Goal: Task Accomplishment & Management: Manage account settings

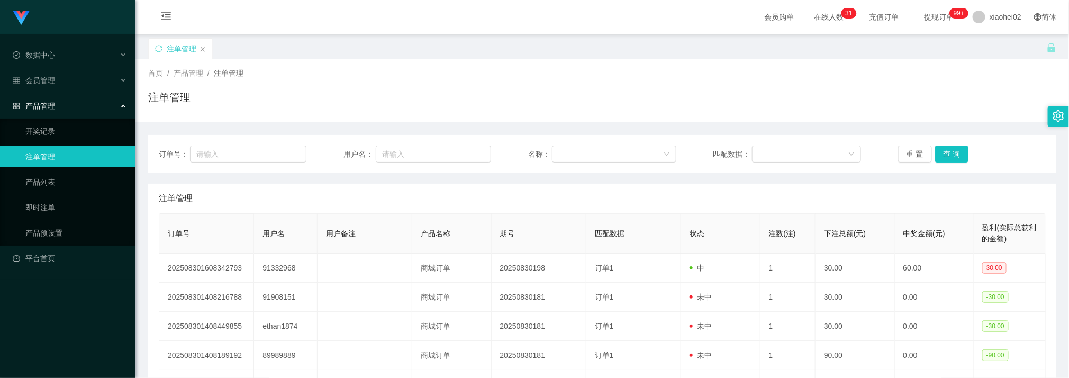
click at [641, 194] on div "注单管理" at bounding box center [602, 199] width 887 height 30
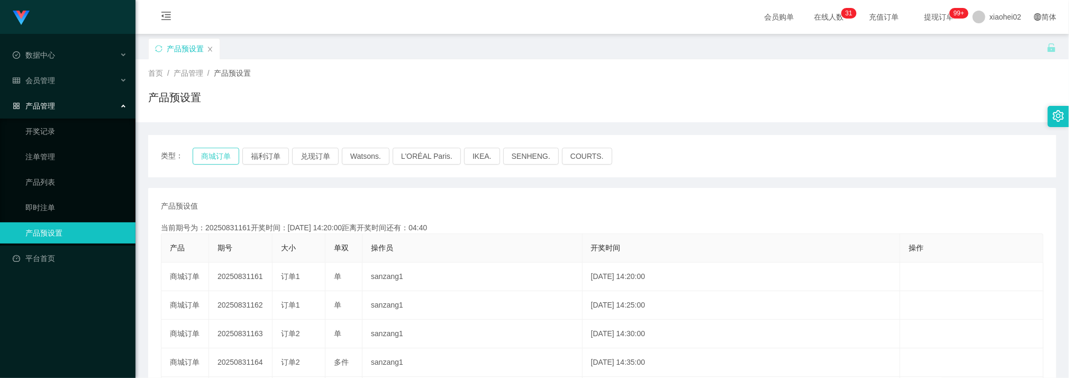
click at [212, 154] on button "商城订单" at bounding box center [216, 156] width 47 height 17
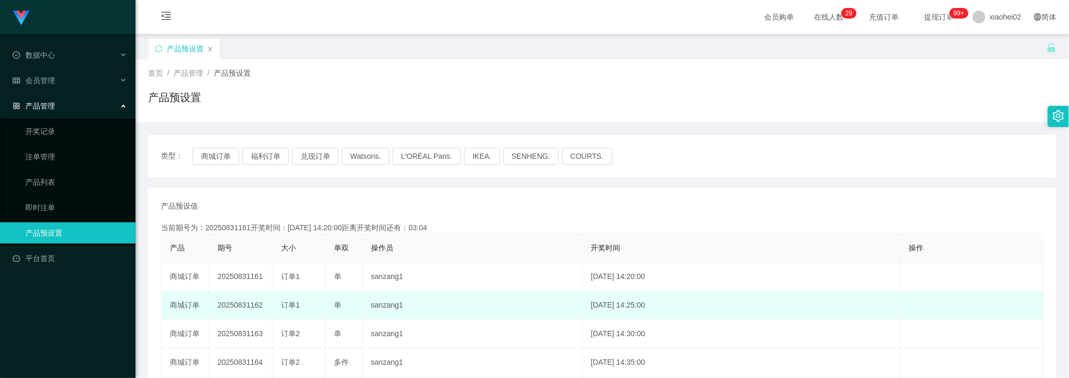
drag, startPoint x: 819, startPoint y: 302, endPoint x: 827, endPoint y: 300, distance: 8.1
click at [822, 300] on td "[DATE] 14:25:00" at bounding box center [741, 305] width 318 height 29
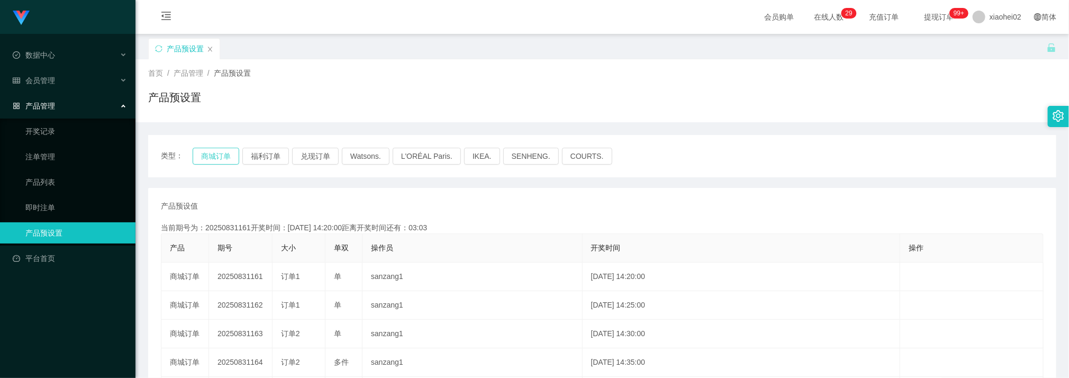
click at [223, 160] on button "商城订单" at bounding box center [216, 156] width 47 height 17
drag, startPoint x: 218, startPoint y: 158, endPoint x: 218, endPoint y: 150, distance: 7.9
click at [219, 157] on button "商城订单" at bounding box center [216, 156] width 47 height 17
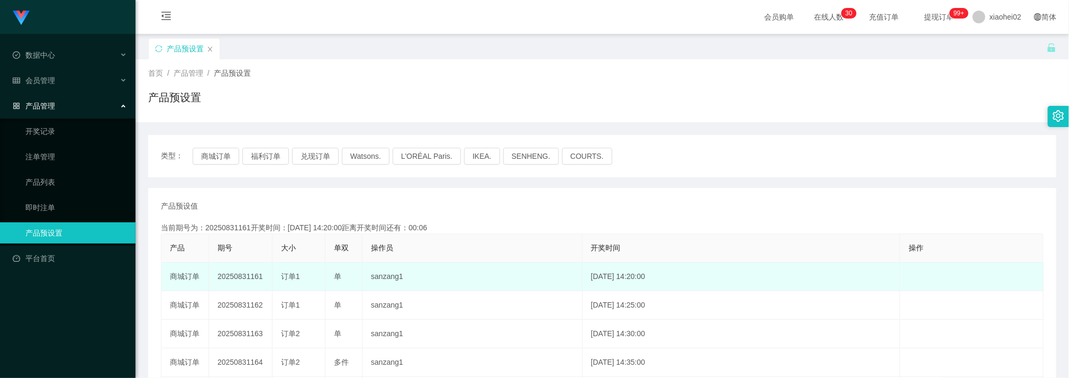
drag, startPoint x: 472, startPoint y: 297, endPoint x: 421, endPoint y: 270, distance: 57.7
click at [470, 294] on td "sanzang1" at bounding box center [472, 305] width 220 height 29
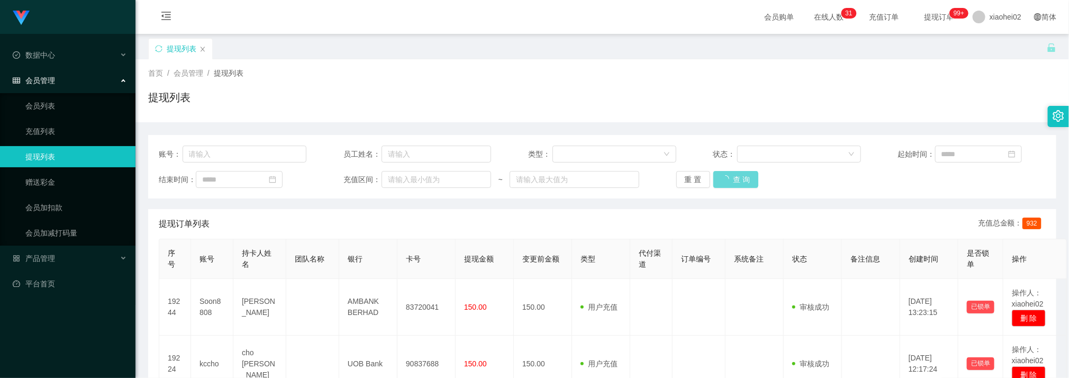
scroll to position [79, 0]
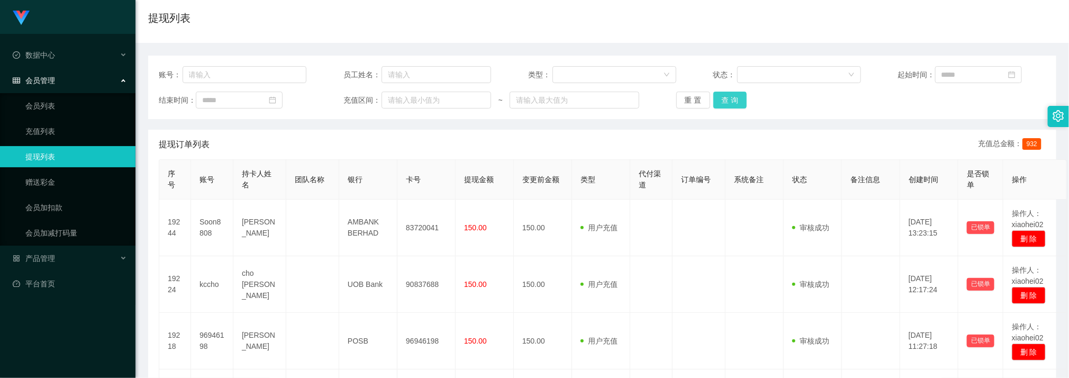
click at [732, 106] on button "查 询" at bounding box center [730, 100] width 34 height 17
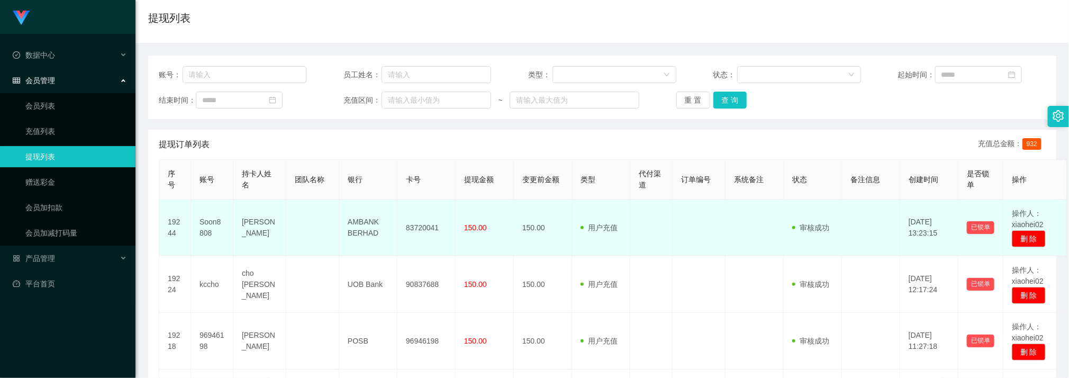
click at [698, 259] on td at bounding box center [698, 284] width 53 height 57
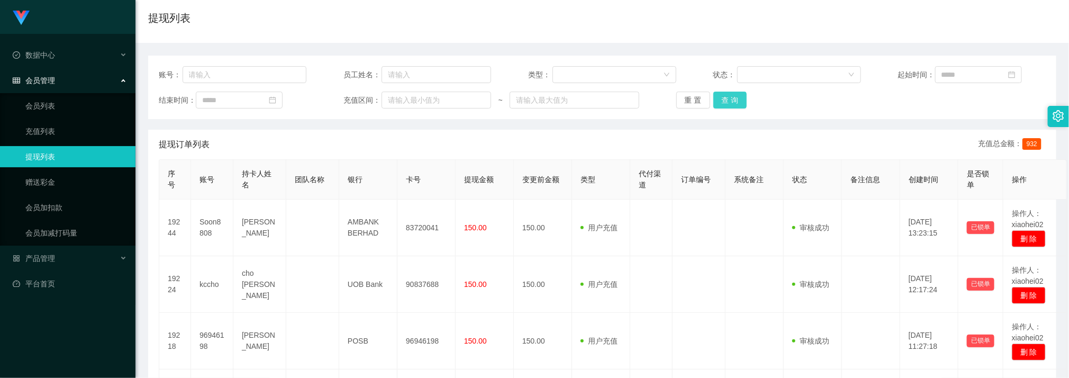
click at [730, 92] on button "查 询" at bounding box center [730, 100] width 34 height 17
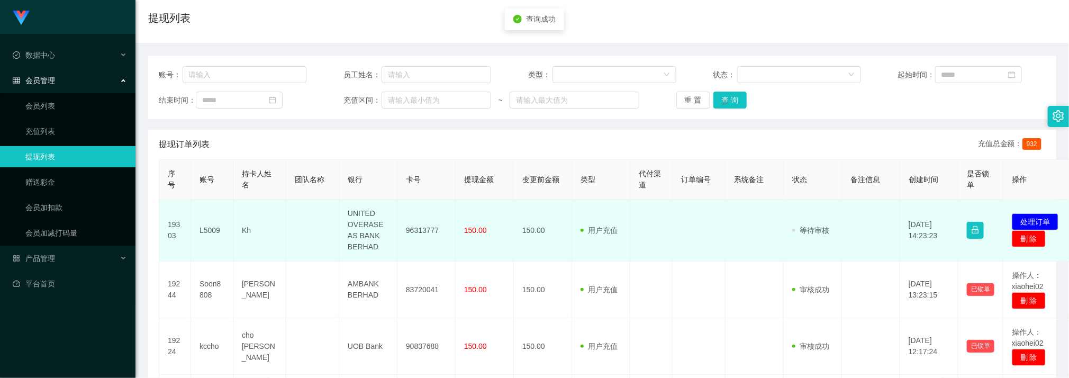
click at [426, 230] on td "96313777" at bounding box center [426, 230] width 58 height 62
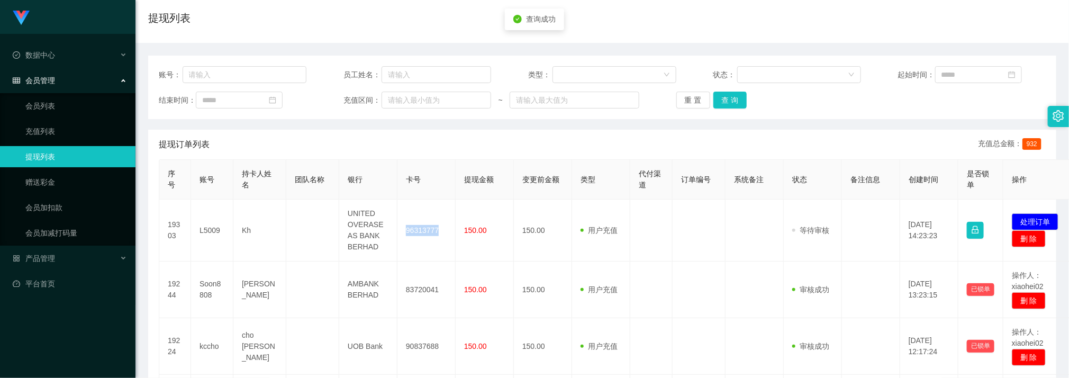
copy td "96313777"
click at [343, 4] on div "首页 / 会员管理 / 提现列表 / 提现列表" at bounding box center [602, 11] width 908 height 46
click at [727, 104] on button "查 询" at bounding box center [730, 100] width 34 height 17
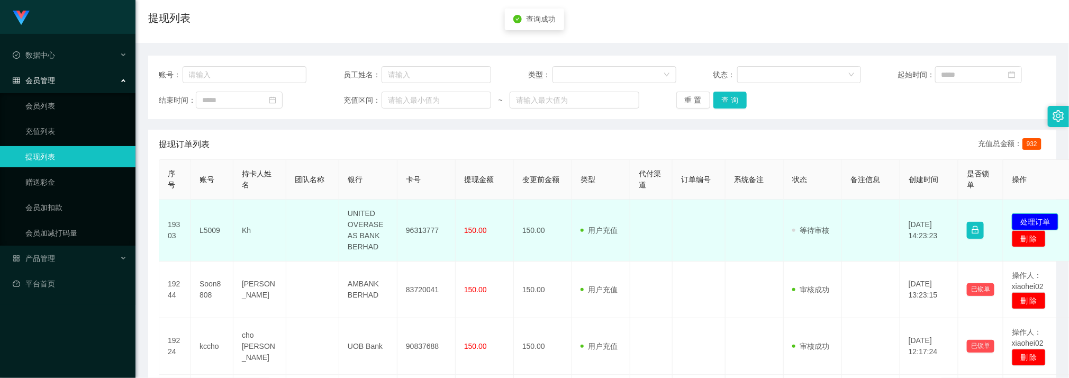
click at [1046, 219] on button "处理订单" at bounding box center [1034, 221] width 47 height 17
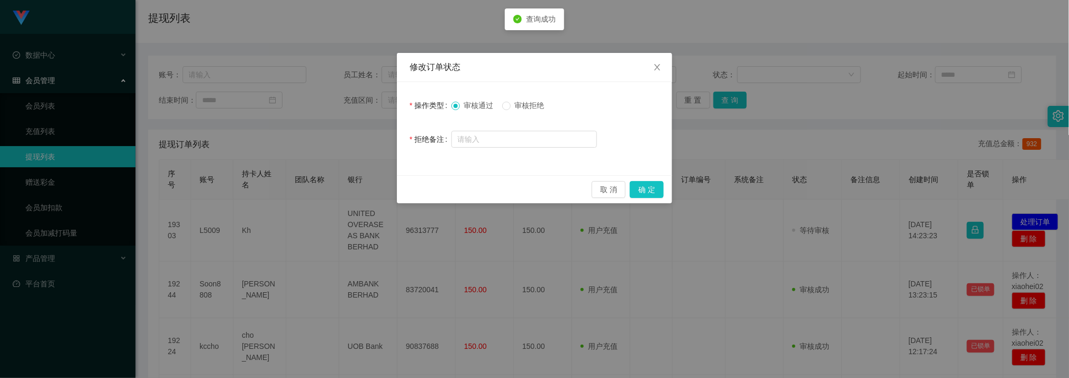
click at [669, 200] on div "取 消 确 定" at bounding box center [534, 189] width 275 height 28
click at [661, 198] on div "取 消 确 定" at bounding box center [534, 189] width 275 height 28
click at [659, 196] on button "确 定" at bounding box center [646, 189] width 34 height 17
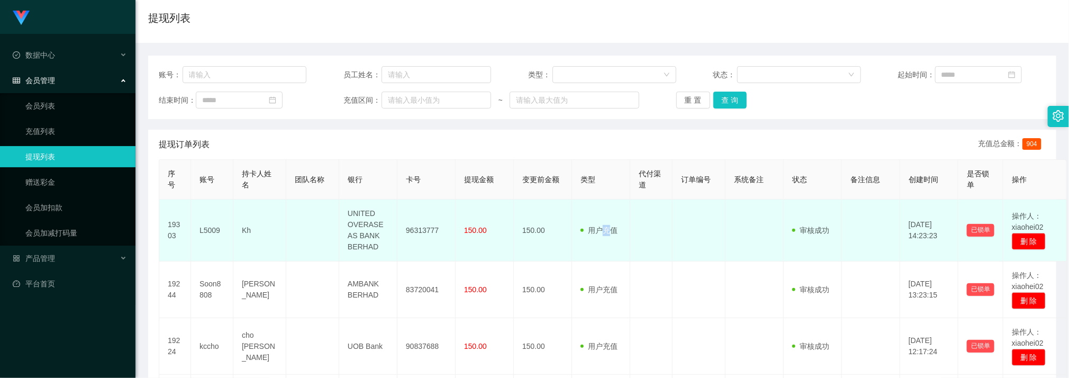
click at [608, 251] on td "用户充值 人工扣款" at bounding box center [601, 230] width 58 height 62
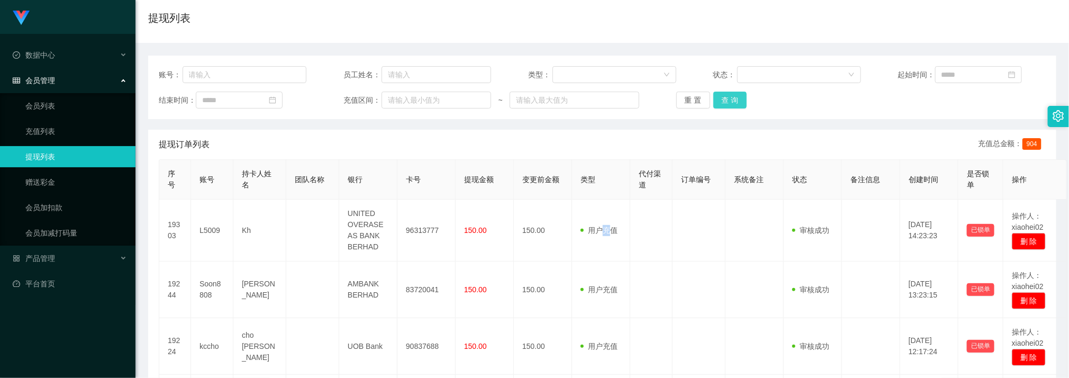
click at [720, 96] on button "查 询" at bounding box center [730, 100] width 34 height 17
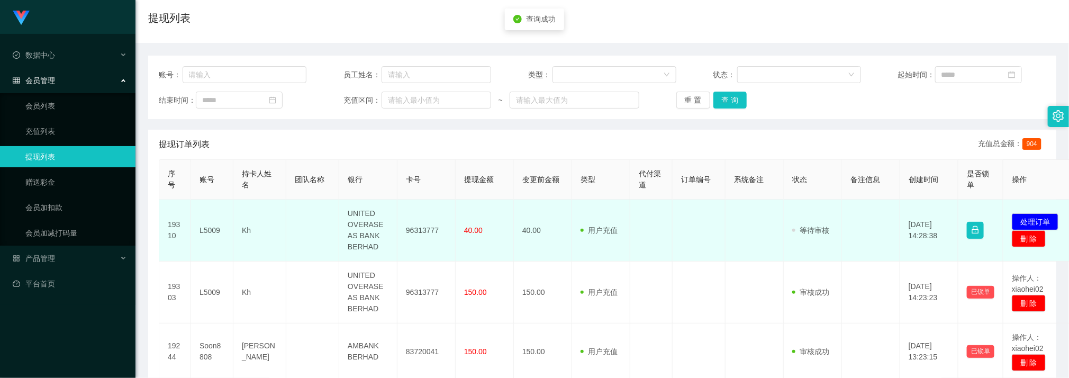
click at [624, 237] on td "用户充值 人工扣款" at bounding box center [601, 230] width 58 height 62
click at [418, 227] on td "96313777" at bounding box center [426, 230] width 58 height 62
copy td "96313777"
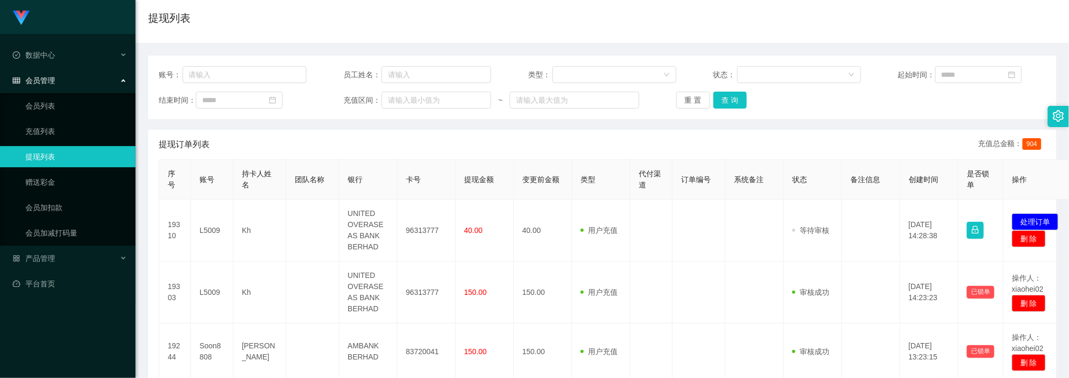
click at [585, 148] on div "提现订单列表 充值总金额： 904" at bounding box center [602, 145] width 887 height 30
drag, startPoint x: 1047, startPoint y: 222, endPoint x: 1007, endPoint y: 224, distance: 40.8
click at [1046, 221] on button "处理订单" at bounding box center [1034, 221] width 47 height 17
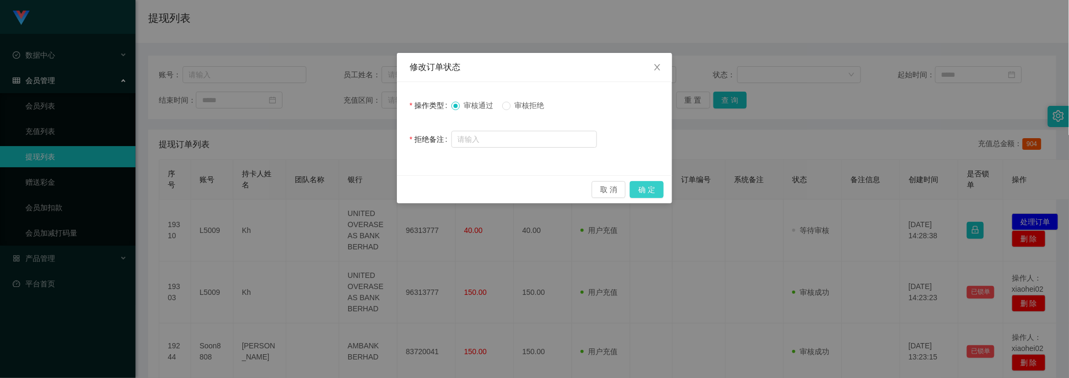
click at [634, 185] on button "确 定" at bounding box center [646, 189] width 34 height 17
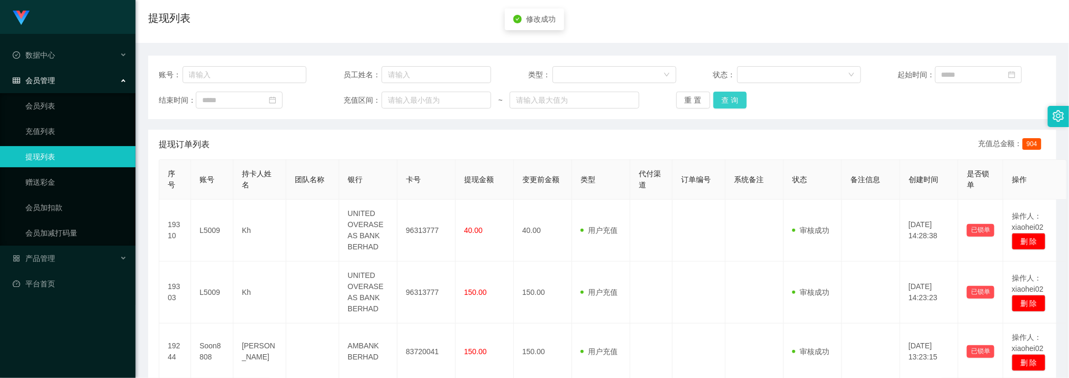
click at [728, 105] on button "查 询" at bounding box center [730, 100] width 34 height 17
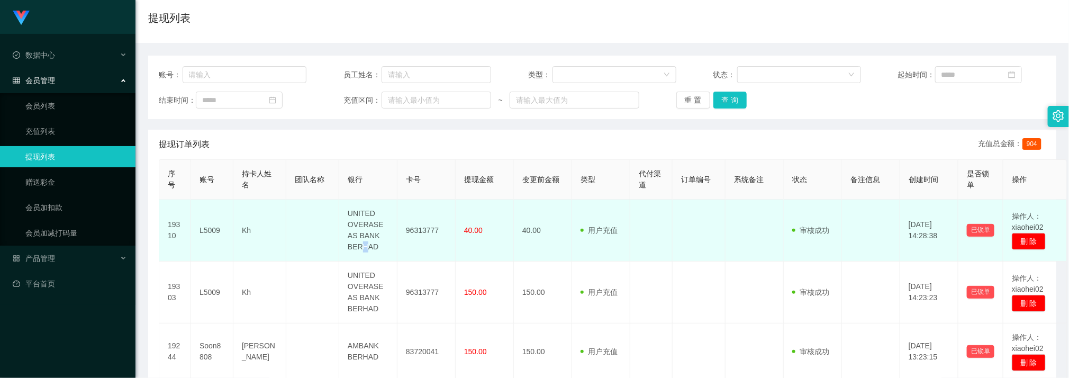
click at [363, 254] on td "UNITED OVERASEAS BANK BERHAD" at bounding box center [368, 230] width 58 height 62
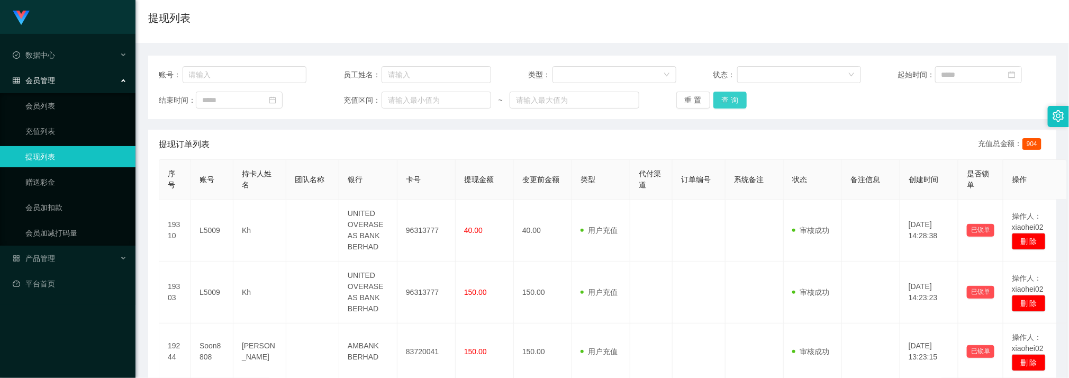
drag, startPoint x: 737, startPoint y: 108, endPoint x: 733, endPoint y: 101, distance: 8.8
click at [736, 107] on div "账号： 员工姓名： 类型： 状态： 起始时间： 结束时间： 充值区间： ~ 重 置 查 询" at bounding box center [602, 87] width 908 height 63
click at [733, 101] on button "查 询" at bounding box center [730, 100] width 34 height 17
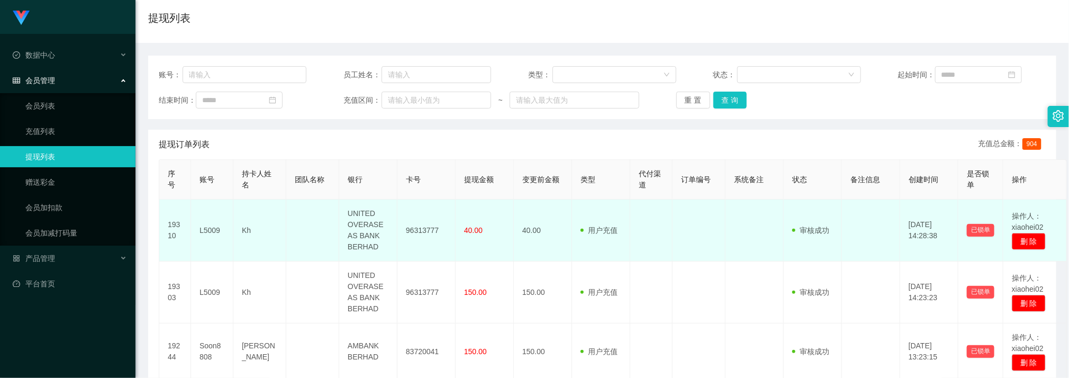
click at [462, 259] on td "40.00" at bounding box center [484, 230] width 58 height 62
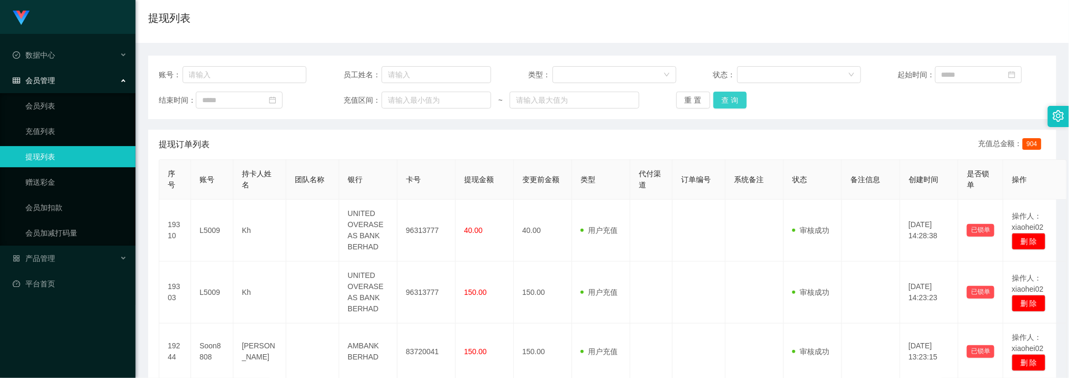
click at [727, 104] on button "查 询" at bounding box center [730, 100] width 34 height 17
click at [724, 104] on button "查 询" at bounding box center [730, 100] width 34 height 17
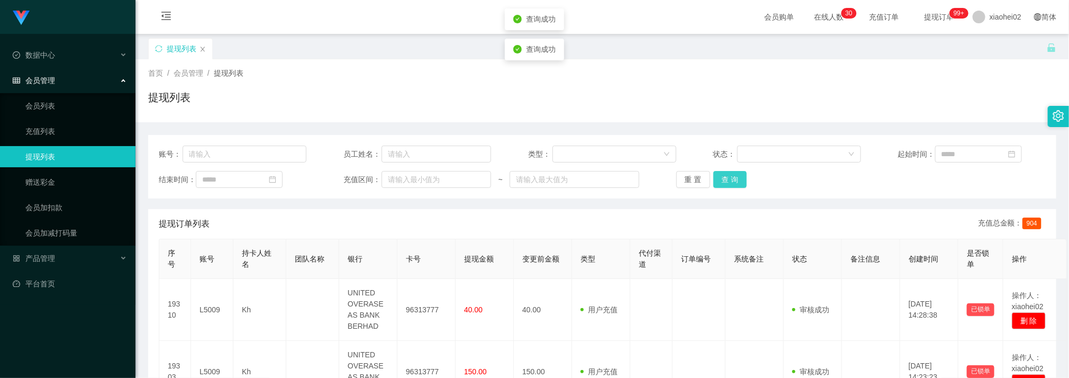
click at [730, 180] on button "查 询" at bounding box center [730, 179] width 34 height 17
click at [724, 178] on button "查 询" at bounding box center [730, 179] width 34 height 17
click at [586, 216] on div "提现订单列表 充值总金额： 904" at bounding box center [602, 224] width 887 height 30
click at [727, 182] on button "查 询" at bounding box center [730, 179] width 34 height 17
click at [724, 187] on button "查 询" at bounding box center [730, 179] width 34 height 17
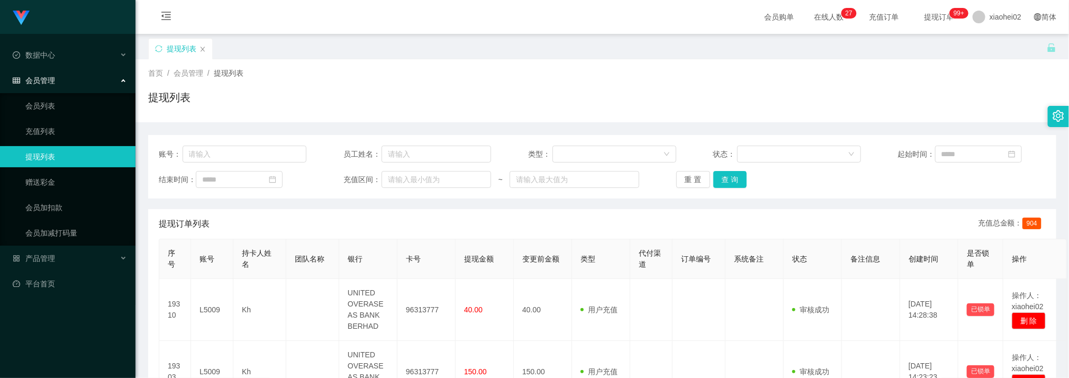
click at [359, 173] on div "充值区间：" at bounding box center [417, 179] width 148 height 17
click at [725, 186] on button "查 询" at bounding box center [730, 179] width 34 height 17
drag, startPoint x: 666, startPoint y: 113, endPoint x: 608, endPoint y: 59, distance: 79.4
click at [655, 105] on div "首页 / 会员管理 / 提现列表 / 提现列表" at bounding box center [601, 90] width 933 height 63
click at [725, 178] on button "查 询" at bounding box center [730, 179] width 34 height 17
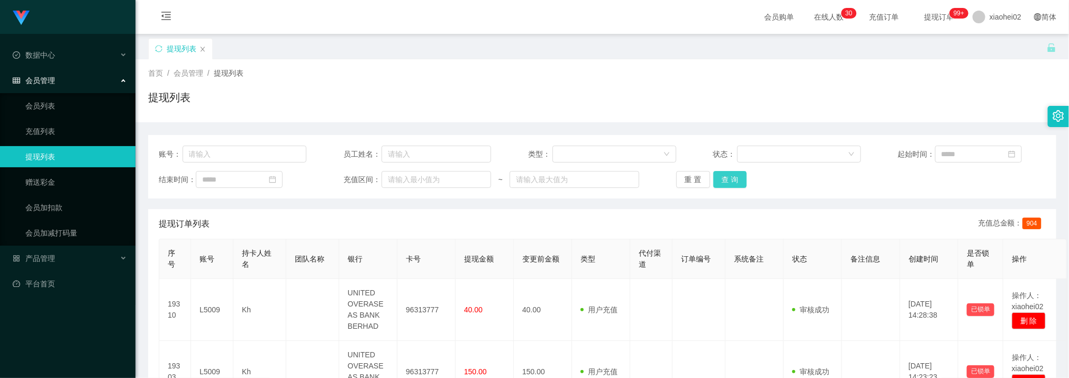
click at [726, 178] on button "查 询" at bounding box center [730, 179] width 34 height 17
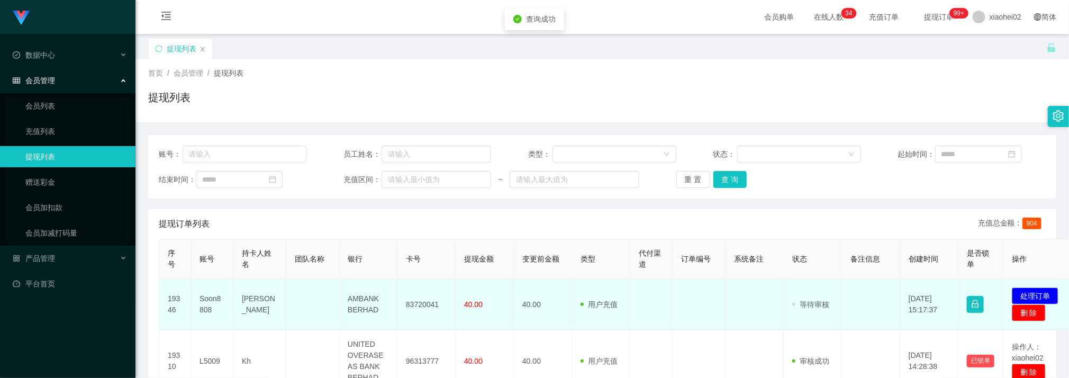
click at [426, 304] on td "83720041" at bounding box center [426, 304] width 58 height 51
click at [427, 304] on td "83720041" at bounding box center [426, 304] width 58 height 51
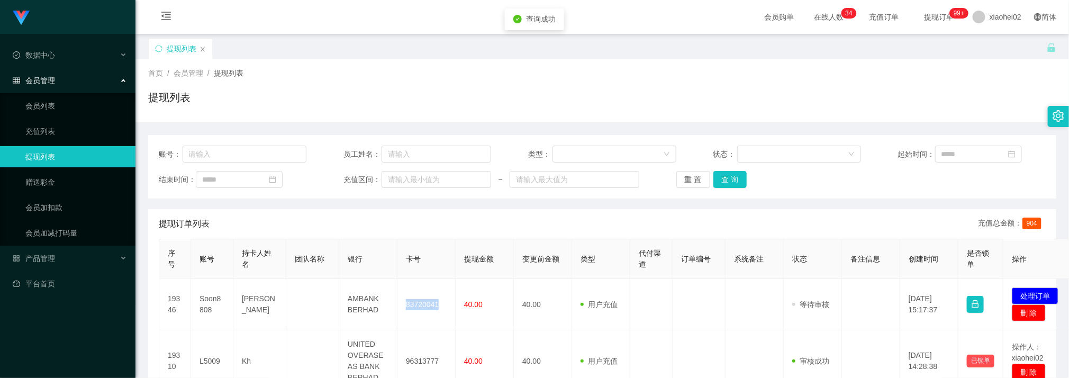
copy td "83720041"
click at [726, 178] on button "查 询" at bounding box center [730, 179] width 34 height 17
click at [616, 220] on div "提现订单列表 充值总金额： 904" at bounding box center [602, 224] width 887 height 30
click at [727, 187] on button "查 询" at bounding box center [730, 179] width 34 height 17
click at [727, 181] on div "重 置 查 询" at bounding box center [750, 179] width 148 height 17
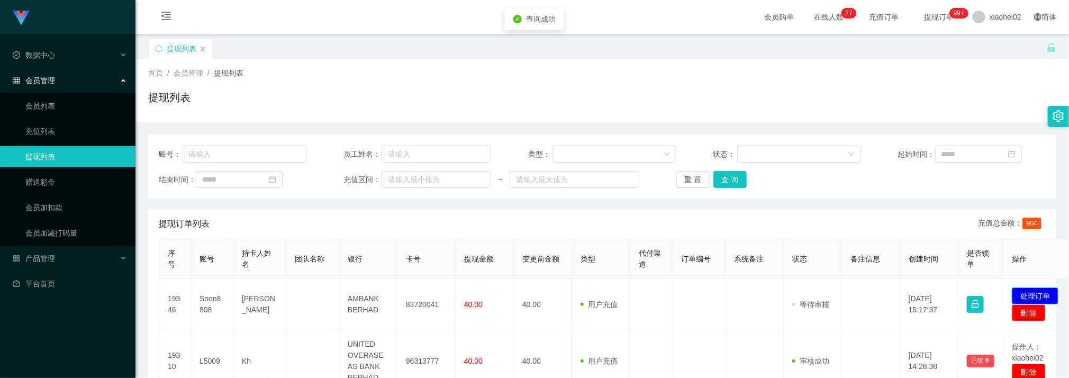
click at [1044, 294] on button "处理订单" at bounding box center [1034, 295] width 47 height 17
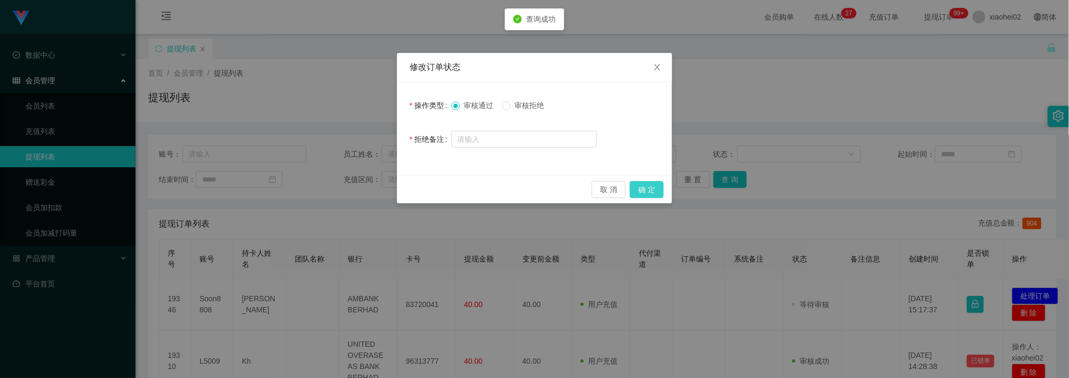
click at [657, 190] on button "确 定" at bounding box center [646, 189] width 34 height 17
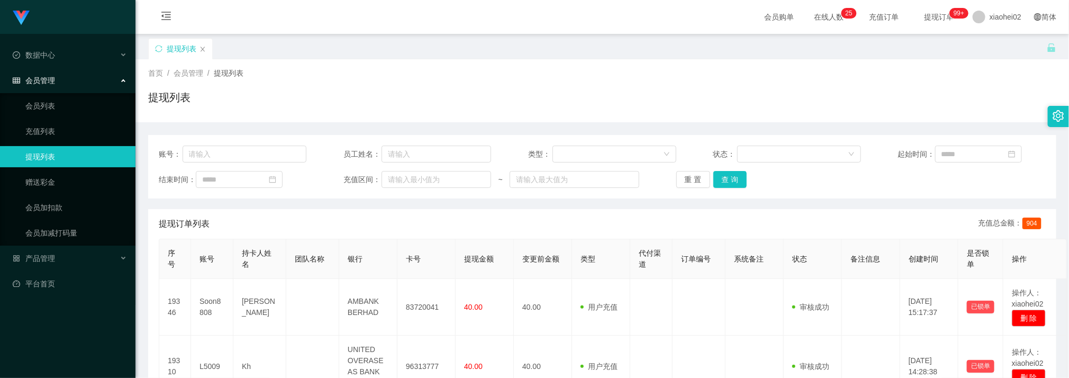
drag, startPoint x: 352, startPoint y: 233, endPoint x: 321, endPoint y: 180, distance: 62.1
click at [350, 233] on div "提现订单列表 充值总金额： 904" at bounding box center [602, 224] width 887 height 30
drag, startPoint x: 344, startPoint y: 105, endPoint x: 315, endPoint y: 58, distance: 56.1
click at [344, 105] on div "提现列表" at bounding box center [602, 101] width 908 height 24
click at [725, 173] on button "查 询" at bounding box center [730, 179] width 34 height 17
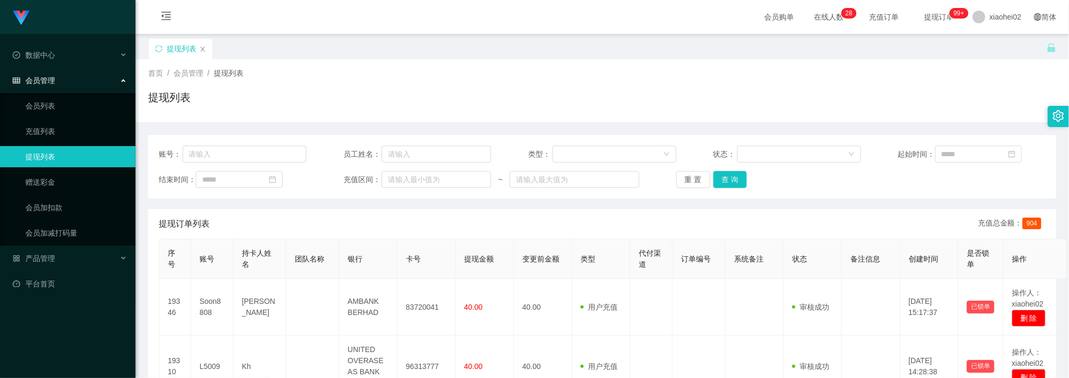
click at [349, 270] on th "银行" at bounding box center [368, 259] width 58 height 40
click at [738, 188] on div "账号： 员工姓名： 类型： 状态： 起始时间： 结束时间： 充值区间： ~ 重 置 查 询" at bounding box center [602, 166] width 908 height 63
click at [734, 183] on button "查 询" at bounding box center [730, 179] width 34 height 17
drag, startPoint x: 723, startPoint y: 182, endPoint x: 746, endPoint y: 181, distance: 23.3
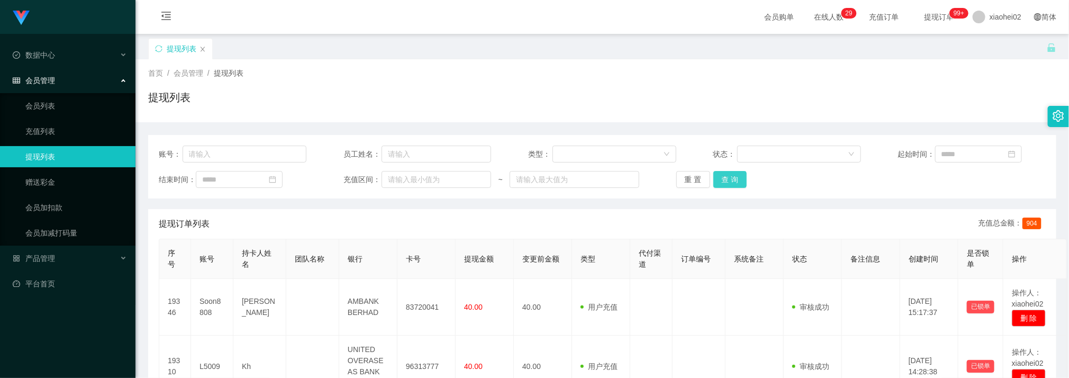
click at [723, 182] on button "查 询" at bounding box center [730, 179] width 34 height 17
click at [740, 191] on div "账号： 员工姓名： 类型： 状态： 起始时间： 结束时间： 充值区间： ~ 重 置 查 询" at bounding box center [602, 166] width 908 height 63
click at [737, 180] on button "查 询" at bounding box center [730, 179] width 34 height 17
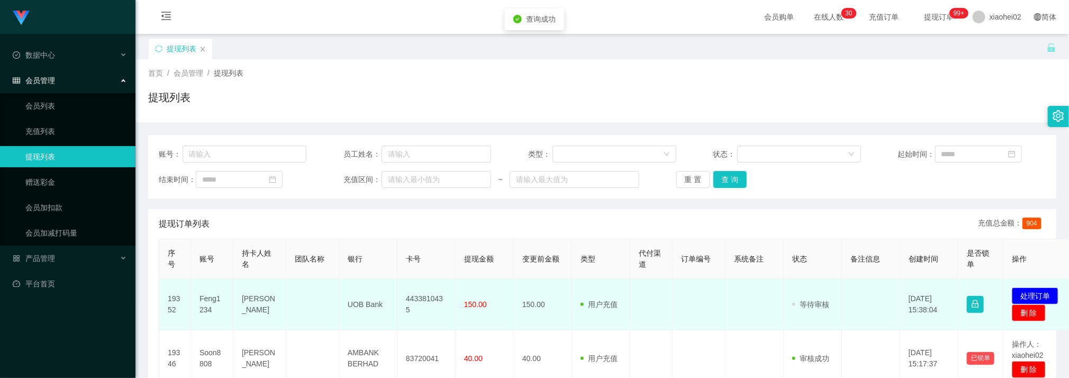
click at [413, 306] on td "4433810435" at bounding box center [426, 304] width 58 height 51
click at [418, 308] on td "4433810435" at bounding box center [426, 304] width 58 height 51
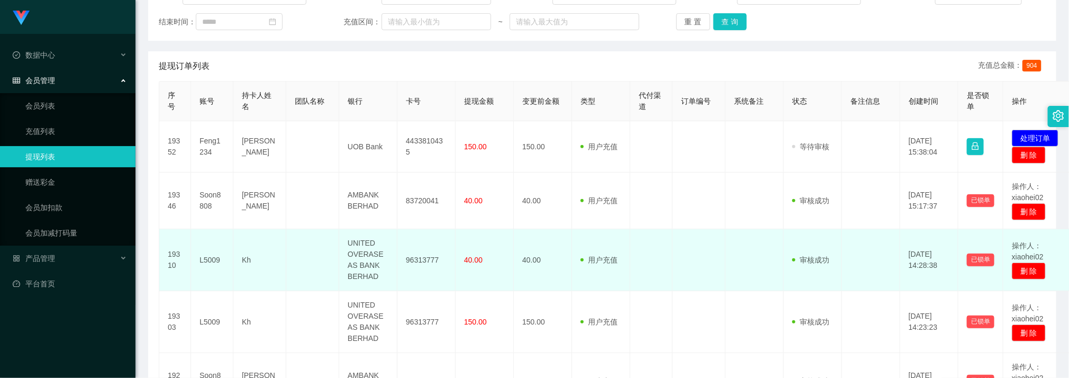
scroll to position [159, 0]
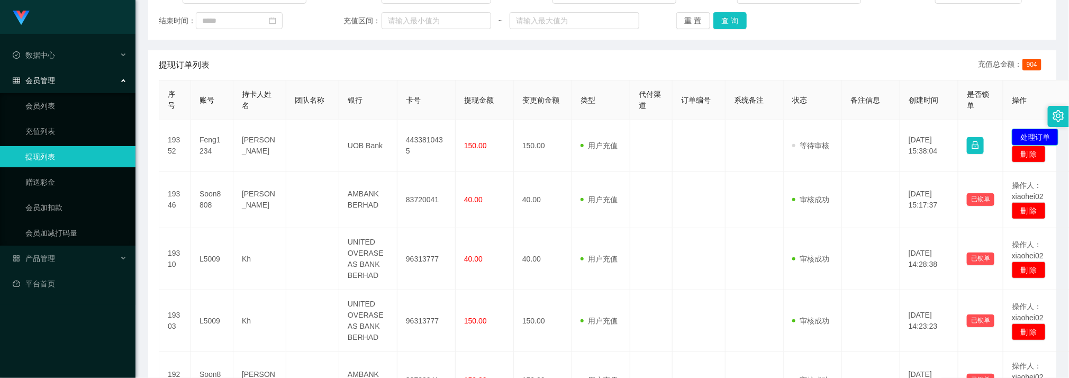
click at [1021, 135] on button "处理订单" at bounding box center [1034, 137] width 47 height 17
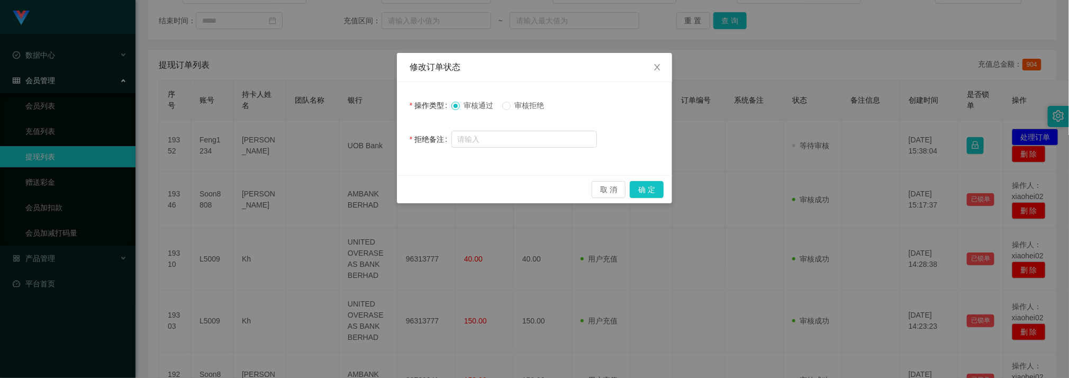
click at [524, 109] on span "审核拒绝" at bounding box center [529, 105] width 38 height 8
click at [525, 138] on input "text" at bounding box center [523, 139] width 145 height 17
click at [524, 137] on input "text" at bounding box center [523, 139] width 145 height 17
paste input "Pay Now账户"
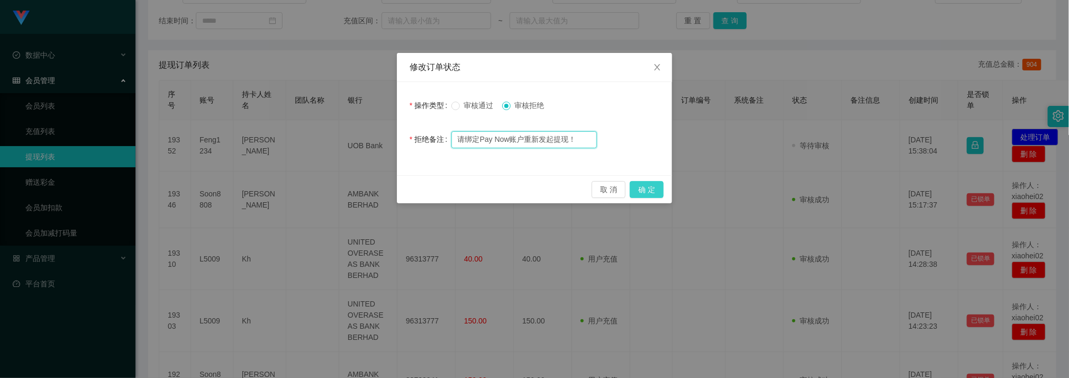
type input "请绑定Pay Now账户重新发起提现！"
click at [640, 192] on button "确 定" at bounding box center [646, 189] width 34 height 17
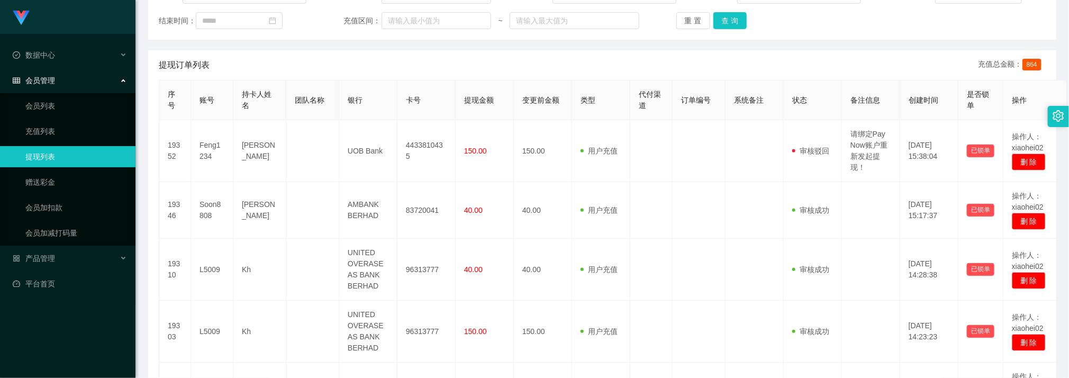
drag, startPoint x: 365, startPoint y: 67, endPoint x: 375, endPoint y: 14, distance: 53.7
click at [362, 67] on div "提现订单列表 充值总金额： 864" at bounding box center [602, 65] width 887 height 30
click at [724, 19] on button "查 询" at bounding box center [730, 20] width 34 height 17
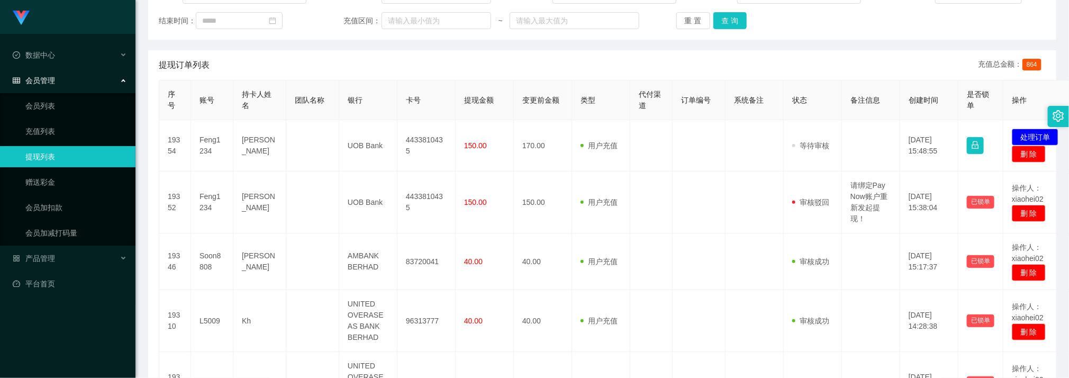
drag, startPoint x: 471, startPoint y: 94, endPoint x: 435, endPoint y: 57, distance: 52.0
click at [470, 93] on th "提现金额" at bounding box center [484, 100] width 58 height 40
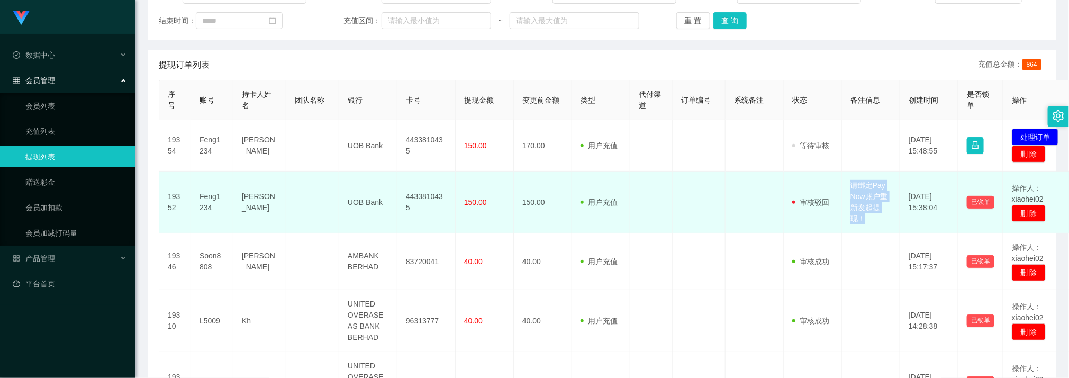
drag, startPoint x: 848, startPoint y: 184, endPoint x: 954, endPoint y: 189, distance: 105.9
click at [876, 221] on td "请绑定Pay Now账户重新发起提现！" at bounding box center [871, 202] width 58 height 62
copy td "请绑定Pay Now账户重新发起提现！"
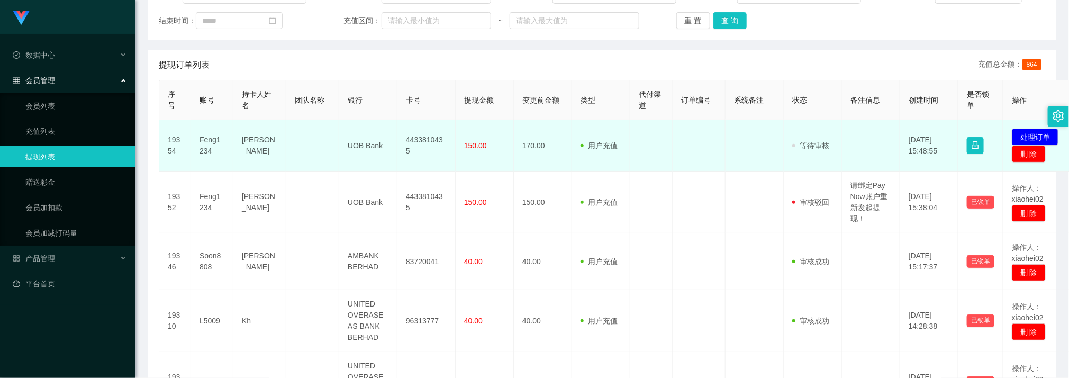
click at [427, 143] on td "4433810435" at bounding box center [426, 145] width 58 height 51
click at [426, 143] on td "4433810435" at bounding box center [426, 145] width 58 height 51
copy td "4433810435"
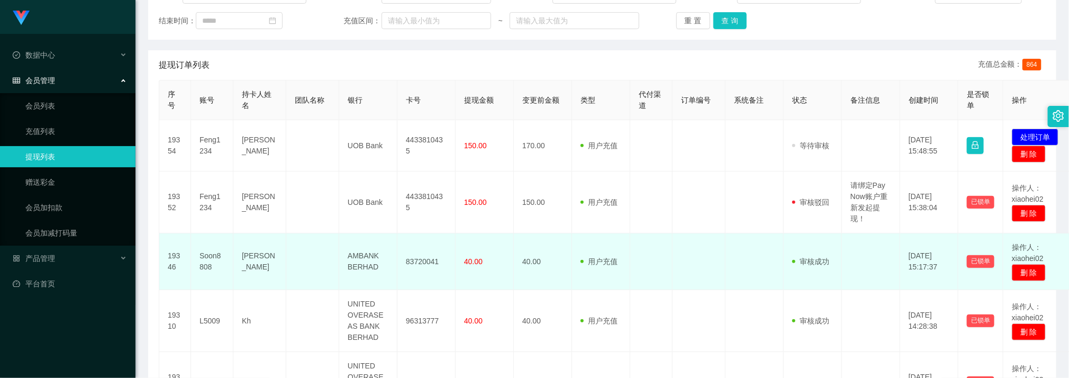
click at [568, 254] on td "40.00" at bounding box center [543, 261] width 58 height 57
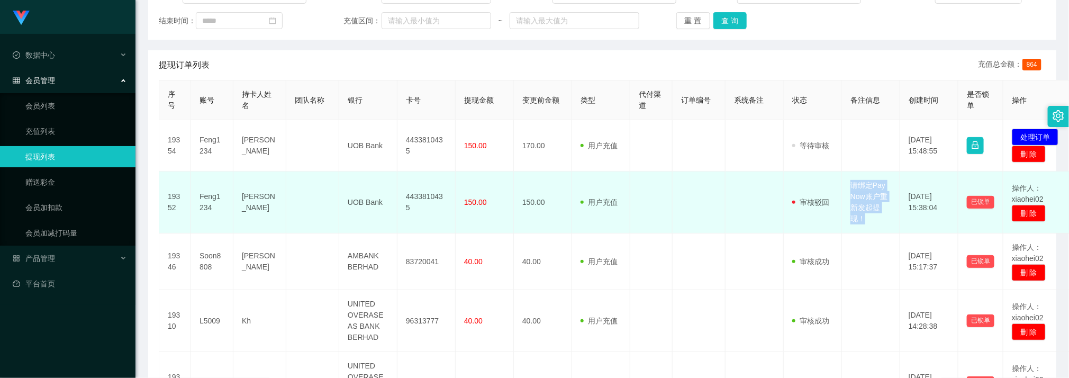
drag, startPoint x: 854, startPoint y: 183, endPoint x: 881, endPoint y: 213, distance: 40.1
click at [874, 219] on td "请绑定Pay Now账户重新发起提现！" at bounding box center [871, 202] width 58 height 62
copy td "请绑定Pay Now账户重新发起提现！"
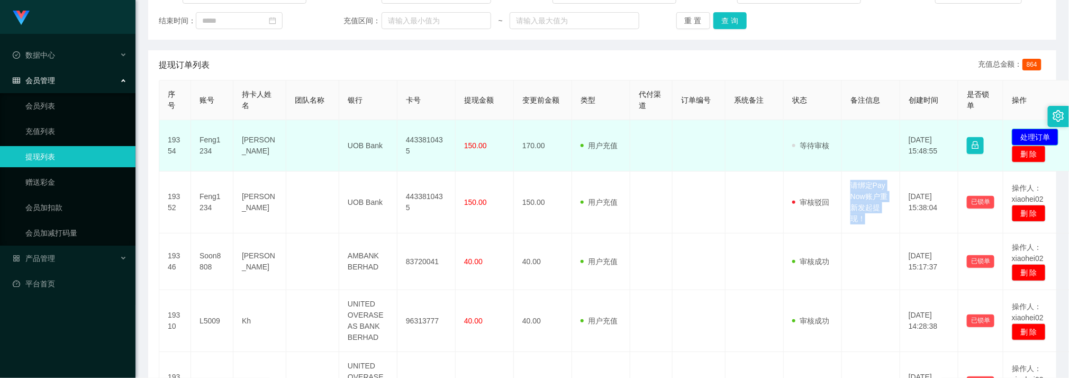
click at [1042, 132] on button "处理订单" at bounding box center [1034, 137] width 47 height 17
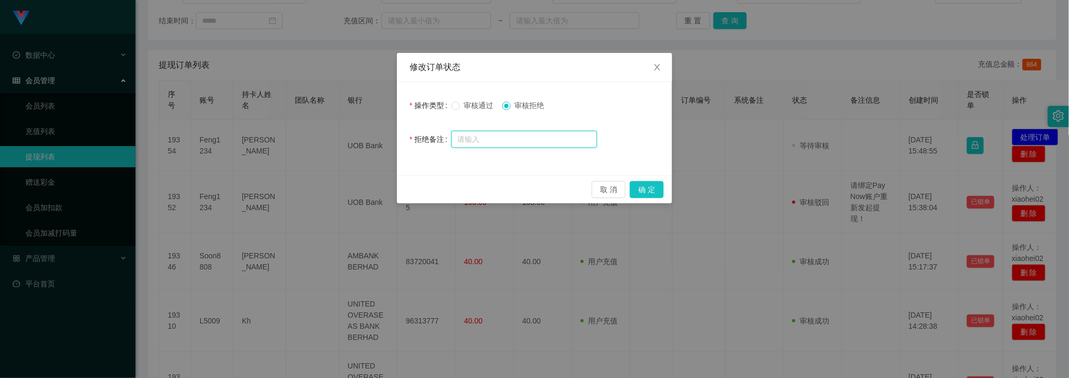
click at [519, 139] on input "text" at bounding box center [523, 139] width 145 height 17
paste input "请绑定Pay Now账户重新发起提现！"
type input "请绑定Pay Now账户重新发起提现！"
click at [660, 186] on button "确 定" at bounding box center [646, 189] width 34 height 17
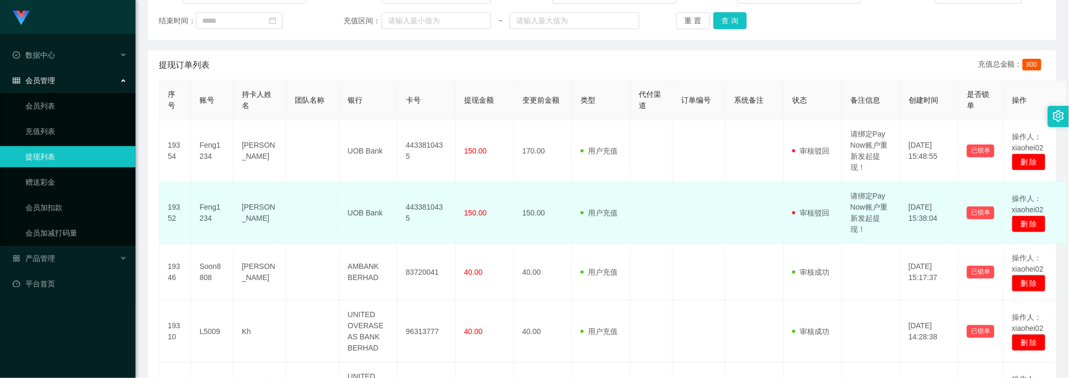
click at [372, 185] on td "UOB Bank" at bounding box center [368, 213] width 58 height 62
click at [617, 233] on td "用户充值 人工扣款" at bounding box center [601, 213] width 58 height 62
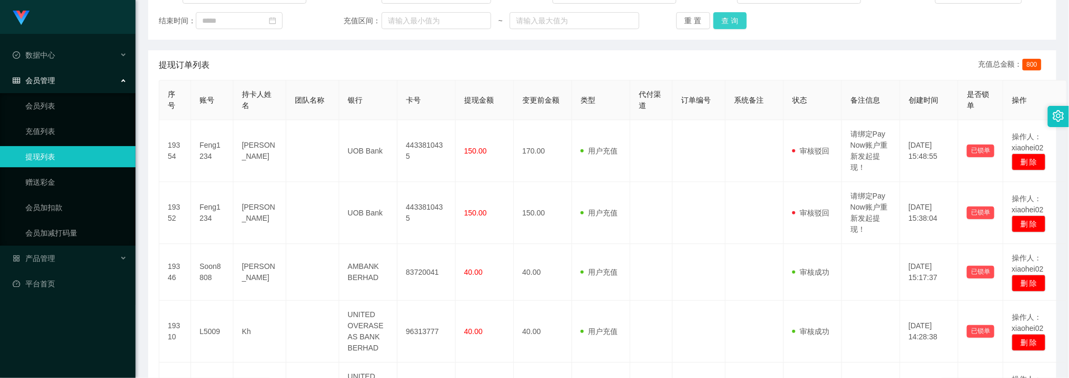
click at [726, 13] on button "查 询" at bounding box center [730, 20] width 34 height 17
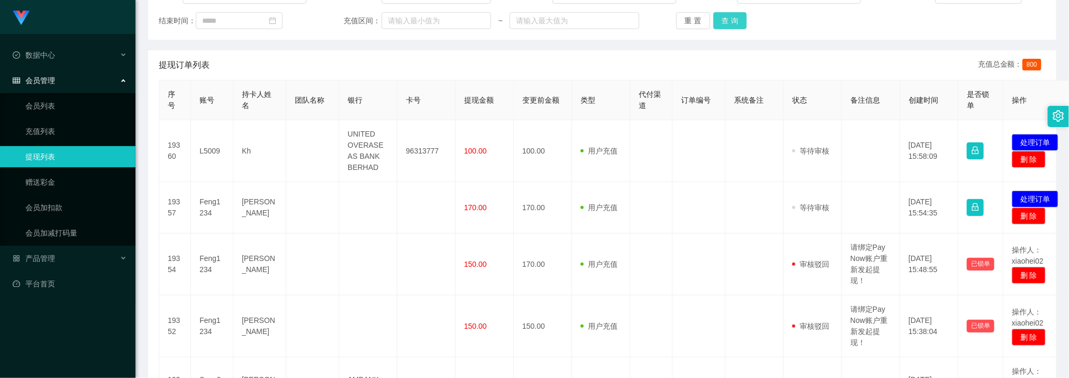
drag, startPoint x: 737, startPoint y: 23, endPoint x: 732, endPoint y: 26, distance: 5.7
click at [737, 23] on button "查 询" at bounding box center [730, 20] width 34 height 17
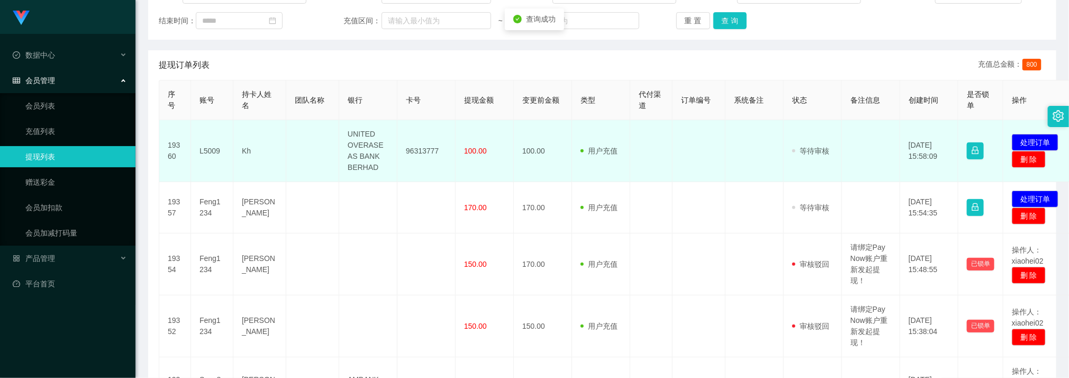
click at [419, 151] on td "96313777" at bounding box center [426, 151] width 58 height 62
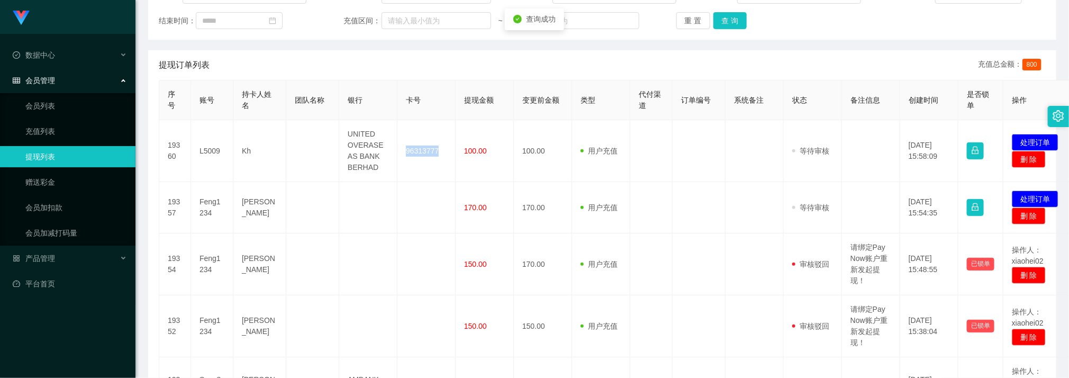
copy td "96313777"
click at [727, 21] on button "查 询" at bounding box center [730, 20] width 34 height 17
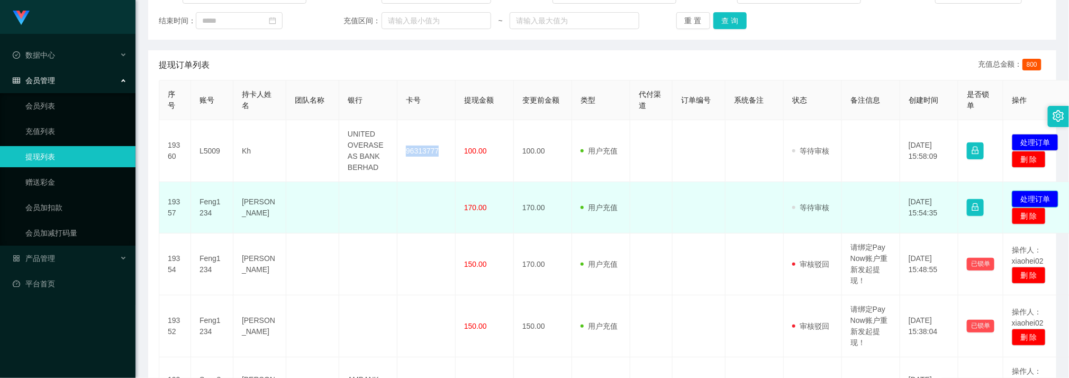
click at [1046, 191] on button "处理订单" at bounding box center [1034, 198] width 47 height 17
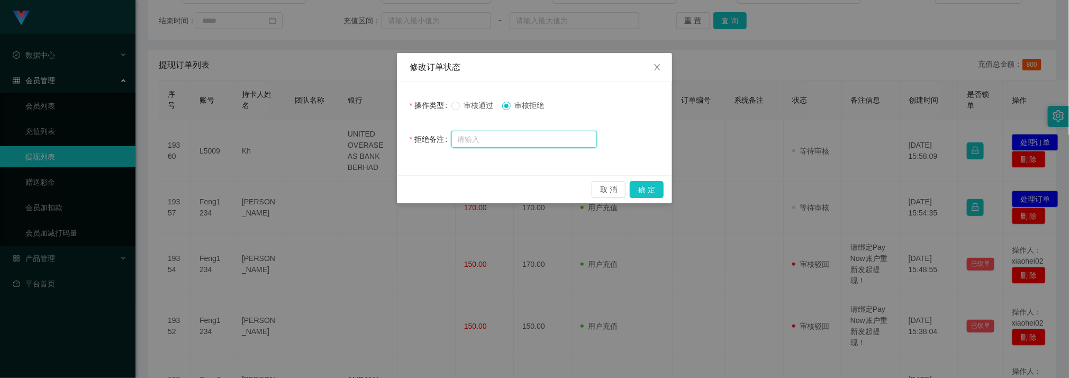
click at [503, 143] on input "text" at bounding box center [523, 139] width 145 height 17
type input "请添加账号！"
click at [654, 190] on button "确 定" at bounding box center [646, 189] width 34 height 17
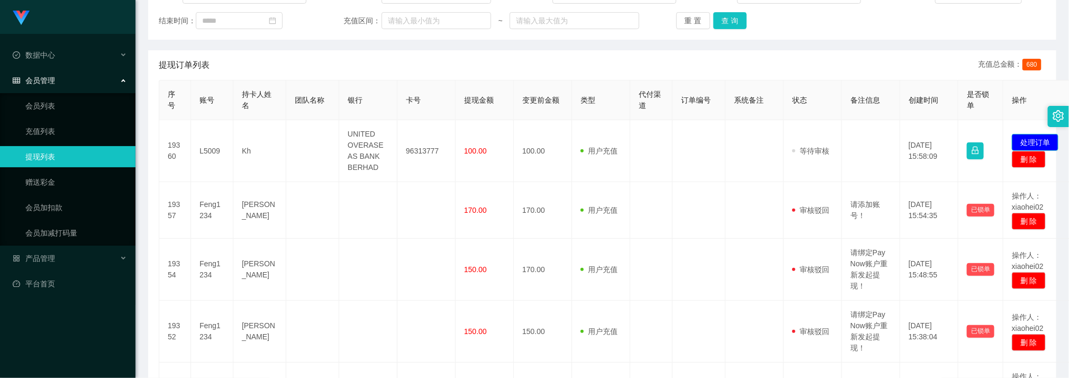
click at [1026, 140] on button "处理订单" at bounding box center [1034, 142] width 47 height 17
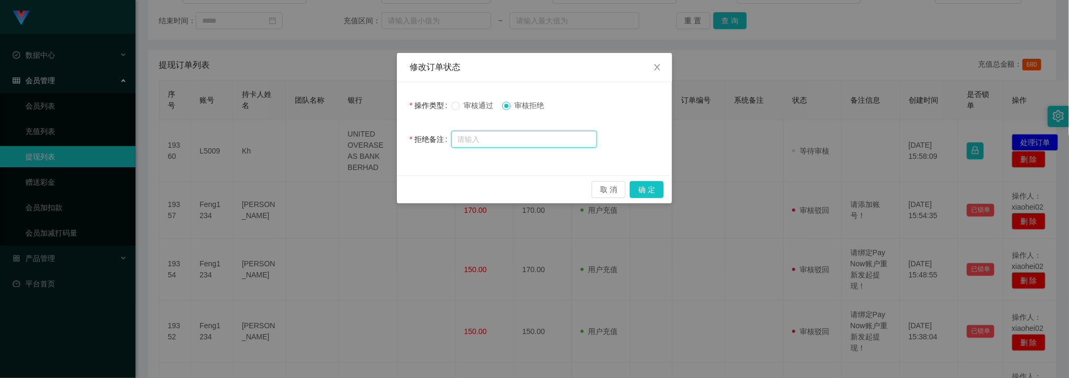
click at [534, 144] on input "text" at bounding box center [523, 139] width 145 height 17
type input "金额不正确，请联系助理！"
click at [641, 185] on button "确 定" at bounding box center [646, 189] width 34 height 17
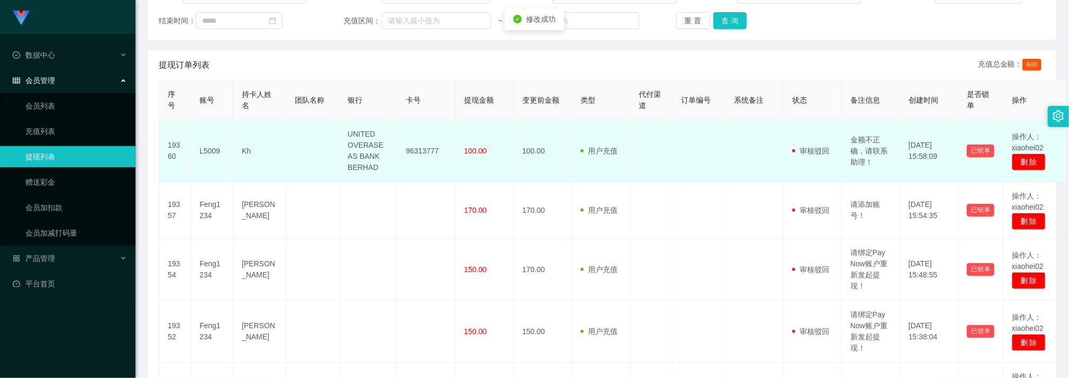
click at [212, 153] on td "L5009" at bounding box center [212, 151] width 42 height 62
copy td "L5009"
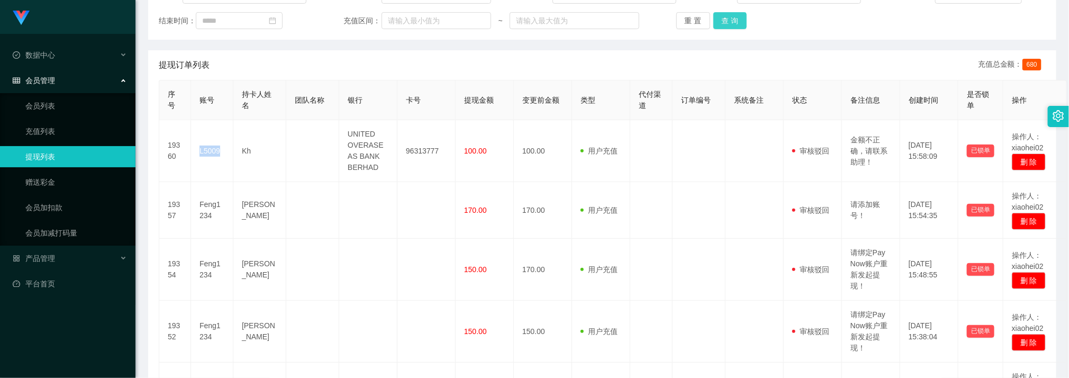
click at [717, 25] on button "查 询" at bounding box center [730, 20] width 34 height 17
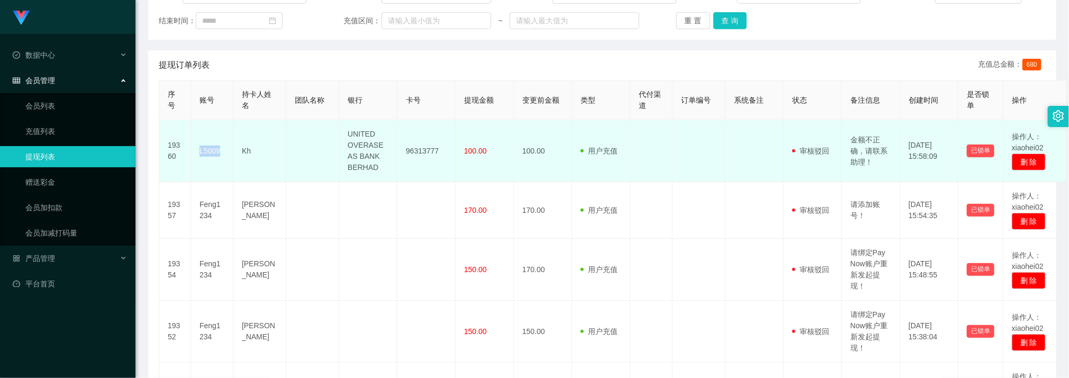
click at [691, 162] on td at bounding box center [698, 151] width 53 height 62
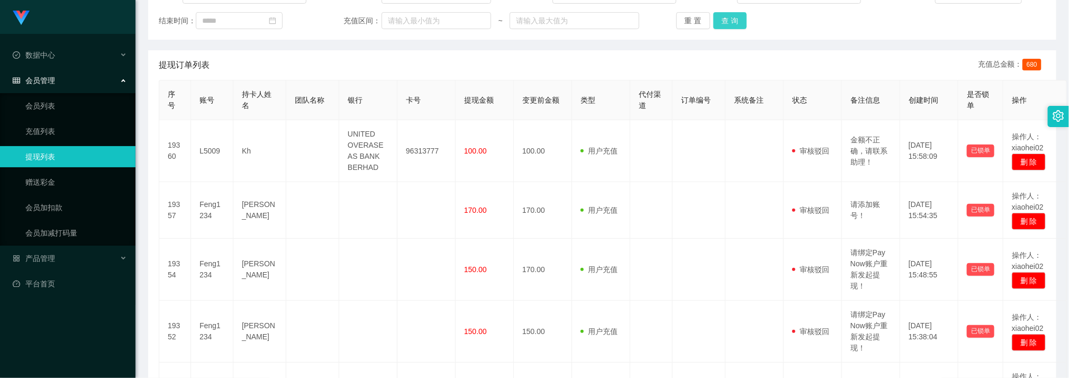
click at [728, 24] on button "查 询" at bounding box center [730, 20] width 34 height 17
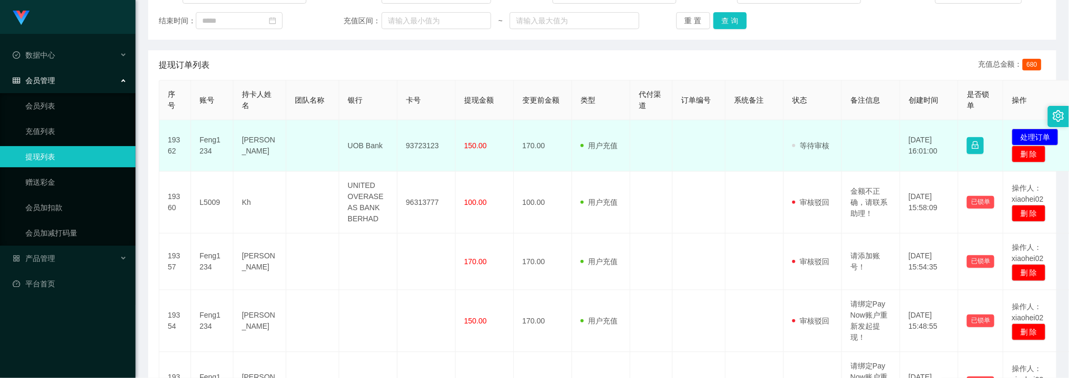
click at [430, 148] on td "93723123" at bounding box center [426, 145] width 58 height 51
copy td "93723123"
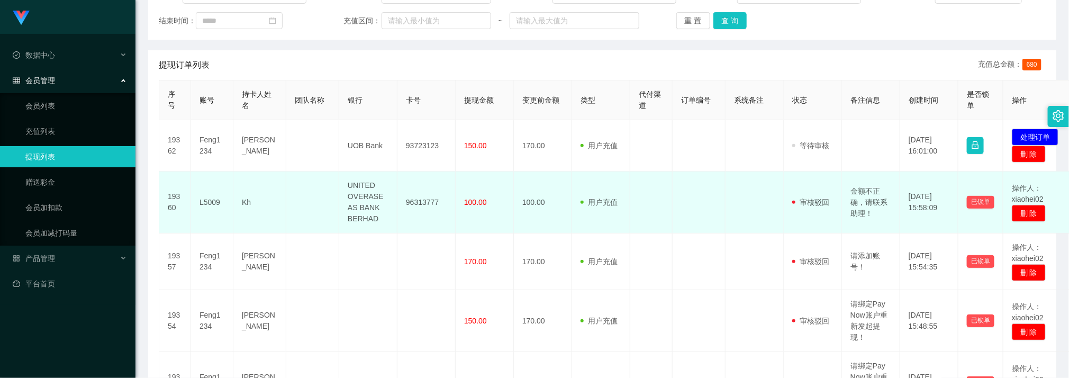
click at [678, 209] on td at bounding box center [698, 202] width 53 height 62
click at [692, 182] on td at bounding box center [698, 202] width 53 height 62
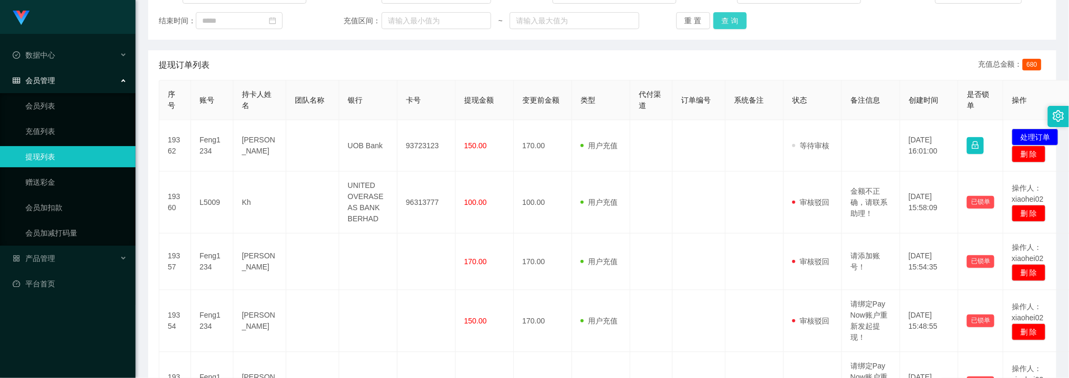
click at [730, 15] on button "查 询" at bounding box center [730, 20] width 34 height 17
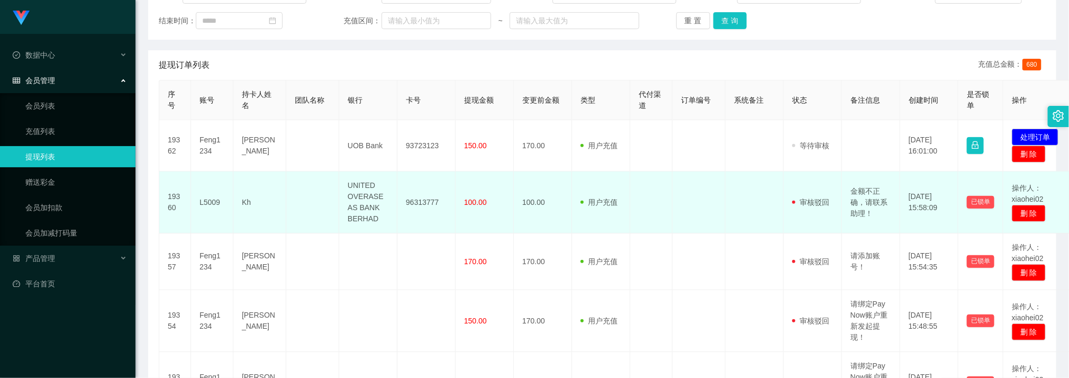
click at [661, 215] on td at bounding box center [651, 202] width 42 height 62
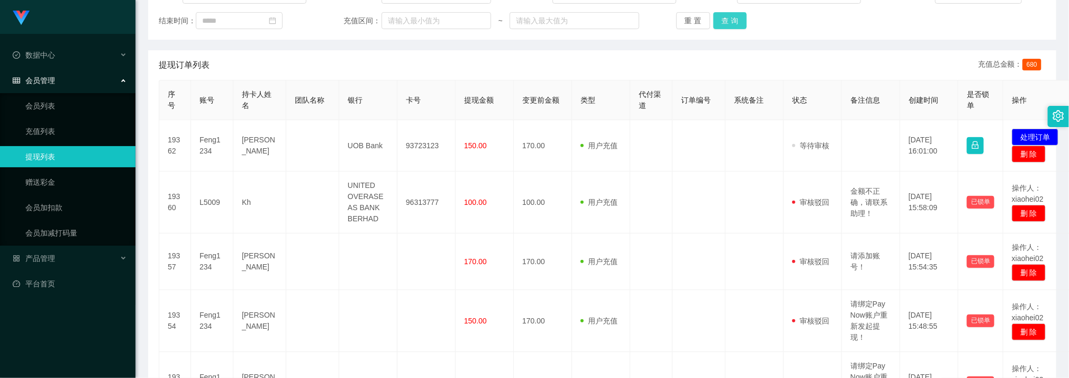
drag, startPoint x: 719, startPoint y: 25, endPoint x: 727, endPoint y: 13, distance: 14.7
click at [721, 21] on button "查 询" at bounding box center [730, 20] width 34 height 17
click at [727, 13] on div "重 置 查 询" at bounding box center [750, 20] width 148 height 17
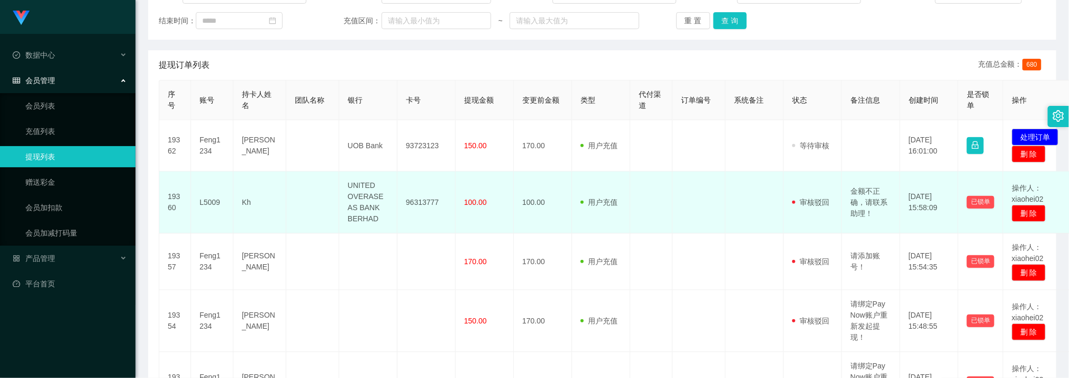
click at [210, 204] on td "L5009" at bounding box center [212, 202] width 42 height 62
click at [211, 204] on td "L5009" at bounding box center [212, 202] width 42 height 62
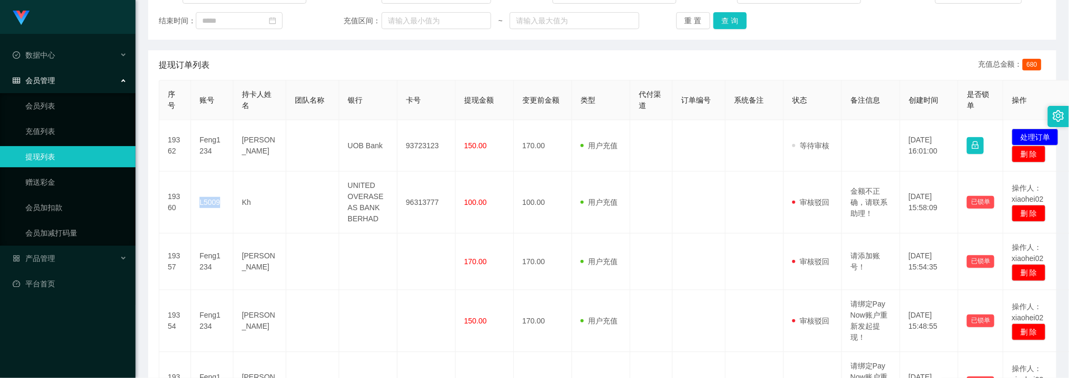
copy td "L5009"
click at [732, 22] on button "查 询" at bounding box center [730, 20] width 34 height 17
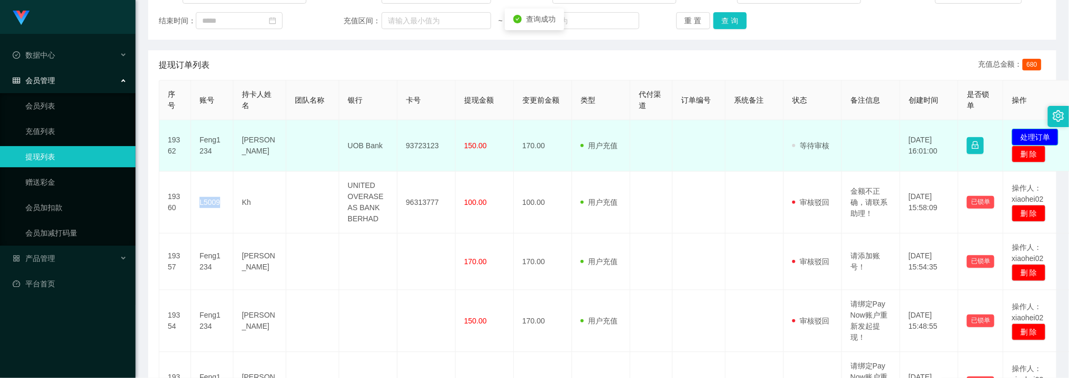
click at [1029, 139] on button "处理订单" at bounding box center [1034, 137] width 47 height 17
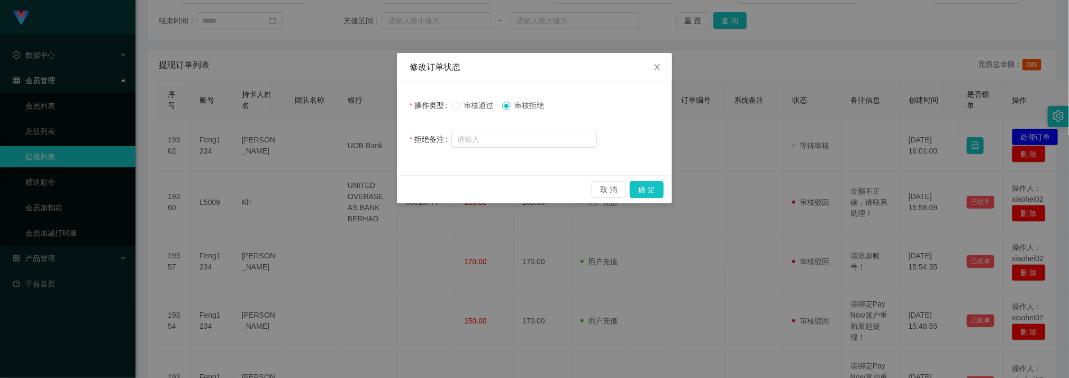
drag, startPoint x: 472, startPoint y: 105, endPoint x: 492, endPoint y: 111, distance: 21.1
click at [473, 105] on span "审核通过" at bounding box center [479, 105] width 38 height 8
click at [646, 188] on button "确 定" at bounding box center [646, 189] width 34 height 17
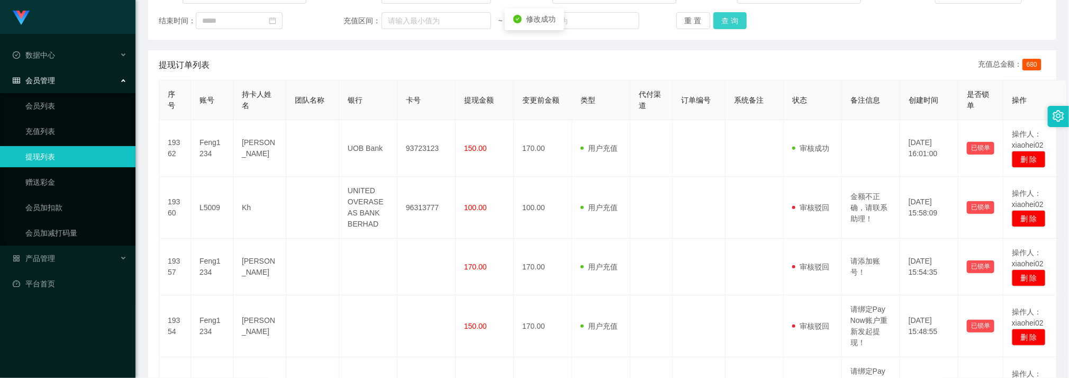
click at [730, 24] on button "查 询" at bounding box center [730, 20] width 34 height 17
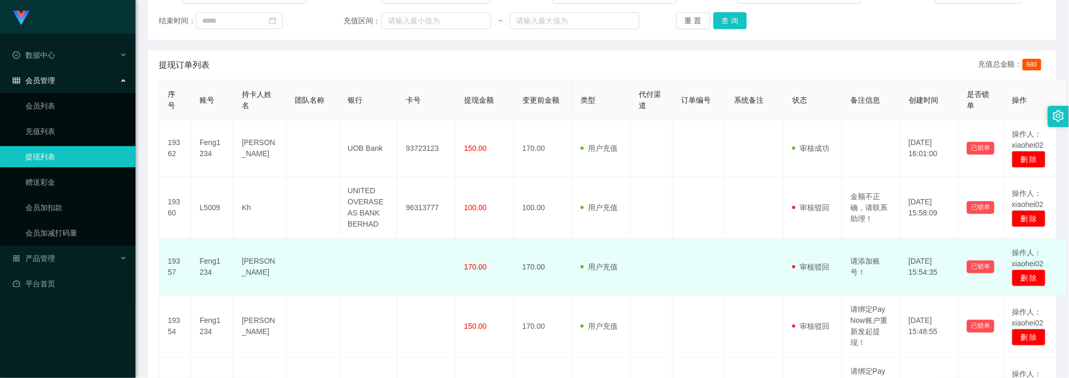
drag, startPoint x: 339, startPoint y: 261, endPoint x: 284, endPoint y: 186, distance: 92.8
click at [339, 261] on td at bounding box center [368, 267] width 58 height 57
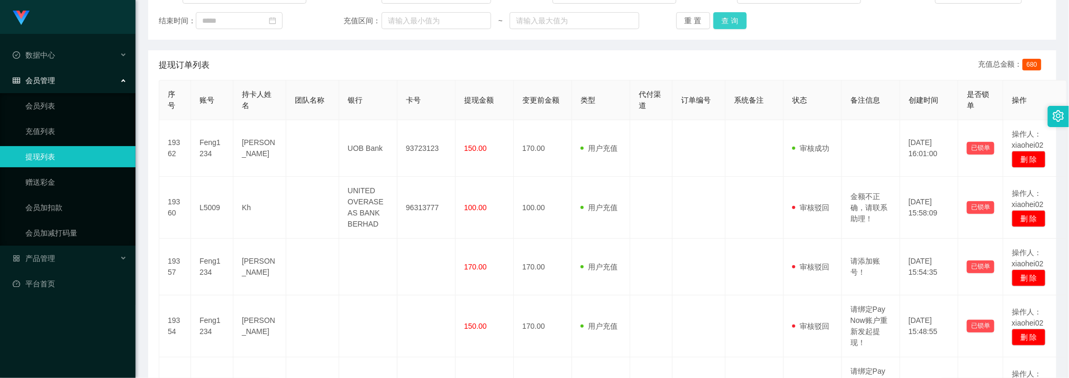
click at [708, 15] on div "重 置 查 询" at bounding box center [750, 20] width 148 height 17
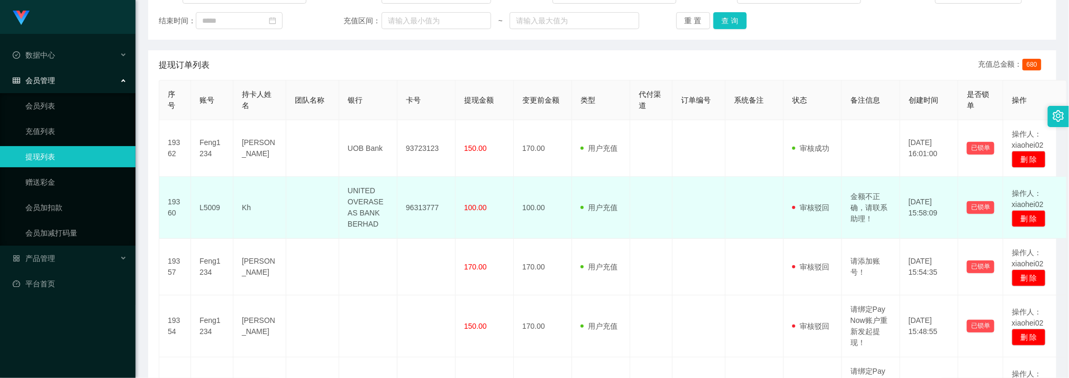
click at [670, 209] on td at bounding box center [651, 208] width 42 height 62
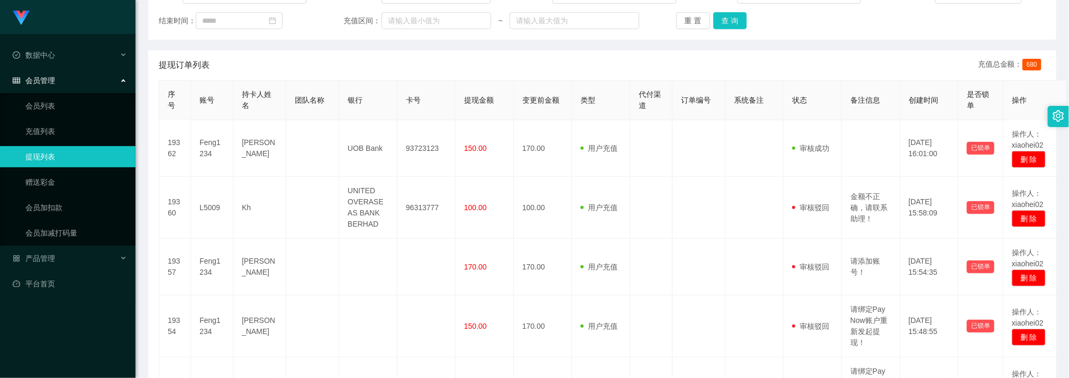
drag, startPoint x: 578, startPoint y: 242, endPoint x: 453, endPoint y: 112, distance: 180.3
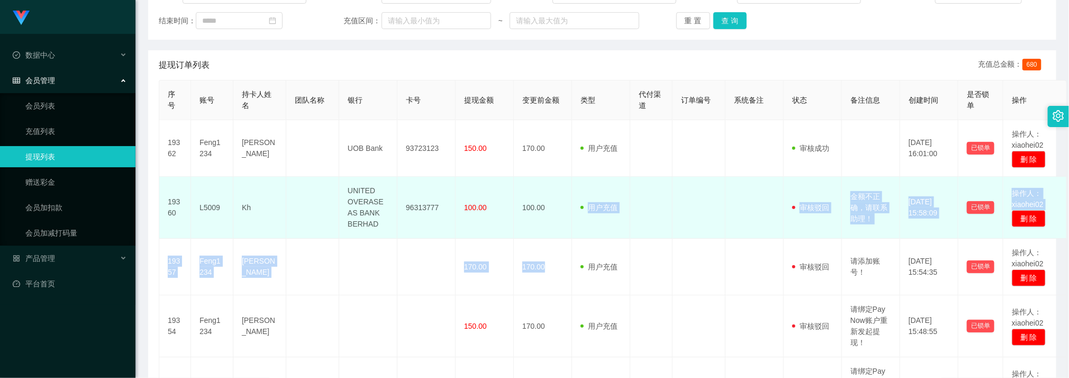
click at [497, 229] on td "100.00" at bounding box center [484, 208] width 58 height 62
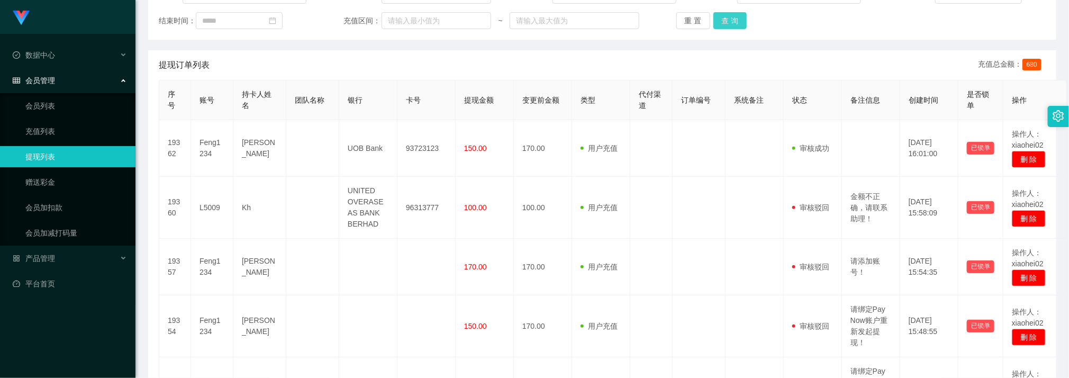
click at [721, 16] on button "查 询" at bounding box center [730, 20] width 34 height 17
click at [716, 20] on button "查 询" at bounding box center [730, 20] width 34 height 17
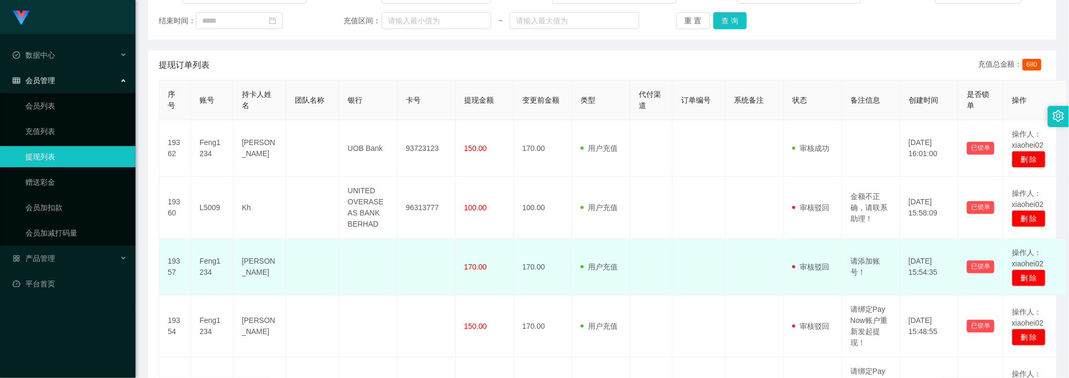
drag, startPoint x: 686, startPoint y: 265, endPoint x: 680, endPoint y: 249, distance: 17.1
click at [681, 254] on td at bounding box center [698, 267] width 53 height 57
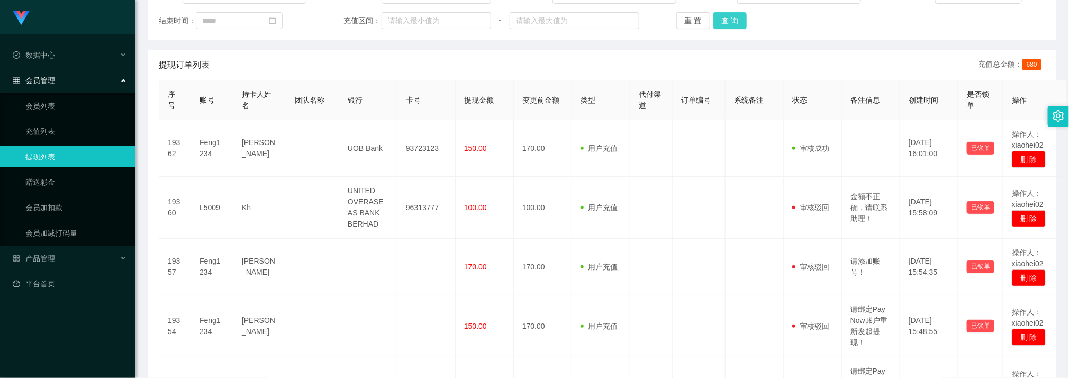
click at [719, 10] on div "账号： 员工姓名： 类型： 状态： 起始时间： 结束时间： 充值区间： ~ 重 置 查 询" at bounding box center [602, 7] width 908 height 63
click at [725, 13] on button "查 询" at bounding box center [730, 20] width 34 height 17
click at [735, 19] on button "查 询" at bounding box center [730, 20] width 34 height 17
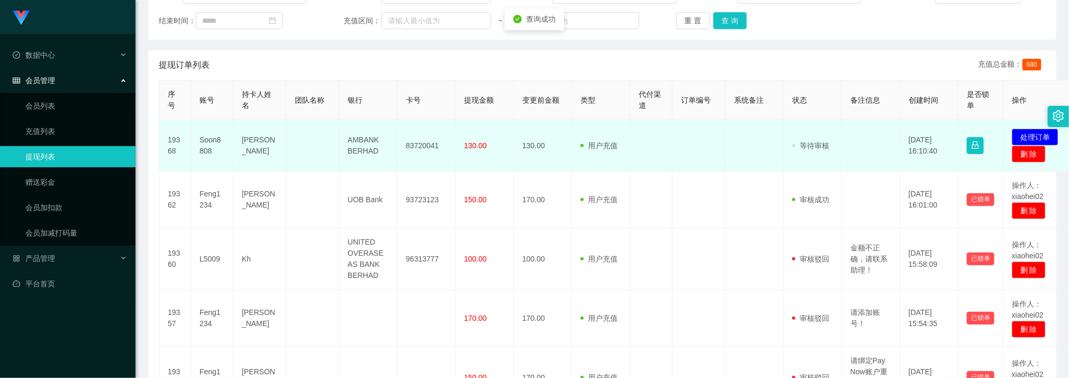
click at [418, 144] on td "83720041" at bounding box center [426, 145] width 58 height 51
drag, startPoint x: 418, startPoint y: 144, endPoint x: 411, endPoint y: 143, distance: 7.1
click at [419, 144] on td "83720041" at bounding box center [426, 145] width 58 height 51
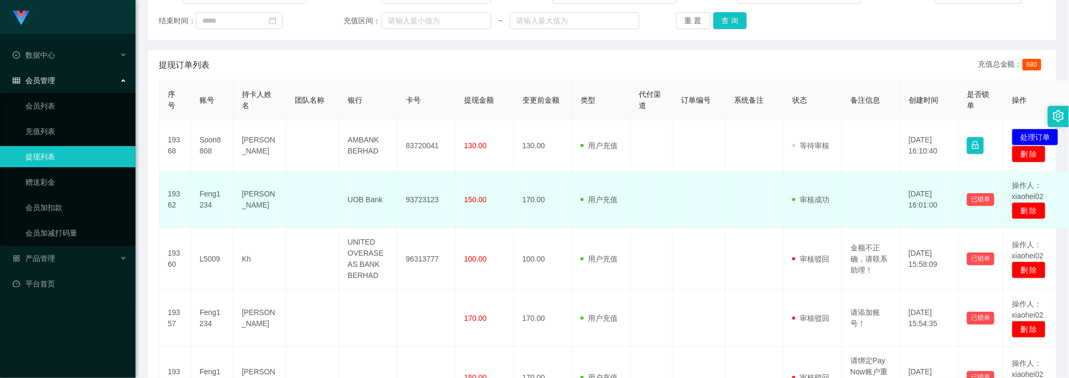
drag, startPoint x: 534, startPoint y: 194, endPoint x: 560, endPoint y: 188, distance: 27.2
click at [534, 194] on td "170.00" at bounding box center [543, 199] width 58 height 57
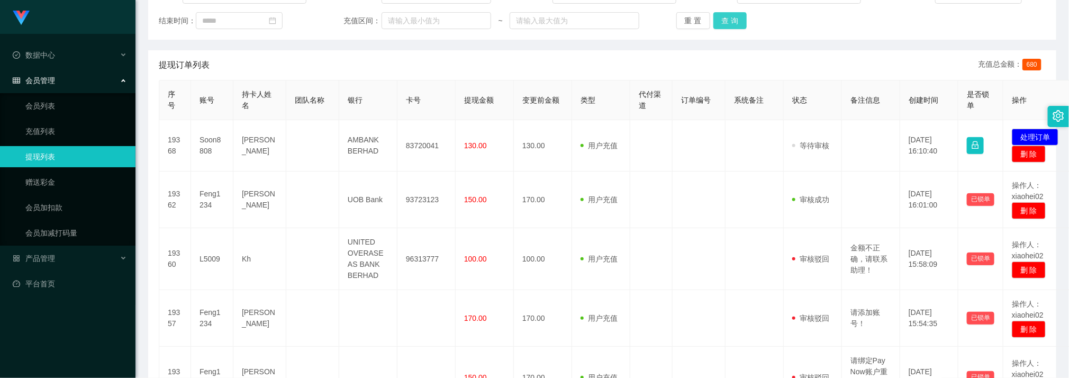
click at [727, 19] on button "查 询" at bounding box center [730, 20] width 34 height 17
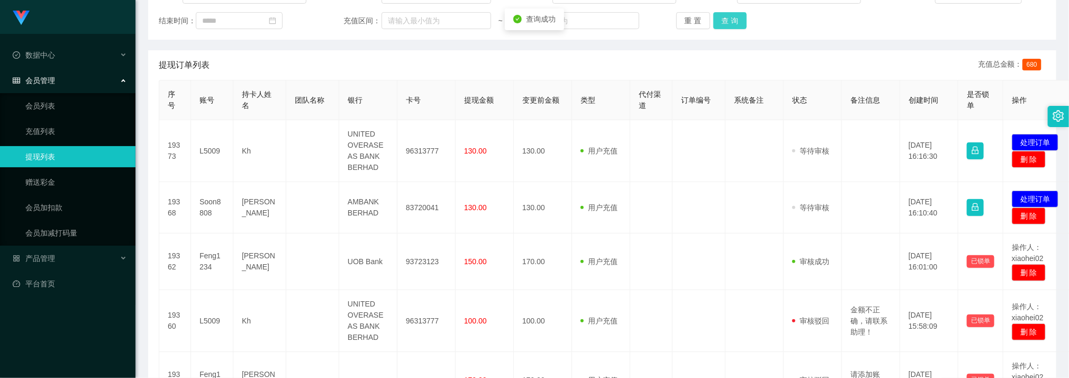
click at [727, 19] on button "查 询" at bounding box center [730, 20] width 34 height 17
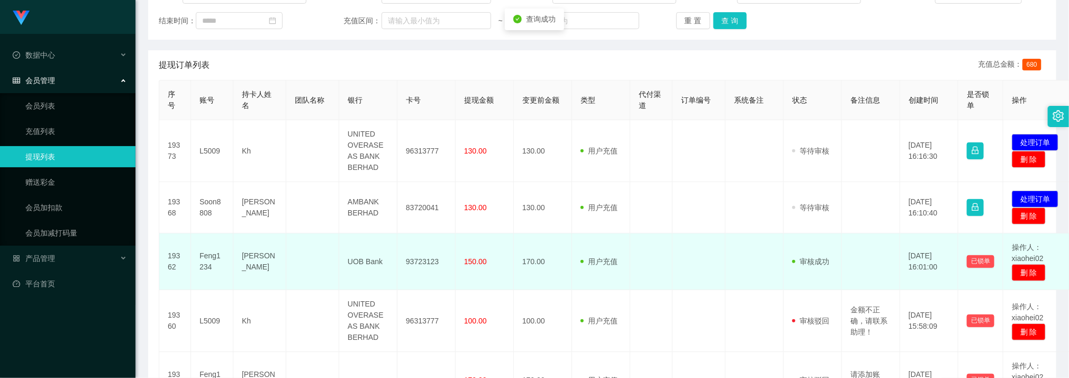
click at [601, 286] on td "用户充值 人工扣款" at bounding box center [601, 261] width 58 height 57
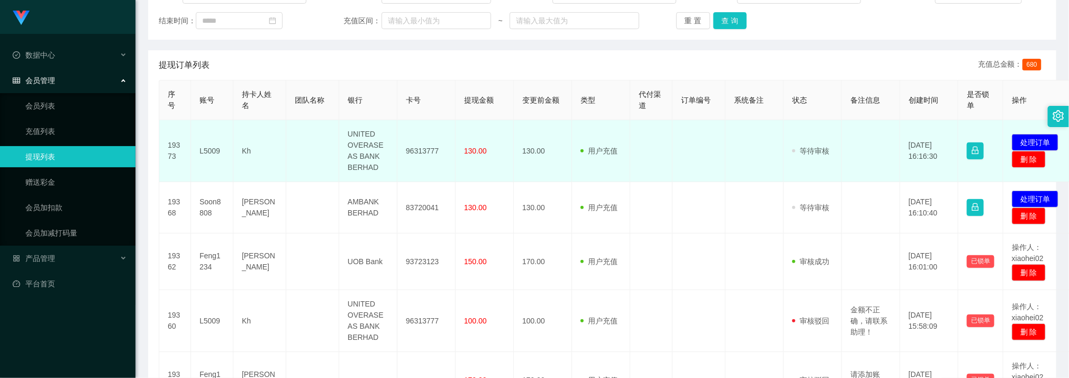
click at [412, 148] on td "96313777" at bounding box center [426, 151] width 58 height 62
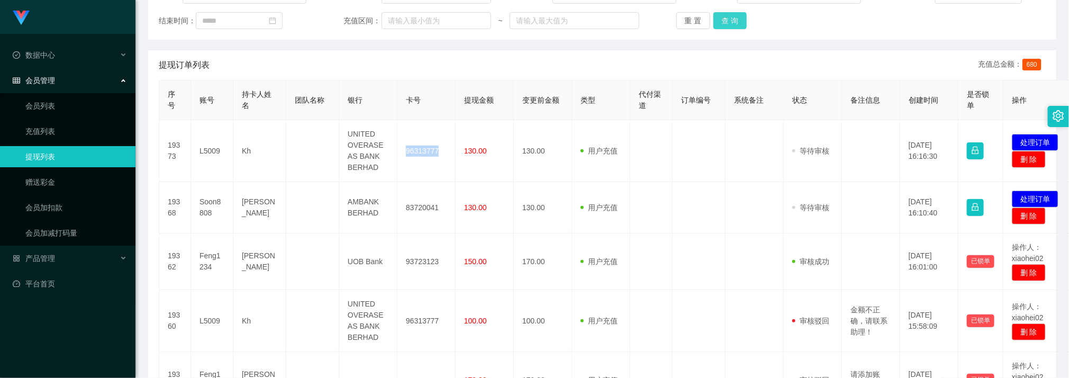
click at [732, 24] on button "查 询" at bounding box center [730, 20] width 34 height 17
click at [728, 23] on button "查 询" at bounding box center [730, 20] width 34 height 17
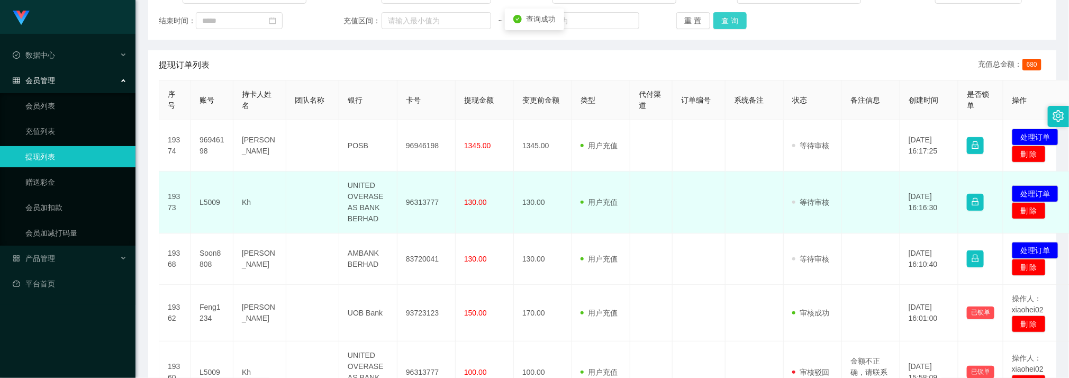
scroll to position [238, 0]
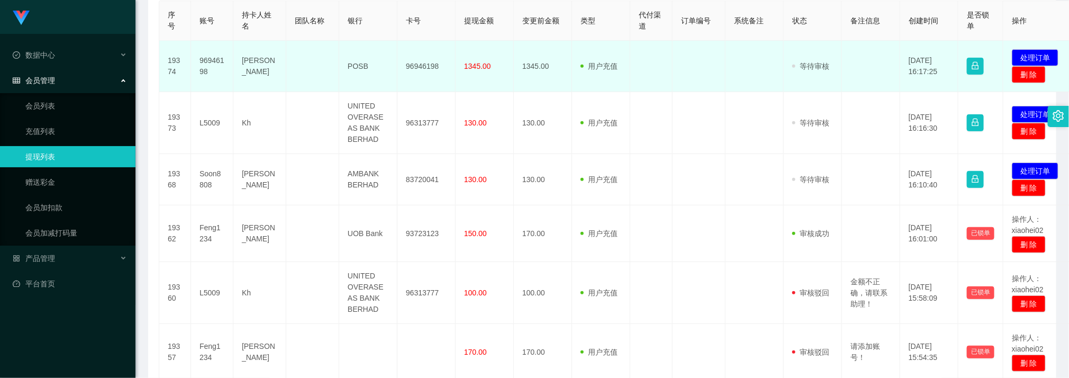
click at [424, 64] on td "96946198" at bounding box center [426, 66] width 58 height 51
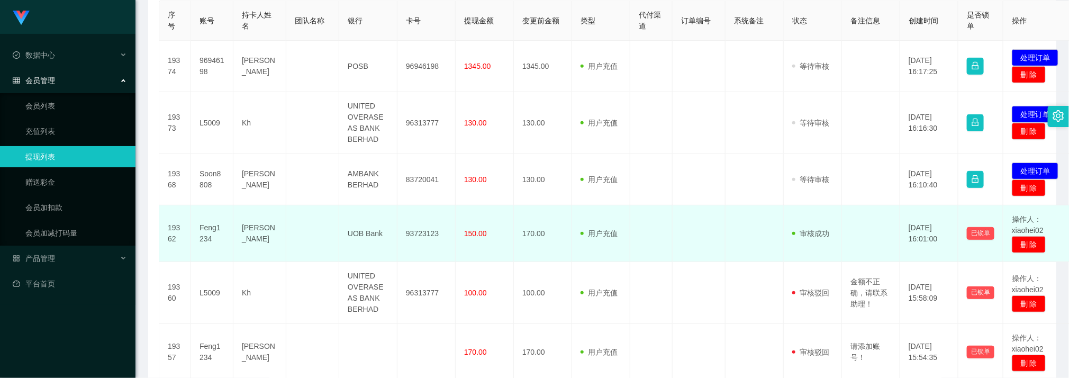
click at [713, 221] on td at bounding box center [698, 233] width 53 height 57
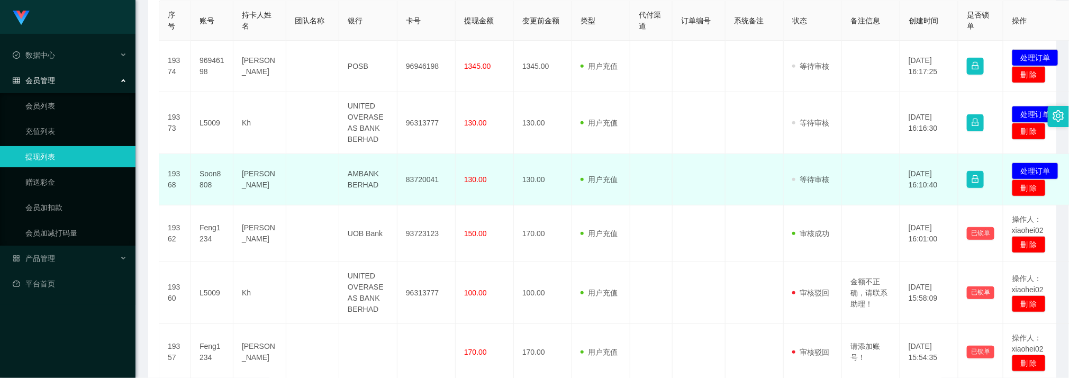
click at [641, 169] on td at bounding box center [651, 179] width 42 height 51
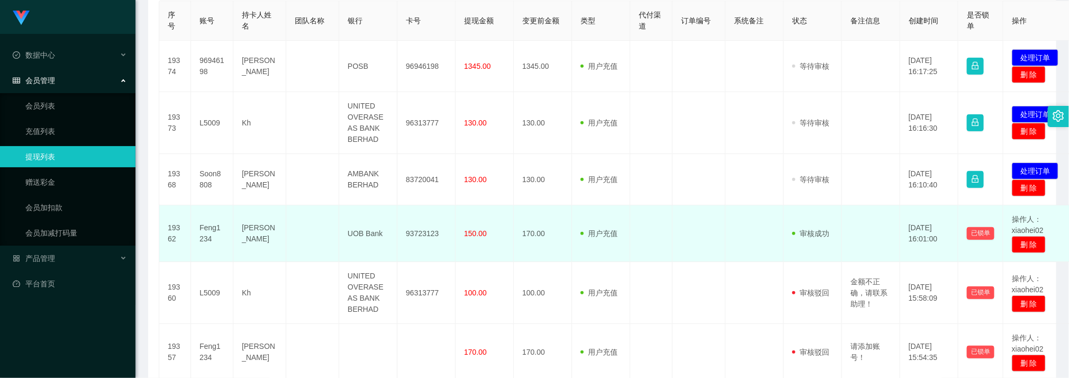
click at [665, 218] on td at bounding box center [651, 233] width 42 height 57
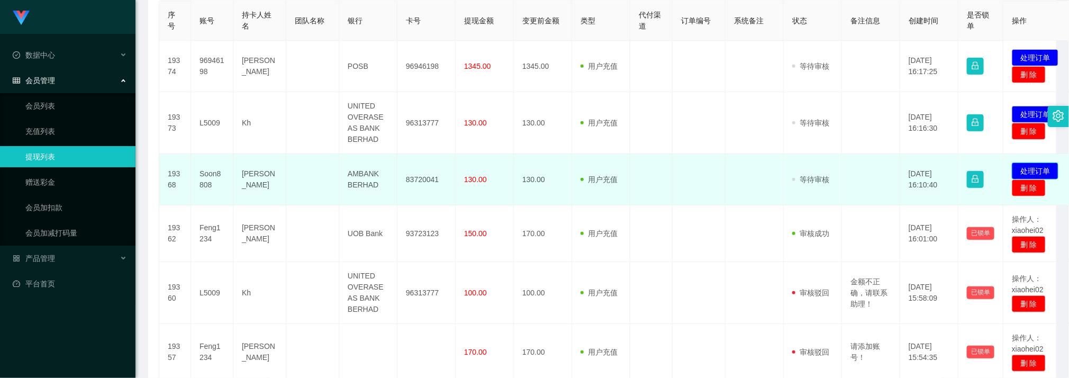
click at [1024, 169] on button "处理订单" at bounding box center [1034, 170] width 47 height 17
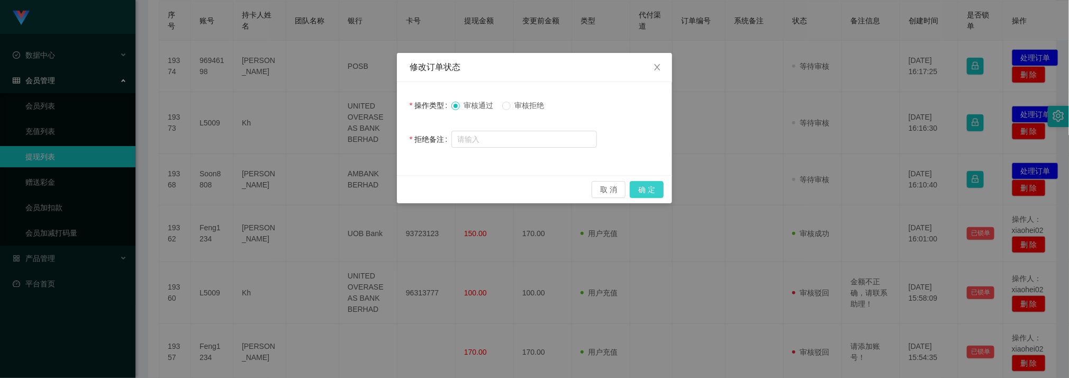
click at [651, 194] on button "确 定" at bounding box center [646, 189] width 34 height 17
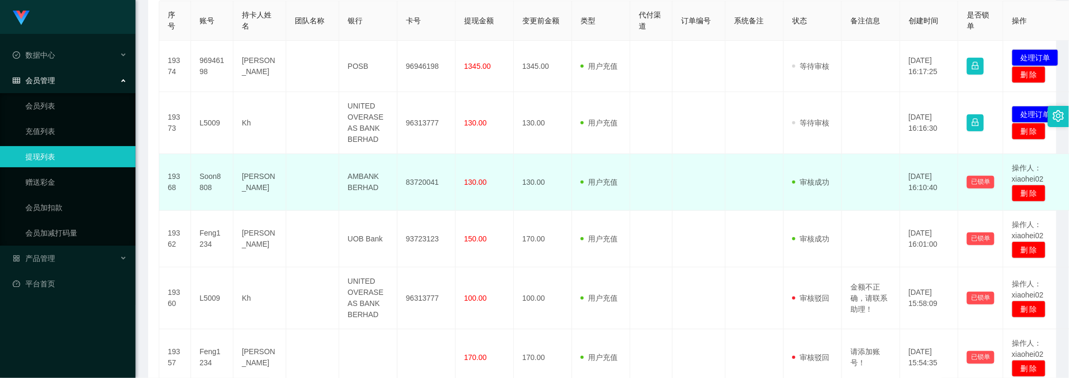
click at [760, 185] on td at bounding box center [754, 182] width 58 height 57
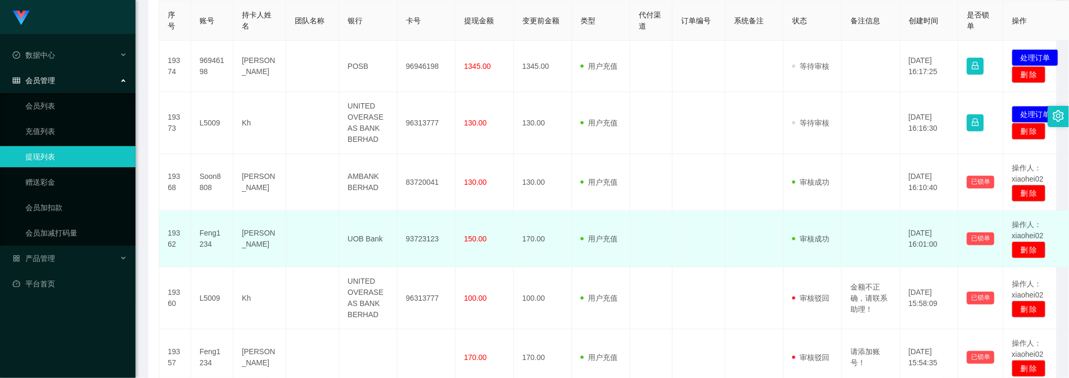
click at [689, 213] on td at bounding box center [698, 239] width 53 height 57
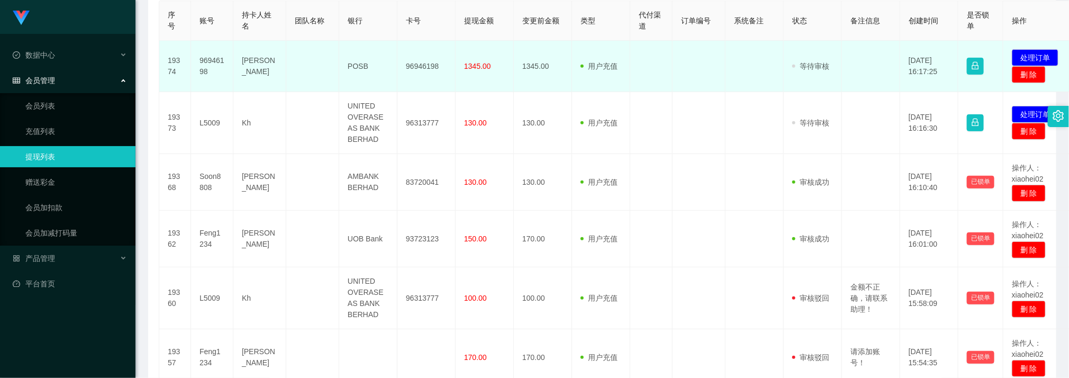
click at [419, 69] on td "96946198" at bounding box center [426, 66] width 58 height 51
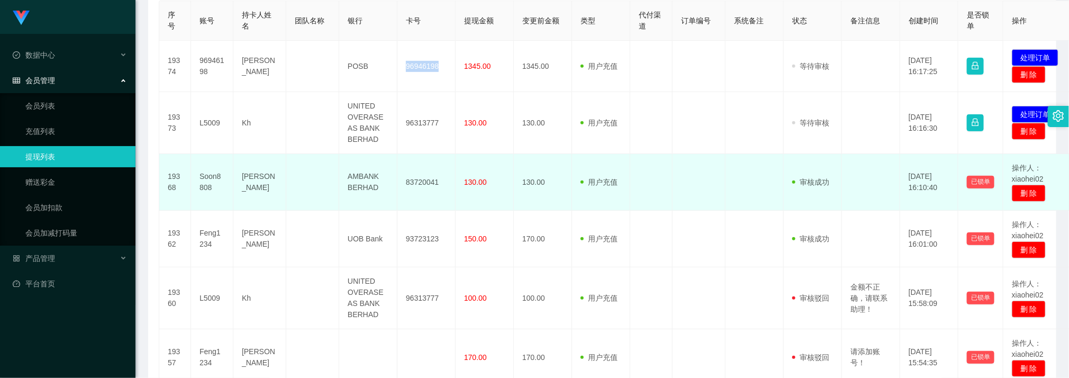
click at [674, 175] on td at bounding box center [698, 182] width 53 height 57
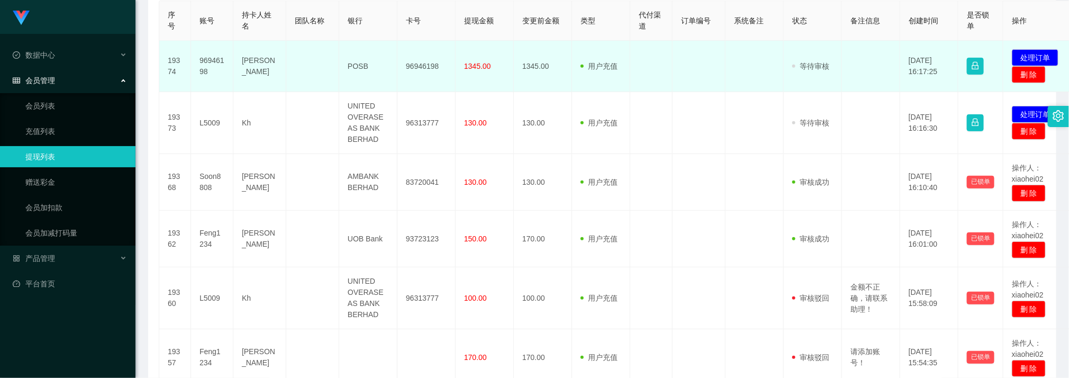
click at [263, 68] on td "[PERSON_NAME]" at bounding box center [259, 66] width 53 height 51
drag, startPoint x: 263, startPoint y: 68, endPoint x: 276, endPoint y: 66, distance: 13.0
click at [263, 68] on td "[PERSON_NAME]" at bounding box center [259, 66] width 53 height 51
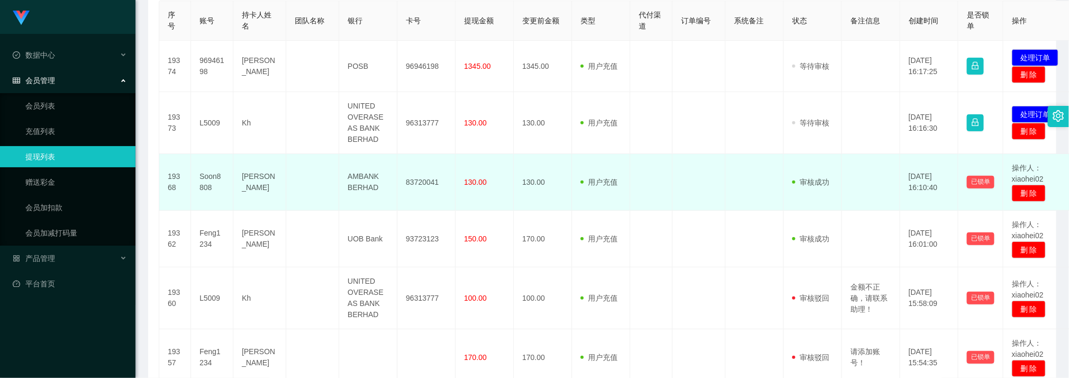
click at [716, 207] on td at bounding box center [698, 182] width 53 height 57
click at [720, 193] on td at bounding box center [698, 182] width 53 height 57
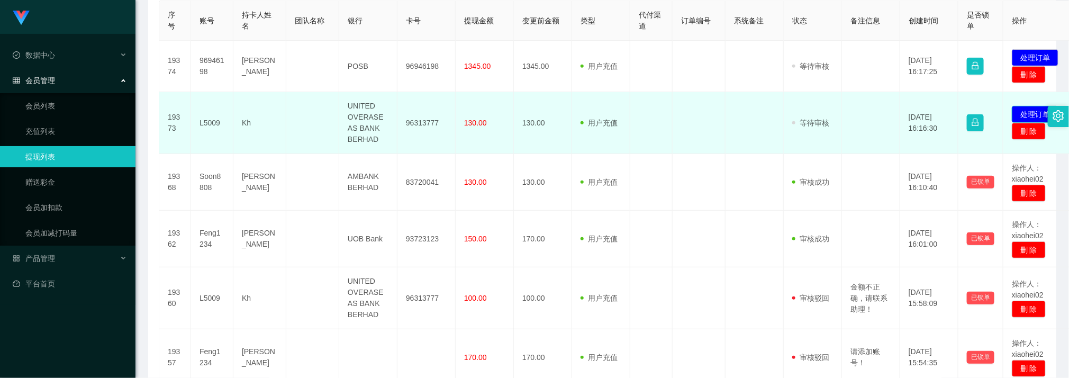
click at [1022, 112] on button "处理订单" at bounding box center [1034, 114] width 47 height 17
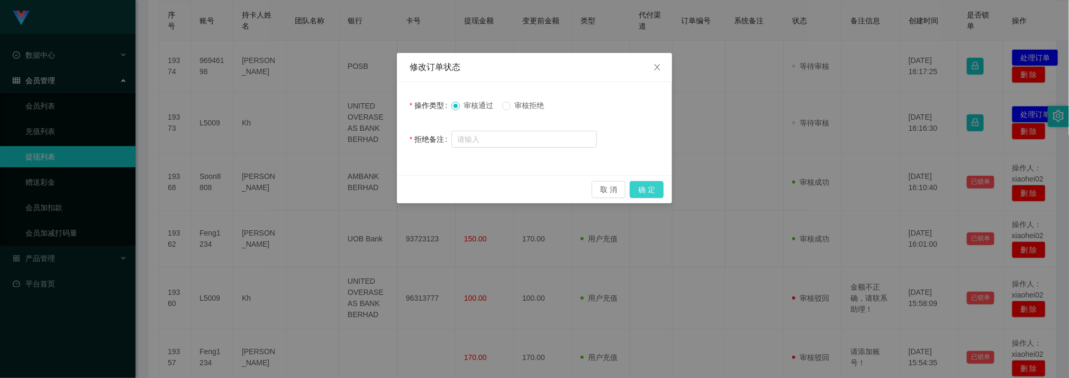
drag, startPoint x: 649, startPoint y: 189, endPoint x: 648, endPoint y: 183, distance: 6.4
click at [650, 189] on button "确 定" at bounding box center [646, 189] width 34 height 17
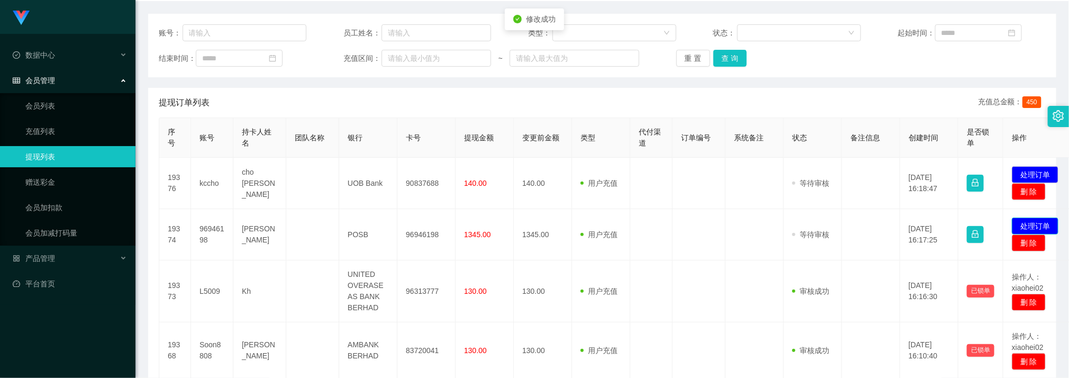
scroll to position [159, 0]
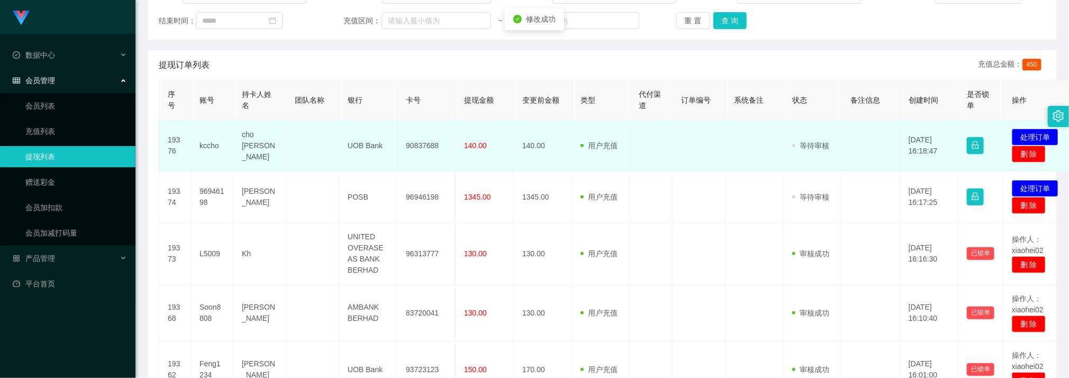
click at [408, 141] on td "90837688" at bounding box center [426, 145] width 58 height 51
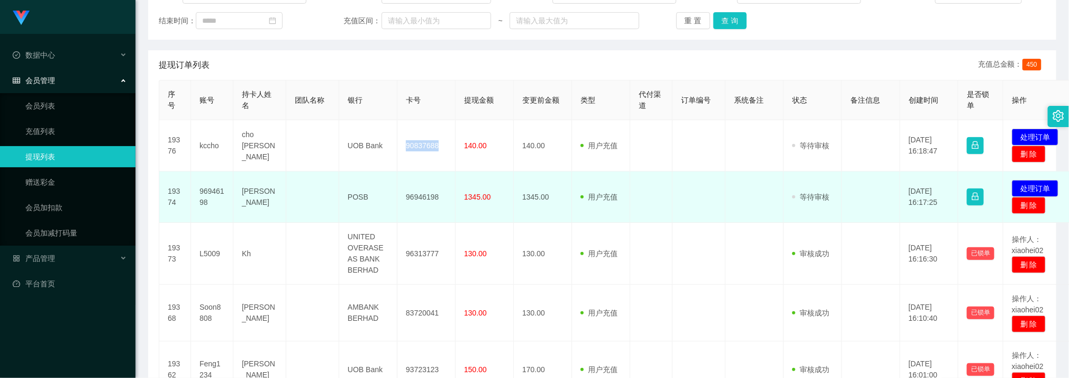
click at [378, 223] on td "POSB" at bounding box center [368, 196] width 58 height 51
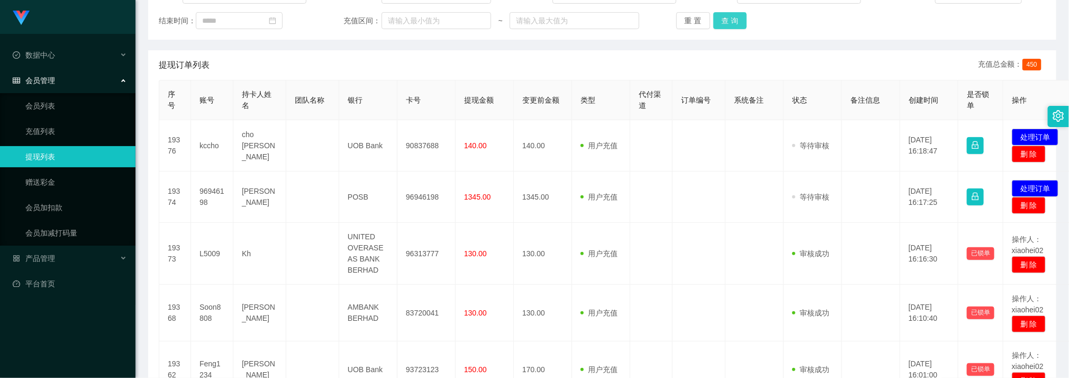
click at [735, 24] on button "查 询" at bounding box center [730, 20] width 34 height 17
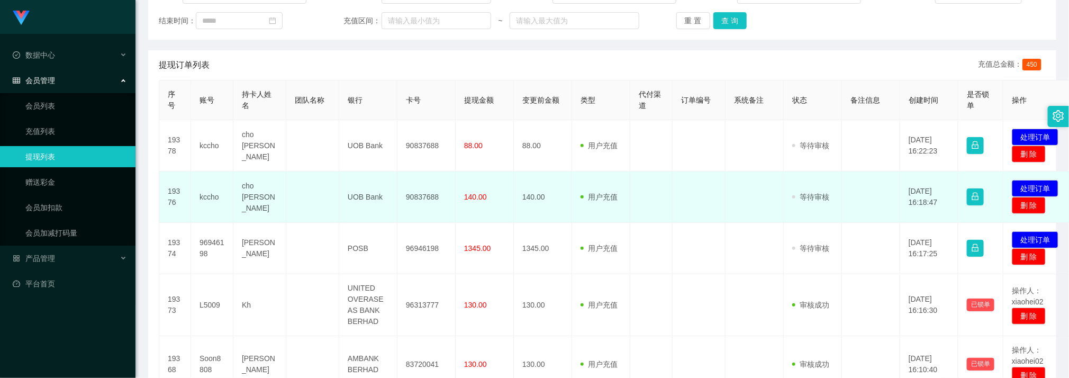
click at [761, 184] on td at bounding box center [754, 196] width 58 height 51
click at [429, 199] on td "90837688" at bounding box center [426, 196] width 58 height 51
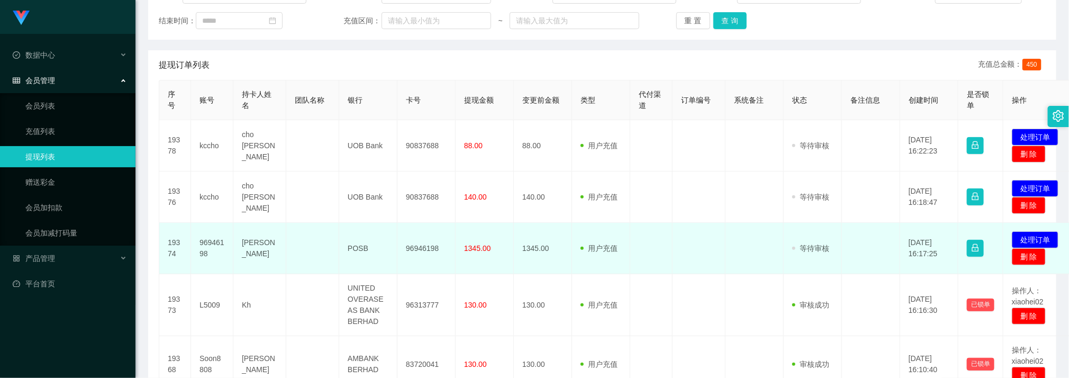
click at [692, 226] on td at bounding box center [698, 248] width 53 height 51
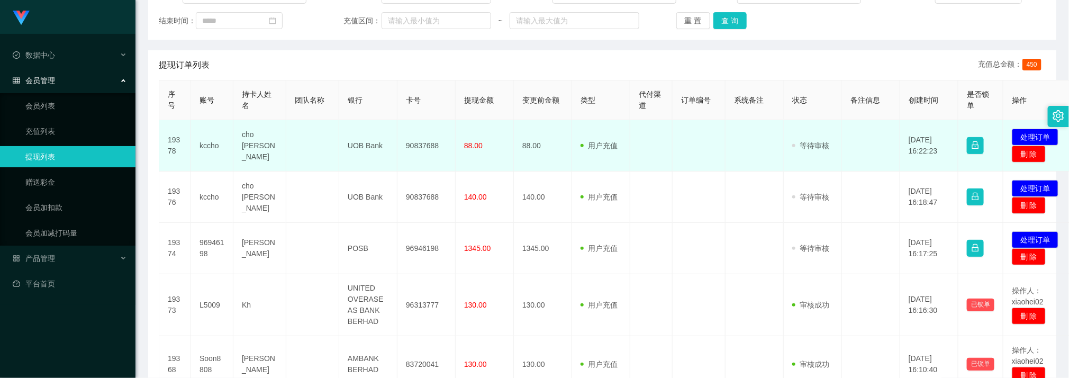
click at [424, 146] on td "90837688" at bounding box center [426, 145] width 58 height 51
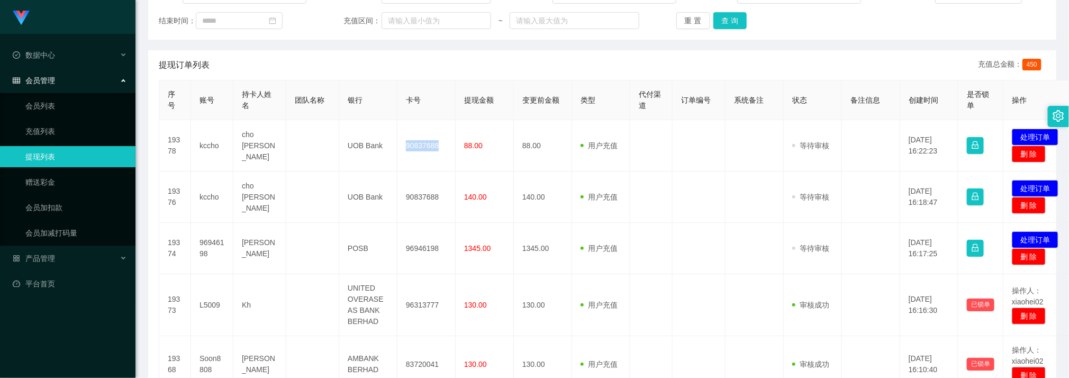
drag, startPoint x: 424, startPoint y: 146, endPoint x: 451, endPoint y: 76, distance: 75.0
click at [424, 146] on td "90837688" at bounding box center [426, 145] width 58 height 51
drag, startPoint x: 711, startPoint y: 198, endPoint x: 473, endPoint y: 68, distance: 271.7
click at [708, 196] on td at bounding box center [698, 196] width 53 height 51
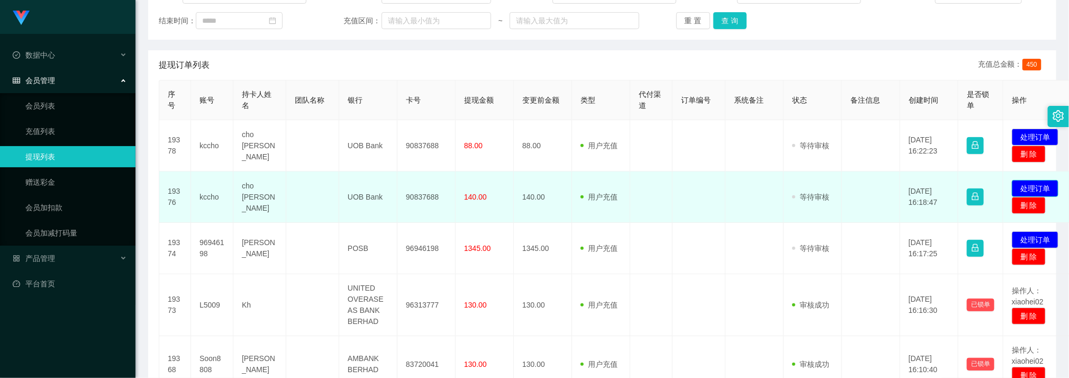
drag, startPoint x: 1046, startPoint y: 188, endPoint x: 1000, endPoint y: 202, distance: 48.2
click at [1045, 187] on button "处理订单" at bounding box center [1034, 188] width 47 height 17
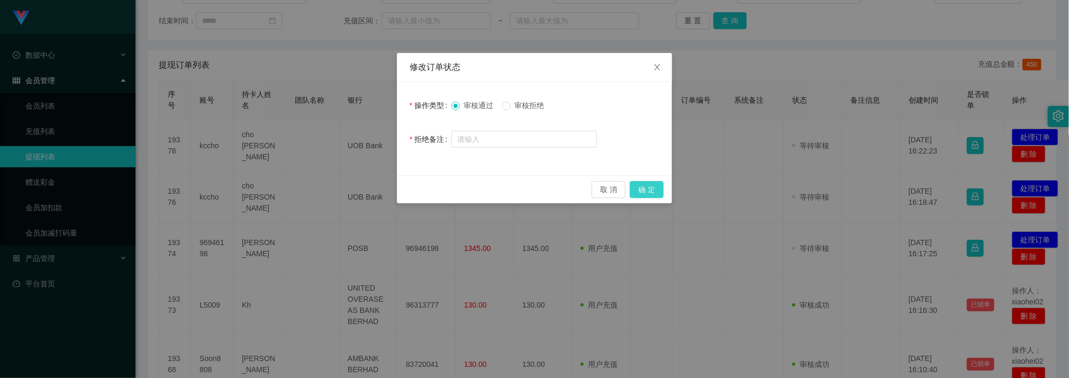
click at [654, 187] on button "确 定" at bounding box center [646, 189] width 34 height 17
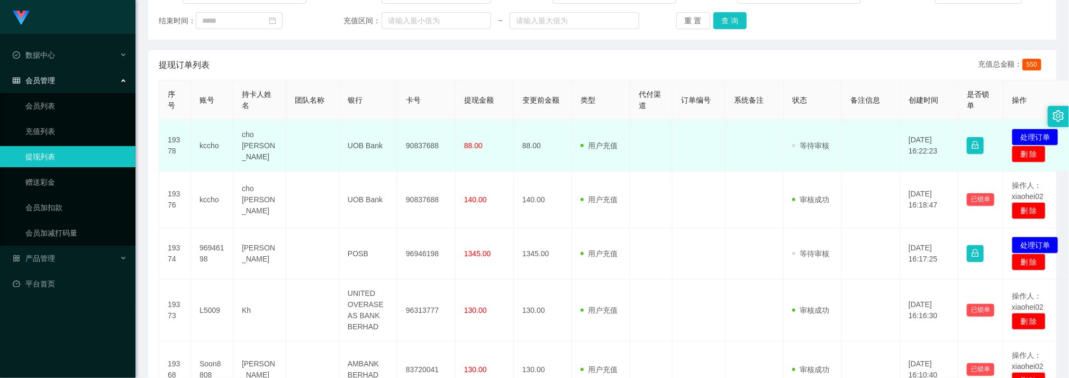
drag, startPoint x: 757, startPoint y: 217, endPoint x: 762, endPoint y: 162, distance: 55.3
click at [756, 217] on td at bounding box center [754, 199] width 58 height 57
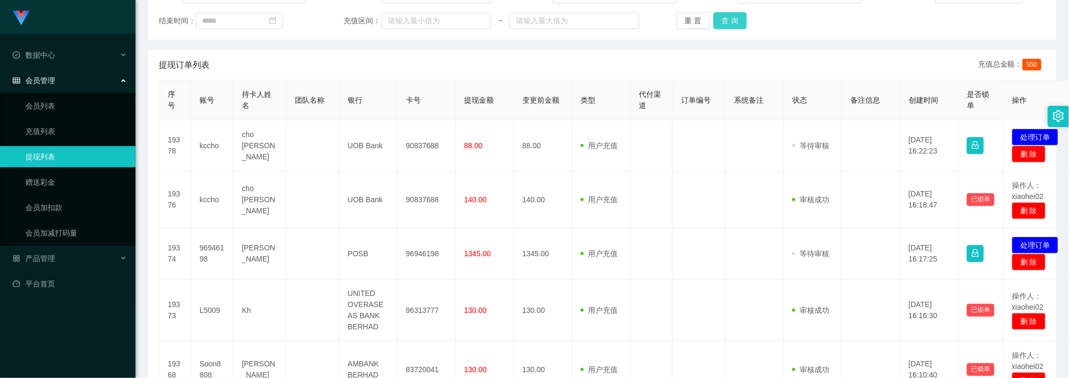
click at [718, 21] on button "查 询" at bounding box center [730, 20] width 34 height 17
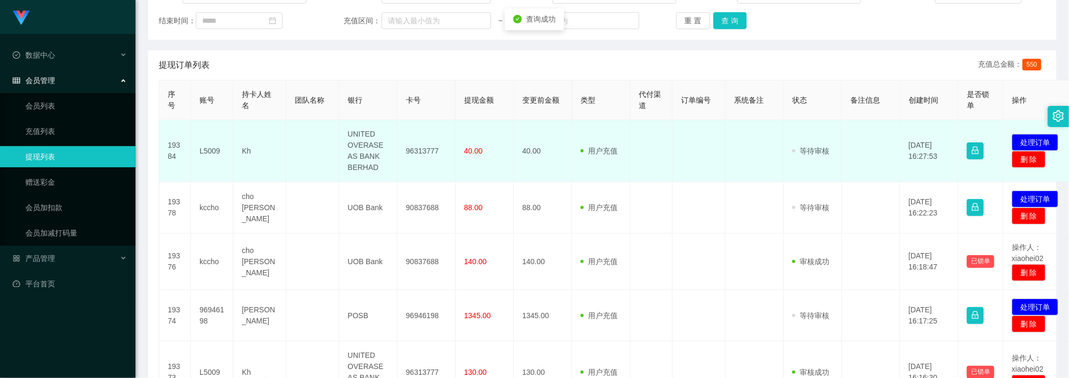
click at [427, 147] on td "96313777" at bounding box center [426, 151] width 58 height 62
drag, startPoint x: 427, startPoint y: 147, endPoint x: 421, endPoint y: 146, distance: 6.4
click at [428, 147] on td "96313777" at bounding box center [426, 151] width 58 height 62
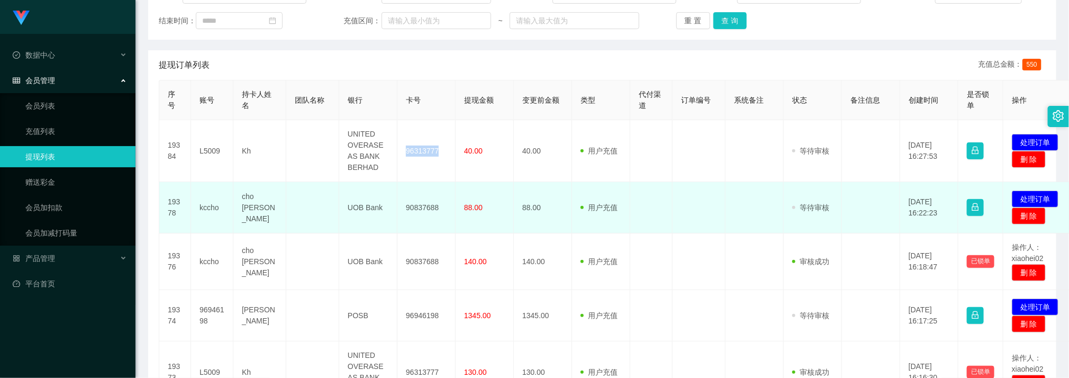
click at [629, 227] on td "用户充值 人工扣款" at bounding box center [601, 207] width 58 height 51
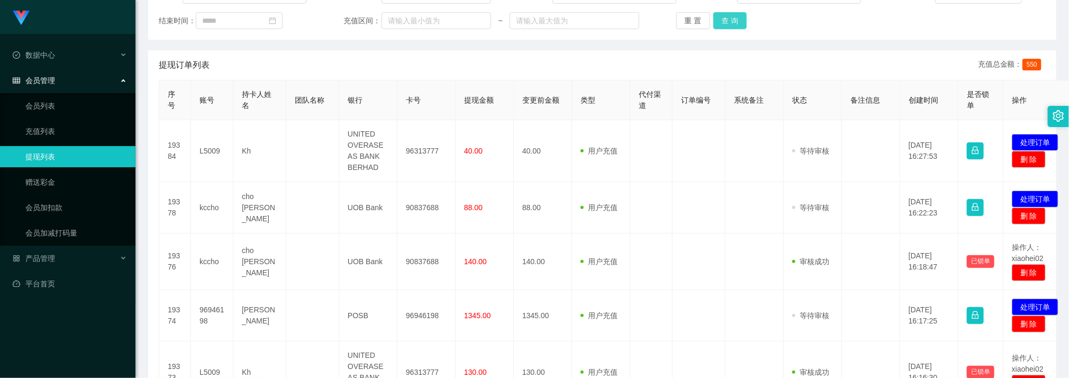
click at [735, 24] on button "查 询" at bounding box center [730, 20] width 34 height 17
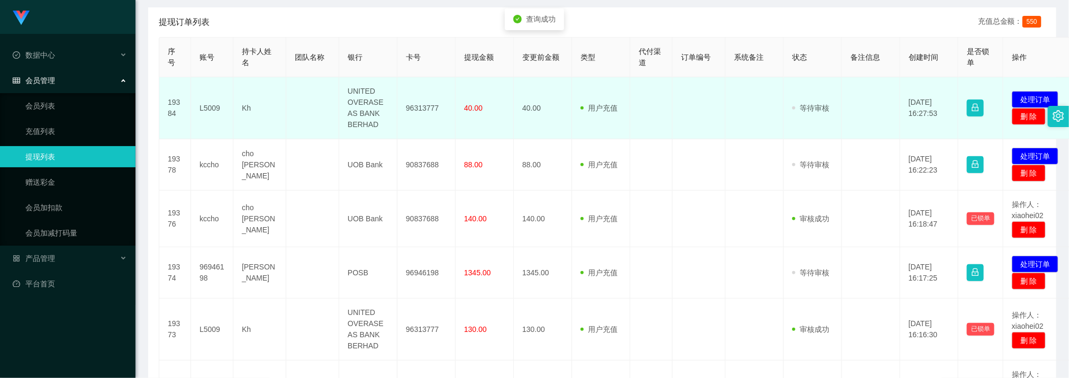
scroll to position [238, 0]
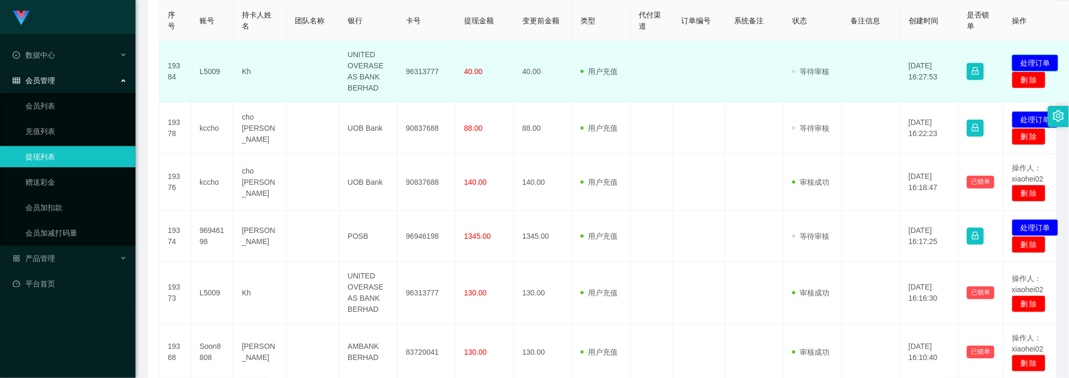
click at [1038, 59] on button "处理订单" at bounding box center [1034, 62] width 47 height 17
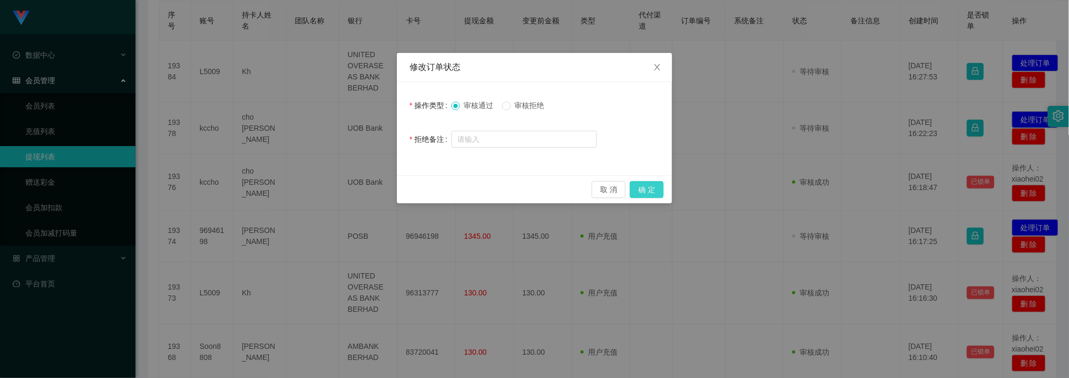
click at [638, 189] on button "确 定" at bounding box center [646, 189] width 34 height 17
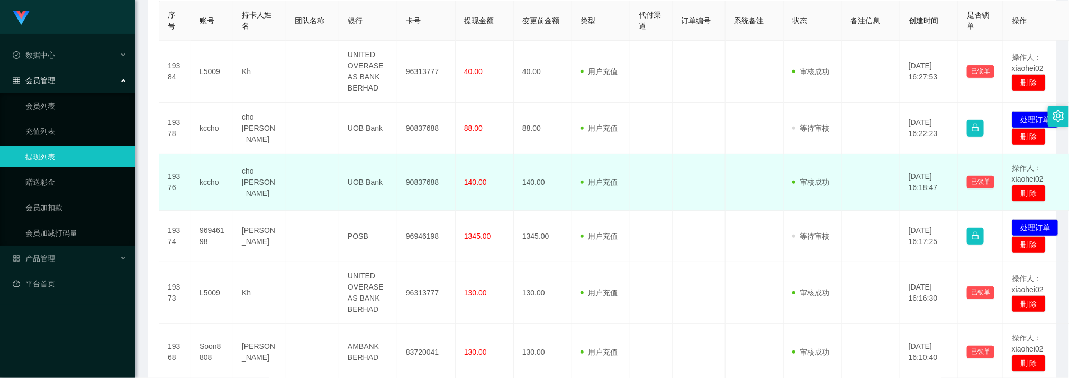
scroll to position [317, 0]
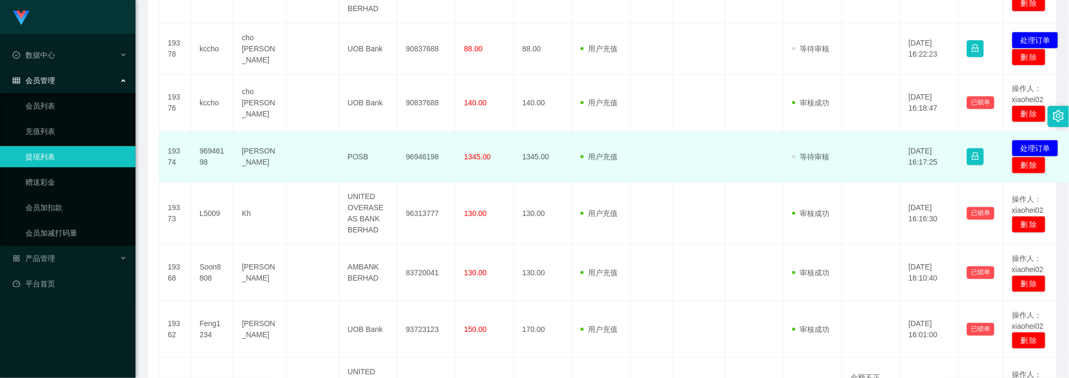
drag, startPoint x: 792, startPoint y: 189, endPoint x: 916, endPoint y: 167, distance: 126.3
click at [792, 189] on td "审核驳回 审核成功 等待审核" at bounding box center [812, 213] width 58 height 62
click at [1027, 143] on button "处理订单" at bounding box center [1034, 148] width 47 height 17
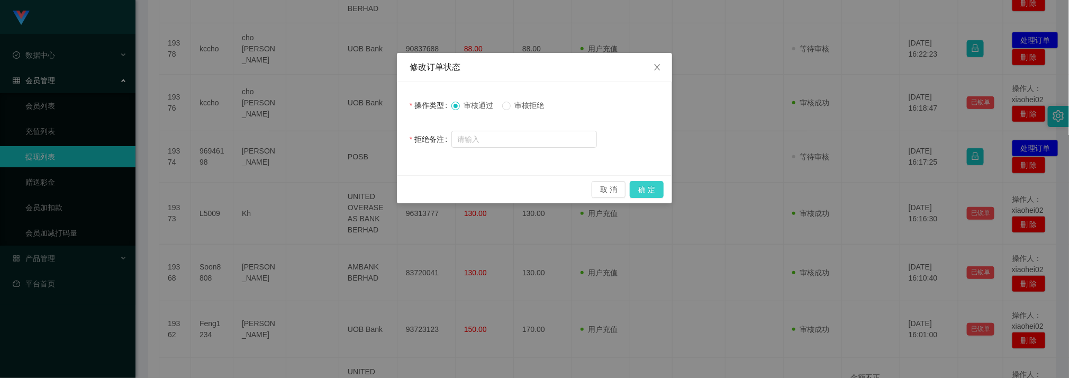
click at [651, 189] on button "确 定" at bounding box center [646, 189] width 34 height 17
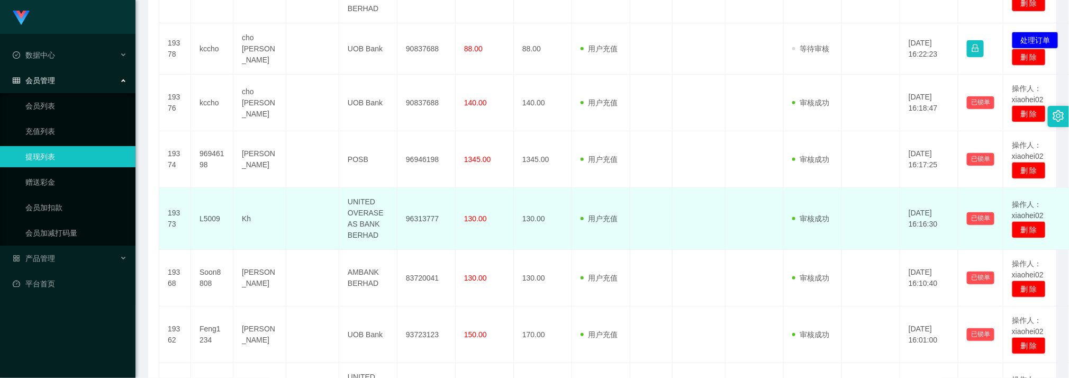
click at [304, 224] on td at bounding box center [312, 219] width 53 height 62
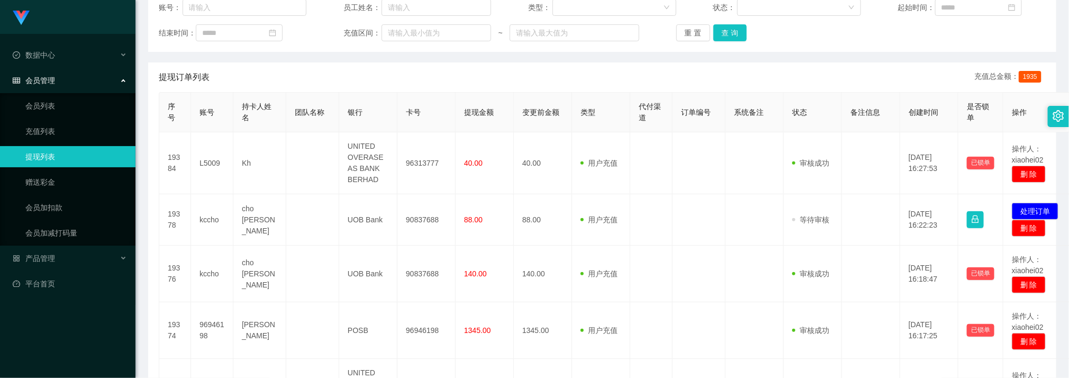
scroll to position [79, 0]
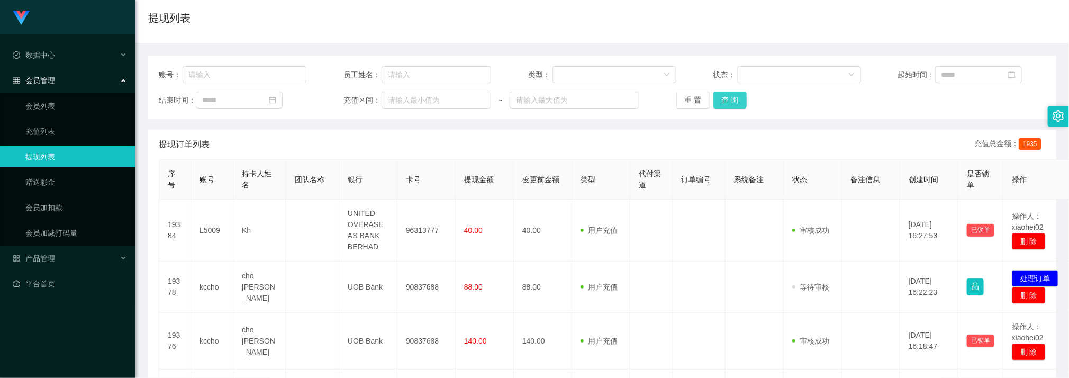
click at [723, 97] on button "查 询" at bounding box center [730, 100] width 34 height 17
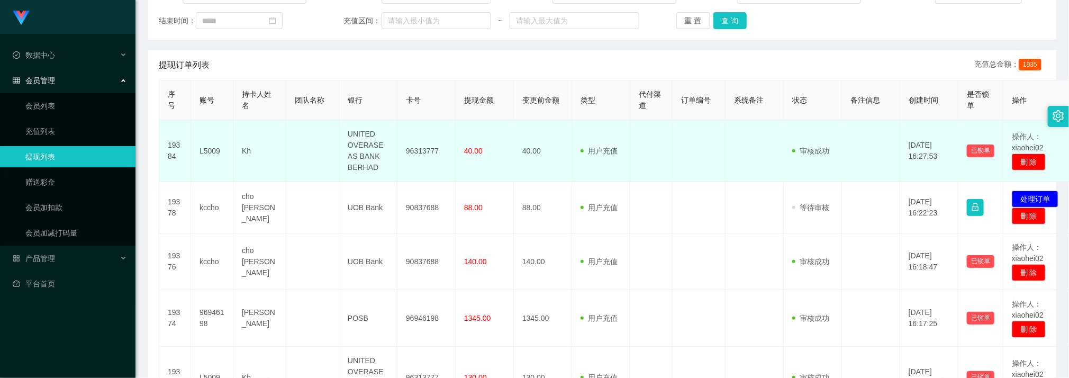
click at [660, 165] on td at bounding box center [651, 151] width 42 height 62
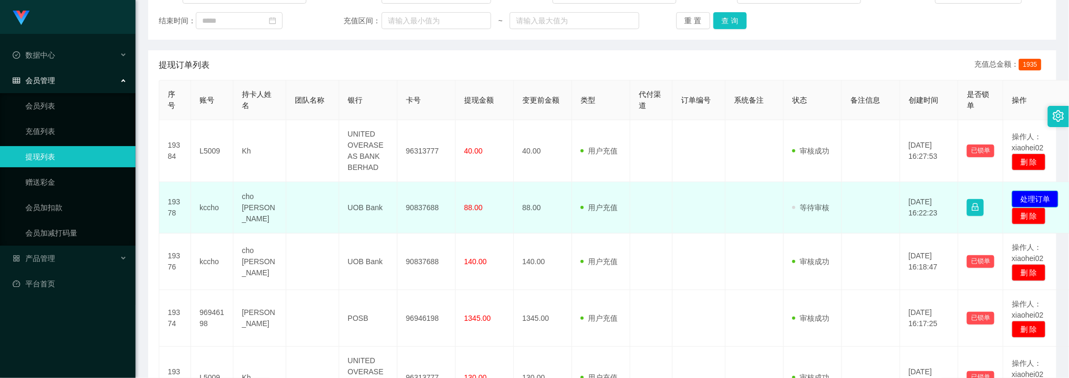
click at [1039, 200] on button "处理订单" at bounding box center [1034, 198] width 47 height 17
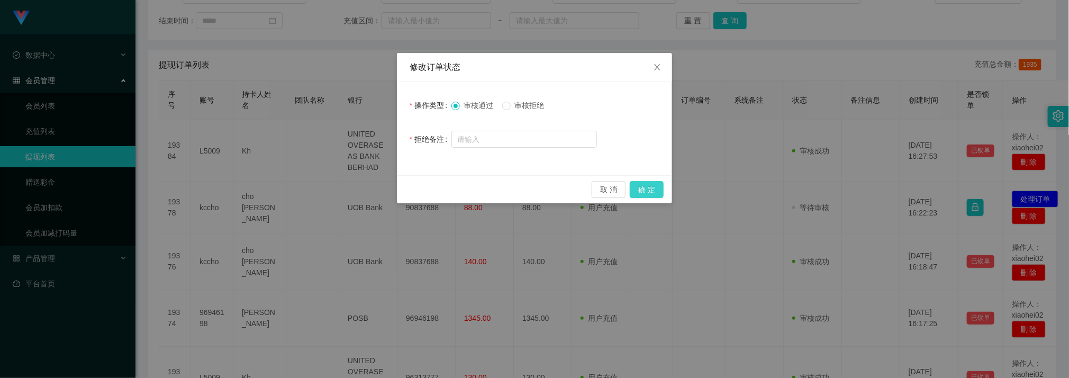
click at [648, 190] on button "确 定" at bounding box center [646, 189] width 34 height 17
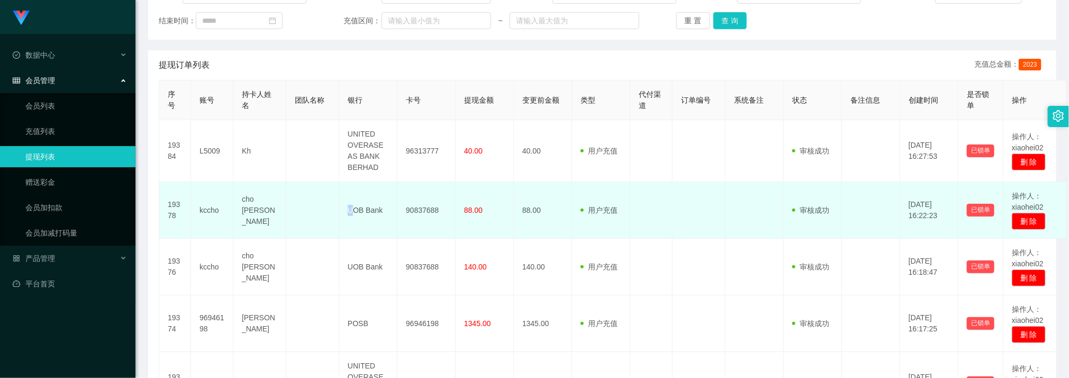
drag, startPoint x: 351, startPoint y: 237, endPoint x: 355, endPoint y: 223, distance: 15.1
click at [351, 237] on td "UOB Bank" at bounding box center [368, 210] width 58 height 57
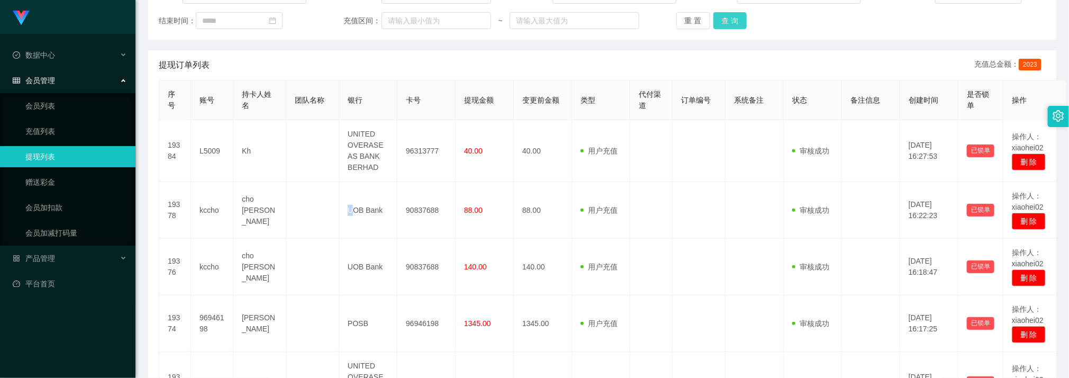
click at [727, 15] on button "查 询" at bounding box center [730, 20] width 34 height 17
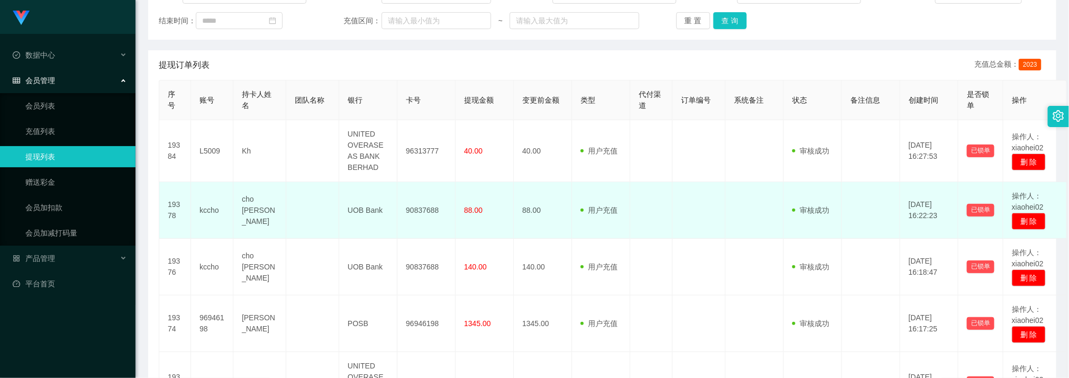
click at [702, 213] on td at bounding box center [698, 210] width 53 height 57
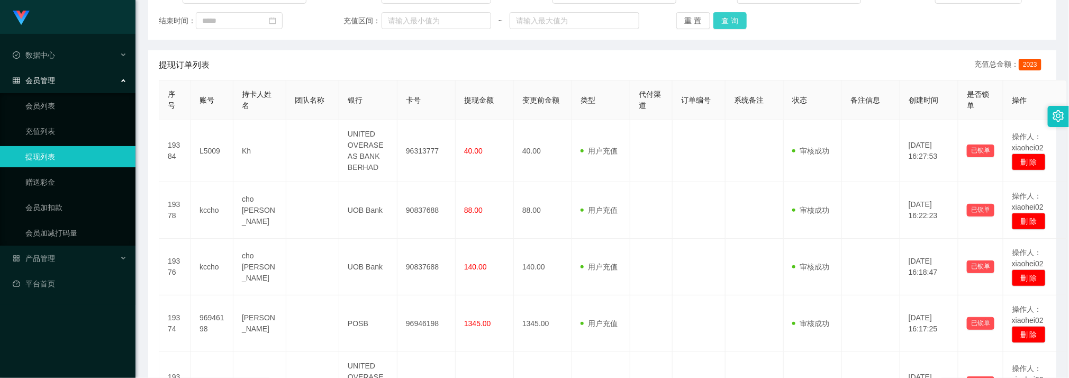
click at [727, 20] on button "查 询" at bounding box center [730, 20] width 34 height 17
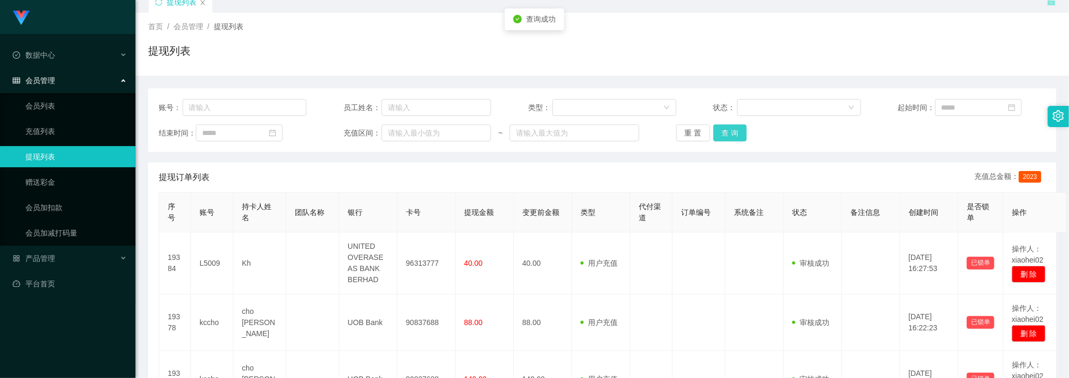
scroll to position [0, 0]
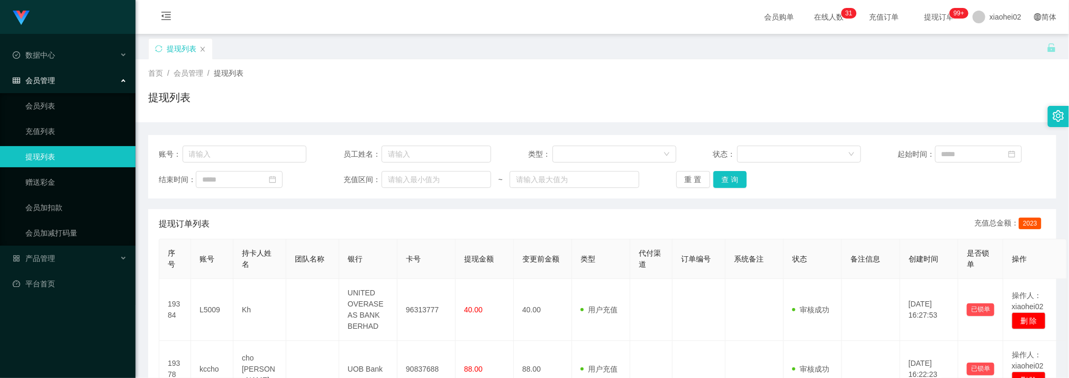
drag, startPoint x: 372, startPoint y: 239, endPoint x: 354, endPoint y: 227, distance: 21.0
click at [730, 182] on button "查 询" at bounding box center [730, 179] width 34 height 17
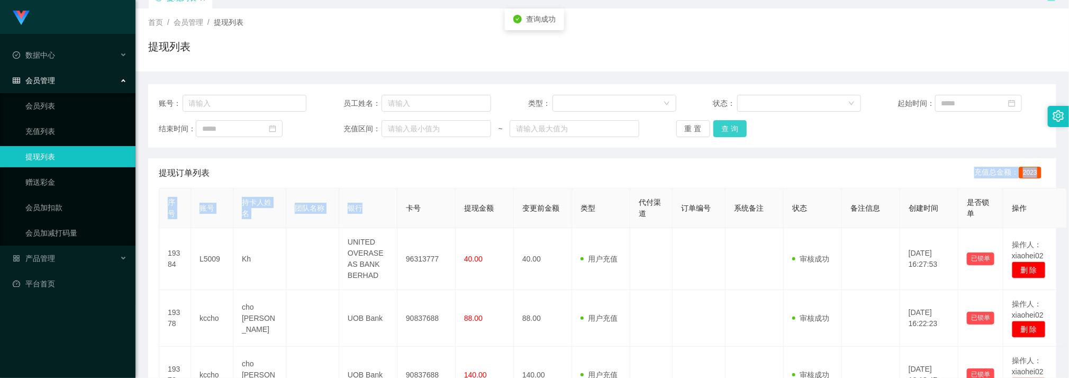
scroll to position [79, 0]
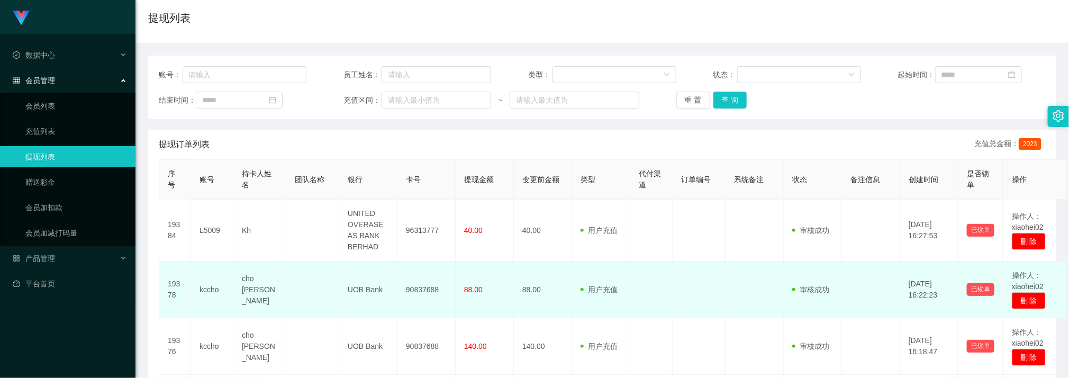
click at [585, 281] on td "用户充值 人工扣款" at bounding box center [601, 289] width 58 height 57
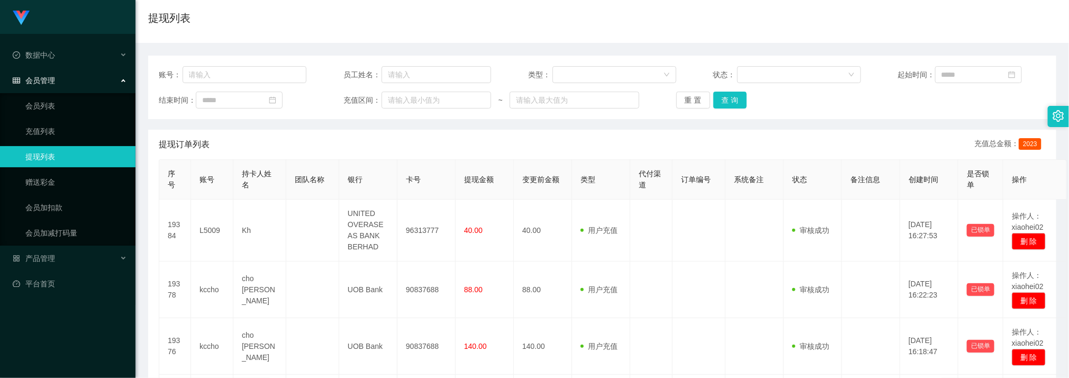
click at [733, 110] on div "账号： 员工姓名： 类型： 状态： 起始时间： 结束时间： 充值区间： ~ 重 置 查 询" at bounding box center [602, 87] width 908 height 63
click at [730, 102] on button "查 询" at bounding box center [730, 100] width 34 height 17
click at [733, 99] on button "查 询" at bounding box center [730, 100] width 34 height 17
click at [717, 96] on button "查 询" at bounding box center [730, 100] width 34 height 17
click at [714, 102] on button "查 询" at bounding box center [730, 100] width 34 height 17
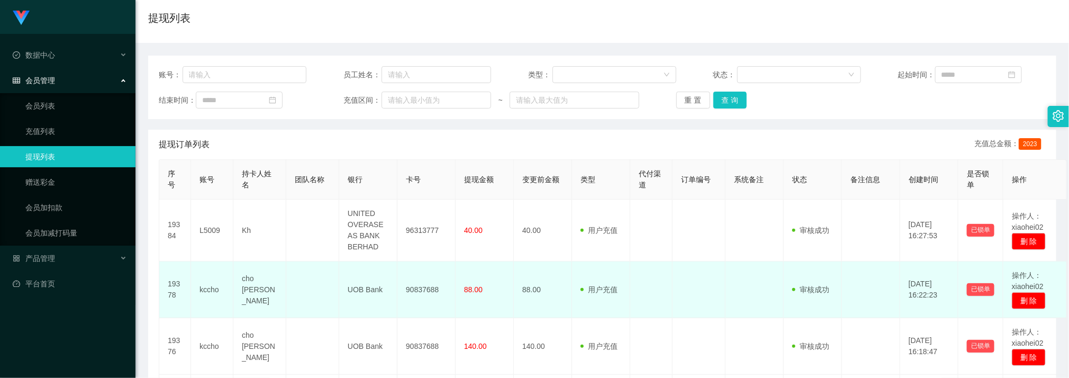
drag, startPoint x: 695, startPoint y: 269, endPoint x: 716, endPoint y: 151, distance: 119.8
click at [695, 267] on td at bounding box center [698, 289] width 53 height 57
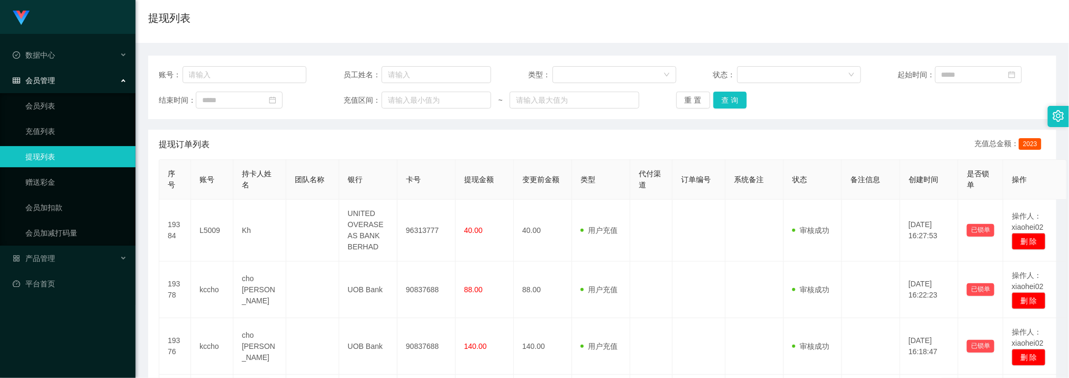
click at [730, 80] on div "状态：" at bounding box center [787, 74] width 148 height 17
click at [732, 96] on button "查 询" at bounding box center [730, 100] width 34 height 17
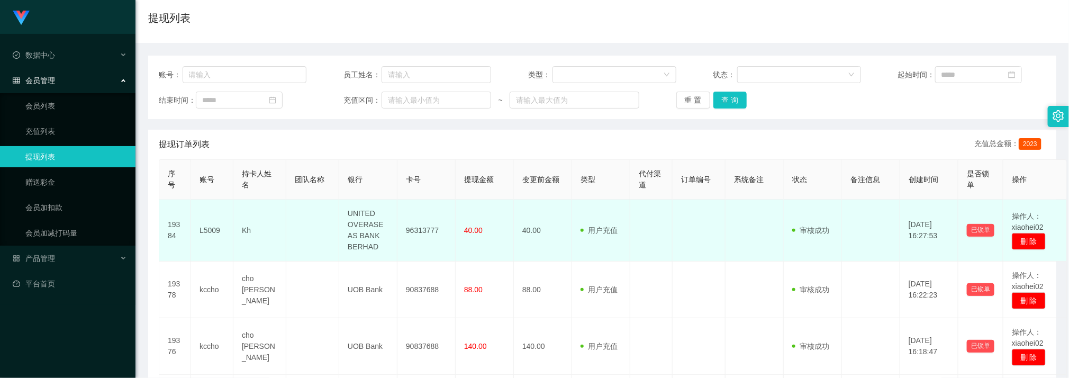
drag, startPoint x: 616, startPoint y: 231, endPoint x: 700, endPoint y: 207, distance: 87.4
click at [616, 231] on span "用户充值" at bounding box center [598, 230] width 37 height 8
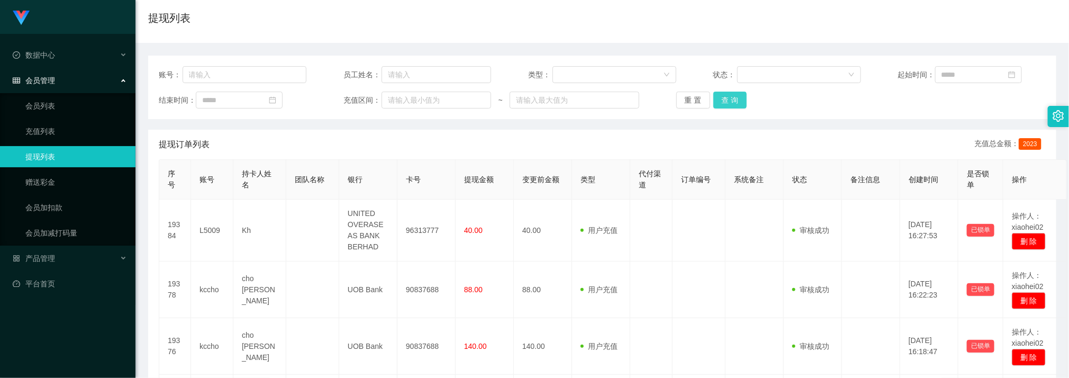
click at [735, 99] on button "查 询" at bounding box center [730, 100] width 34 height 17
drag, startPoint x: 354, startPoint y: 135, endPoint x: 354, endPoint y: 126, distance: 9.0
click at [354, 135] on div "提现订单列表 充值总金额： 2023" at bounding box center [602, 145] width 887 height 30
click at [727, 94] on button "查 询" at bounding box center [730, 100] width 34 height 17
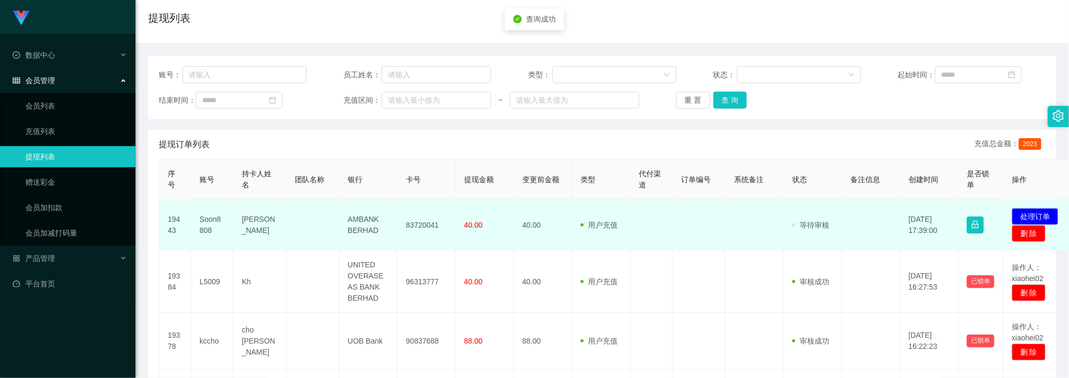
click at [425, 225] on td "83720041" at bounding box center [426, 224] width 58 height 51
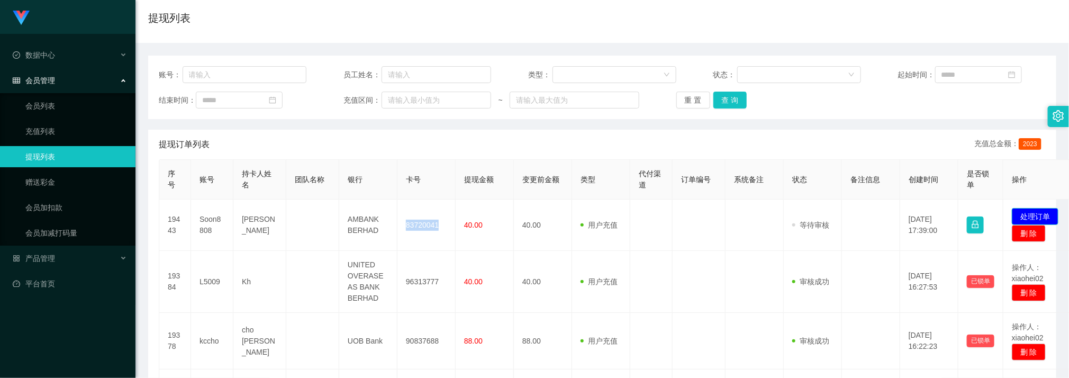
click at [1043, 213] on button "处理订单" at bounding box center [1034, 216] width 47 height 17
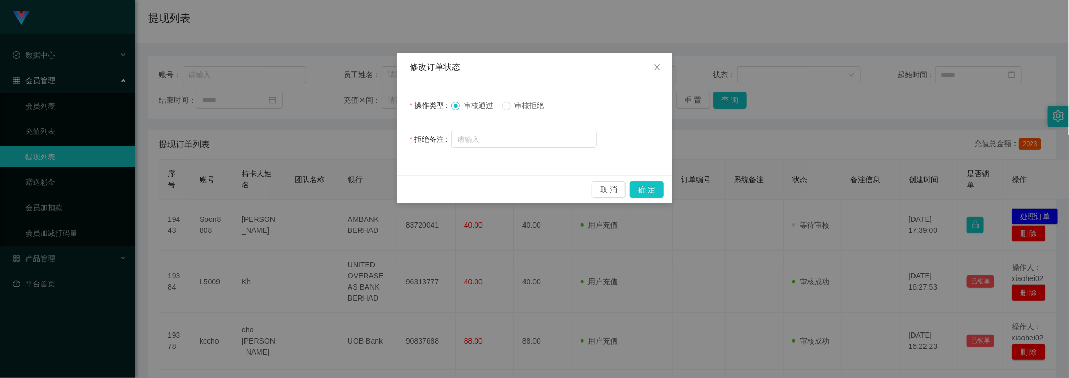
click at [655, 198] on div "取 消 确 定" at bounding box center [534, 189] width 275 height 28
click at [652, 191] on button "确 定" at bounding box center [646, 189] width 34 height 17
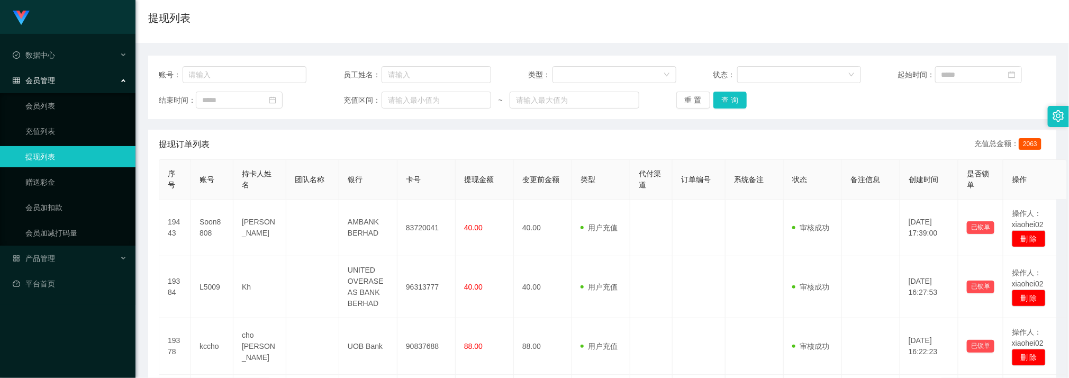
drag, startPoint x: 794, startPoint y: 137, endPoint x: 751, endPoint y: 124, distance: 44.8
click at [794, 136] on div "提现订单列表 充值总金额： 2063" at bounding box center [602, 145] width 887 height 30
click at [737, 99] on button "查 询" at bounding box center [730, 100] width 34 height 17
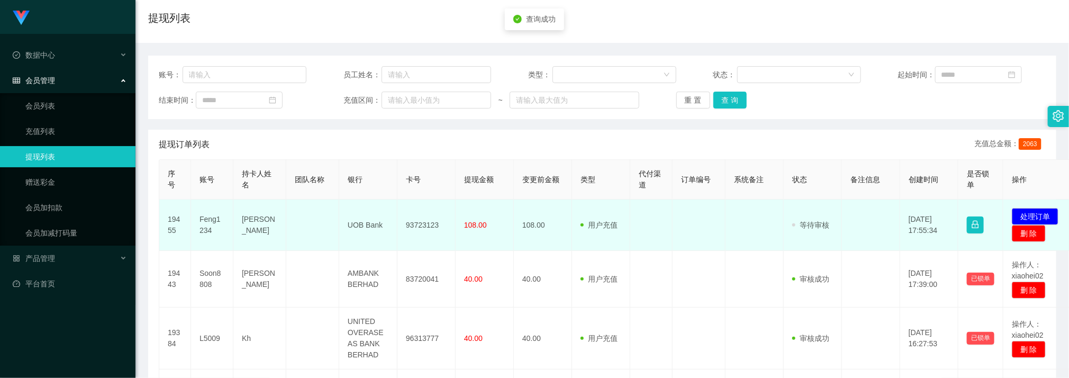
click at [424, 223] on td "93723123" at bounding box center [426, 224] width 58 height 51
click at [423, 223] on td "93723123" at bounding box center [426, 224] width 58 height 51
drag, startPoint x: 851, startPoint y: 211, endPoint x: 894, endPoint y: 207, distance: 43.1
click at [852, 211] on td at bounding box center [871, 224] width 58 height 51
click at [1029, 205] on td "发起代付 处理订单 删 除" at bounding box center [1038, 224] width 70 height 51
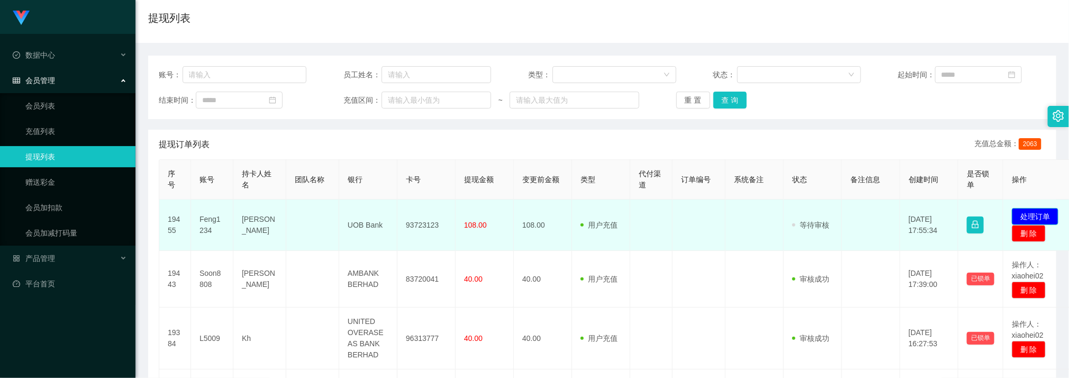
click at [1031, 211] on button "处理订单" at bounding box center [1034, 216] width 47 height 17
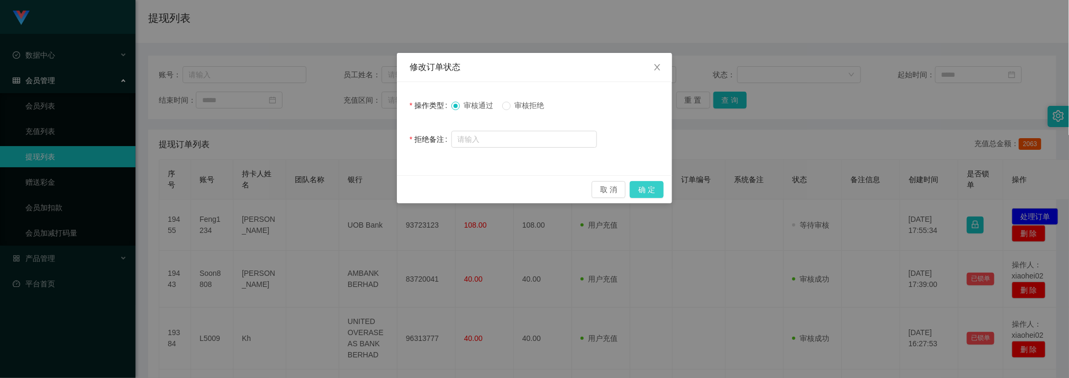
click at [640, 193] on button "确 定" at bounding box center [646, 189] width 34 height 17
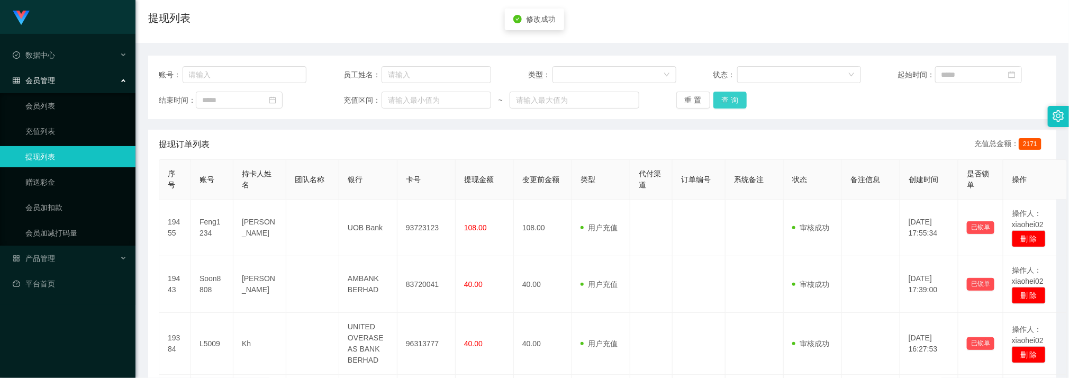
click at [727, 97] on button "查 询" at bounding box center [730, 100] width 34 height 17
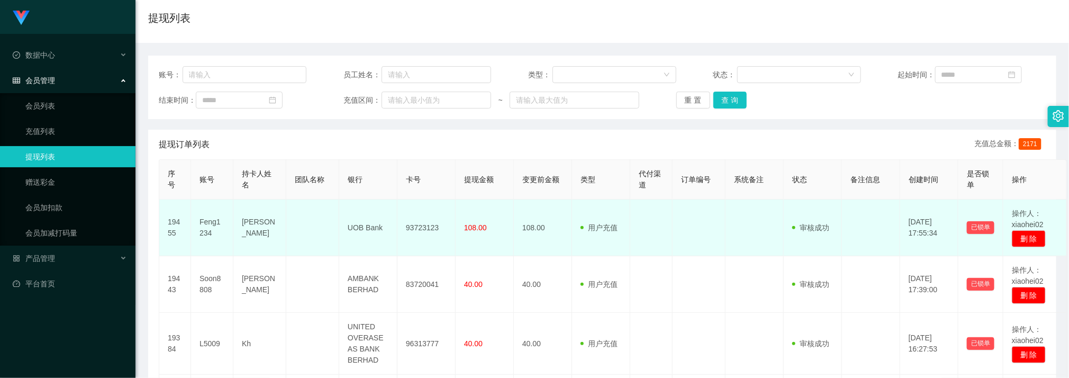
drag, startPoint x: 363, startPoint y: 232, endPoint x: 353, endPoint y: 219, distance: 16.5
click at [363, 232] on td "UOB Bank" at bounding box center [368, 227] width 58 height 57
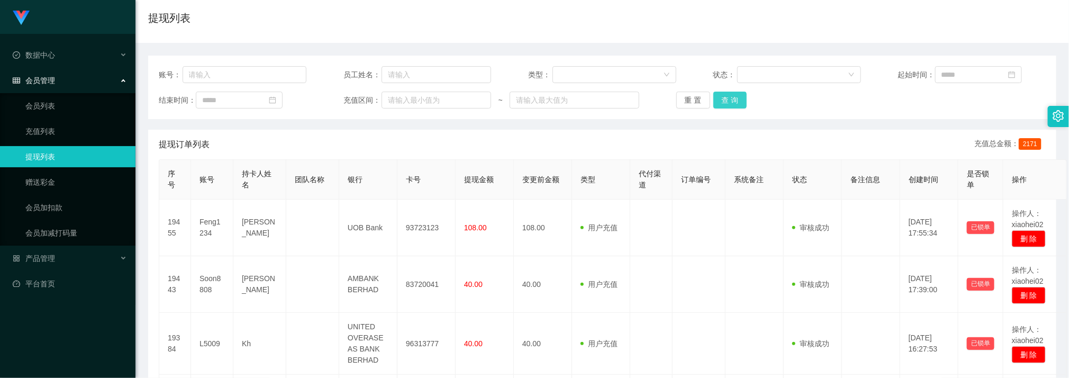
click at [739, 100] on button "查 询" at bounding box center [730, 100] width 34 height 17
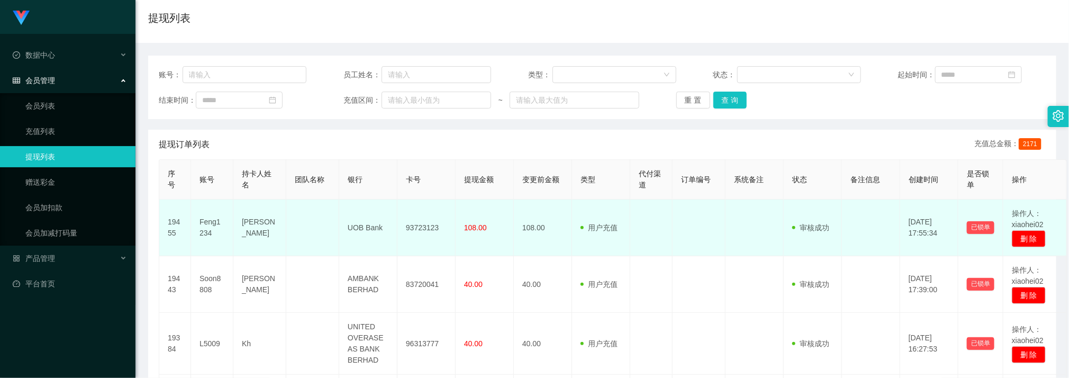
click at [686, 248] on td at bounding box center [698, 227] width 53 height 57
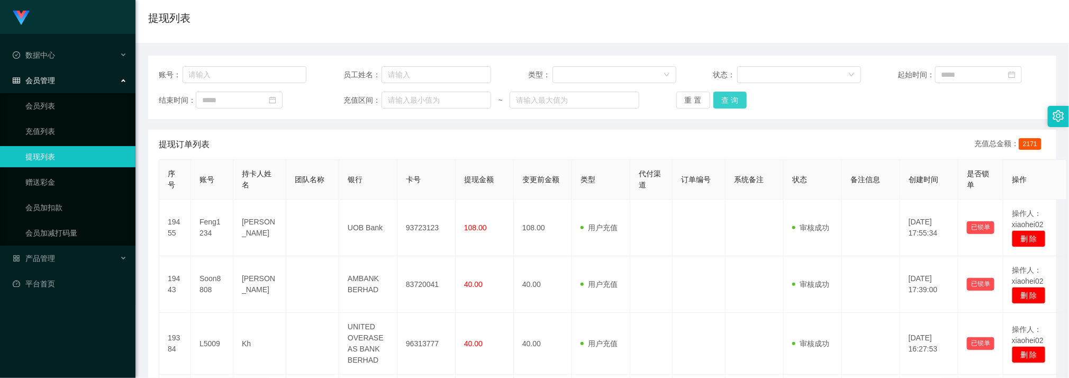
drag, startPoint x: 735, startPoint y: 90, endPoint x: 728, endPoint y: 94, distance: 7.1
click at [728, 94] on div "账号： 员工姓名： 类型： 状态： 起始时间： 结束时间： 充值区间： ~ 重 置 查 询" at bounding box center [602, 87] width 908 height 63
click at [728, 94] on button "查 询" at bounding box center [730, 100] width 34 height 17
click at [729, 95] on button "查 询" at bounding box center [730, 100] width 34 height 17
click at [735, 105] on button "查 询" at bounding box center [730, 100] width 34 height 17
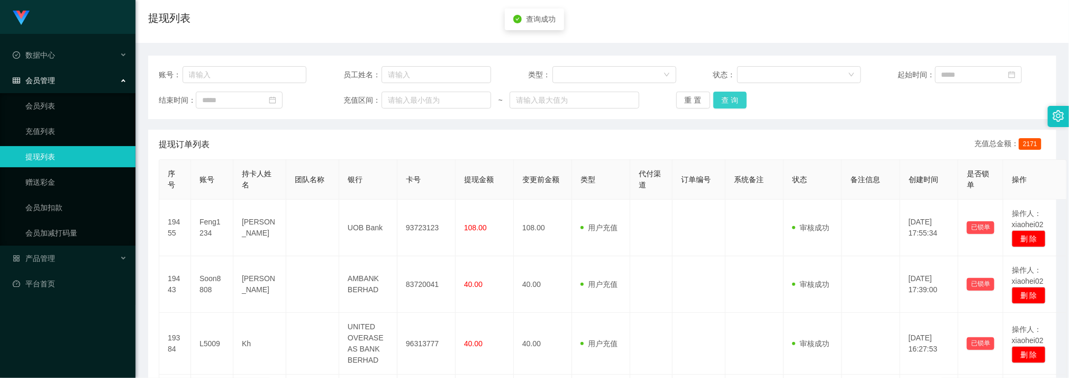
click at [735, 105] on button "查 询" at bounding box center [730, 100] width 34 height 17
click at [732, 102] on button "查 询" at bounding box center [730, 100] width 34 height 17
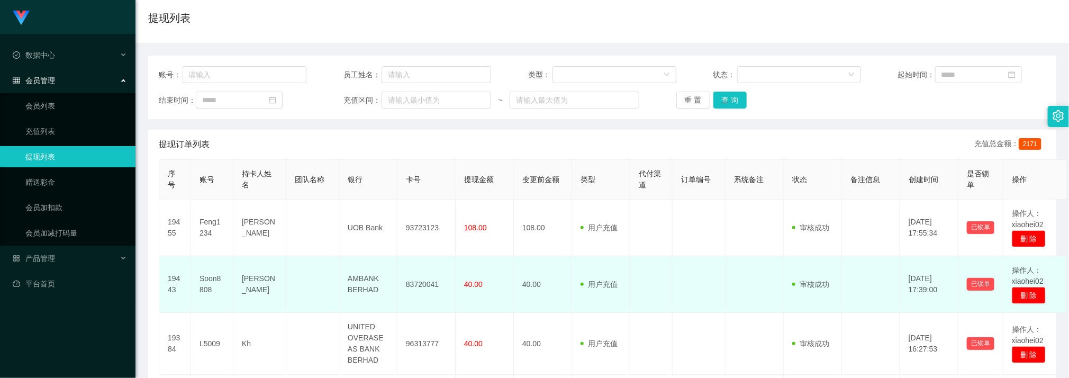
click at [404, 258] on td "83720041" at bounding box center [426, 284] width 58 height 57
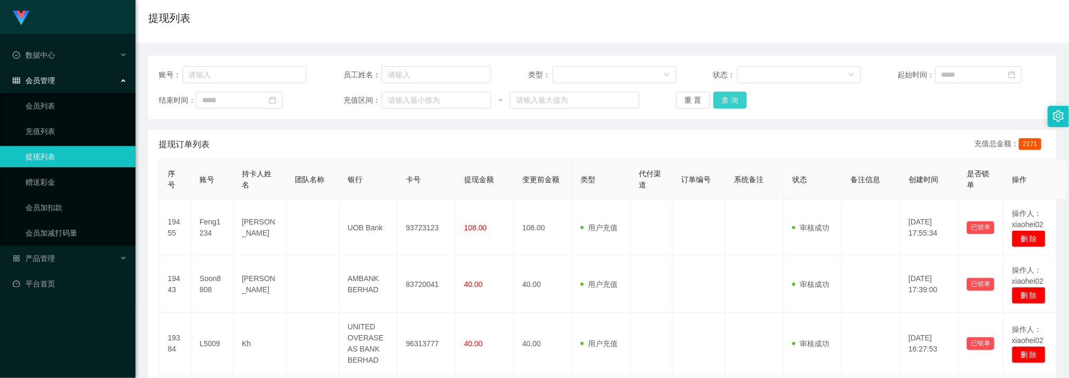
click at [727, 101] on button "查 询" at bounding box center [730, 100] width 34 height 17
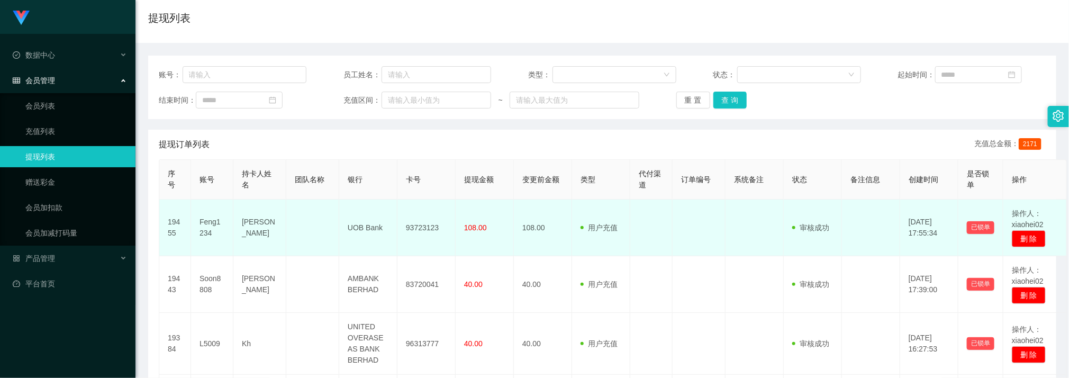
click at [475, 205] on td "108.00" at bounding box center [484, 227] width 58 height 57
click at [321, 218] on td at bounding box center [312, 227] width 53 height 57
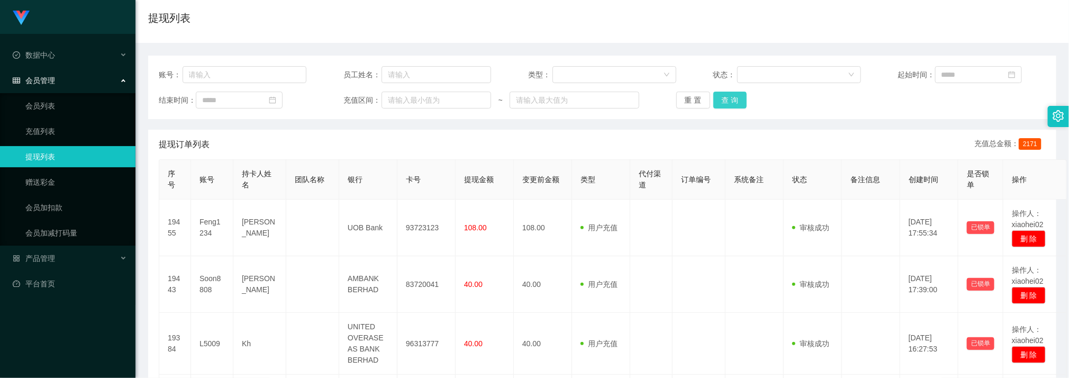
click at [718, 97] on button "查 询" at bounding box center [730, 100] width 34 height 17
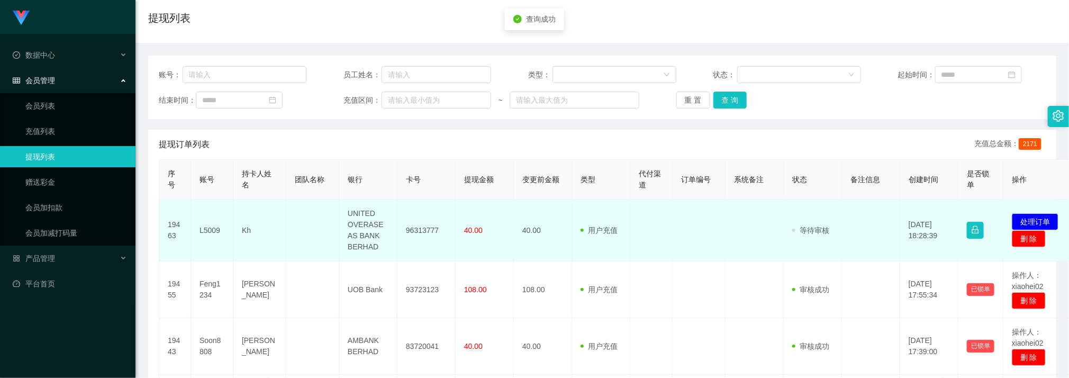
click at [416, 229] on td "96313777" at bounding box center [426, 230] width 58 height 62
click at [1033, 219] on button "处理订单" at bounding box center [1034, 221] width 47 height 17
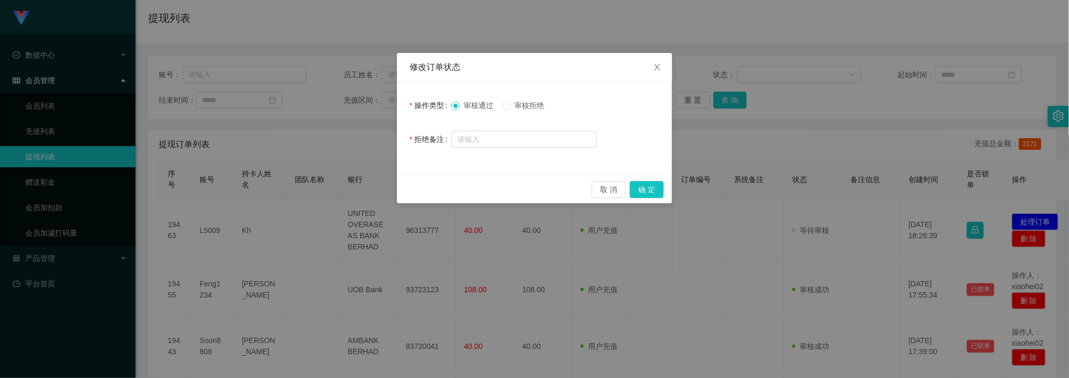
drag, startPoint x: 294, startPoint y: 172, endPoint x: 327, endPoint y: 170, distance: 33.4
click at [297, 171] on div "修改订单状态 操作类型 审核通过 审核拒绝 拒绝备注 取 消 确 定" at bounding box center [534, 189] width 1069 height 378
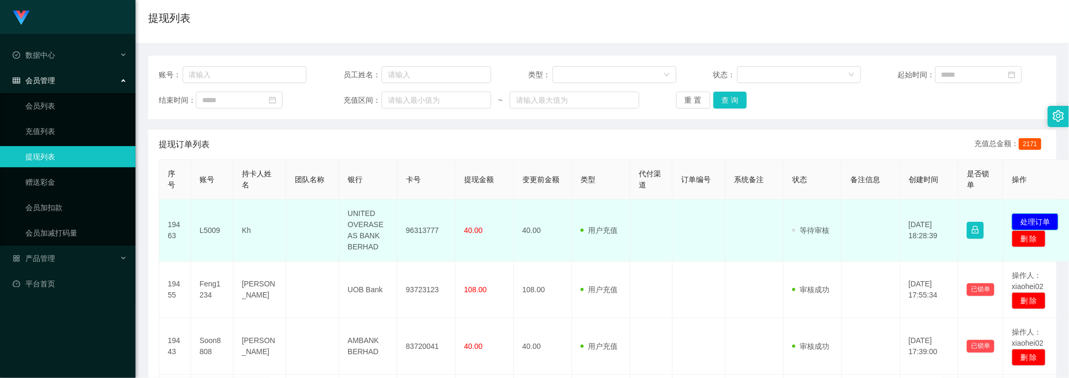
click at [1039, 220] on button "处理订单" at bounding box center [1034, 221] width 47 height 17
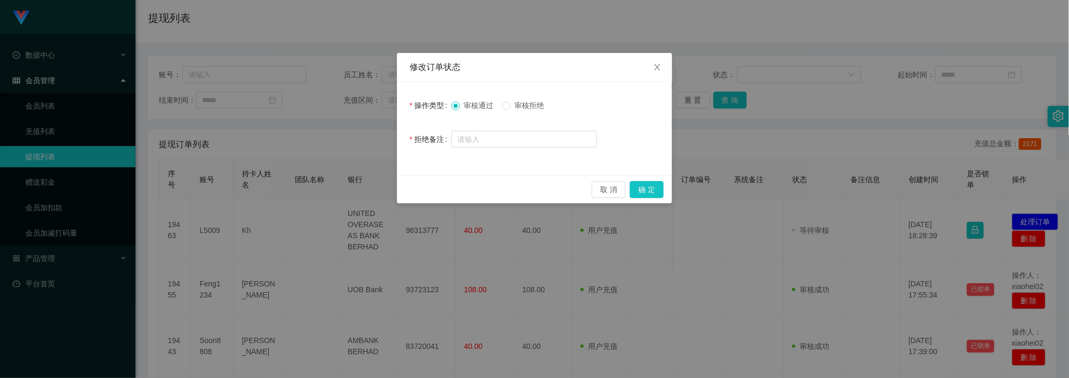
drag, startPoint x: 719, startPoint y: 83, endPoint x: 713, endPoint y: 81, distance: 6.4
click at [719, 81] on div "修改订单状态 操作类型 审核通过 审核拒绝 拒绝备注 取 消 确 定" at bounding box center [534, 189] width 1069 height 378
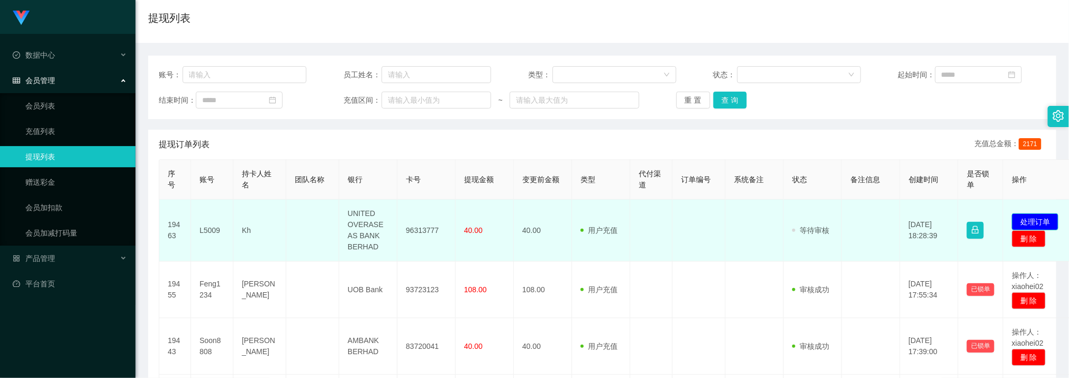
click at [1038, 218] on button "处理订单" at bounding box center [1034, 221] width 47 height 17
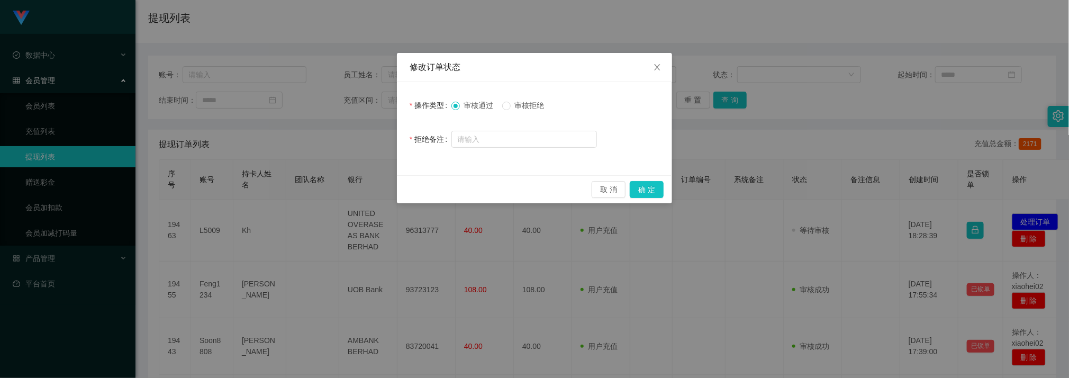
click at [519, 129] on div at bounding box center [523, 139] width 145 height 21
click at [643, 187] on button "确 定" at bounding box center [646, 189] width 34 height 17
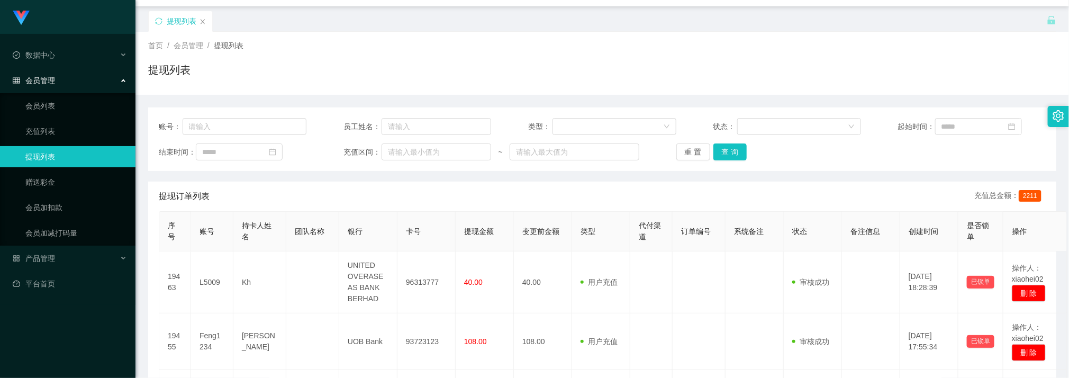
scroll to position [0, 0]
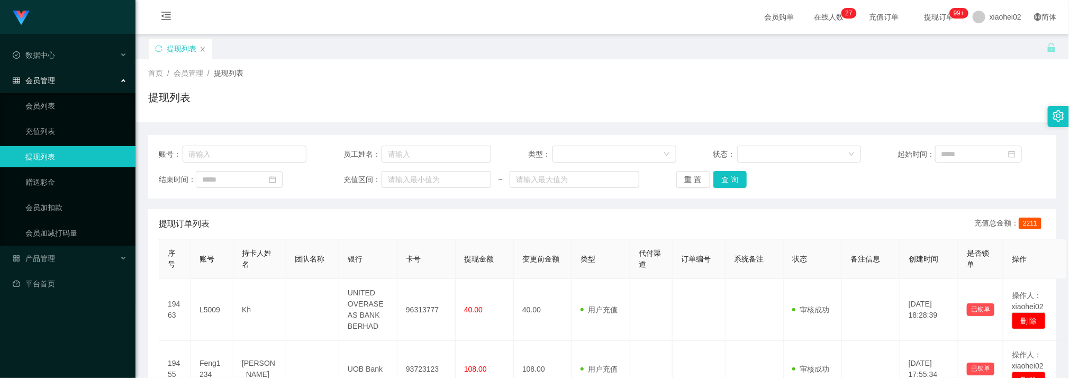
drag, startPoint x: 665, startPoint y: 263, endPoint x: 717, endPoint y: 232, distance: 60.5
click at [667, 262] on th "代付渠道" at bounding box center [651, 259] width 42 height 40
click at [740, 173] on button "查 询" at bounding box center [730, 179] width 34 height 17
click at [732, 178] on button "查 询" at bounding box center [730, 179] width 34 height 17
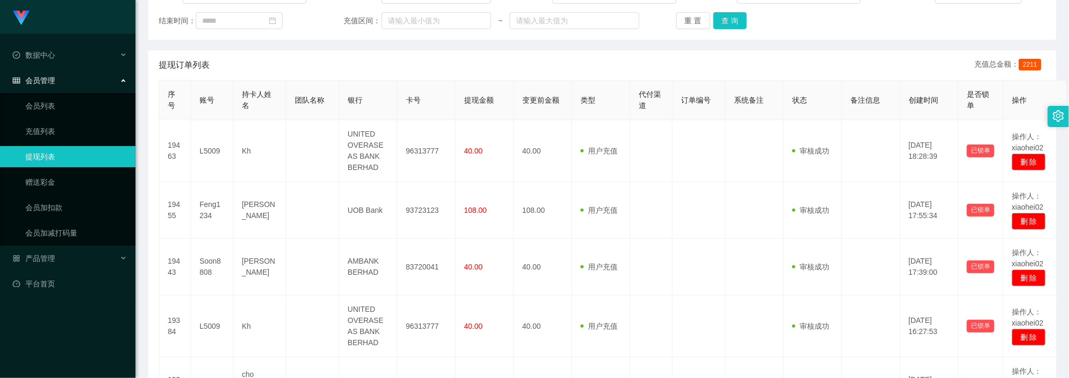
click at [421, 69] on div "提现订单列表 充值总金额： 2211" at bounding box center [602, 65] width 887 height 30
click at [735, 14] on button "查 询" at bounding box center [730, 20] width 34 height 17
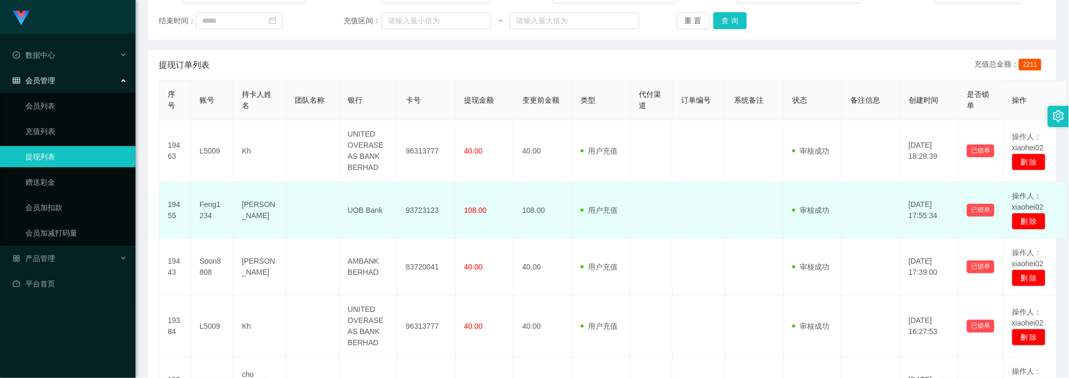
click at [717, 234] on td at bounding box center [698, 210] width 53 height 57
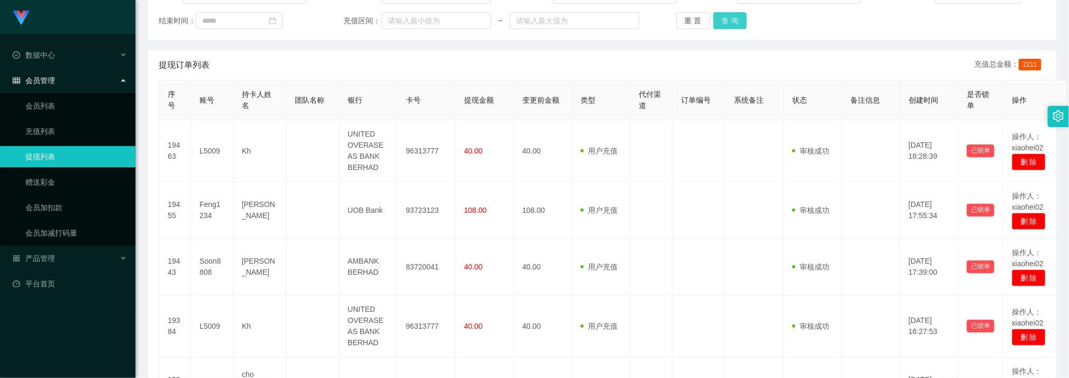
click at [732, 20] on button "查 询" at bounding box center [730, 20] width 34 height 17
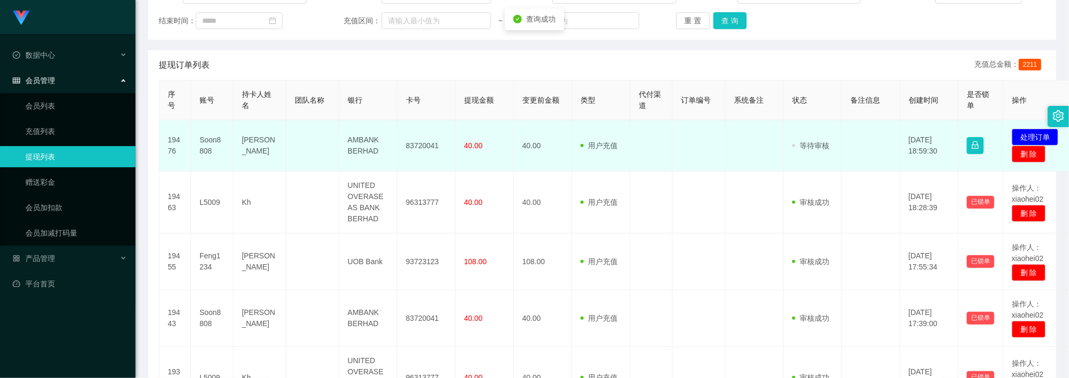
click at [413, 143] on td "83720041" at bounding box center [426, 145] width 58 height 51
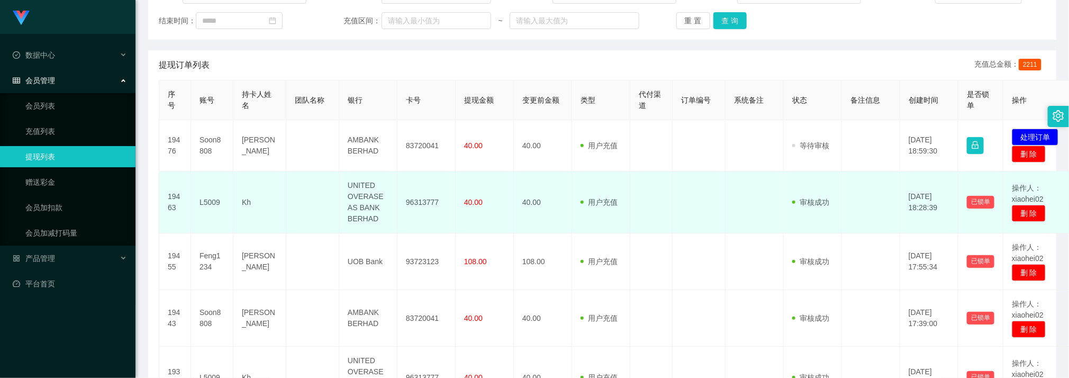
drag, startPoint x: 515, startPoint y: 217, endPoint x: 543, endPoint y: 206, distance: 30.6
click at [519, 213] on td "40.00" at bounding box center [543, 202] width 58 height 62
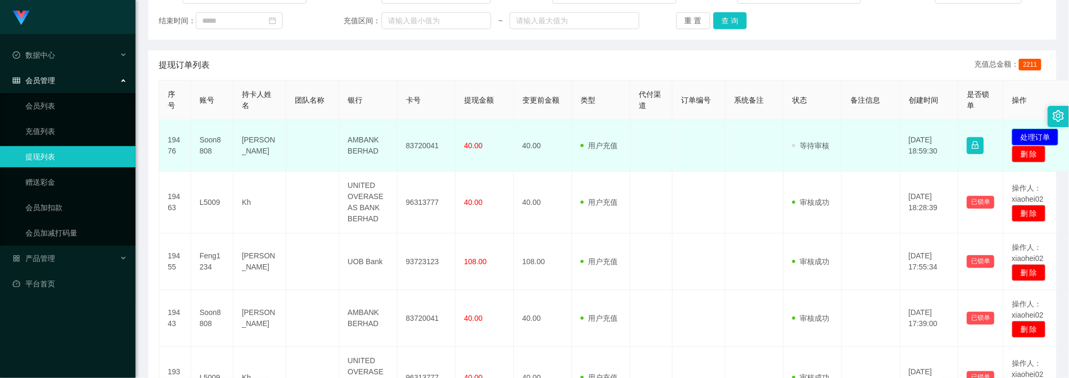
click at [1022, 137] on button "处理订单" at bounding box center [1034, 137] width 47 height 17
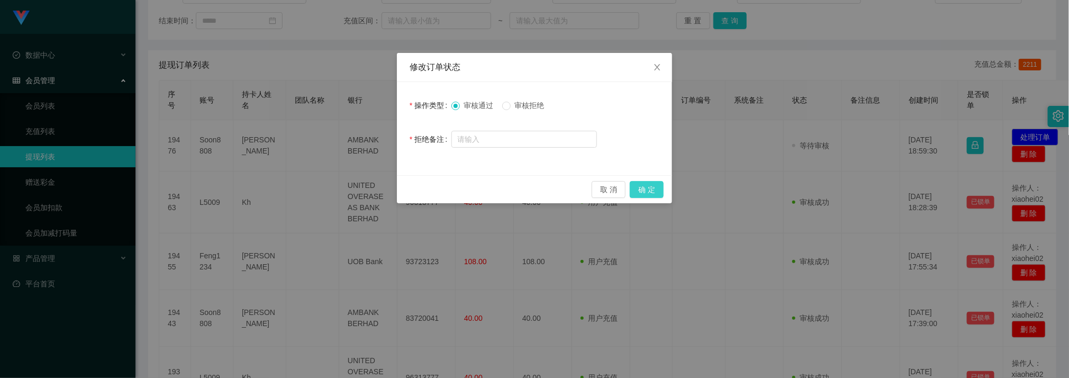
drag, startPoint x: 657, startPoint y: 202, endPoint x: 650, endPoint y: 193, distance: 12.4
click at [656, 203] on div "取 消 确 定" at bounding box center [534, 189] width 275 height 28
click at [650, 192] on button "确 定" at bounding box center [646, 189] width 34 height 17
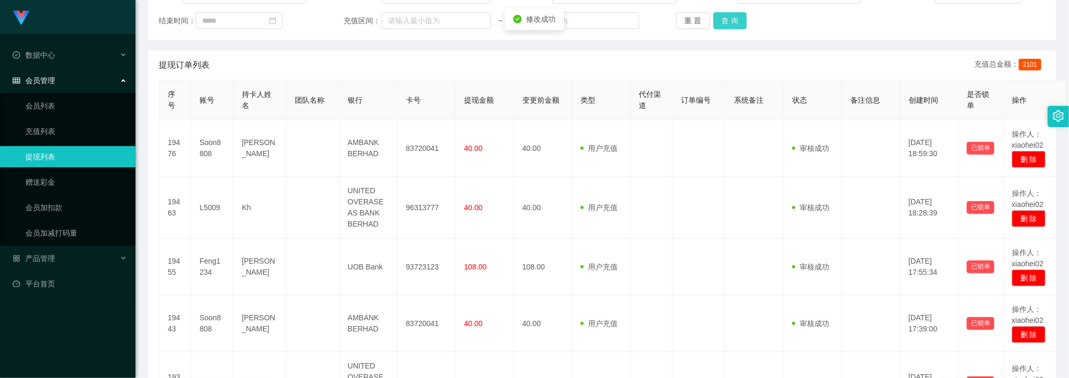
click at [732, 21] on button "查 询" at bounding box center [730, 20] width 34 height 17
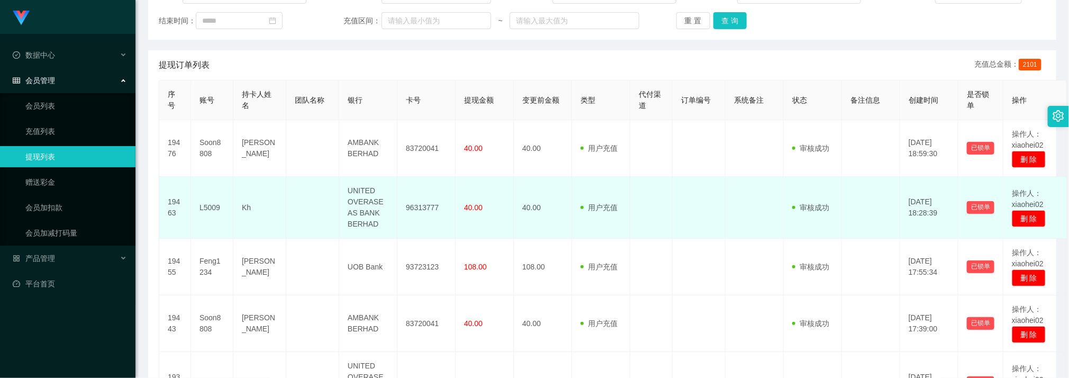
click at [314, 235] on td at bounding box center [312, 208] width 53 height 62
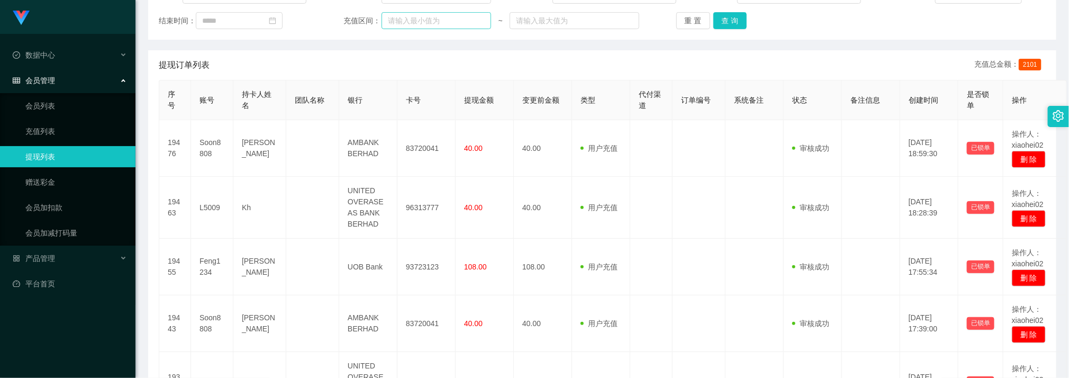
drag, startPoint x: 421, startPoint y: 68, endPoint x: 414, endPoint y: 23, distance: 46.0
click at [419, 65] on div "提现订单列表 充值总金额： 2101" at bounding box center [602, 65] width 887 height 30
click at [743, 28] on button "查 询" at bounding box center [730, 20] width 34 height 17
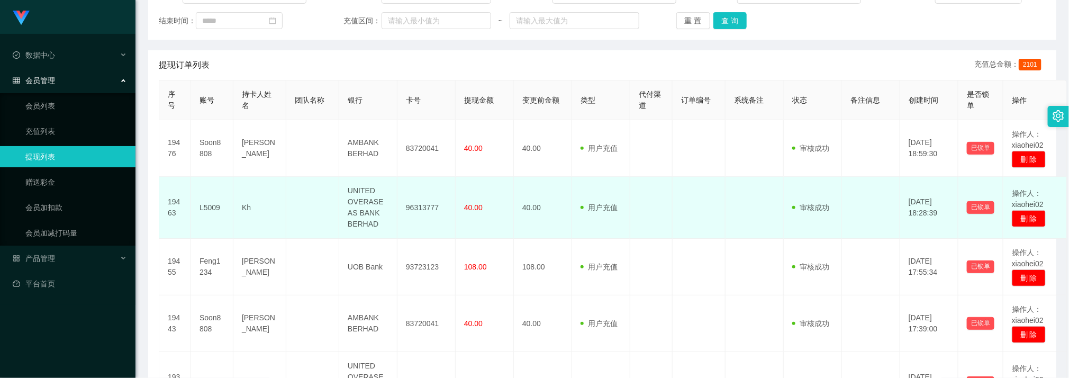
click at [691, 213] on td at bounding box center [698, 208] width 53 height 62
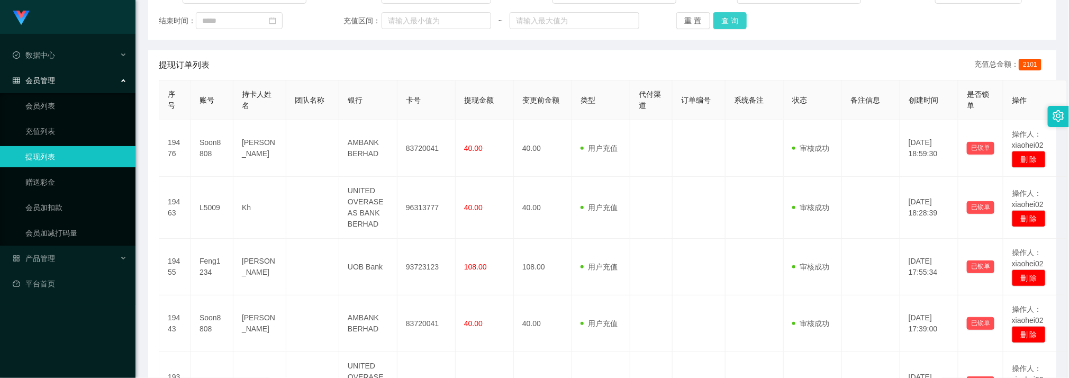
click at [733, 24] on button "查 询" at bounding box center [730, 20] width 34 height 17
click at [730, 21] on button "查 询" at bounding box center [730, 20] width 34 height 17
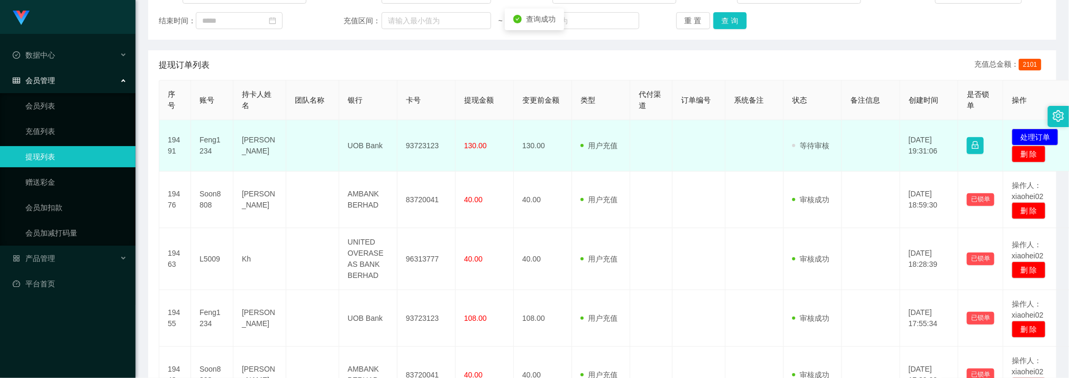
click at [432, 148] on td "93723123" at bounding box center [426, 145] width 58 height 51
drag, startPoint x: 590, startPoint y: 168, endPoint x: 636, endPoint y: 146, distance: 51.1
click at [590, 168] on td "用户充值 人工扣款" at bounding box center [601, 145] width 58 height 51
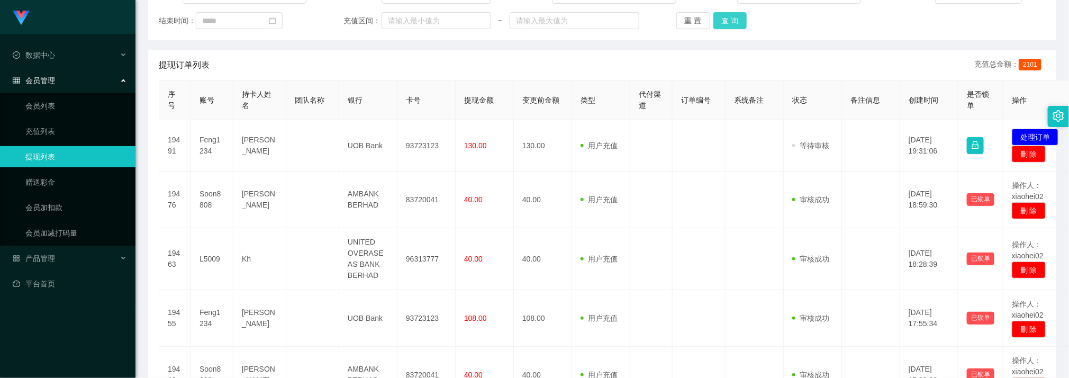
click at [735, 21] on button "查 询" at bounding box center [730, 20] width 34 height 17
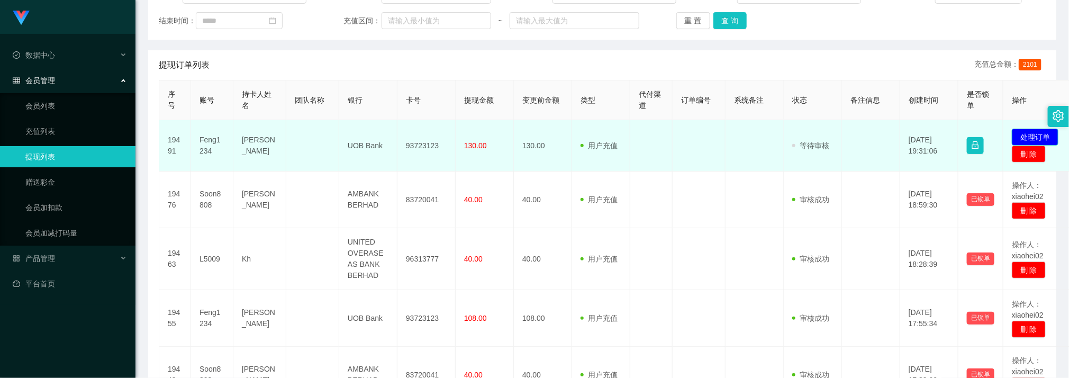
click at [1027, 131] on button "处理订单" at bounding box center [1034, 137] width 47 height 17
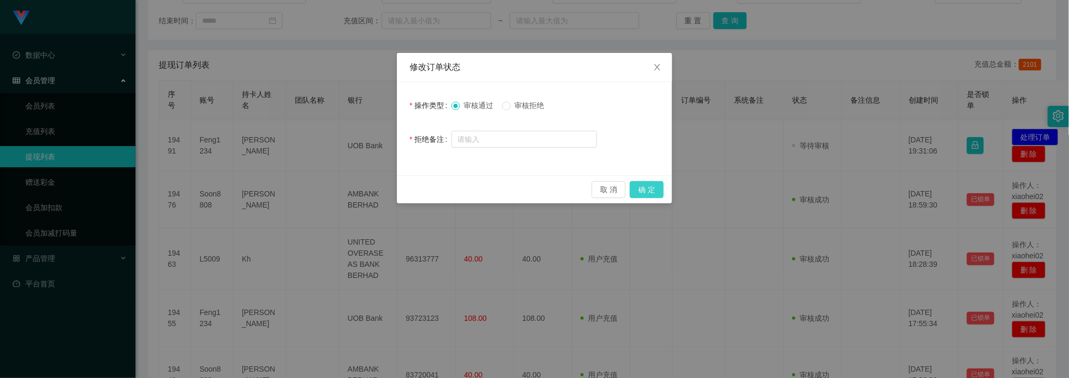
click at [646, 188] on button "确 定" at bounding box center [646, 189] width 34 height 17
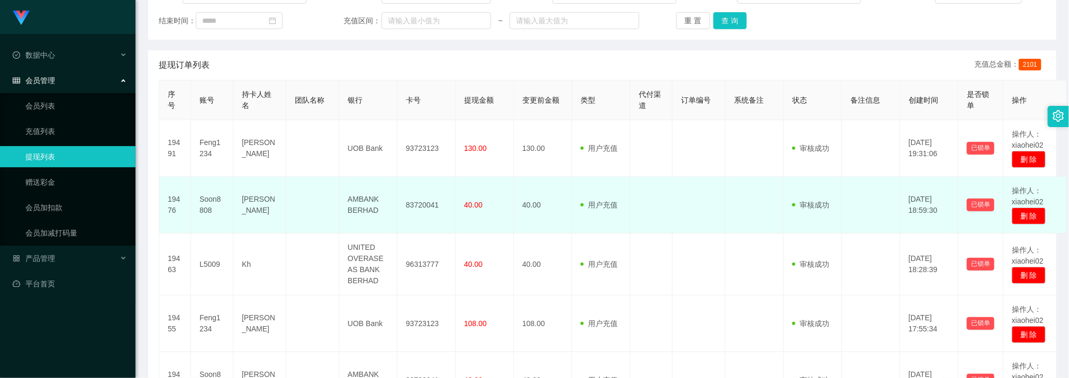
click at [337, 225] on td at bounding box center [312, 205] width 53 height 57
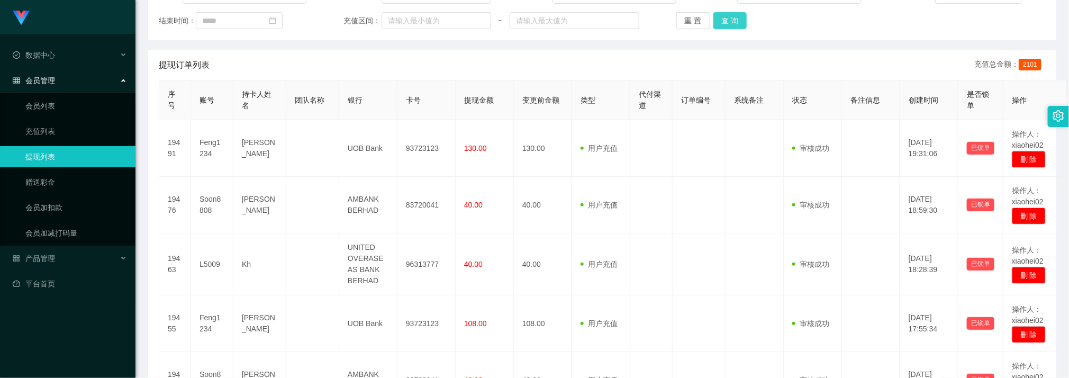
drag, startPoint x: 742, startPoint y: 27, endPoint x: 738, endPoint y: 22, distance: 5.7
click at [741, 27] on button "查 询" at bounding box center [730, 20] width 34 height 17
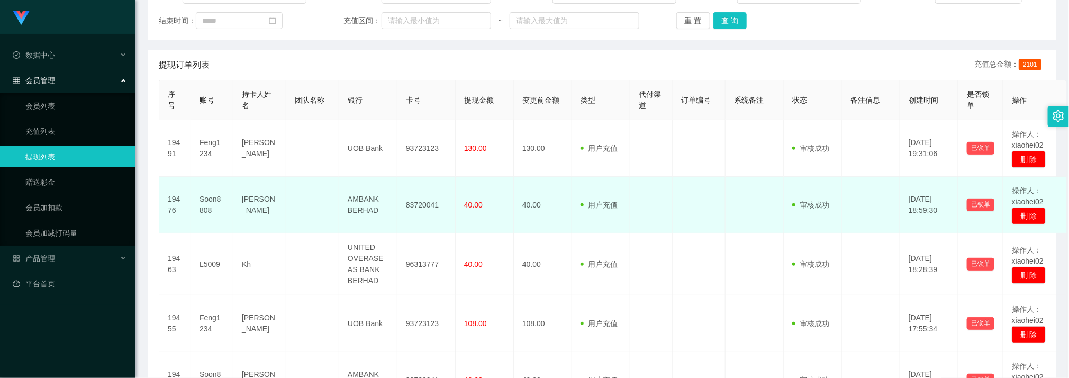
click at [467, 232] on td "40.00" at bounding box center [484, 205] width 58 height 57
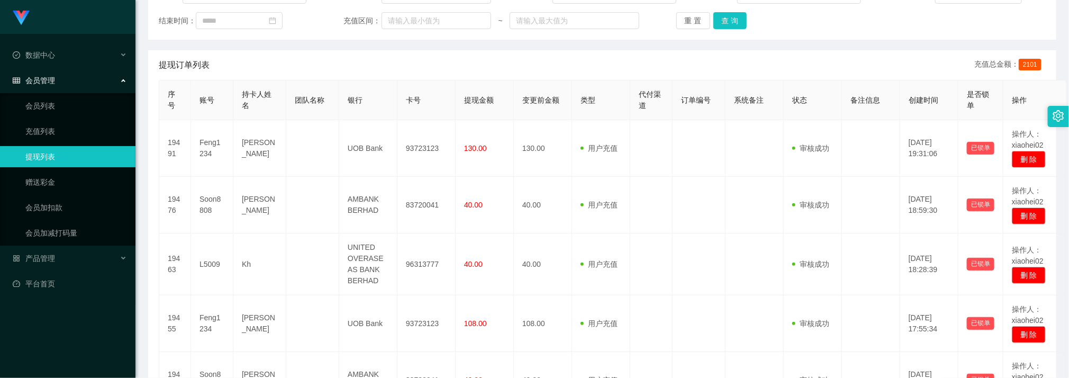
click at [733, 32] on div "账号： 员工姓名： 类型： 状态： 起始时间： 结束时间： 充值区间： ~ 重 置 查 询" at bounding box center [602, 7] width 908 height 63
click at [735, 29] on div "账号： 员工姓名： 类型： 状态： 起始时间： 结束时间： 充值区间： ~ 重 置 查 询" at bounding box center [602, 7] width 908 height 63
click at [734, 25] on button "查 询" at bounding box center [730, 20] width 34 height 17
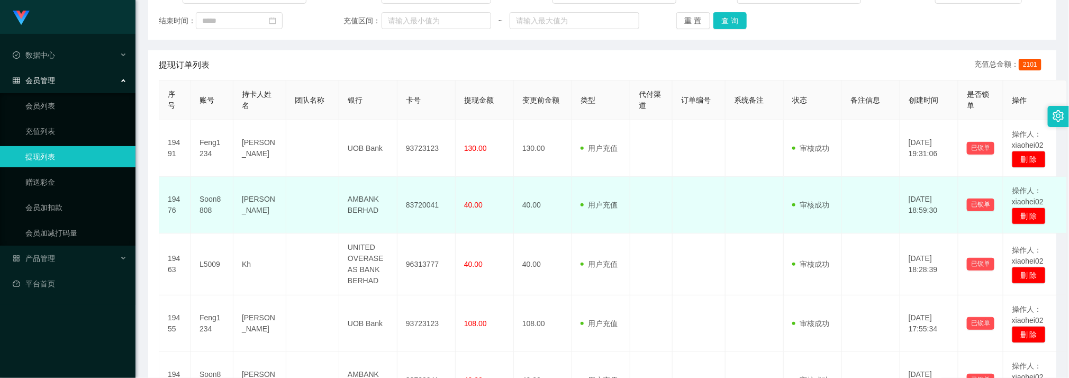
drag, startPoint x: 321, startPoint y: 229, endPoint x: 313, endPoint y: 181, distance: 48.8
click at [321, 229] on td at bounding box center [312, 205] width 53 height 57
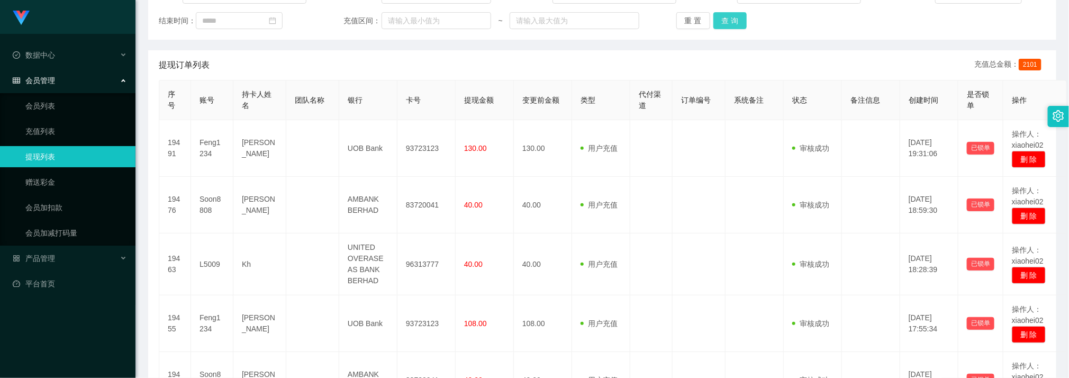
click at [736, 26] on button "查 询" at bounding box center [730, 20] width 34 height 17
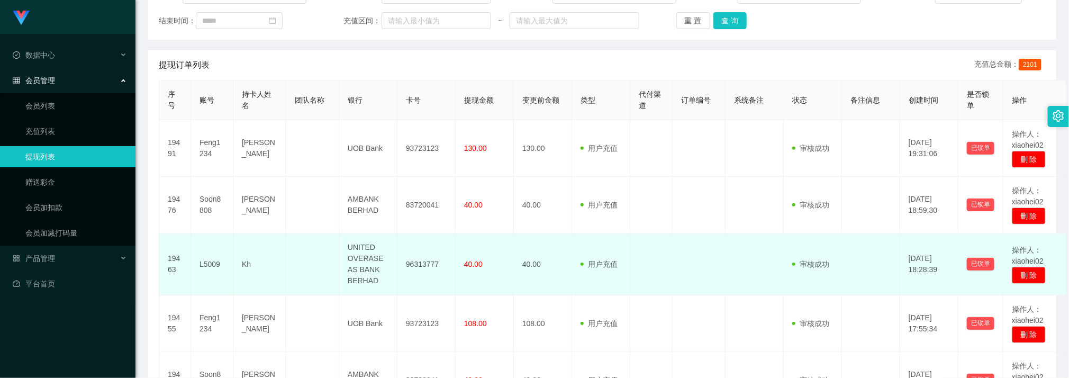
drag, startPoint x: 508, startPoint y: 263, endPoint x: 381, endPoint y: 126, distance: 187.2
click at [508, 261] on td "40.00" at bounding box center [484, 264] width 58 height 62
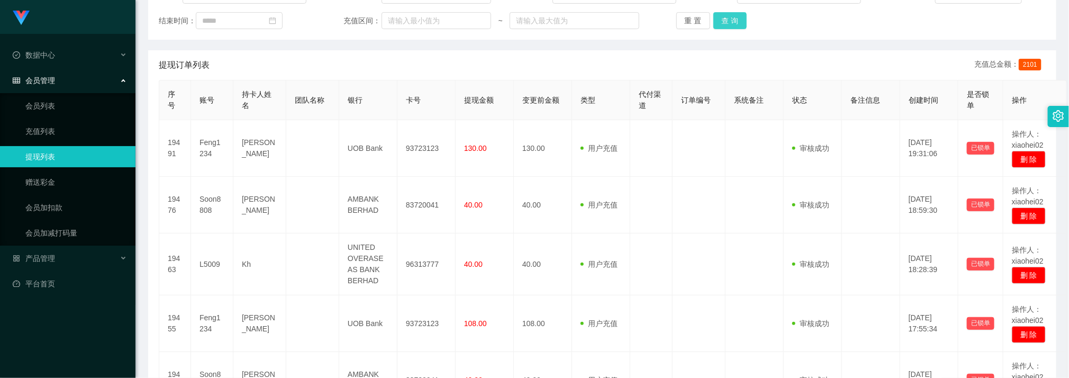
click at [722, 16] on button "查 询" at bounding box center [730, 20] width 34 height 17
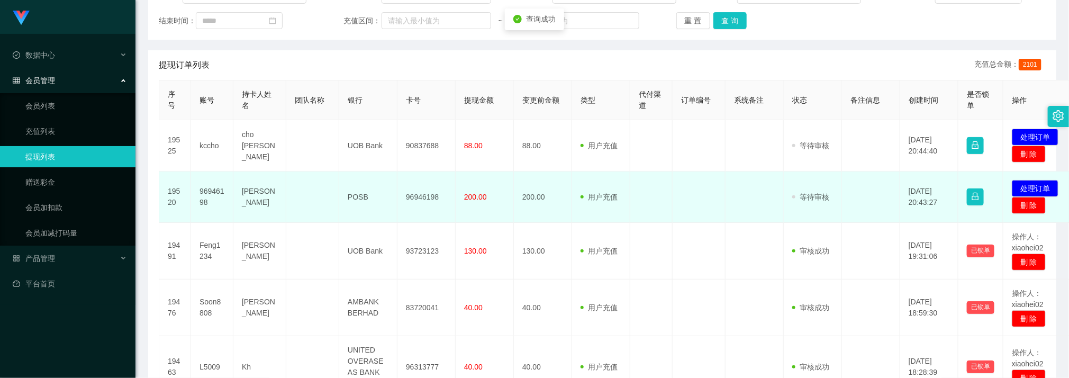
click at [413, 198] on td "96946198" at bounding box center [426, 196] width 58 height 51
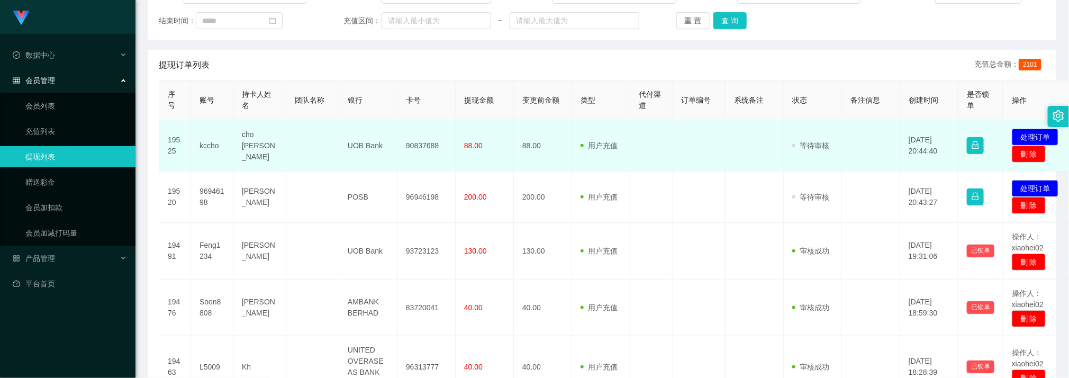
click at [419, 141] on td "90837688" at bounding box center [426, 145] width 58 height 51
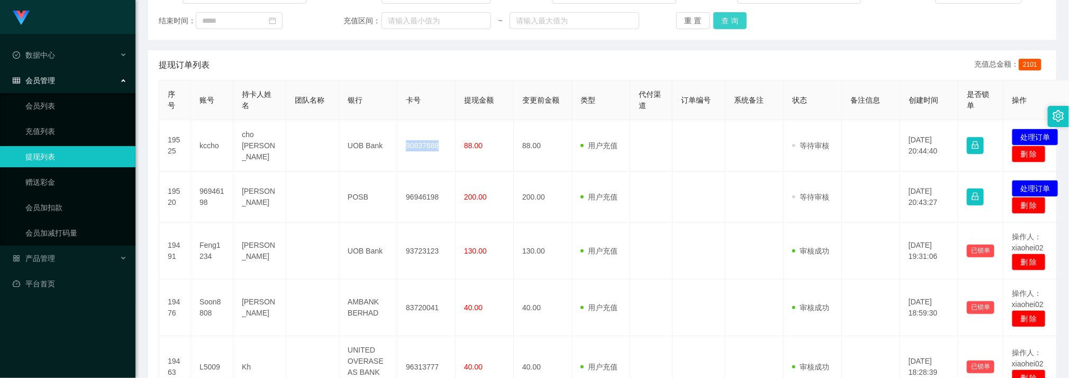
click at [724, 27] on button "查 询" at bounding box center [730, 20] width 34 height 17
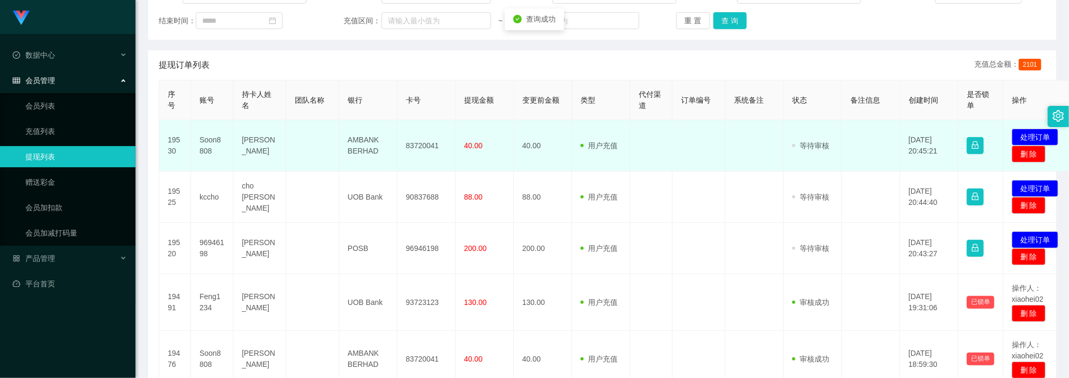
click at [423, 143] on td "83720041" at bounding box center [426, 145] width 58 height 51
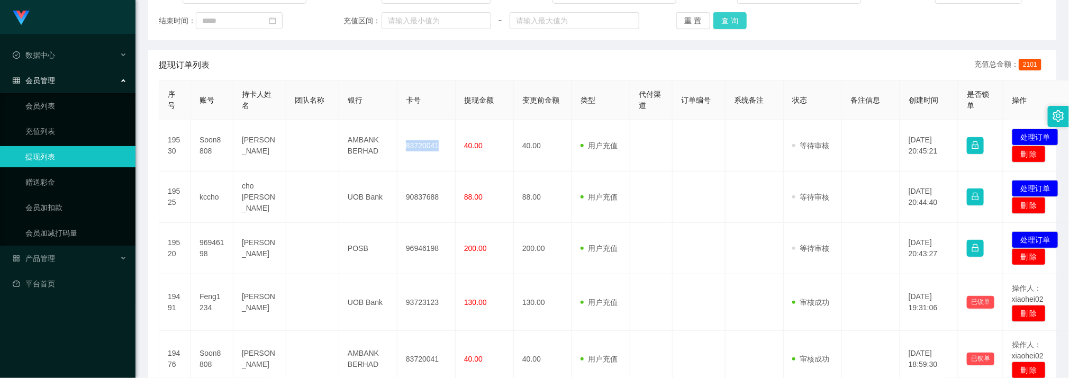
click at [737, 18] on button "查 询" at bounding box center [730, 20] width 34 height 17
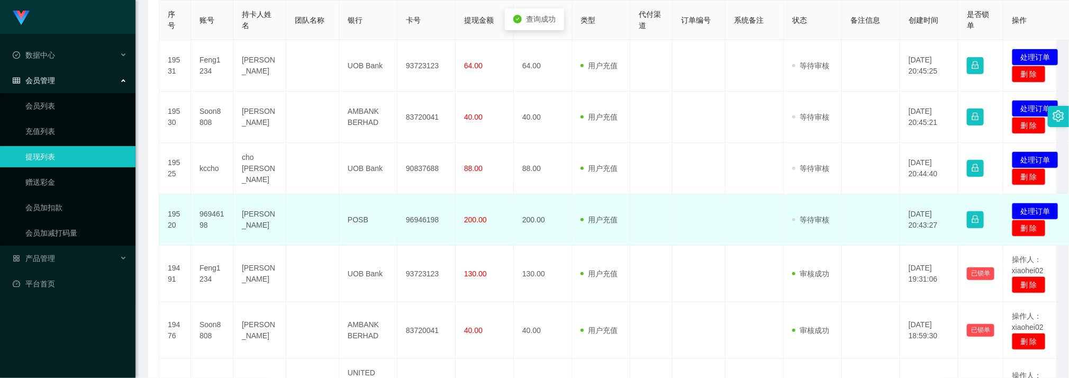
scroll to position [238, 0]
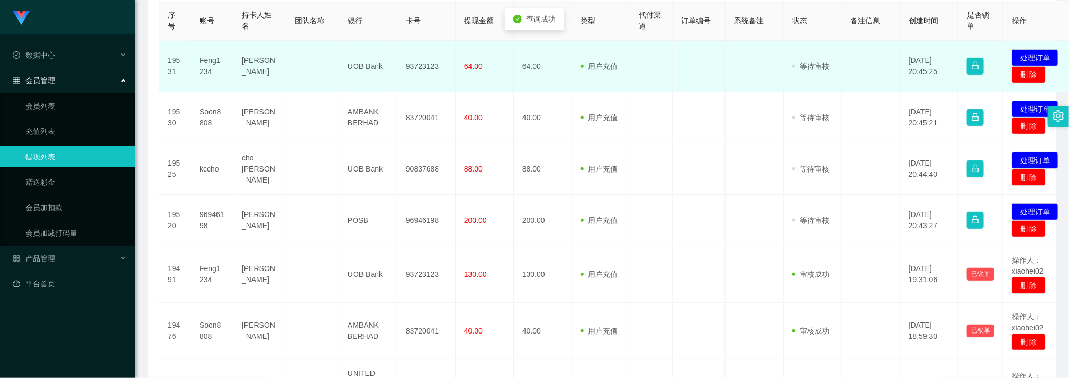
click at [406, 66] on td "93723123" at bounding box center [426, 66] width 58 height 51
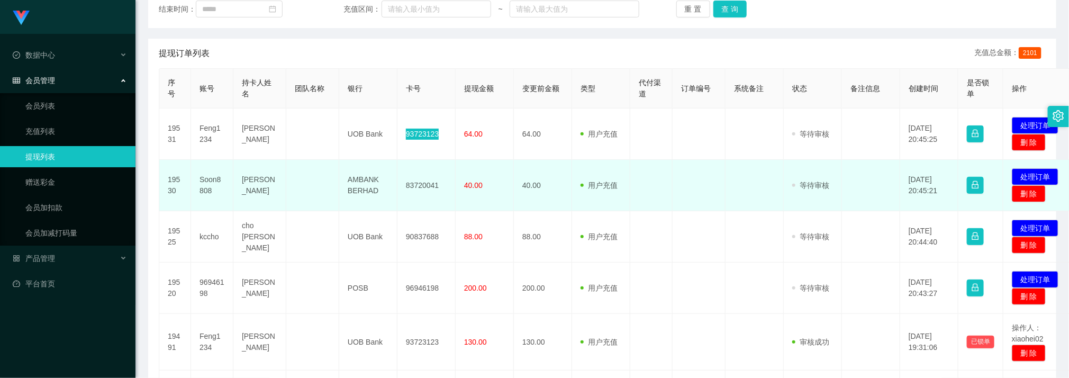
scroll to position [159, 0]
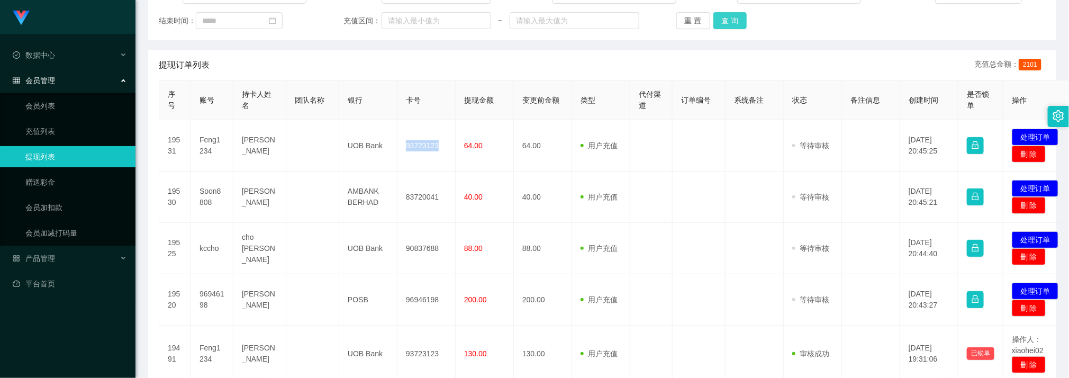
click at [718, 19] on button "查 询" at bounding box center [730, 20] width 34 height 17
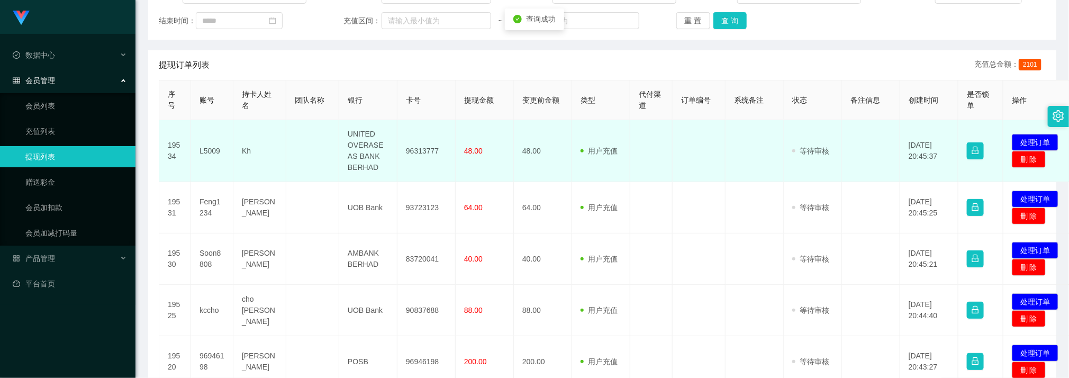
click at [419, 151] on td "96313777" at bounding box center [426, 151] width 58 height 62
click at [419, 150] on td "96313777" at bounding box center [426, 151] width 58 height 62
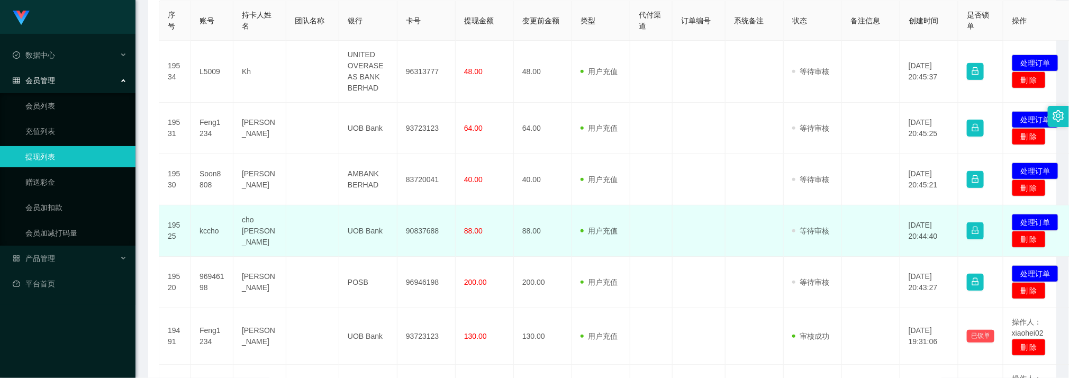
click at [711, 232] on td at bounding box center [698, 230] width 53 height 51
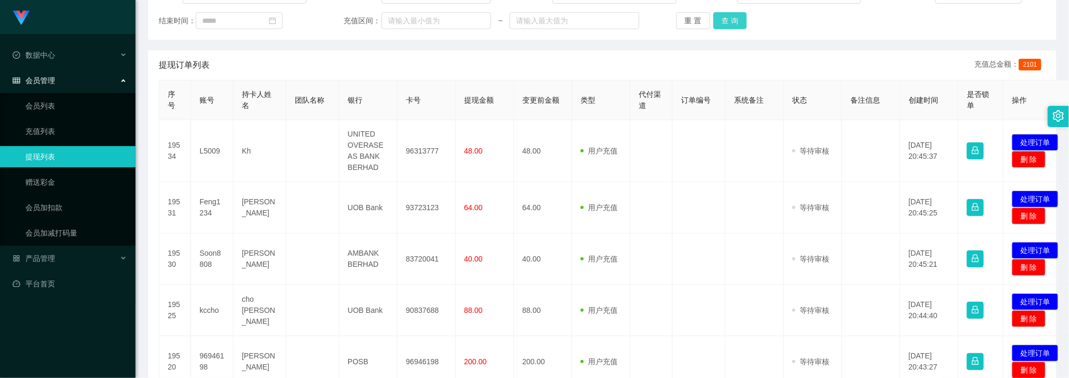
click at [734, 23] on button "查 询" at bounding box center [730, 20] width 34 height 17
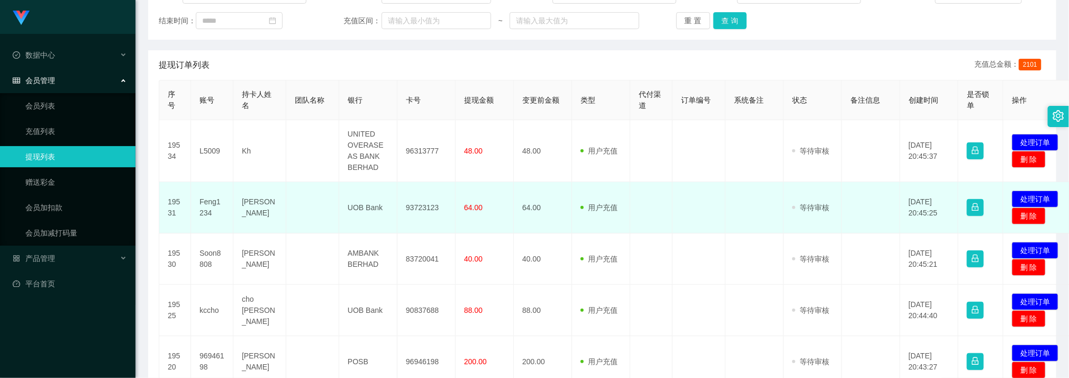
click at [611, 214] on td "用户充值 人工扣款" at bounding box center [601, 207] width 58 height 51
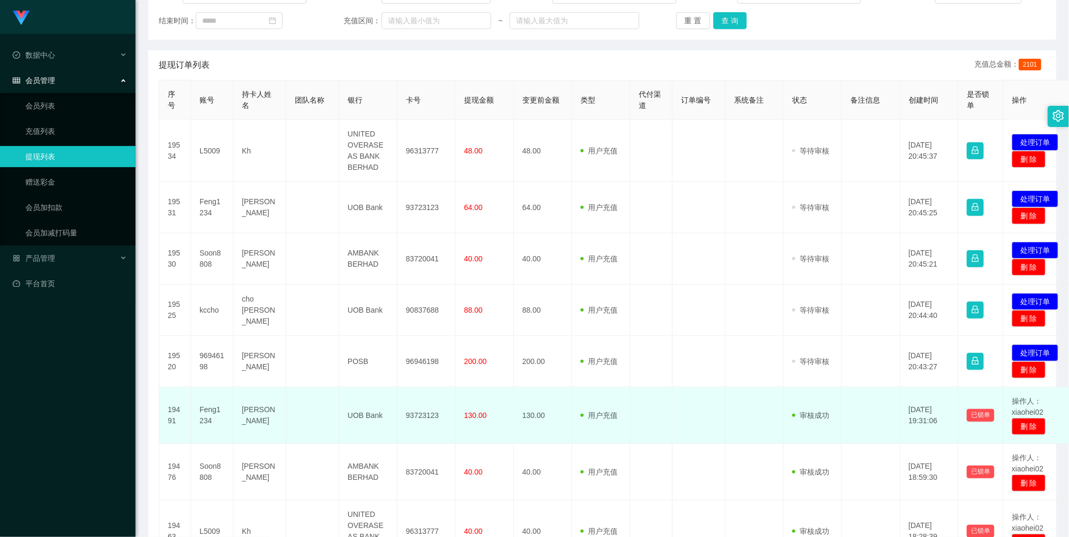
click at [586, 377] on td "用户充值 人工扣款" at bounding box center [601, 415] width 58 height 57
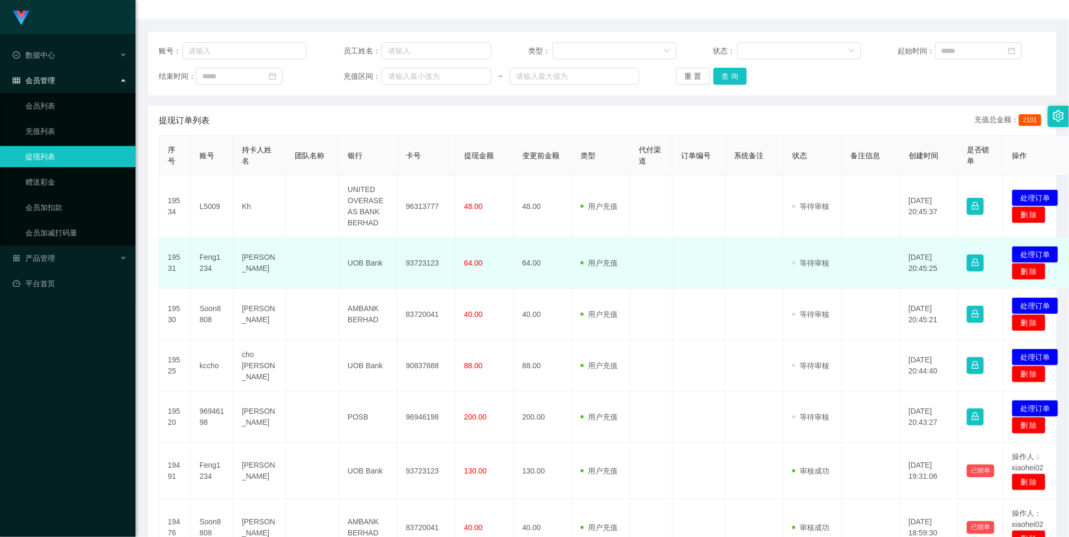
scroll to position [79, 0]
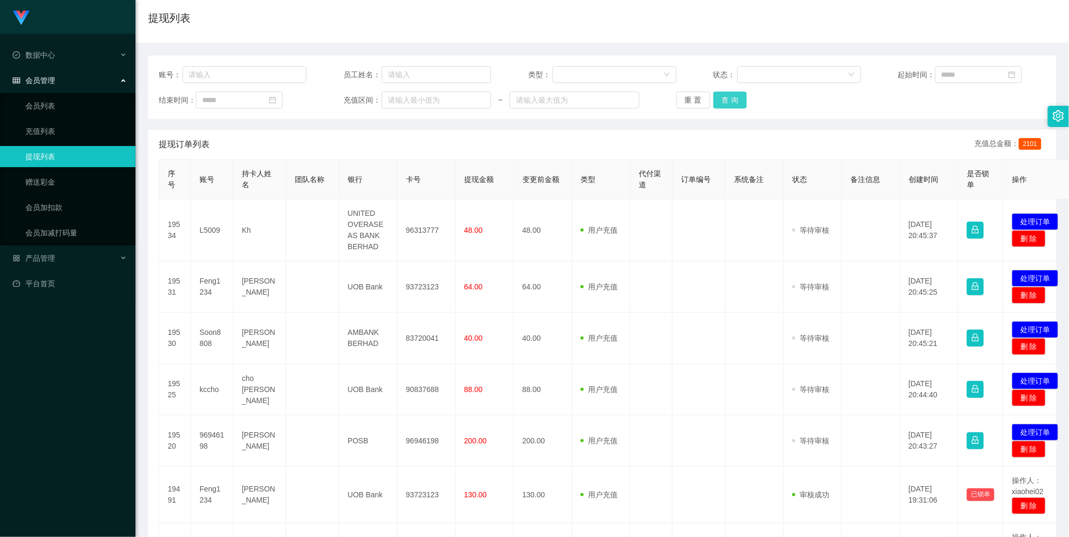
click at [734, 97] on button "查 询" at bounding box center [730, 100] width 34 height 17
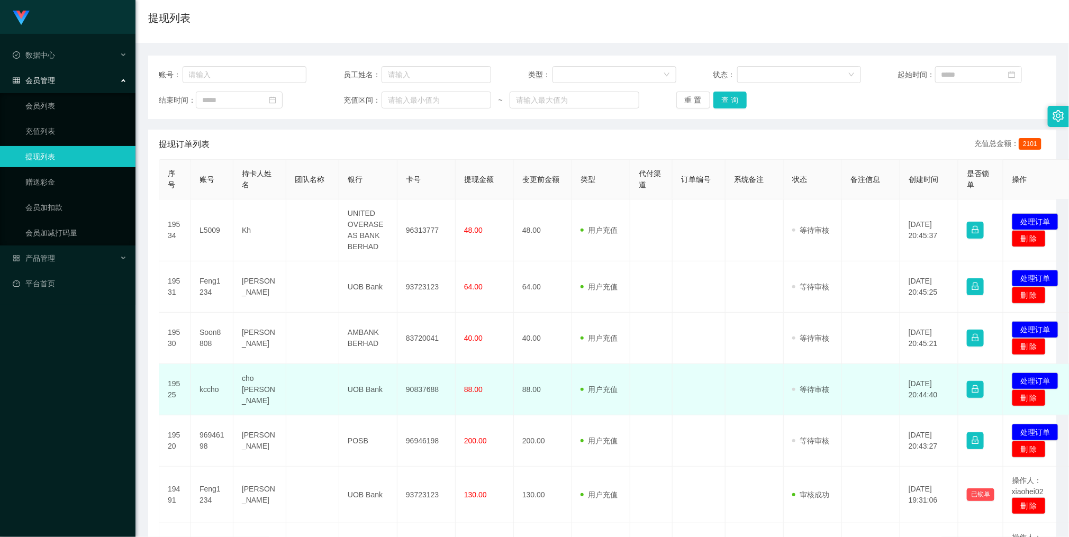
click at [670, 377] on td at bounding box center [651, 389] width 42 height 51
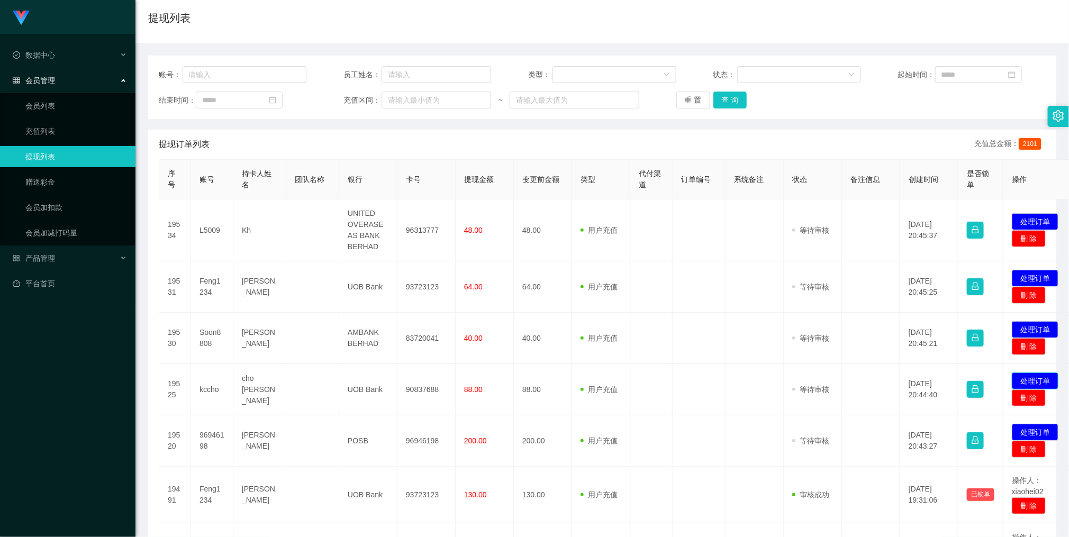
click at [1028, 377] on button "处理订单" at bounding box center [1034, 380] width 47 height 17
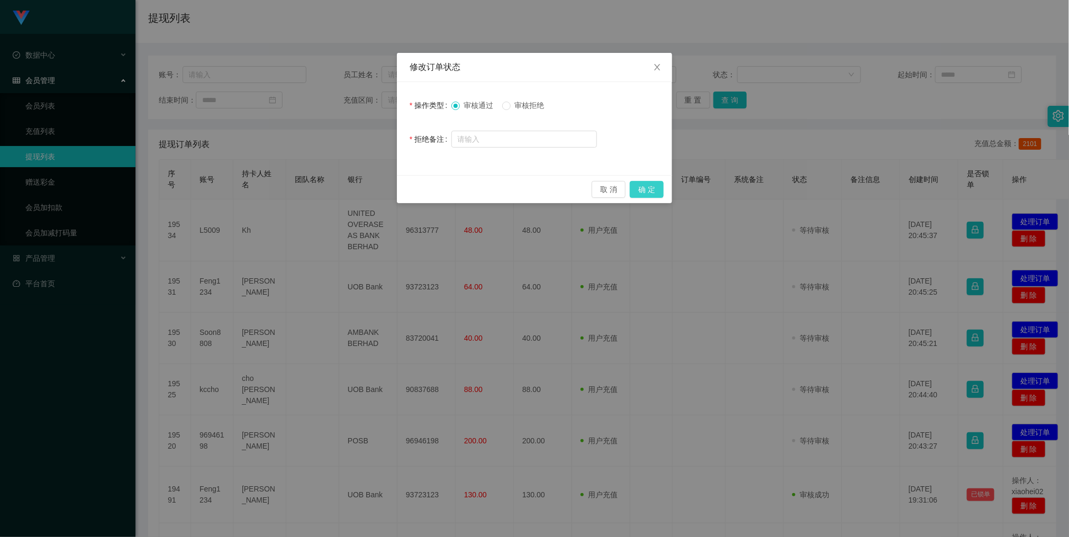
click at [656, 189] on button "确 定" at bounding box center [646, 189] width 34 height 17
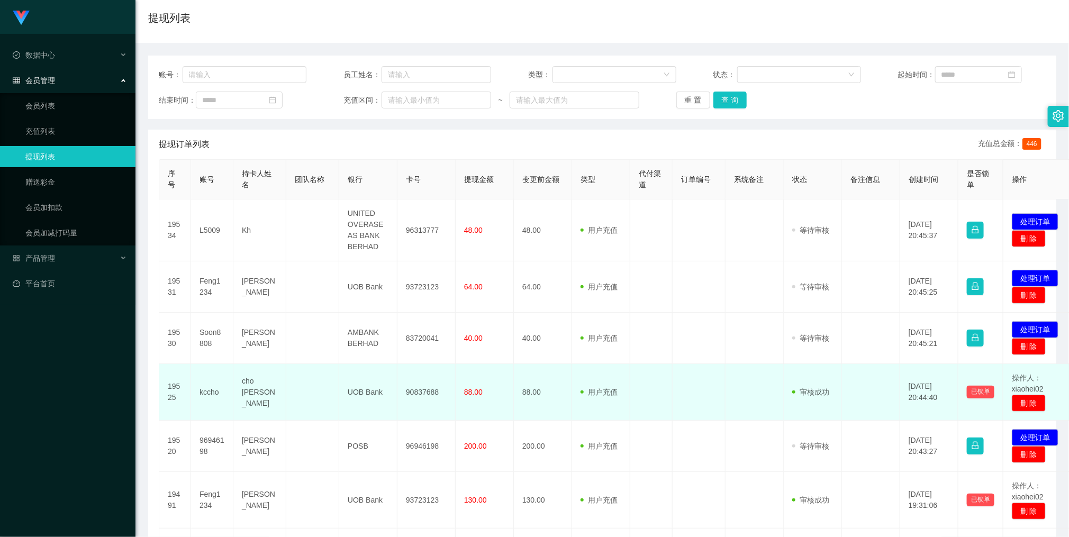
click at [608, 377] on span "用户充值" at bounding box center [598, 392] width 37 height 8
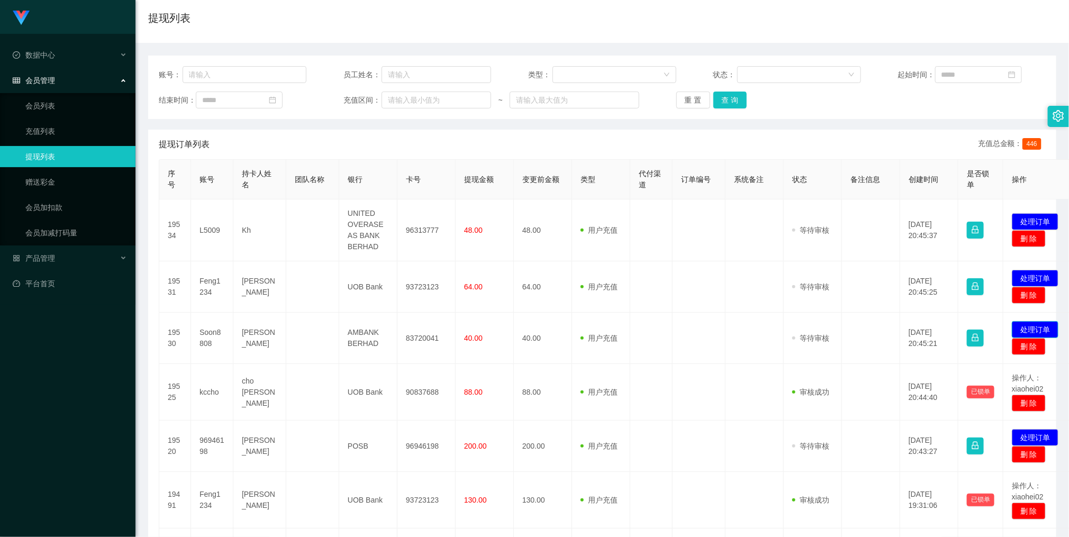
drag, startPoint x: 1024, startPoint y: 327, endPoint x: 981, endPoint y: 338, distance: 43.8
click at [1024, 327] on button "处理订单" at bounding box center [1034, 329] width 47 height 17
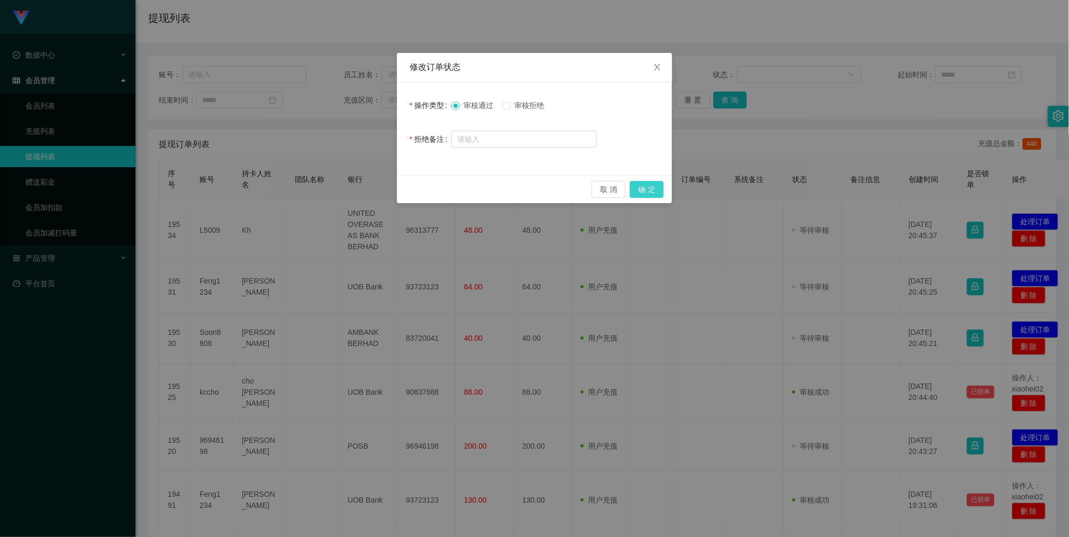
click at [640, 186] on button "确 定" at bounding box center [646, 189] width 34 height 17
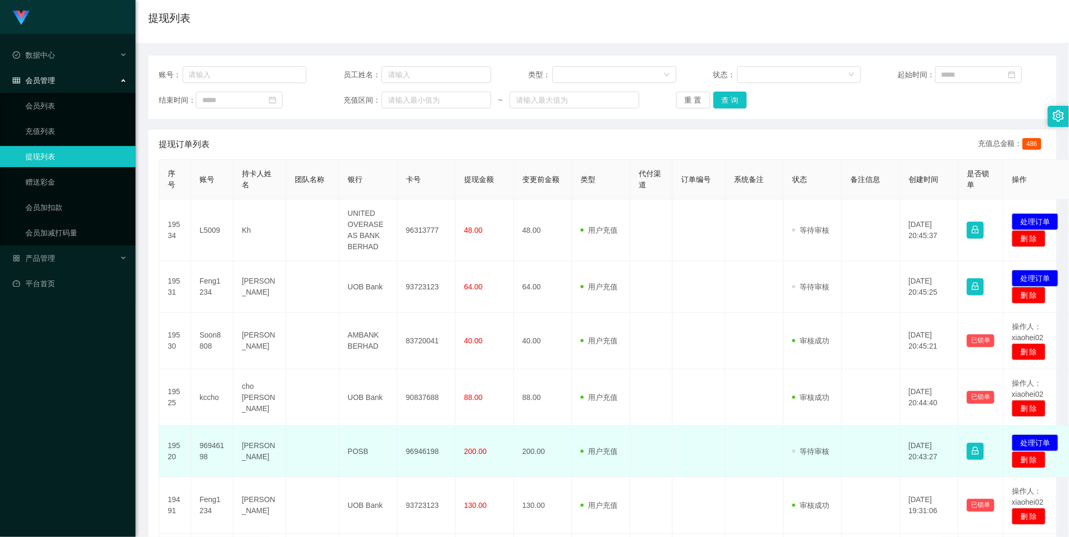
click at [504, 377] on td "200.00" at bounding box center [484, 451] width 58 height 51
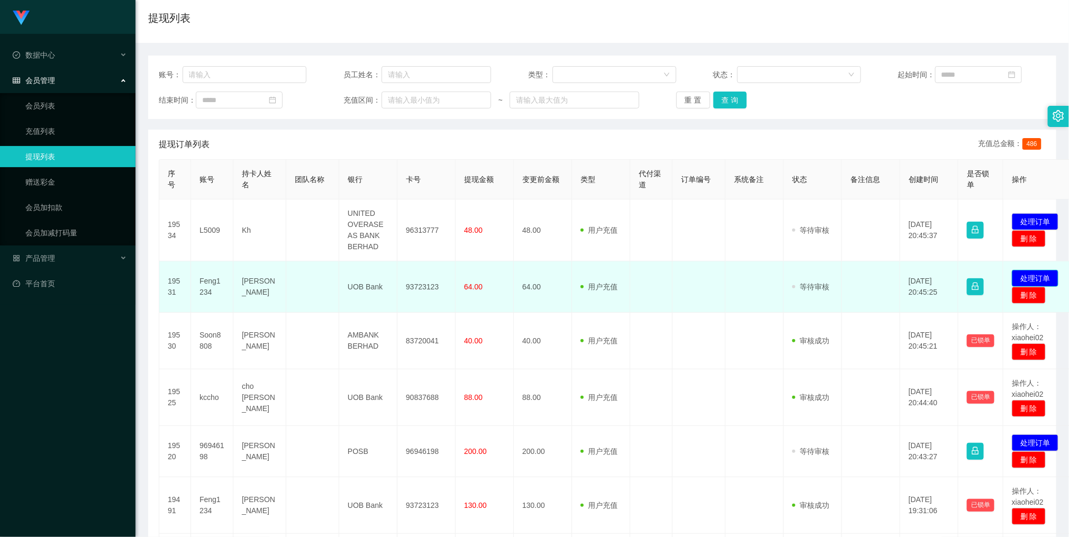
click at [1035, 278] on button "处理订单" at bounding box center [1034, 278] width 47 height 17
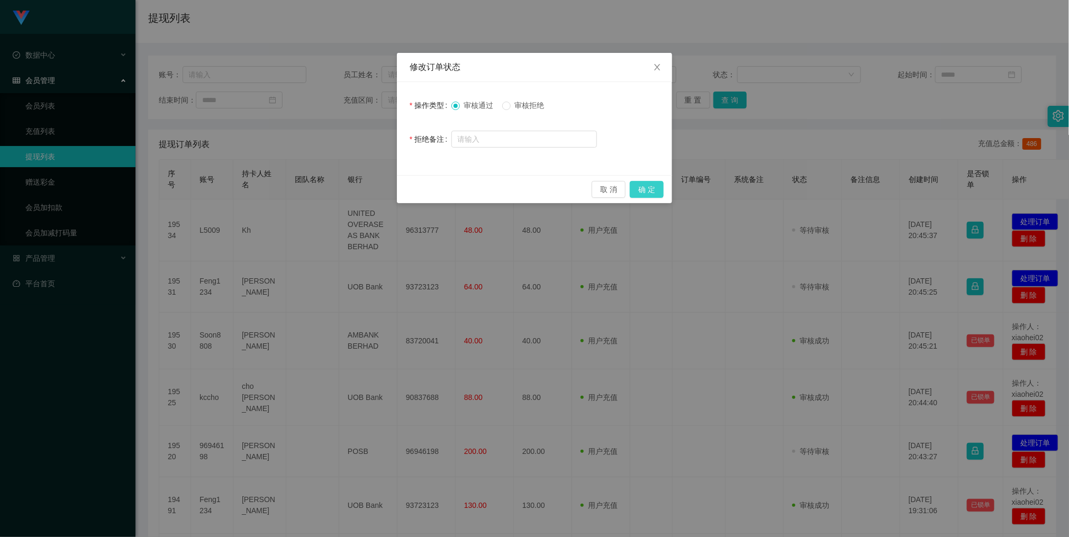
click at [640, 190] on button "确 定" at bounding box center [646, 189] width 34 height 17
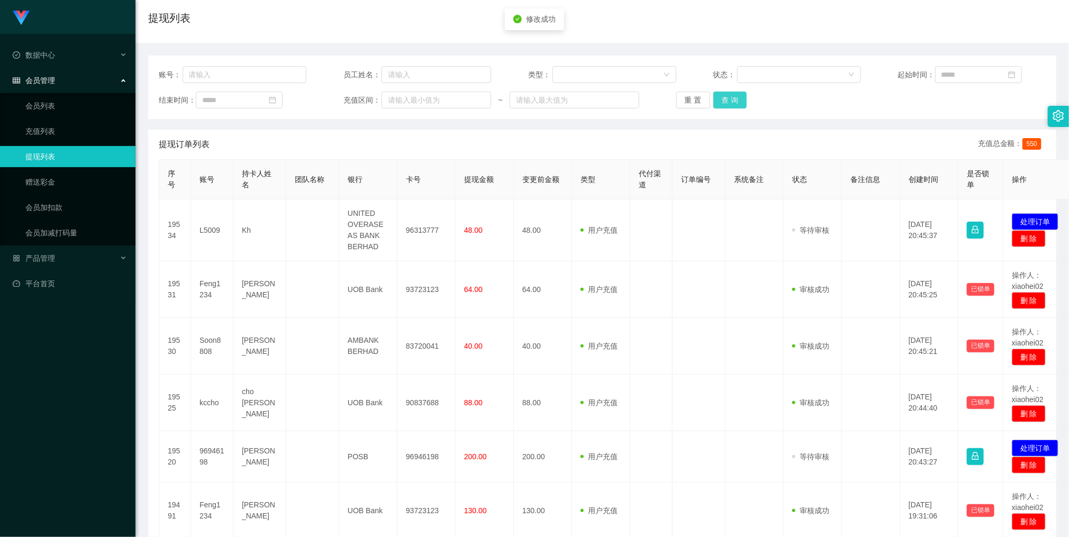
click at [734, 98] on button "查 询" at bounding box center [730, 100] width 34 height 17
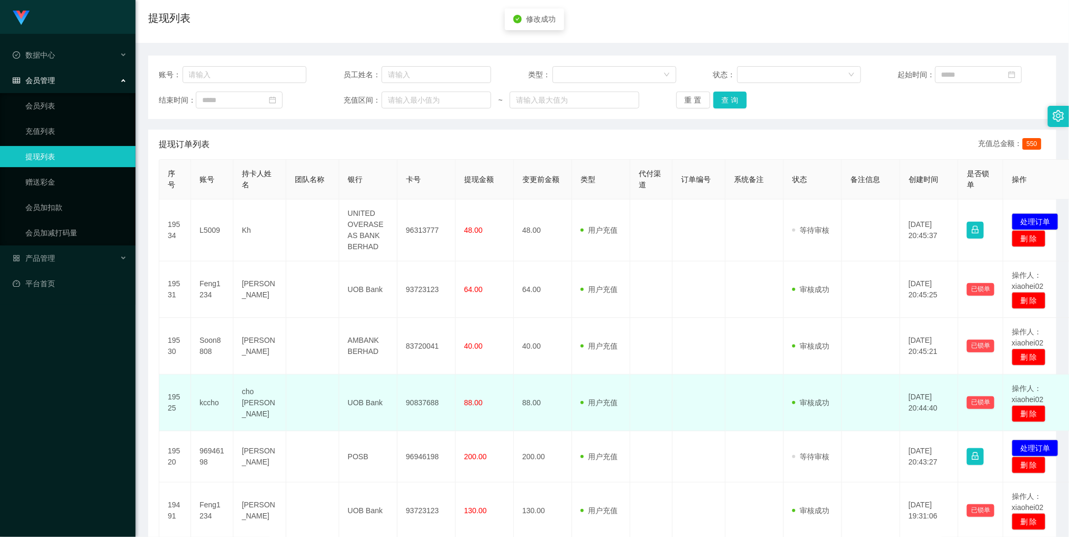
drag, startPoint x: 714, startPoint y: 431, endPoint x: 655, endPoint y: 418, distance: 60.1
click at [711, 377] on td at bounding box center [698, 403] width 53 height 57
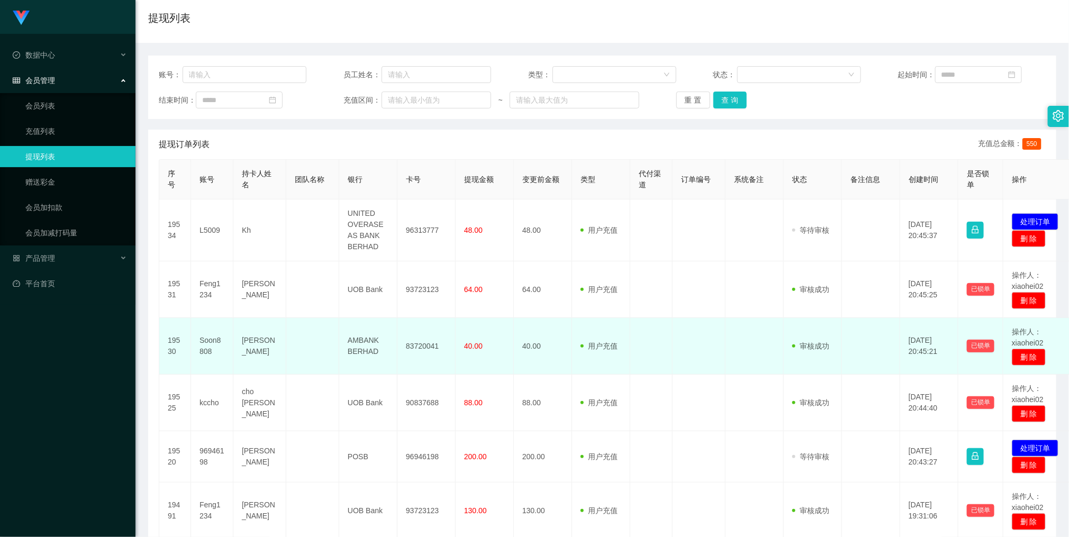
click at [805, 373] on td "审核驳回 审核成功 等待审核" at bounding box center [812, 346] width 58 height 57
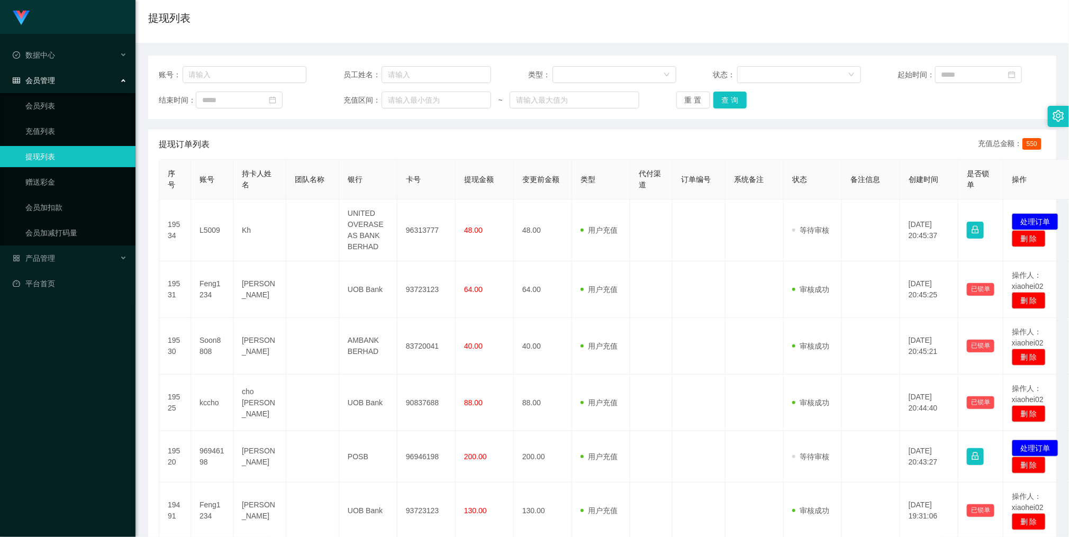
click at [730, 89] on div "账号： 员工姓名： 类型： 状态： 起始时间： 结束时间： 充值区间： ~ 重 置 查 询" at bounding box center [602, 87] width 908 height 63
click at [727, 97] on button "查 询" at bounding box center [730, 100] width 34 height 17
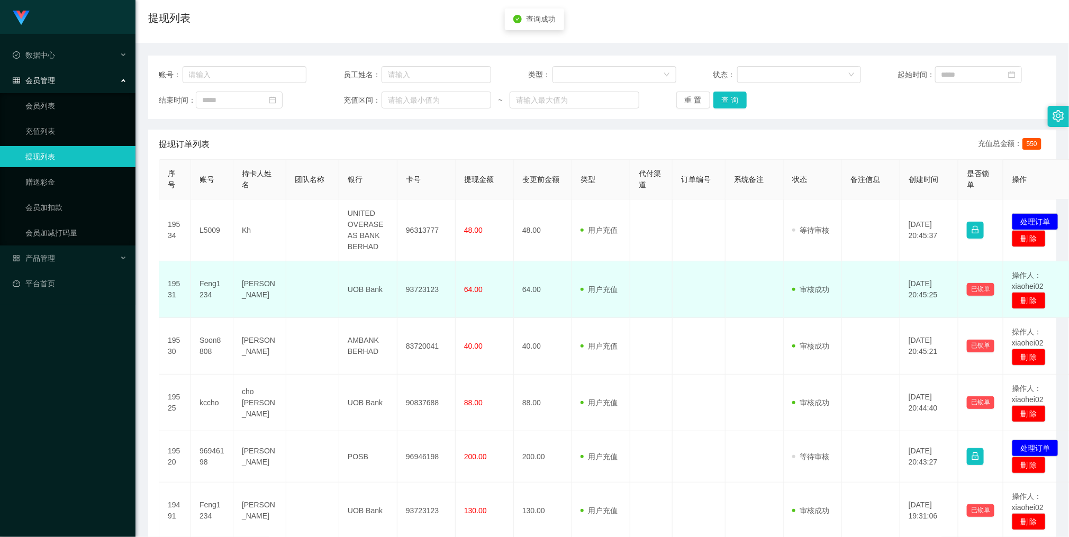
click at [738, 309] on td at bounding box center [754, 289] width 58 height 57
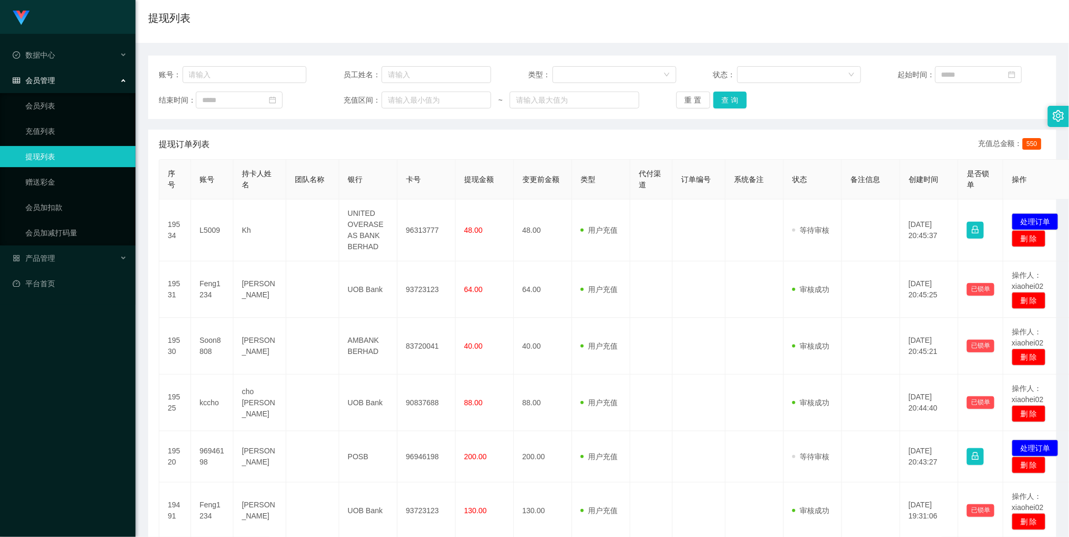
click at [729, 109] on div "账号： 员工姓名： 类型： 状态： 起始时间： 结束时间： 充值区间： ~ 重 置 查 询" at bounding box center [602, 87] width 908 height 63
click at [729, 96] on button "查 询" at bounding box center [730, 100] width 34 height 17
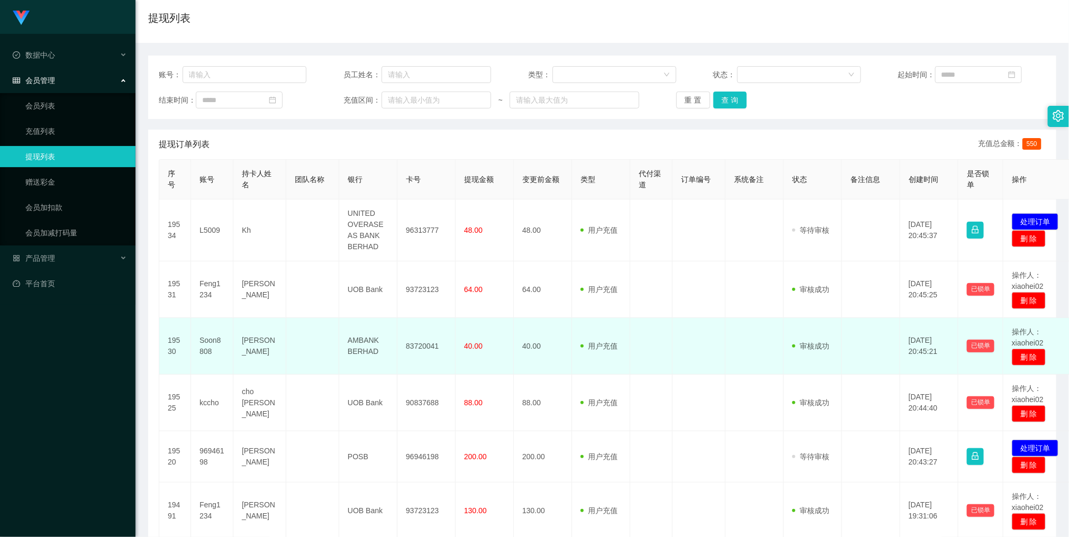
drag, startPoint x: 861, startPoint y: 377, endPoint x: 873, endPoint y: 360, distance: 20.7
click at [861, 373] on tbody "19534 L5009 Kh UNITED OVERASEAS BANK BERHAD 96313777 48.00 48.00 用户充值 人工扣款 审核驳回…" at bounding box center [616, 484] width 914 height 571
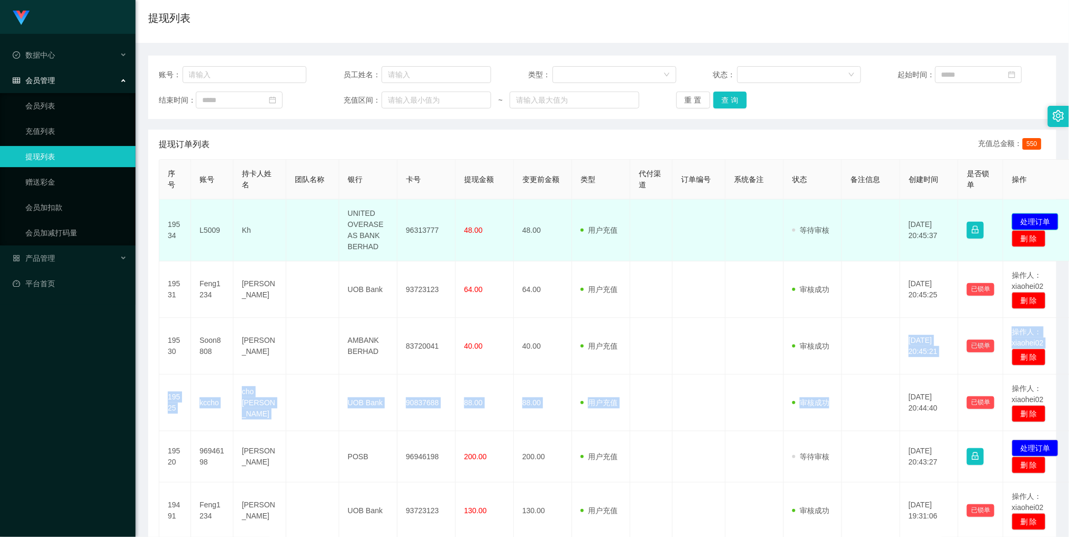
drag, startPoint x: 1033, startPoint y: 218, endPoint x: 1000, endPoint y: 245, distance: 42.5
click at [1033, 218] on button "处理订单" at bounding box center [1034, 221] width 47 height 17
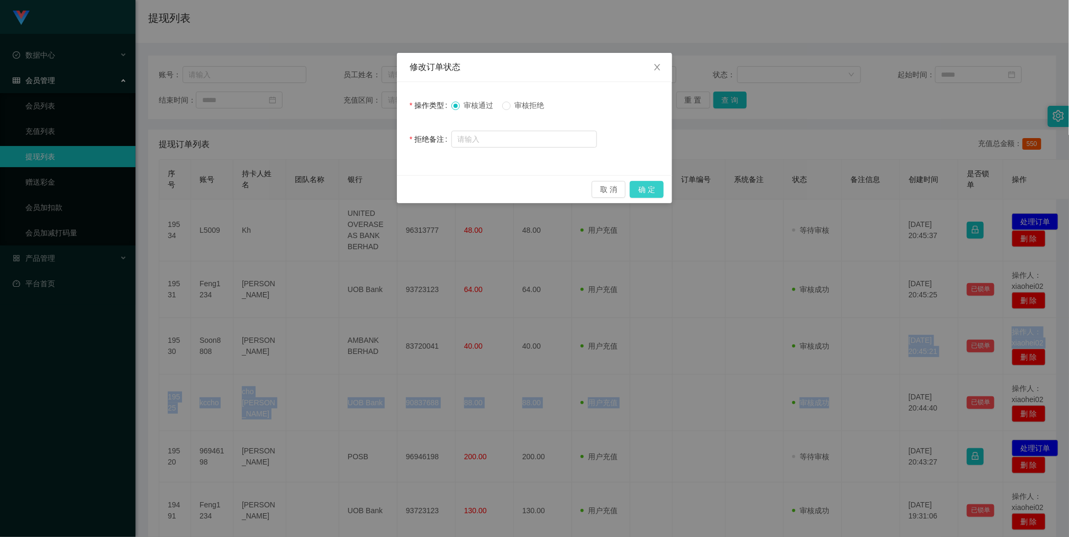
drag, startPoint x: 647, startPoint y: 186, endPoint x: 642, endPoint y: 189, distance: 6.4
click at [647, 186] on button "确 定" at bounding box center [646, 189] width 34 height 17
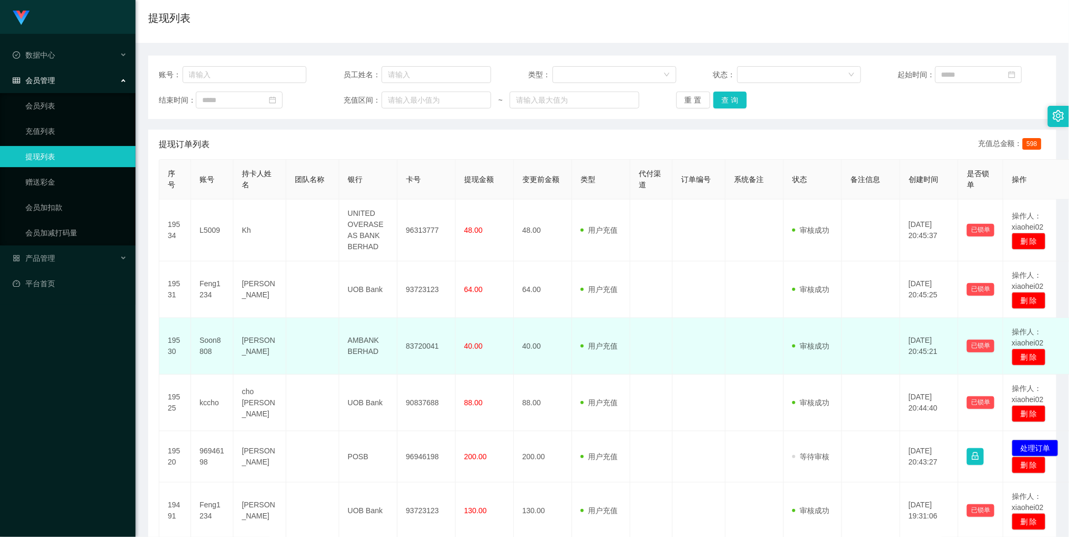
click at [517, 326] on td "40.00" at bounding box center [543, 346] width 58 height 57
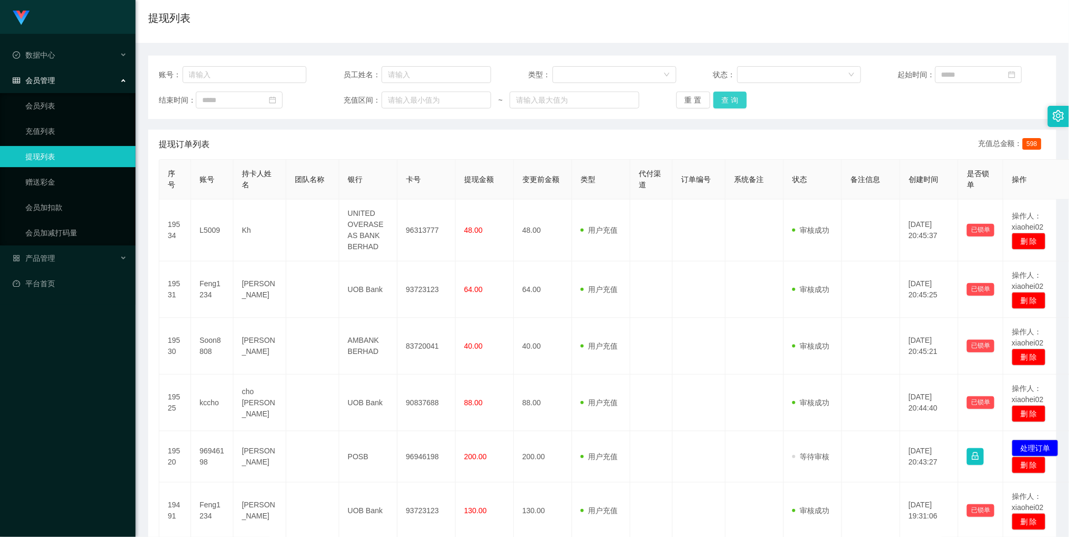
click at [732, 99] on button "查 询" at bounding box center [730, 100] width 34 height 17
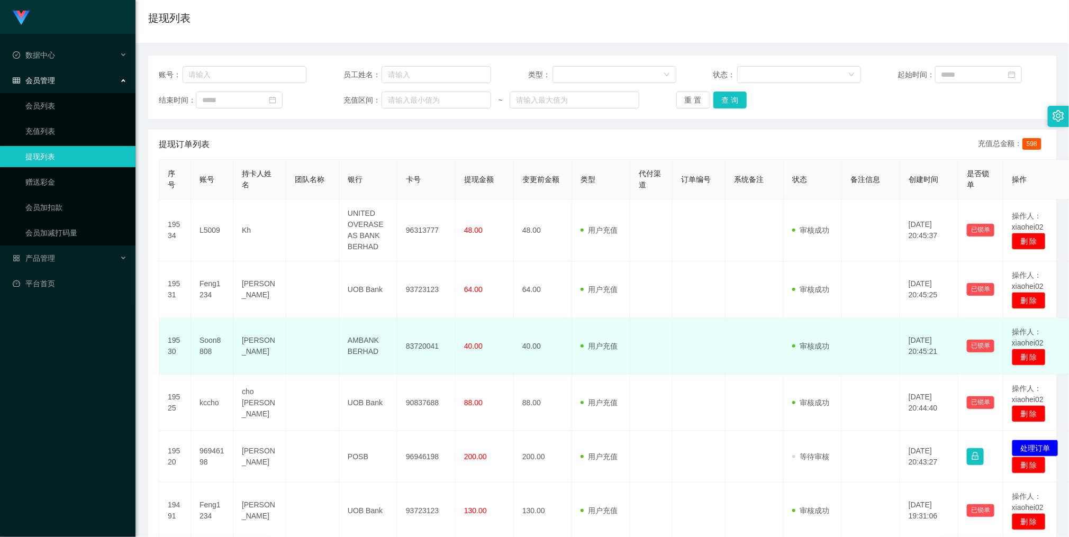
click at [740, 336] on td at bounding box center [754, 346] width 58 height 57
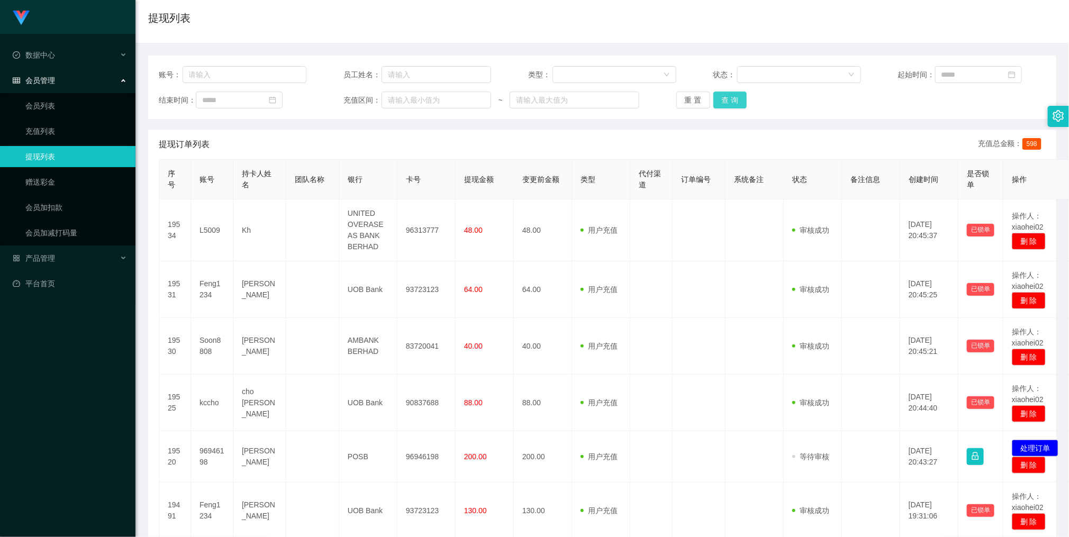
click at [724, 101] on button "查 询" at bounding box center [730, 100] width 34 height 17
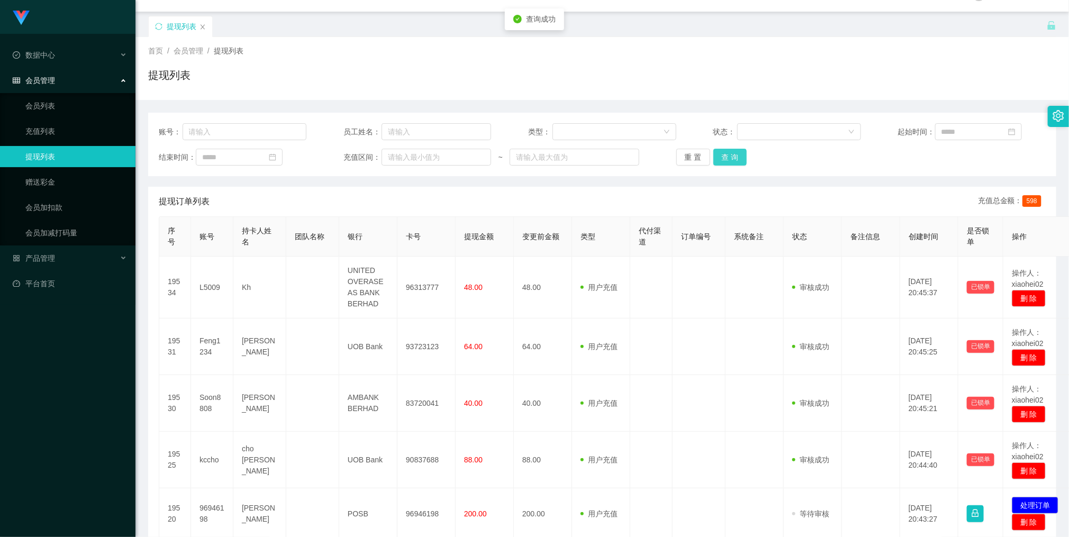
scroll to position [0, 0]
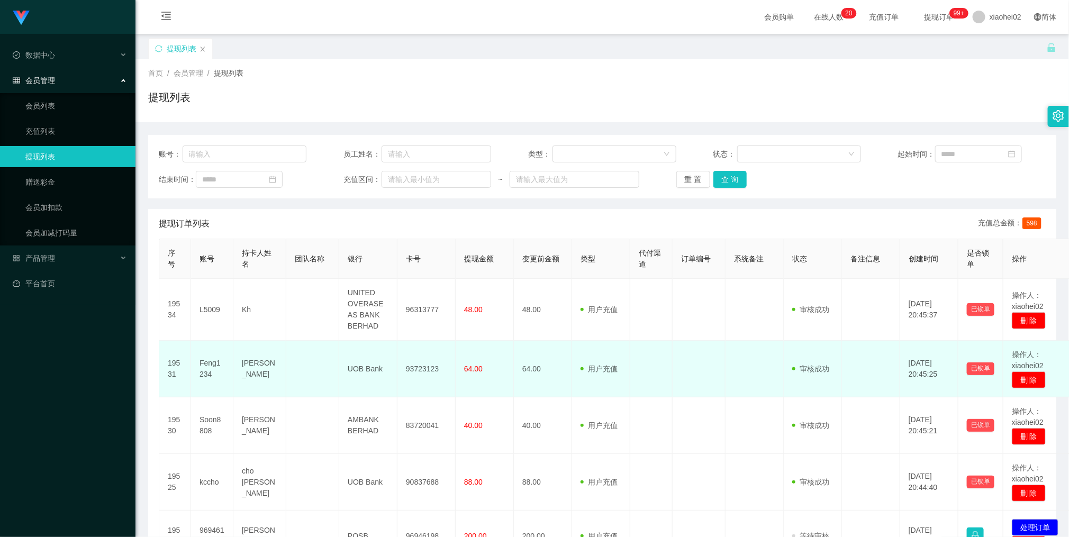
click at [760, 377] on td at bounding box center [754, 369] width 58 height 57
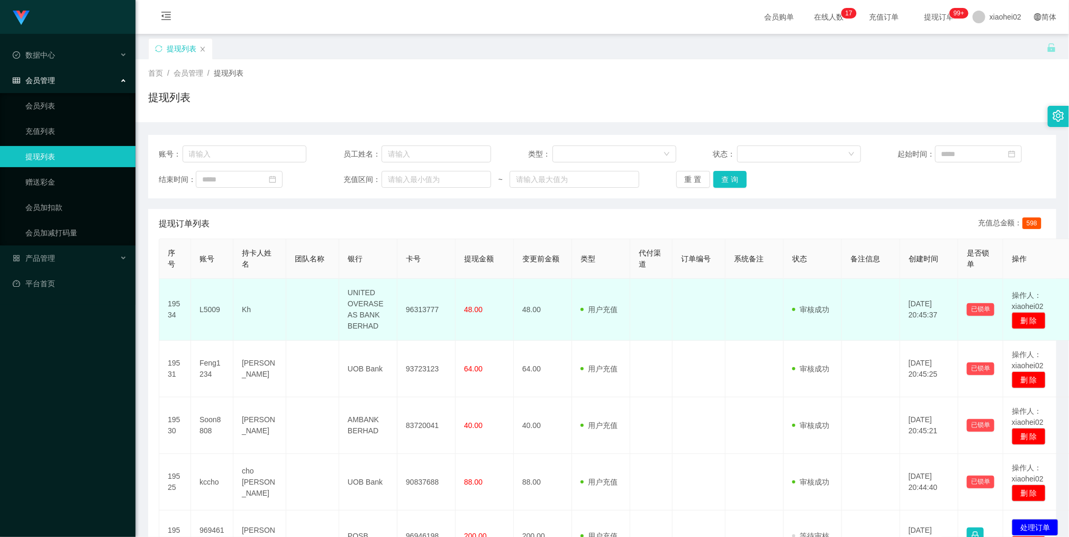
click at [337, 344] on td at bounding box center [312, 369] width 53 height 57
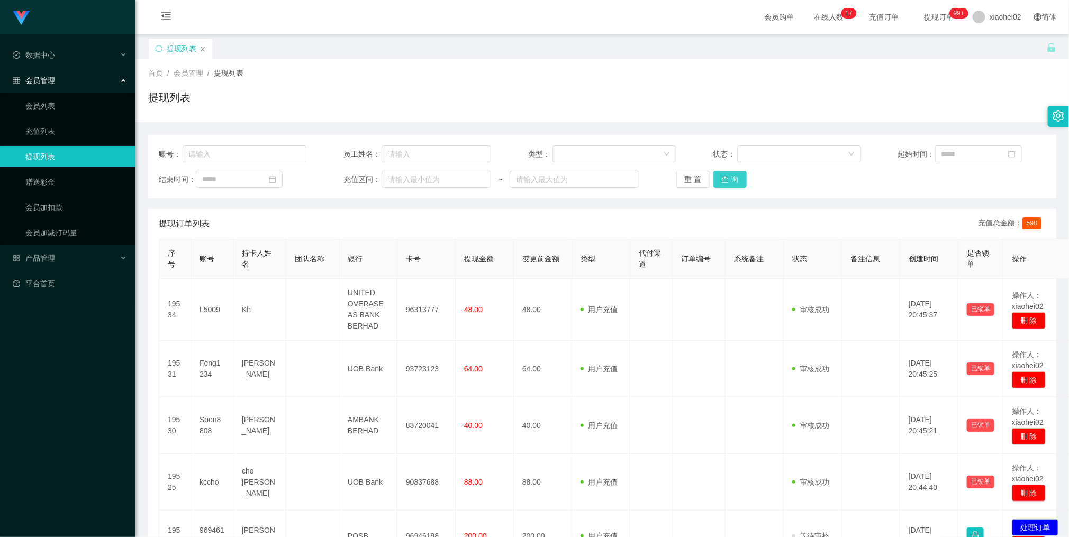
click at [735, 173] on button "查 询" at bounding box center [730, 179] width 34 height 17
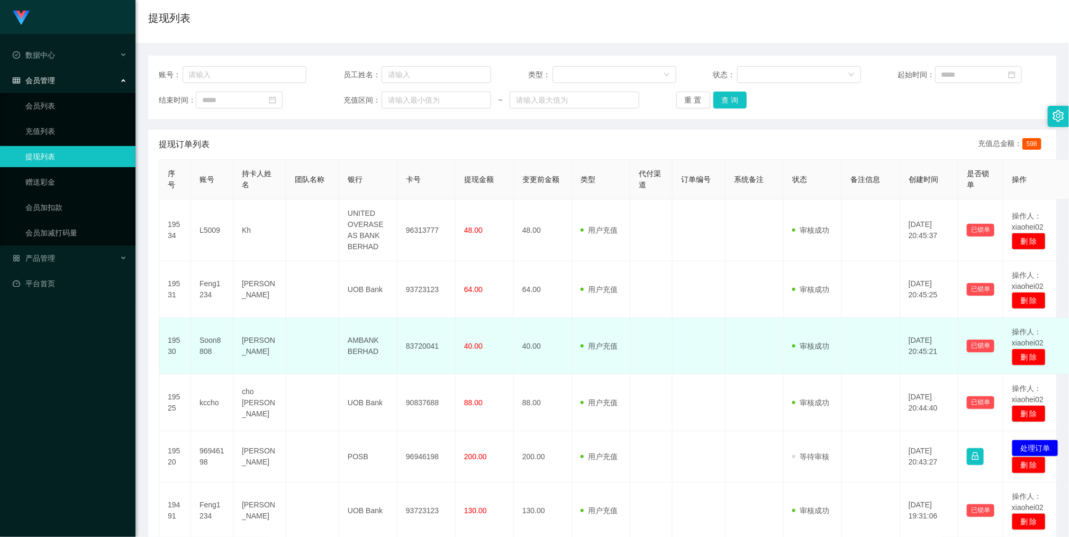
click at [472, 326] on td "40.00" at bounding box center [484, 346] width 58 height 57
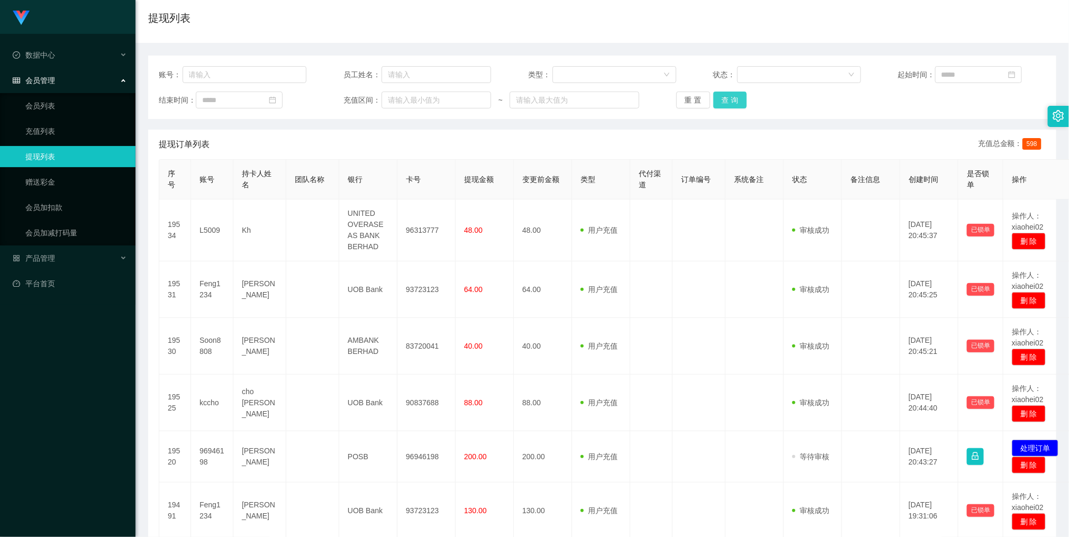
click at [732, 98] on button "查 询" at bounding box center [730, 100] width 34 height 17
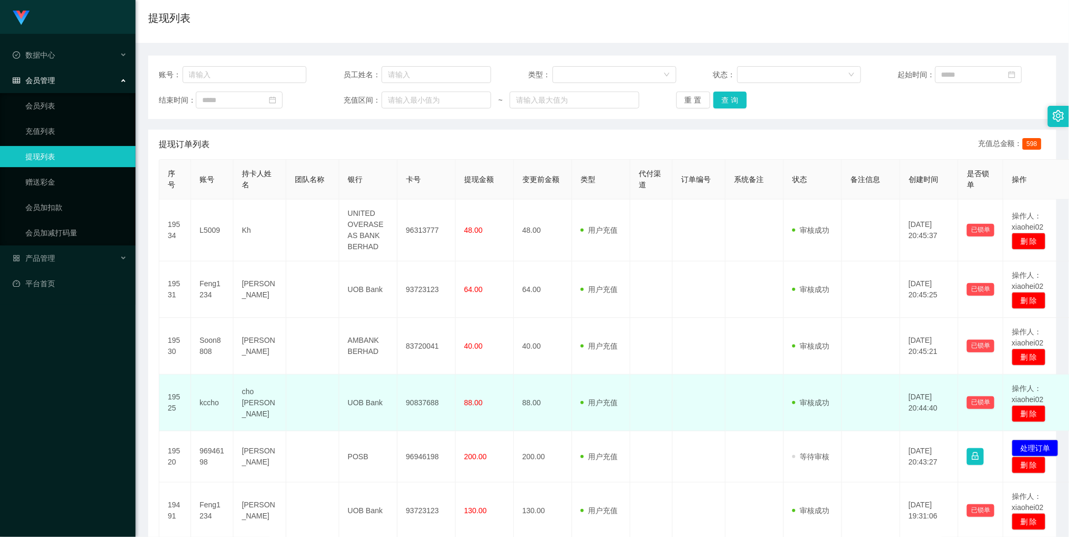
click at [687, 377] on td at bounding box center [698, 403] width 53 height 57
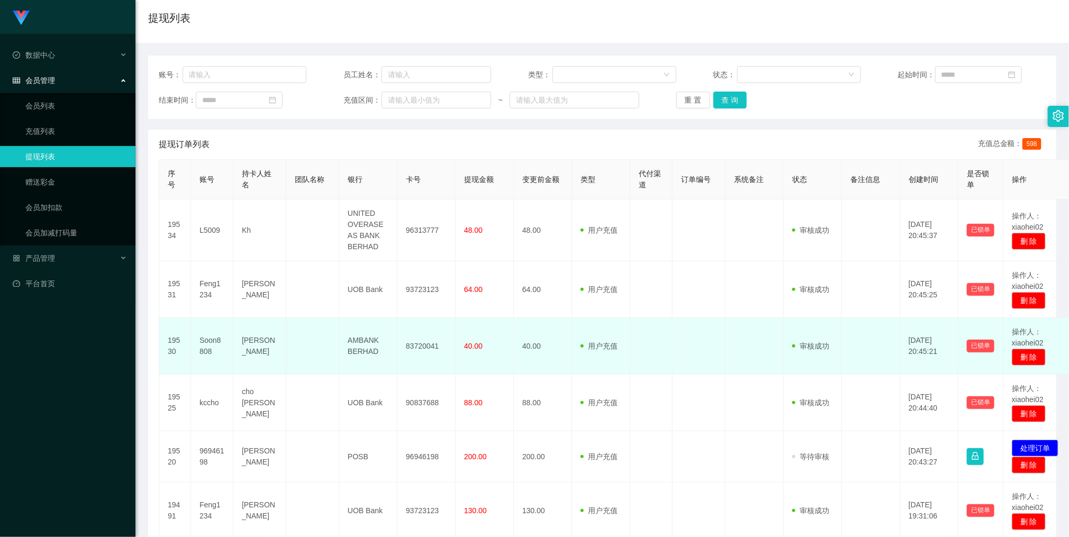
click at [640, 367] on td at bounding box center [651, 346] width 42 height 57
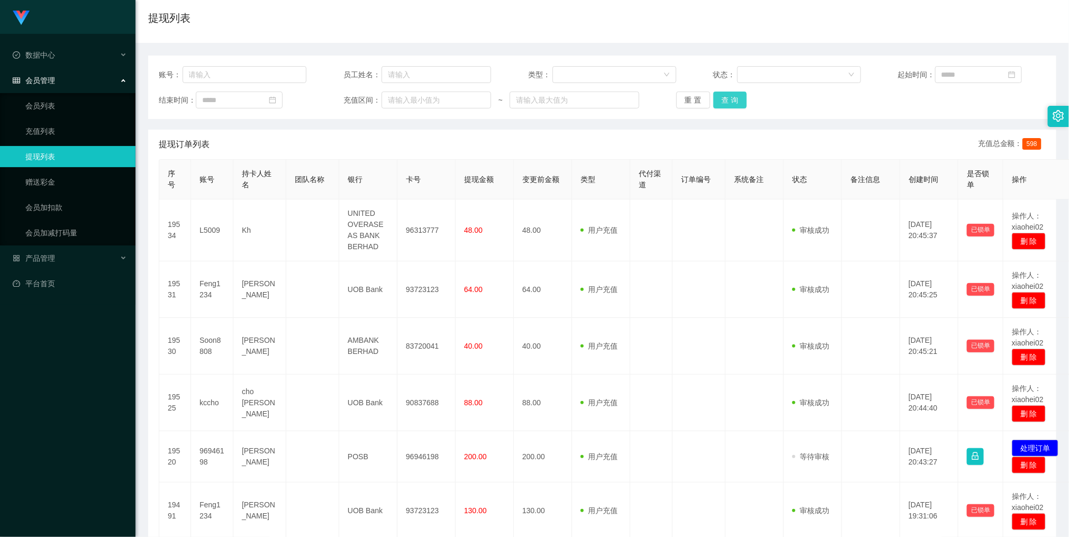
click at [721, 102] on button "查 询" at bounding box center [730, 100] width 34 height 17
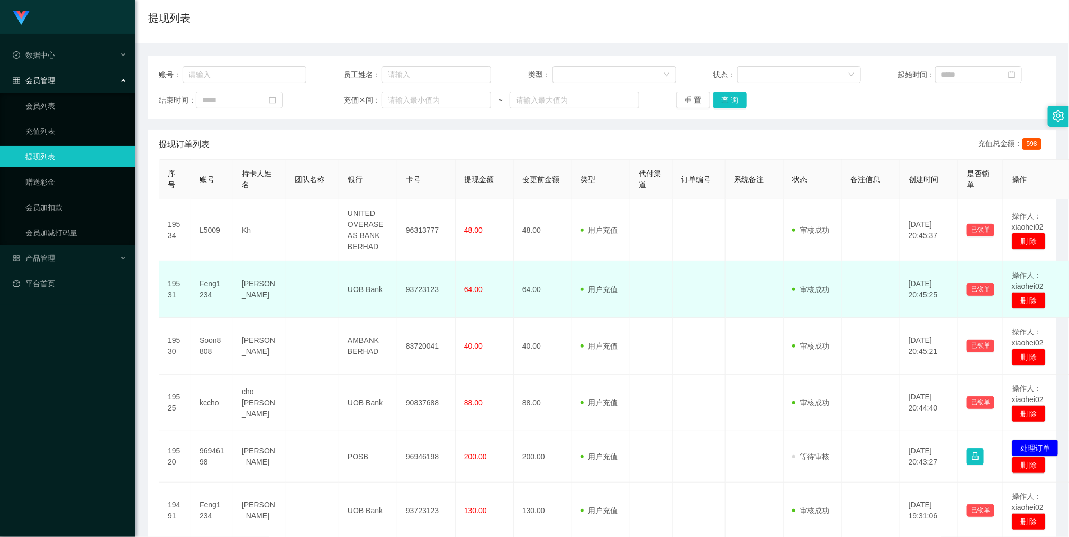
click at [755, 289] on td at bounding box center [754, 289] width 58 height 57
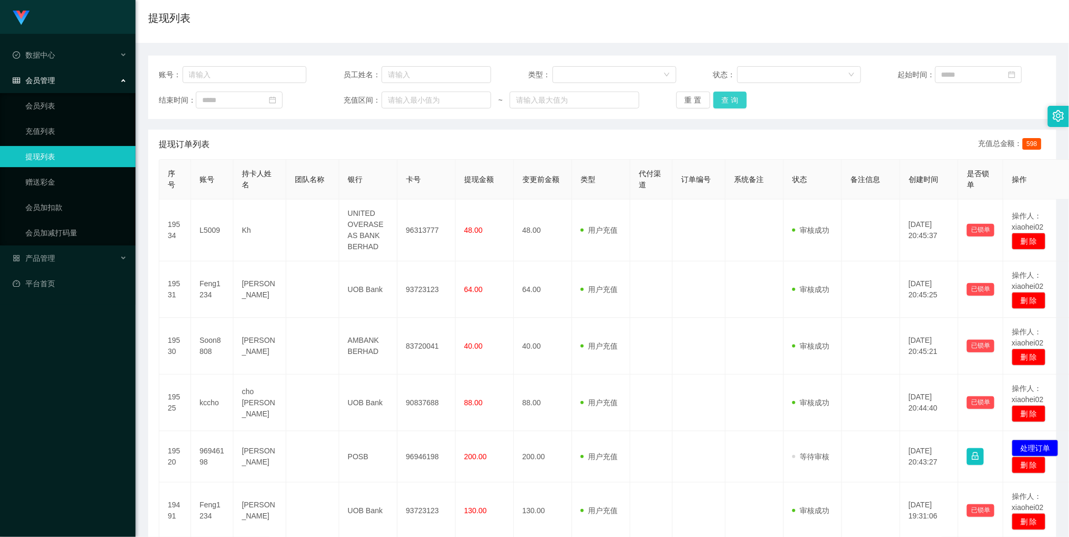
click at [730, 108] on button "查 询" at bounding box center [730, 100] width 34 height 17
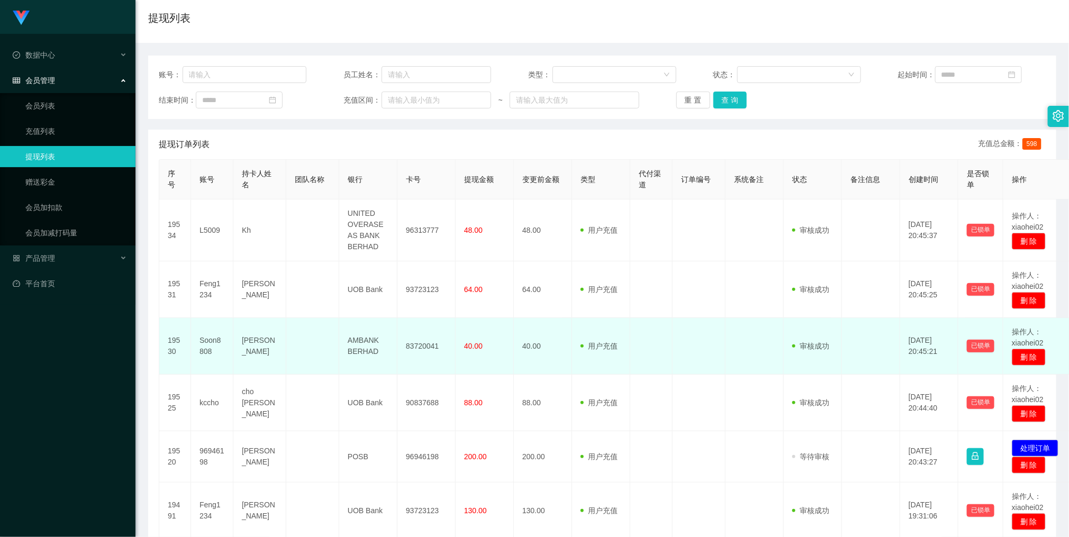
drag, startPoint x: 383, startPoint y: 343, endPoint x: 409, endPoint y: 344, distance: 26.5
click at [385, 343] on td "AMBANK BERHAD" at bounding box center [368, 346] width 58 height 57
click at [428, 333] on td "83720041" at bounding box center [426, 346] width 58 height 57
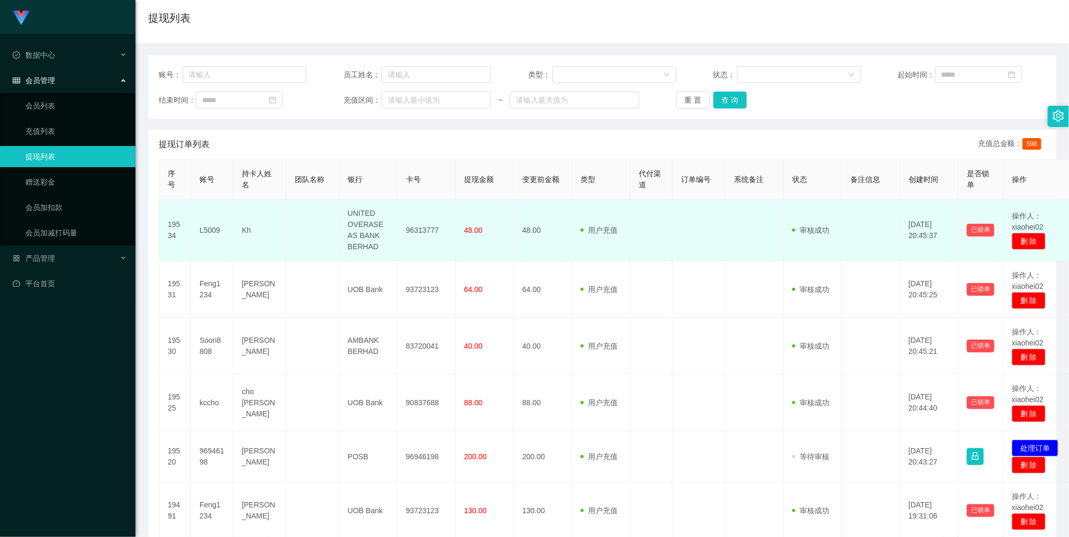
click at [451, 246] on td "96313777" at bounding box center [426, 230] width 58 height 62
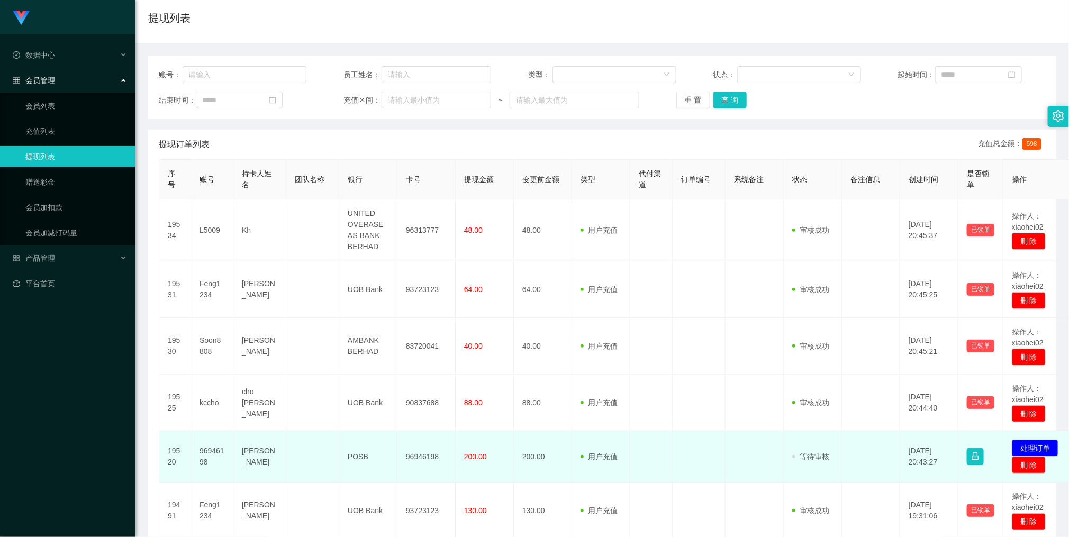
click at [419, 377] on td "96946198" at bounding box center [426, 456] width 58 height 51
click at [414, 377] on td "96946198" at bounding box center [426, 456] width 58 height 51
click at [415, 377] on td "96946198" at bounding box center [426, 456] width 58 height 51
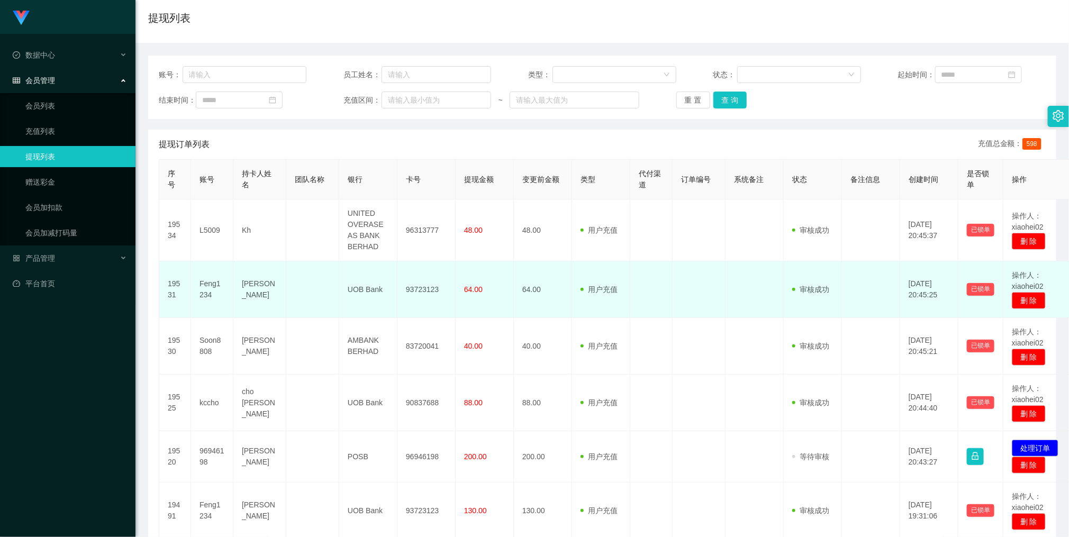
drag, startPoint x: 51, startPoint y: 402, endPoint x: 287, endPoint y: 309, distance: 253.4
click at [56, 377] on div "Jingdong工作台代理端 数据中心 会员管理 会员列表 充值列表 提现列表 赠送彩金 会员加扣款 会员加减打码量 产品管理 平台首页" at bounding box center [67, 268] width 135 height 537
drag, startPoint x: 709, startPoint y: 282, endPoint x: 780, endPoint y: 316, distance: 77.8
click at [711, 283] on td at bounding box center [698, 289] width 53 height 57
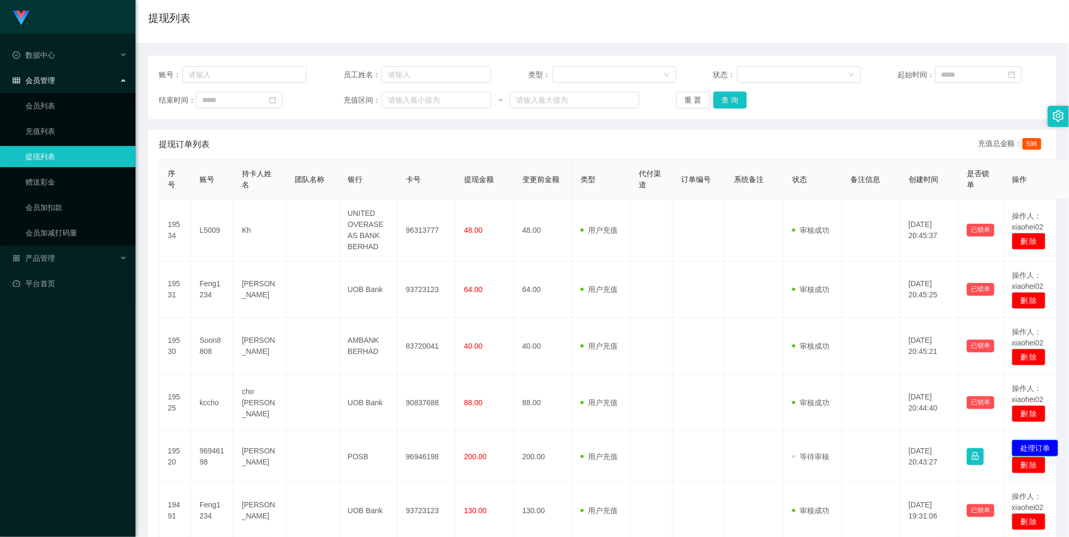
click at [1039, 377] on button "处理订单" at bounding box center [1034, 448] width 47 height 17
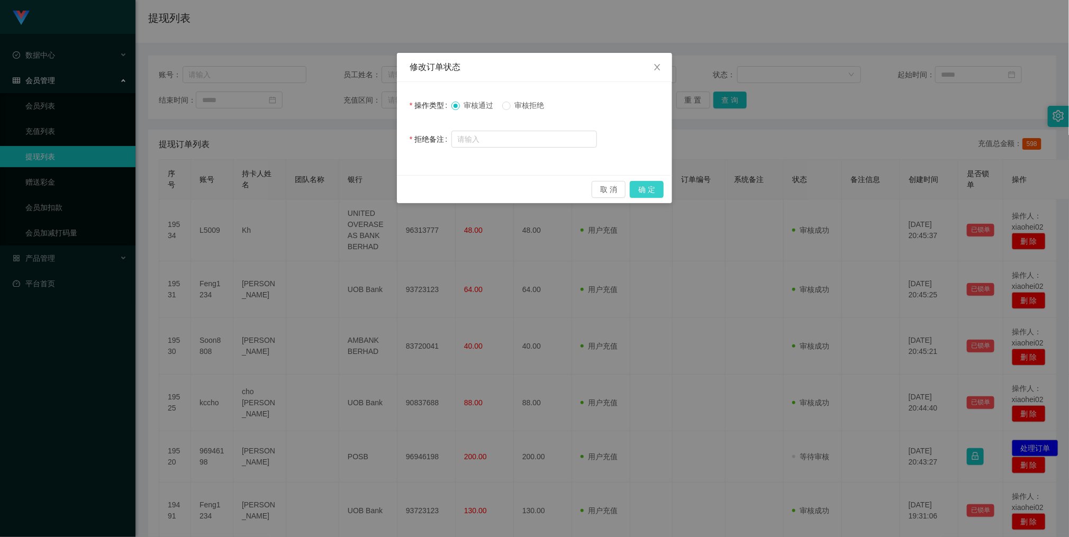
click at [635, 192] on button "确 定" at bounding box center [646, 189] width 34 height 17
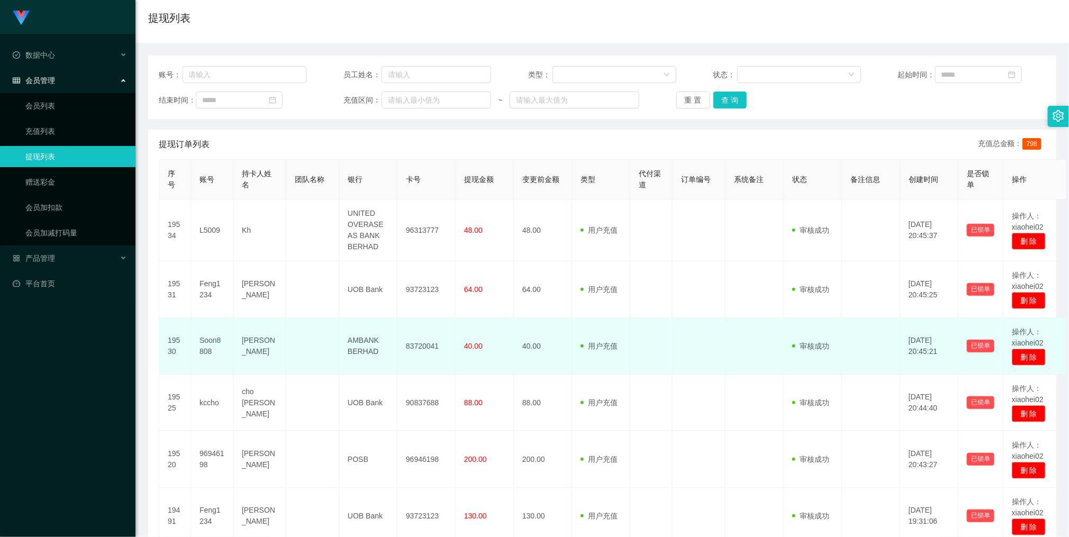
click at [725, 335] on td at bounding box center [754, 346] width 58 height 57
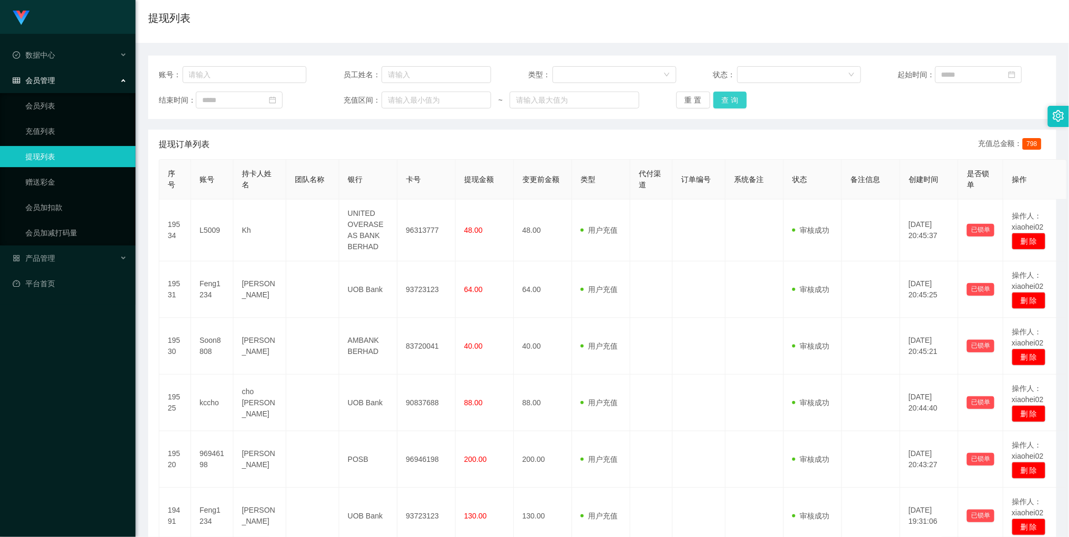
click at [715, 105] on button "查 询" at bounding box center [730, 100] width 34 height 17
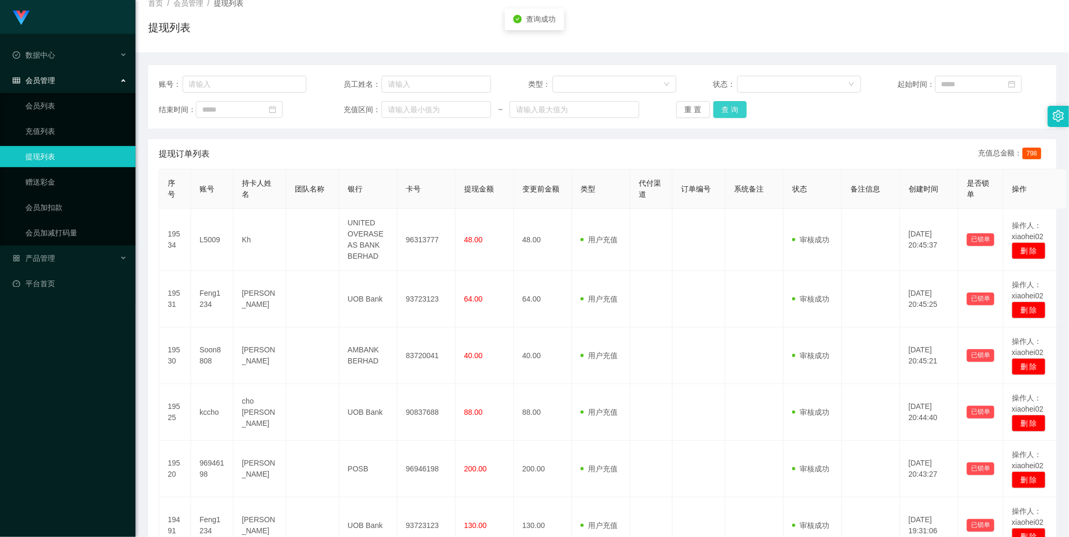
scroll to position [0, 0]
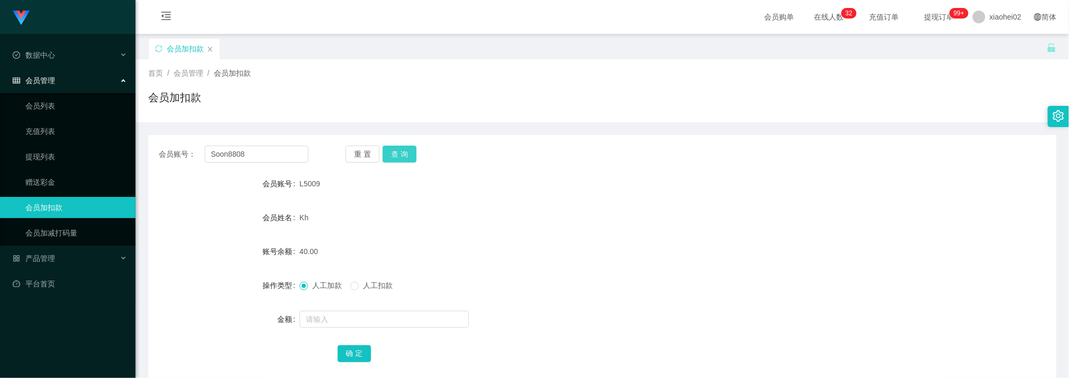
type input "Soon8808"
click at [399, 145] on button "查 询" at bounding box center [399, 153] width 34 height 17
click at [339, 319] on input "text" at bounding box center [383, 319] width 169 height 17
type input "40"
click at [356, 351] on button "确 定" at bounding box center [354, 353] width 34 height 17
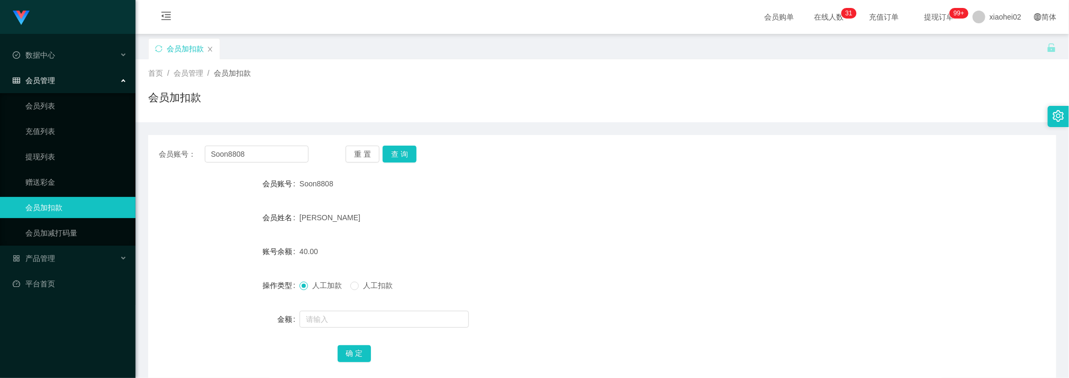
click at [677, 267] on form "会员账号 Soon8808 会员姓名 [PERSON_NAME] 账号余额 40.00 操作类型 人工加款 人工扣款 金额 确 定" at bounding box center [602, 268] width 908 height 190
click at [403, 151] on button "查 询" at bounding box center [399, 153] width 34 height 17
click at [403, 151] on button "查 询" at bounding box center [404, 153] width 45 height 17
click at [391, 157] on button "查 询" at bounding box center [399, 153] width 34 height 17
click at [286, 149] on input "Soon8808" at bounding box center [257, 153] width 104 height 17
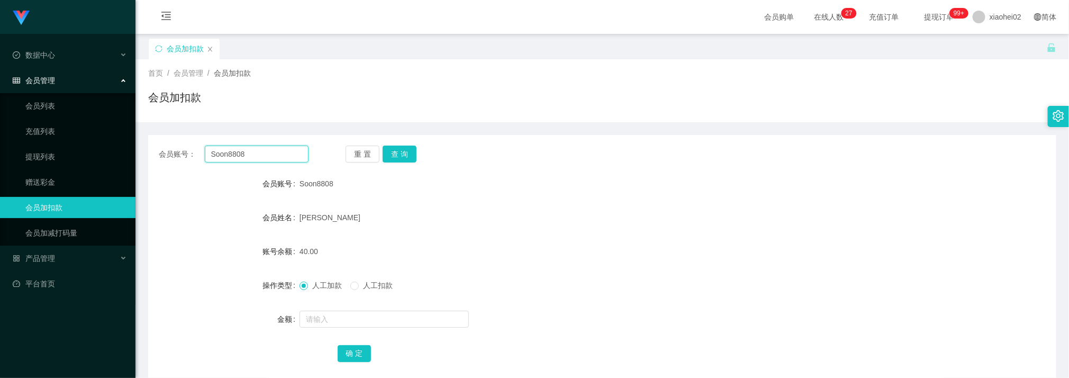
drag, startPoint x: 286, startPoint y: 149, endPoint x: 391, endPoint y: 154, distance: 104.8
click at [287, 148] on input "Soon8808" at bounding box center [257, 153] width 104 height 17
paste input "kccho"
type input "kccho"
click at [398, 151] on button "查 询" at bounding box center [399, 153] width 34 height 17
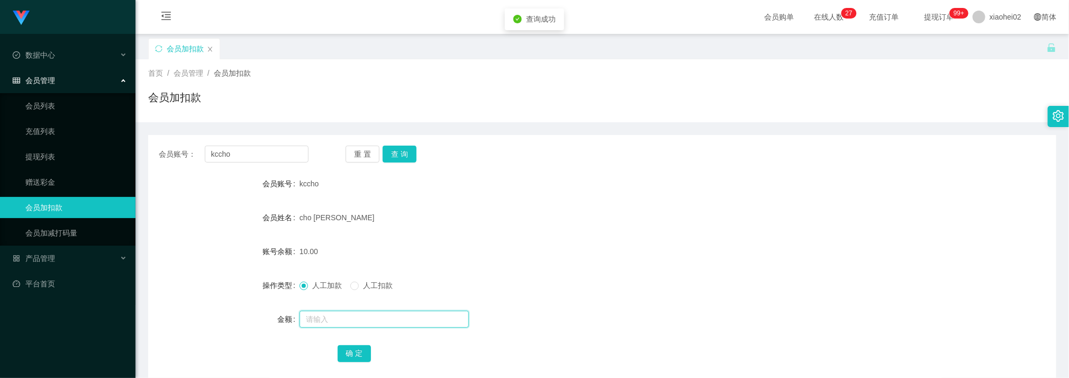
click at [353, 319] on input "text" at bounding box center [383, 319] width 169 height 17
type input "100"
click at [356, 346] on button "确 定" at bounding box center [354, 353] width 34 height 17
drag, startPoint x: 586, startPoint y: 252, endPoint x: 572, endPoint y: 203, distance: 51.2
click at [586, 251] on div "110.00" at bounding box center [563, 251] width 529 height 21
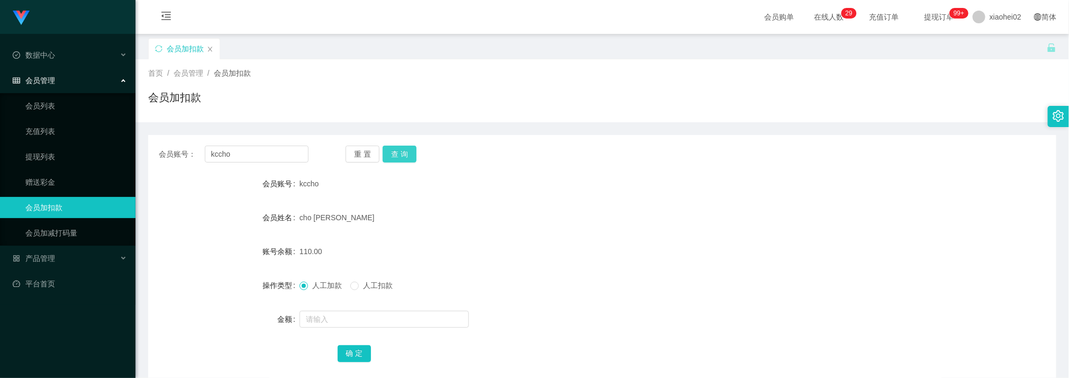
click at [408, 154] on button "查 询" at bounding box center [399, 153] width 34 height 17
drag, startPoint x: 551, startPoint y: 232, endPoint x: 581, endPoint y: 94, distance: 141.7
click at [551, 230] on form "会员账号 kccho 会员姓名 cho khai cheng 账号余额 110.00 操作类型 人工加款 人工扣款 金额 确 定" at bounding box center [602, 268] width 908 height 190
click at [254, 154] on input "kccho" at bounding box center [257, 153] width 104 height 17
drag, startPoint x: 254, startPoint y: 154, endPoint x: 262, endPoint y: 151, distance: 7.9
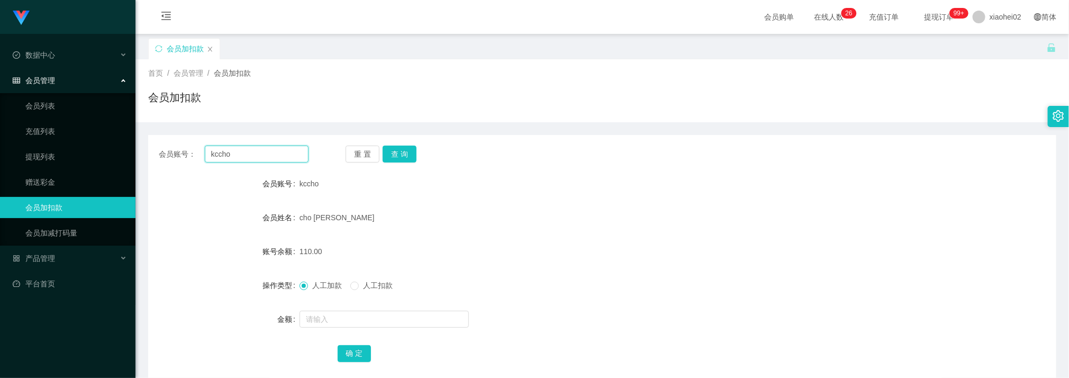
click at [255, 154] on input "kccho" at bounding box center [257, 153] width 104 height 17
paste input "L5009"
type input "L5009"
click at [401, 151] on button "查 询" at bounding box center [399, 153] width 34 height 17
click at [335, 322] on input "text" at bounding box center [383, 319] width 169 height 17
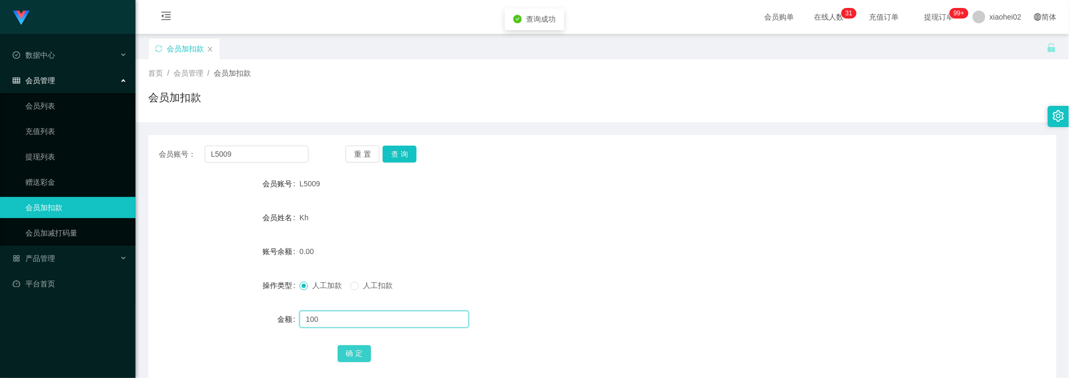
type input "100"
click at [356, 352] on button "确 定" at bounding box center [354, 353] width 34 height 17
drag, startPoint x: 554, startPoint y: 197, endPoint x: 408, endPoint y: 179, distance: 147.1
click at [549, 197] on form "会员账号 L5009 会员姓名 Kh 账号余额 100.00 操作类型 人工加款 人工扣款 金额 确 定" at bounding box center [602, 268] width 908 height 190
click at [284, 156] on input "L5009" at bounding box center [257, 153] width 104 height 17
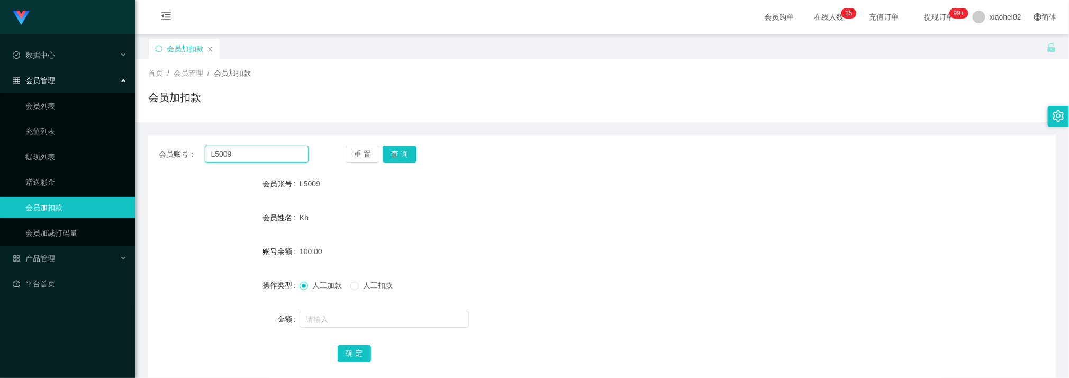
click at [284, 156] on input "L5009" at bounding box center [257, 153] width 104 height 17
paste input "96946198"
type input "96946198"
click at [422, 157] on div "重 置 查 询" at bounding box center [420, 153] width 150 height 17
click at [406, 156] on button "查 询" at bounding box center [399, 153] width 34 height 17
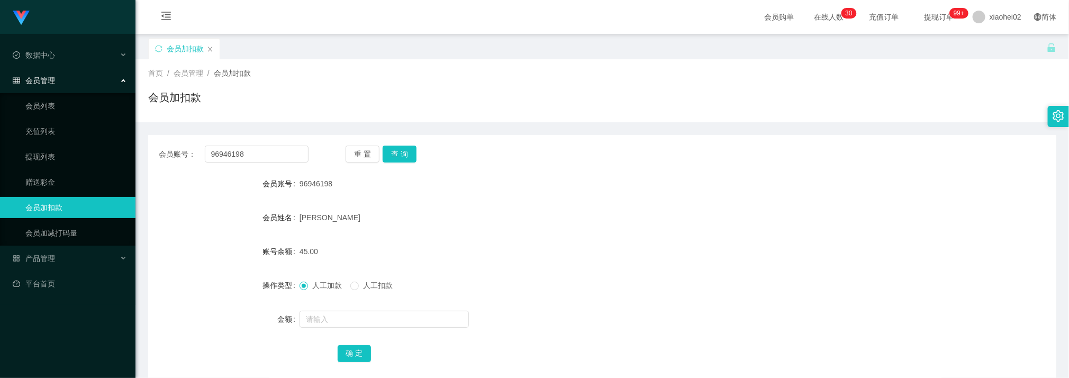
click at [494, 243] on div "45.00" at bounding box center [563, 251] width 529 height 21
click at [271, 156] on input "96946198" at bounding box center [257, 153] width 104 height 17
click at [398, 154] on button "查 询" at bounding box center [399, 153] width 34 height 17
click at [352, 321] on input "text" at bounding box center [383, 319] width 169 height 17
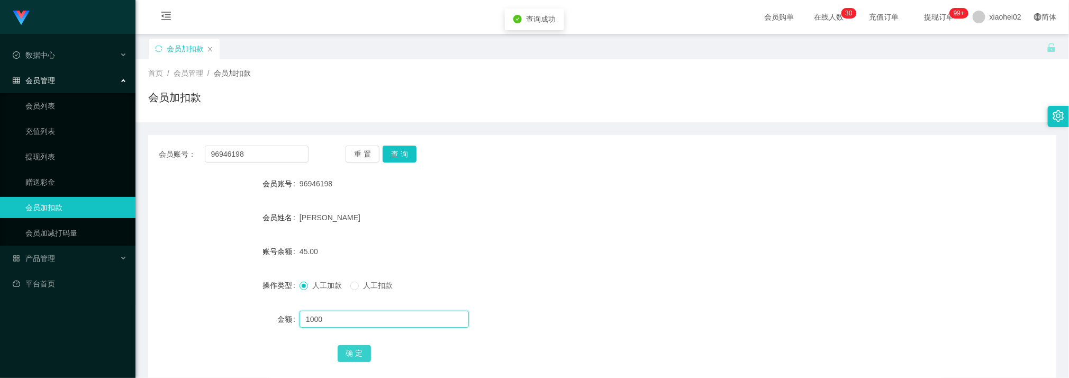
type input "1000"
click at [356, 349] on button "确 定" at bounding box center [354, 353] width 34 height 17
click at [556, 202] on form "会员账号 96946198 会员姓名 Tan Yi Zhi 账号余额 1045.00 操作类型 人工加款 人工扣款 金额 确 定" at bounding box center [602, 268] width 908 height 190
click at [255, 146] on input "96946198" at bounding box center [257, 153] width 104 height 17
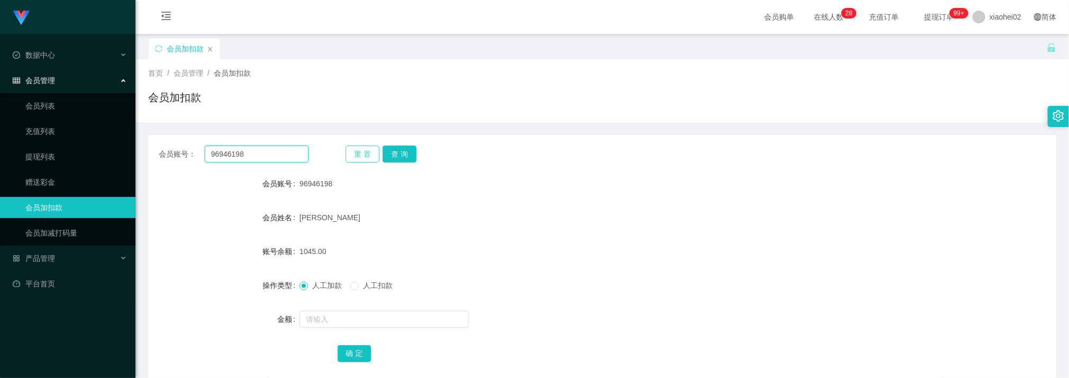
paste input "Feng1234"
type input "Feng1234"
click at [398, 153] on button "查 询" at bounding box center [399, 153] width 34 height 17
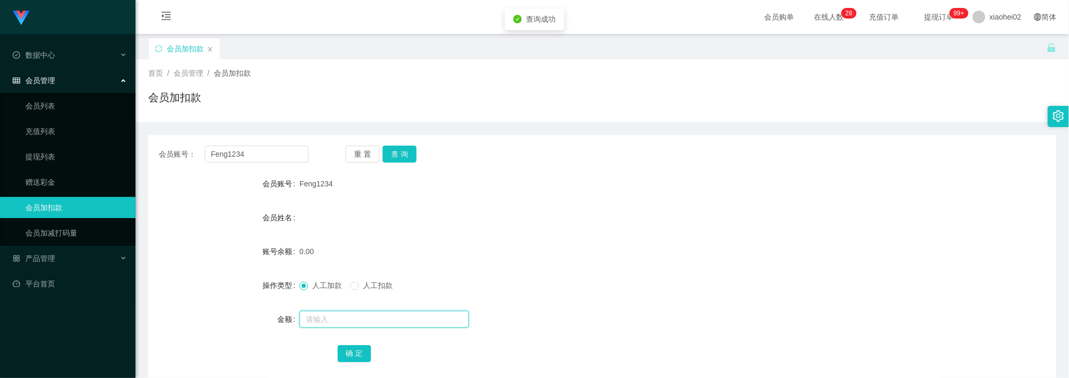
click at [338, 321] on input "text" at bounding box center [383, 319] width 169 height 17
type input "100"
click at [356, 353] on button "确 定" at bounding box center [354, 353] width 34 height 17
click at [514, 239] on form "会员账号 Feng1234 会员姓名 账号余额 100.00 操作类型 人工加款 人工扣款 金额 确 定" at bounding box center [602, 268] width 908 height 190
click at [264, 156] on input "Feng1234" at bounding box center [257, 153] width 104 height 17
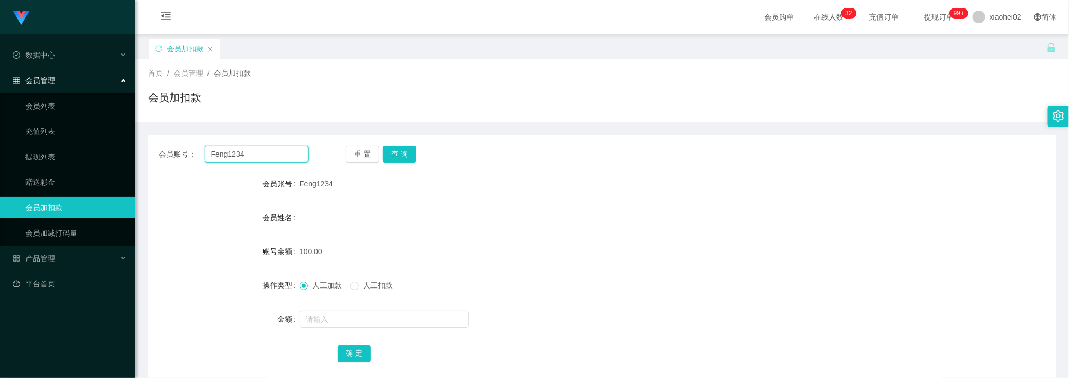
drag, startPoint x: 264, startPoint y: 154, endPoint x: 292, endPoint y: 158, distance: 28.2
click at [264, 154] on input "Feng1234" at bounding box center [257, 153] width 104 height 17
click at [397, 153] on button "查 询" at bounding box center [399, 153] width 34 height 17
drag, startPoint x: 537, startPoint y: 262, endPoint x: 349, endPoint y: 179, distance: 205.3
click at [533, 261] on form "会员账号 Feng1234 会员姓名 账号余额 50.00 操作类型 人工加款 人工扣款 金额 确 定" at bounding box center [602, 268] width 908 height 190
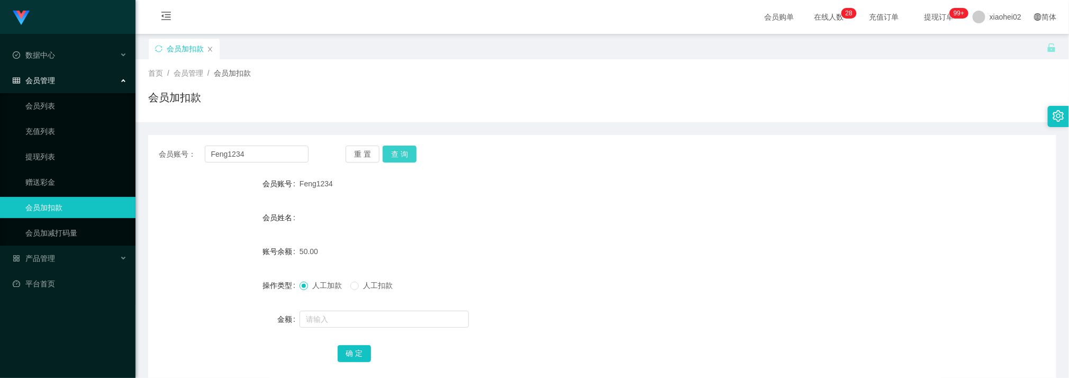
click at [409, 145] on button "查 询" at bounding box center [399, 153] width 34 height 17
click at [400, 157] on button "查 询" at bounding box center [399, 153] width 34 height 17
drag, startPoint x: 518, startPoint y: 189, endPoint x: 512, endPoint y: 183, distance: 8.6
click at [518, 187] on div "Feng1234" at bounding box center [563, 183] width 529 height 21
click at [400, 152] on button "查 询" at bounding box center [399, 153] width 34 height 17
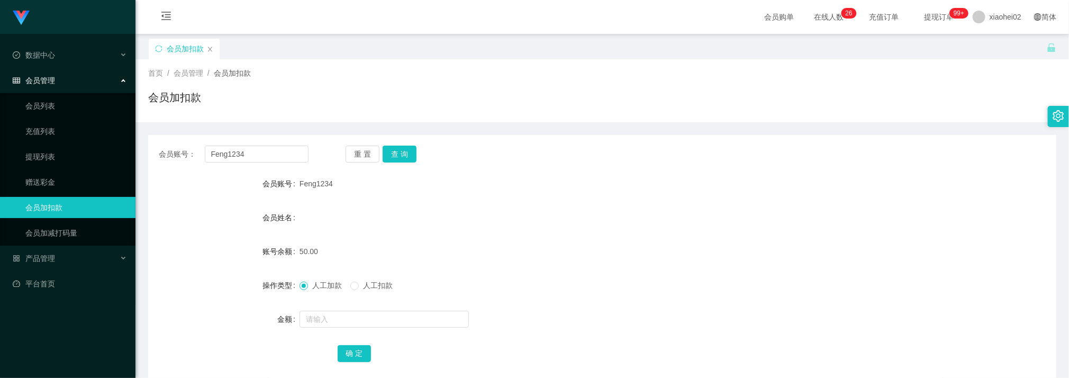
click at [508, 246] on div "50.00" at bounding box center [563, 251] width 529 height 21
click at [403, 147] on button "查 询" at bounding box center [399, 153] width 34 height 17
click at [408, 154] on button "查 询" at bounding box center [399, 153] width 34 height 17
click at [394, 154] on button "查 询" at bounding box center [399, 153] width 34 height 17
click at [616, 184] on div "Feng1234" at bounding box center [563, 183] width 529 height 21
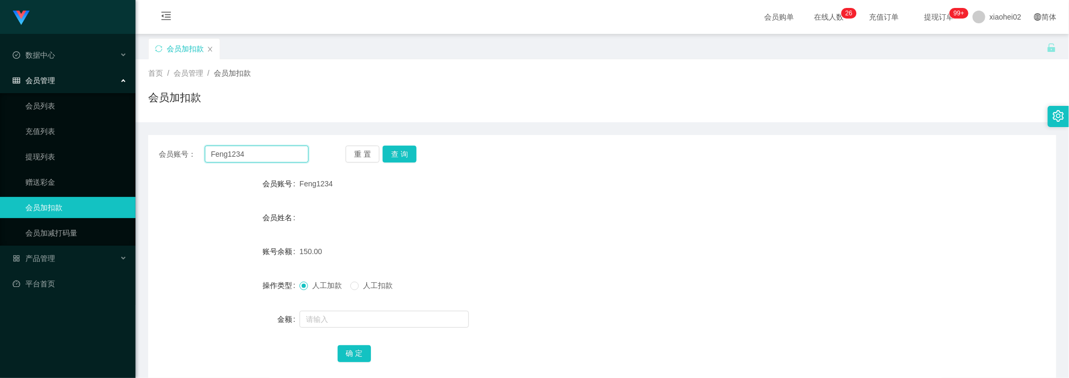
click at [273, 159] on input "Feng1234" at bounding box center [257, 153] width 104 height 17
click at [396, 163] on div "会员账号： Feng1234 重 置 查 询 会员账号 Feng1234 会员姓名 账号余额 150.00 操作类型 人工加款 人工扣款 金额 确 定" at bounding box center [602, 261] width 908 height 252
click at [328, 319] on input "text" at bounding box center [383, 319] width 169 height 17
type input "20"
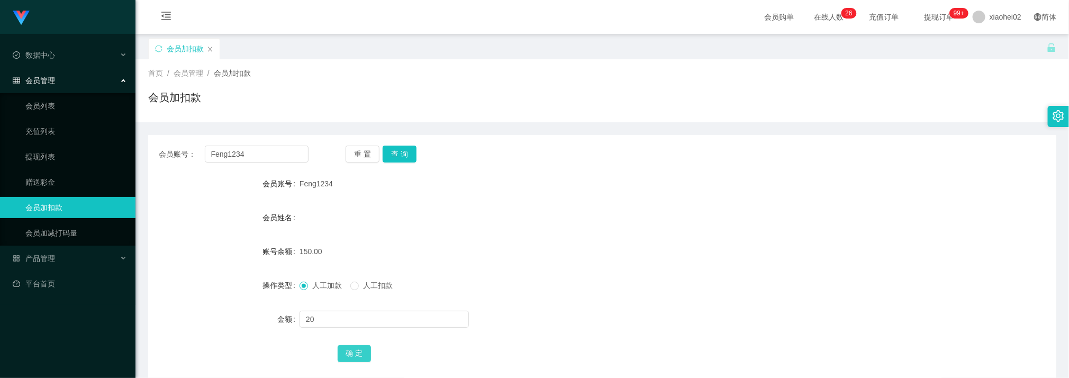
click at [355, 350] on button "确 定" at bounding box center [354, 353] width 34 height 17
drag, startPoint x: 486, startPoint y: 234, endPoint x: 441, endPoint y: 189, distance: 63.6
click at [483, 229] on form "会员账号 Feng1234 会员姓名 Tan shu feng 账号余额 170.00 操作类型 人工加款 人工扣款 金额 确 定" at bounding box center [602, 268] width 908 height 190
click at [269, 147] on input "Feng1234" at bounding box center [257, 153] width 104 height 17
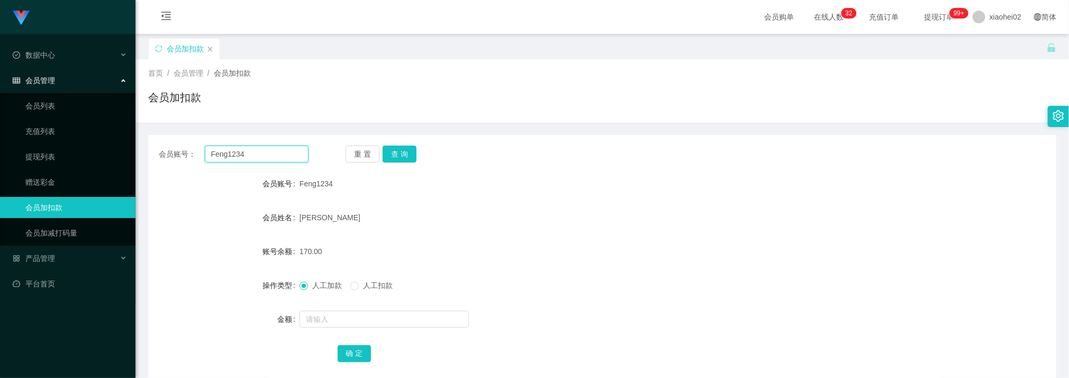
paste input "Soon8808"
type input "Soon8808"
drag, startPoint x: 411, startPoint y: 157, endPoint x: 407, endPoint y: 162, distance: 6.4
click at [410, 157] on button "查 询" at bounding box center [399, 153] width 34 height 17
click at [340, 317] on input "text" at bounding box center [383, 319] width 169 height 17
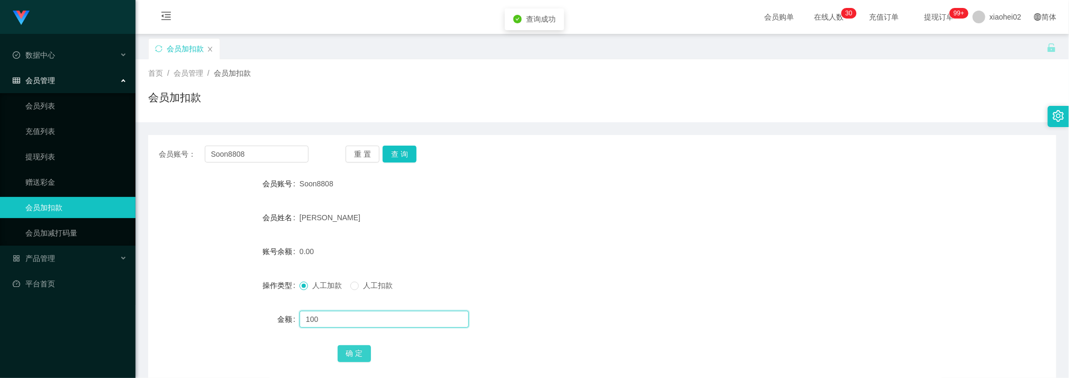
type input "100"
drag, startPoint x: 354, startPoint y: 351, endPoint x: 305, endPoint y: 342, distance: 50.5
click at [353, 351] on button "确 定" at bounding box center [354, 353] width 34 height 17
click at [577, 131] on div "会员账号： Soon8808 重 置 查 询 会员账号 Soon8808 会员姓名 chloe 账号余额 100.00 操作类型 人工加款 人工扣款 金额 确…" at bounding box center [602, 254] width 908 height 264
click at [367, 83] on div "首页 / 会员管理 / 会员加扣款 / 会员加扣款" at bounding box center [602, 91] width 908 height 46
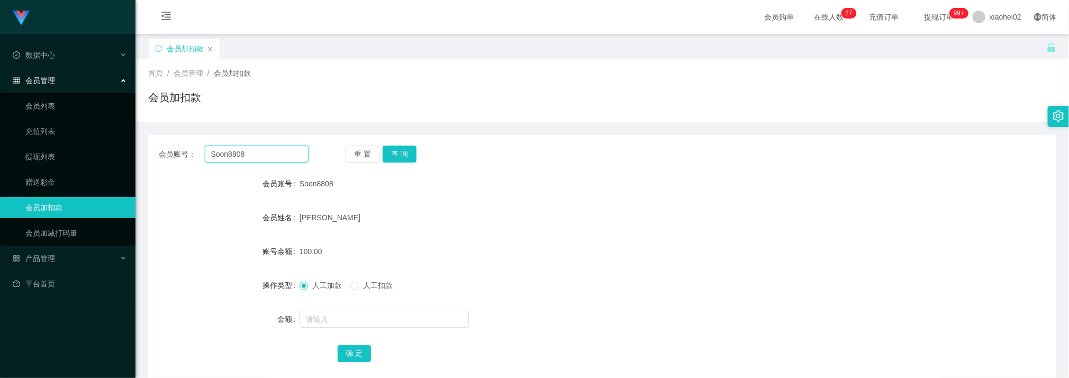
click at [288, 159] on input "Soon8808" at bounding box center [257, 153] width 104 height 17
click at [287, 157] on input "Soon8808" at bounding box center [257, 153] width 104 height 17
paste input "Feng1234"
click at [280, 156] on input "Soon8808Feng1234" at bounding box center [257, 153] width 104 height 17
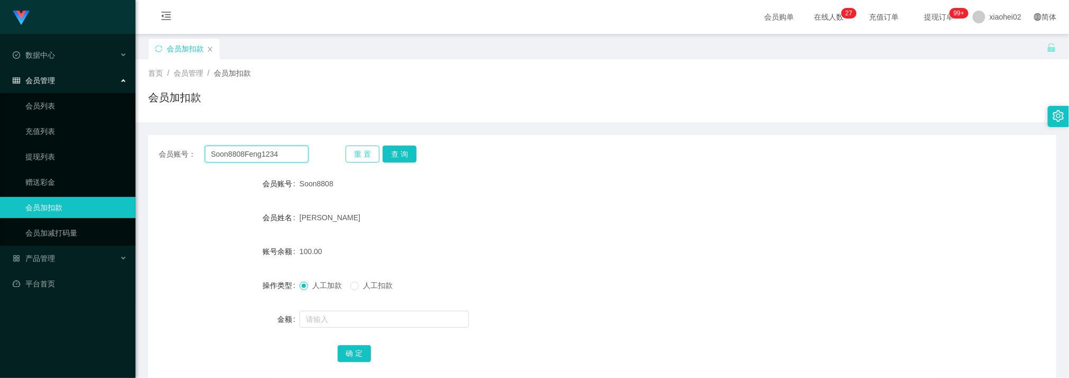
paste input "text"
type input "Feng1234"
click at [396, 156] on button "查 询" at bounding box center [399, 153] width 34 height 17
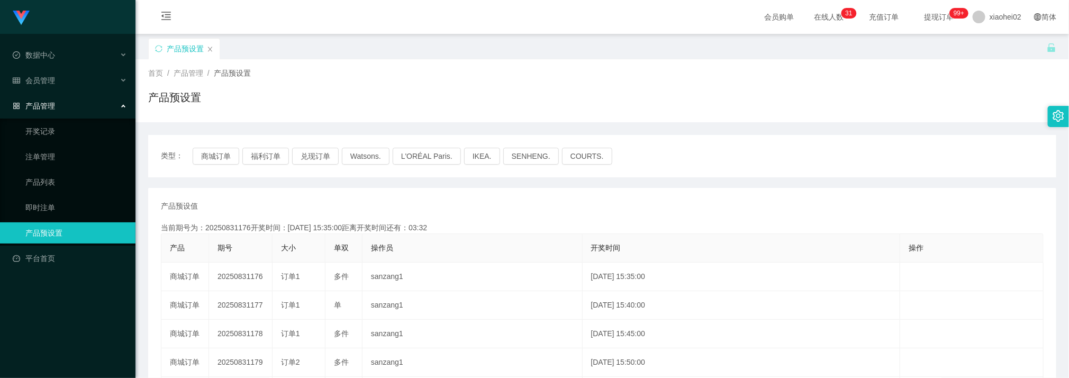
click at [557, 106] on div "产品预设置" at bounding box center [602, 101] width 908 height 24
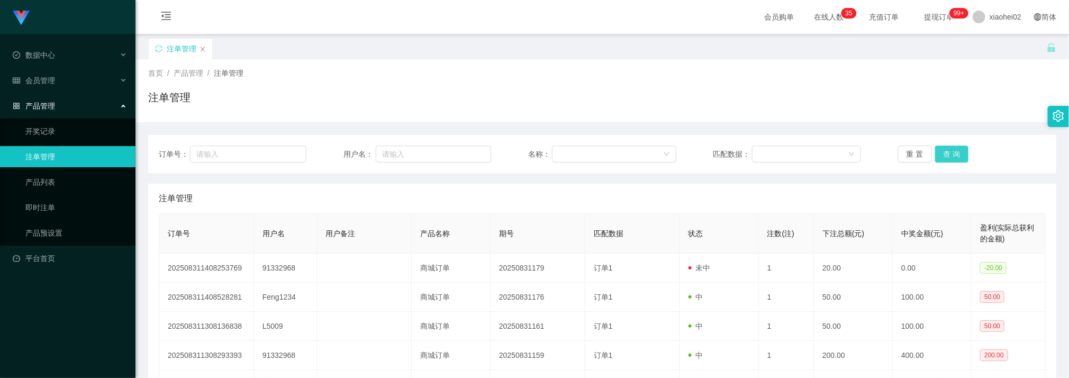
scroll to position [79, 0]
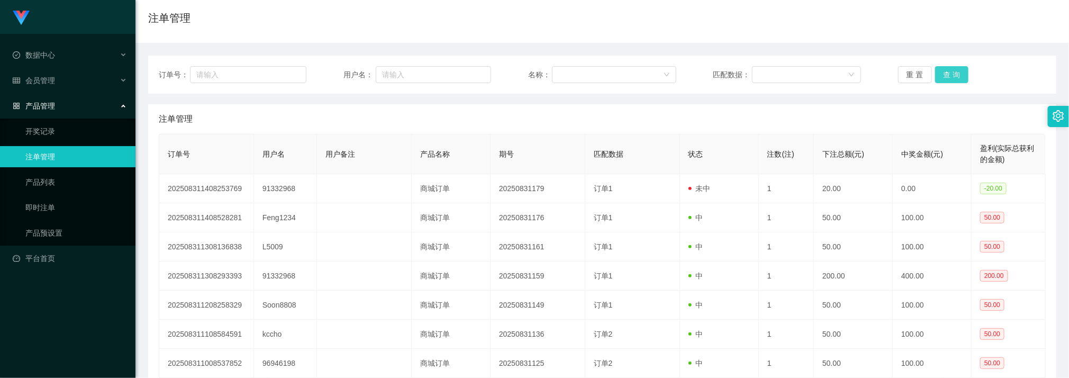
click at [954, 71] on button "查 询" at bounding box center [952, 74] width 34 height 17
click at [958, 75] on button "查 询" at bounding box center [952, 74] width 34 height 17
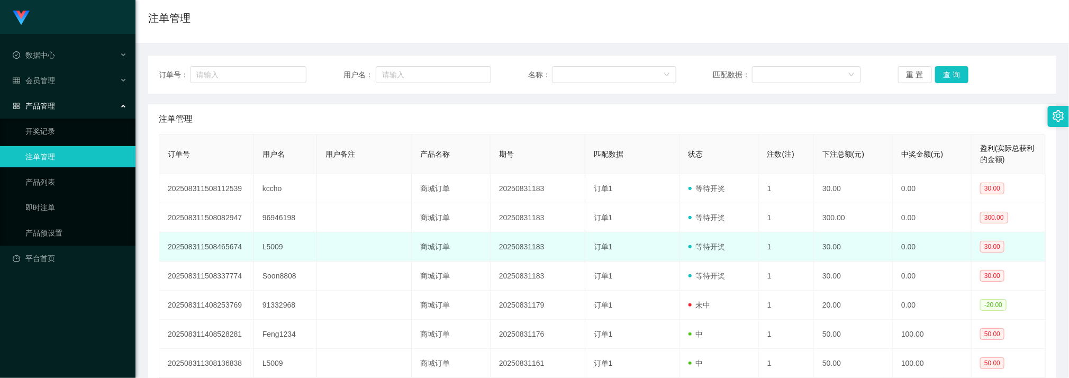
drag, startPoint x: 697, startPoint y: 262, endPoint x: 704, endPoint y: 248, distance: 15.9
click at [697, 261] on td "等待开奖" at bounding box center [719, 246] width 79 height 29
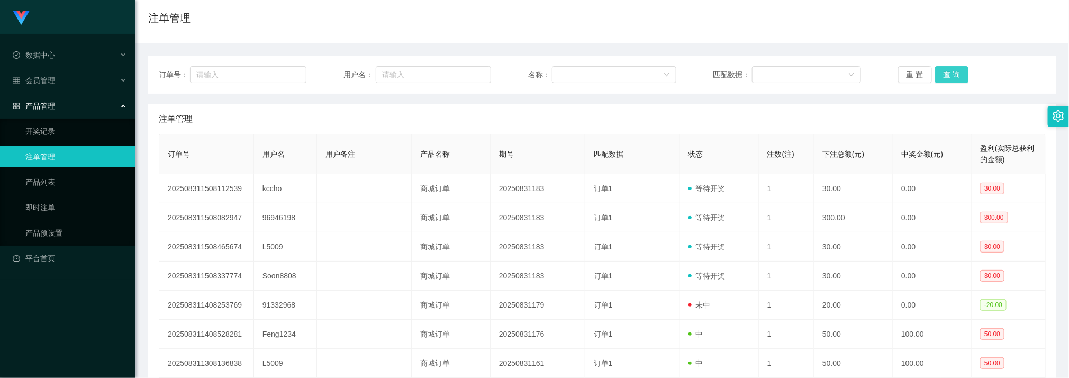
click at [954, 70] on button "查 询" at bounding box center [952, 74] width 34 height 17
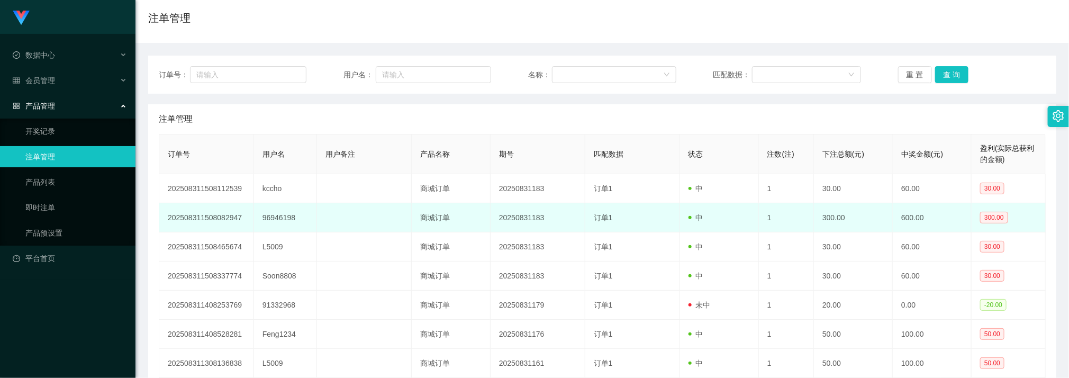
click at [930, 224] on td "600.00" at bounding box center [931, 217] width 79 height 29
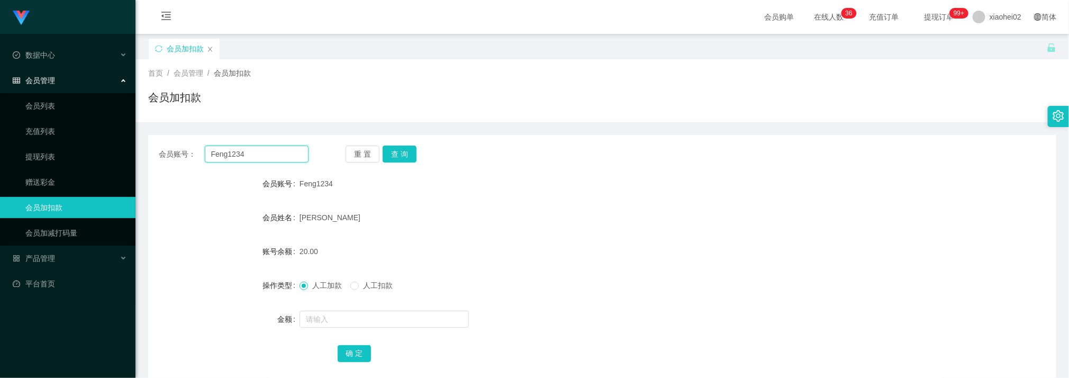
drag, startPoint x: 0, startPoint y: 0, endPoint x: 263, endPoint y: 154, distance: 305.1
click at [263, 154] on input "Feng1234" at bounding box center [257, 153] width 104 height 17
paste input "kccho"
type input "kccho"
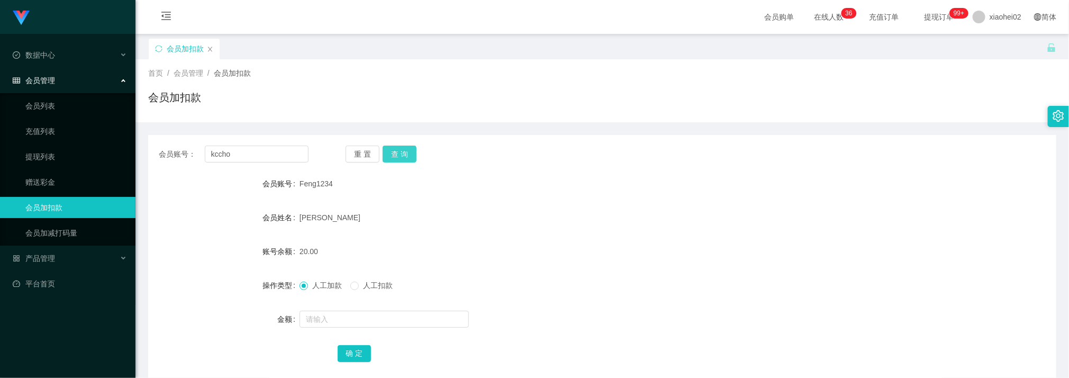
click at [399, 153] on button "查 询" at bounding box center [399, 153] width 34 height 17
click at [328, 316] on input "text" at bounding box center [383, 319] width 169 height 17
type input "88"
drag, startPoint x: 357, startPoint y: 352, endPoint x: 273, endPoint y: 335, distance: 85.3
click at [356, 352] on button "确 定" at bounding box center [354, 353] width 34 height 17
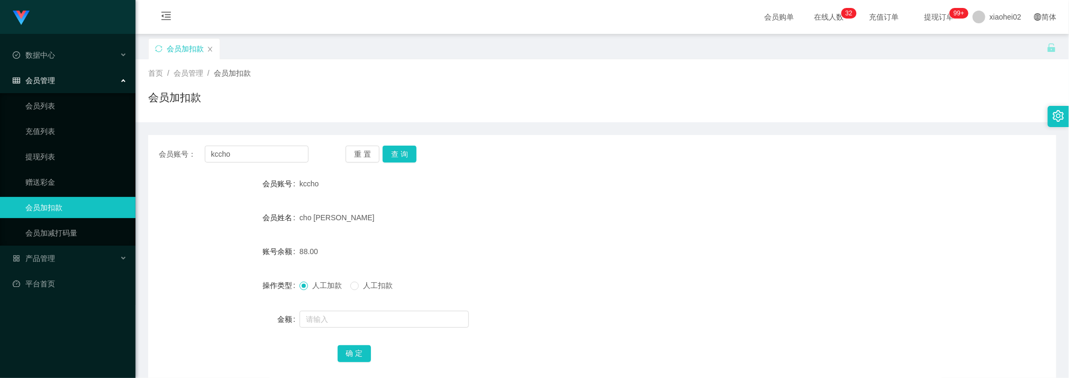
click at [537, 218] on div "cho khai cheng" at bounding box center [563, 217] width 529 height 21
click at [412, 151] on button "查 询" at bounding box center [399, 153] width 34 height 17
click at [588, 251] on div "0.00" at bounding box center [563, 251] width 529 height 21
click at [288, 157] on input "kccho" at bounding box center [257, 153] width 104 height 17
drag, startPoint x: 288, startPoint y: 157, endPoint x: 381, endPoint y: 159, distance: 93.6
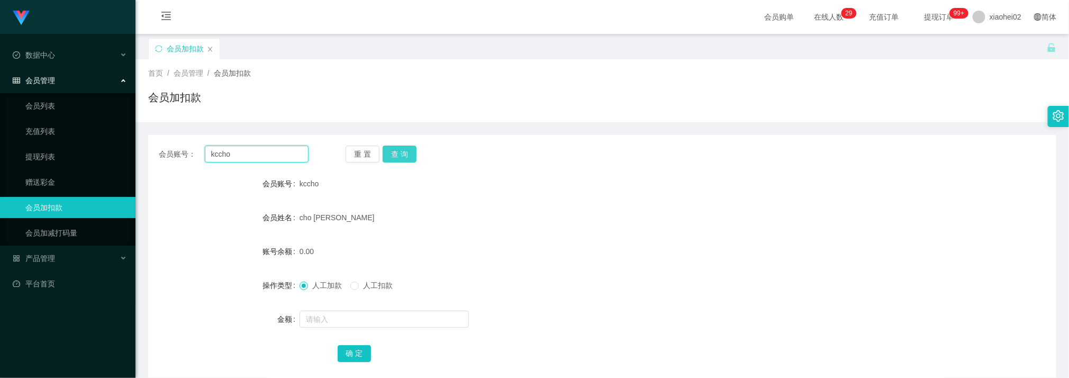
click at [290, 157] on input "kccho" at bounding box center [257, 153] width 104 height 17
paste input "L5009"
type input "L5009"
click at [409, 154] on button "查 询" at bounding box center [399, 153] width 34 height 17
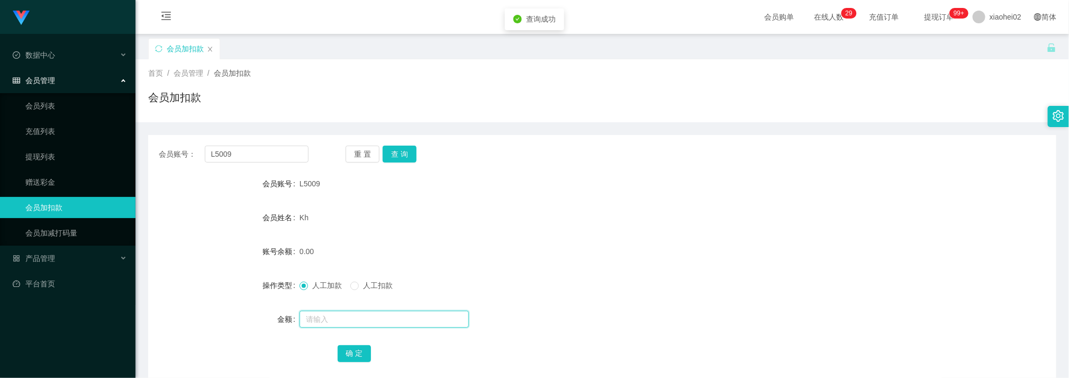
click at [344, 321] on input "text" at bounding box center [383, 319] width 169 height 17
type input "40"
click at [362, 358] on button "确 定" at bounding box center [354, 353] width 34 height 17
click at [660, 243] on div "40.00" at bounding box center [563, 251] width 529 height 21
type input "Soon8808"
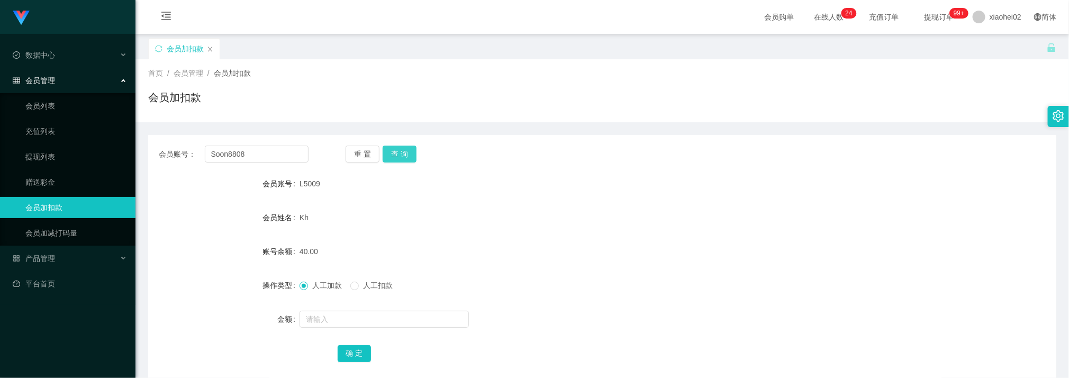
click at [405, 152] on button "查 询" at bounding box center [399, 153] width 34 height 17
click at [333, 327] on input "text" at bounding box center [383, 319] width 169 height 17
type input "5"
type input "40"
click at [358, 348] on button "确 定" at bounding box center [354, 353] width 34 height 17
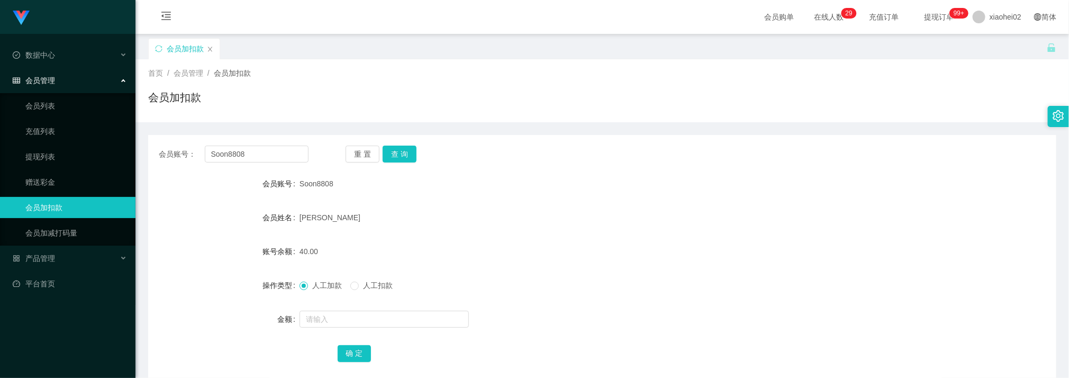
click at [662, 205] on form "会员账号 Soon8808 会员姓名 [PERSON_NAME] 账号余额 40.00 操作类型 人工加款 人工扣款 金额 确 定" at bounding box center [602, 268] width 908 height 190
click at [277, 154] on input "Soon8808" at bounding box center [257, 153] width 104 height 17
paste input "9694619"
type input "96946198"
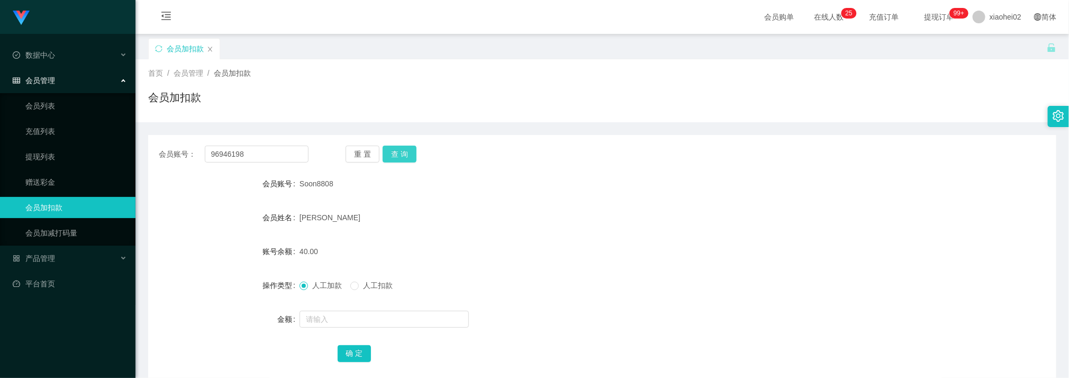
click at [395, 154] on button "查 询" at bounding box center [399, 153] width 34 height 17
click at [344, 321] on input "text" at bounding box center [383, 319] width 169 height 17
type input "128"
click at [368, 353] on button "确 定" at bounding box center [354, 353] width 34 height 17
click at [617, 275] on div "人工加款 人工扣款" at bounding box center [563, 285] width 529 height 21
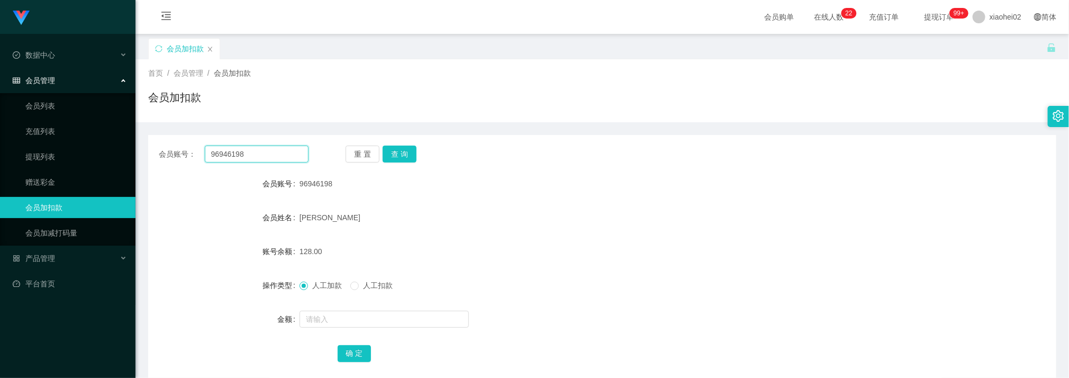
click at [266, 152] on input "96946198" at bounding box center [257, 153] width 104 height 17
paste input "Feng1234"
type input "Feng1234"
drag, startPoint x: 392, startPoint y: 149, endPoint x: 397, endPoint y: 159, distance: 10.9
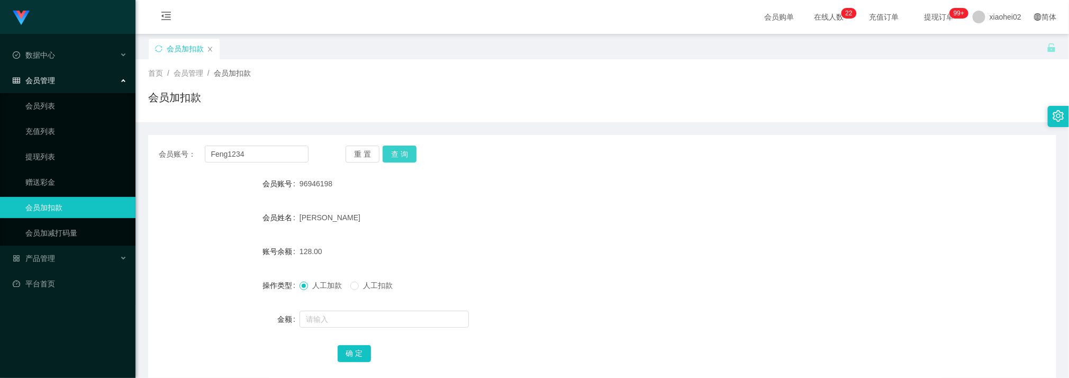
click at [394, 149] on button "查 询" at bounding box center [399, 153] width 34 height 17
click at [340, 325] on input "text" at bounding box center [383, 319] width 169 height 17
type input "88"
click at [353, 356] on button "确 定" at bounding box center [354, 353] width 34 height 17
click at [273, 152] on input "Feng1234" at bounding box center [257, 153] width 104 height 17
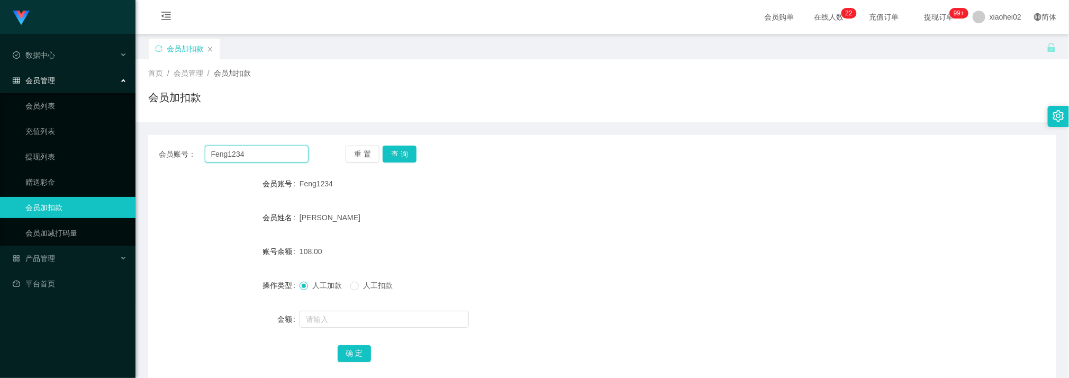
drag, startPoint x: 273, startPoint y: 152, endPoint x: 324, endPoint y: 153, distance: 50.8
click at [273, 152] on input "Feng1234" at bounding box center [257, 153] width 104 height 17
paste input "L5009"
type input "L5009"
click at [409, 156] on button "查 询" at bounding box center [399, 153] width 34 height 17
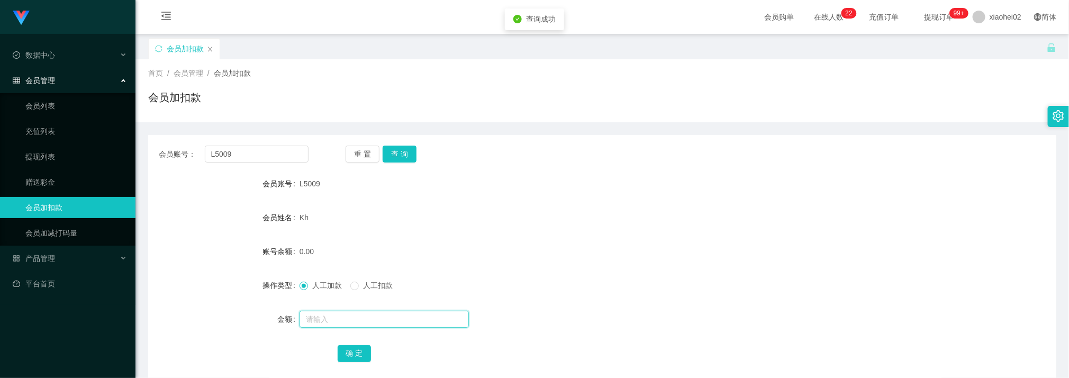
click at [348, 322] on input "text" at bounding box center [383, 319] width 169 height 17
type input "40"
click at [359, 351] on button "确 定" at bounding box center [354, 353] width 34 height 17
drag, startPoint x: 521, startPoint y: 248, endPoint x: 532, endPoint y: 44, distance: 203.9
click at [526, 241] on div "40.00" at bounding box center [563, 251] width 529 height 21
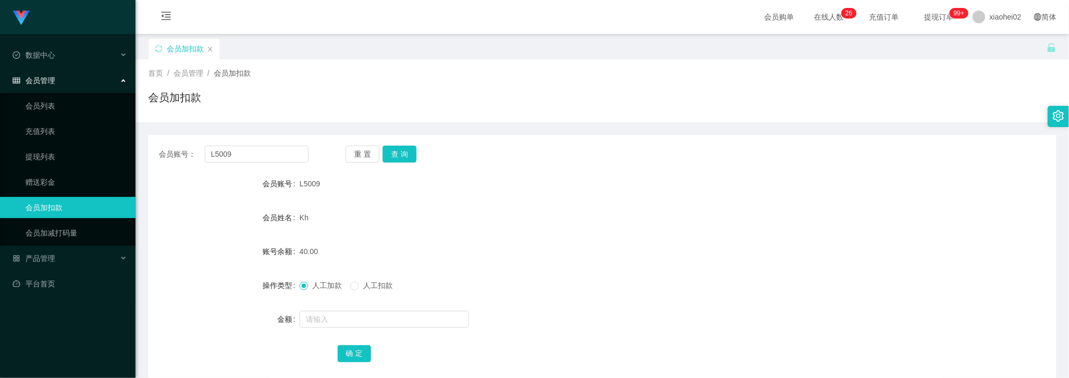
click at [273, 153] on input "L5009" at bounding box center [257, 153] width 104 height 17
type input "Soon8808"
click at [396, 151] on button "查 询" at bounding box center [399, 153] width 34 height 17
click at [341, 323] on input "text" at bounding box center [383, 319] width 169 height 17
type input "40"
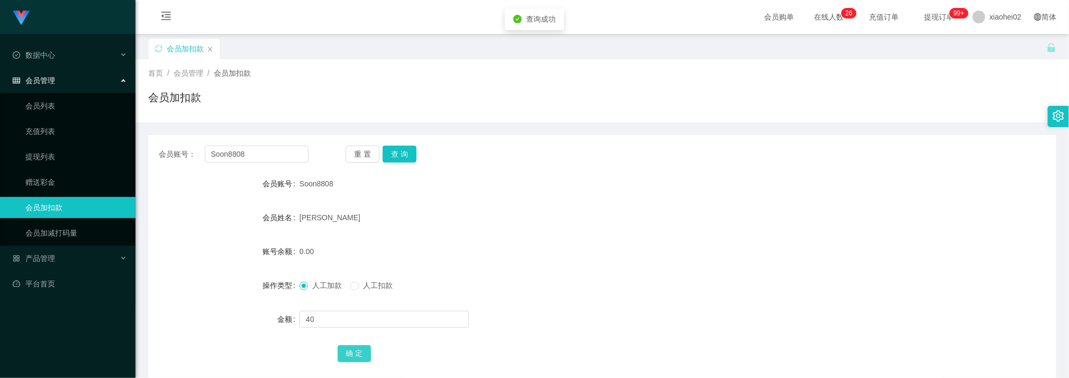
click at [348, 355] on button "确 定" at bounding box center [354, 353] width 34 height 17
click at [254, 148] on input "Soon8808" at bounding box center [257, 153] width 104 height 17
drag, startPoint x: 254, startPoint y: 148, endPoint x: 338, endPoint y: 146, distance: 84.1
click at [254, 148] on input "Soon8808" at bounding box center [257, 153] width 104 height 17
paste input "Feng1234"
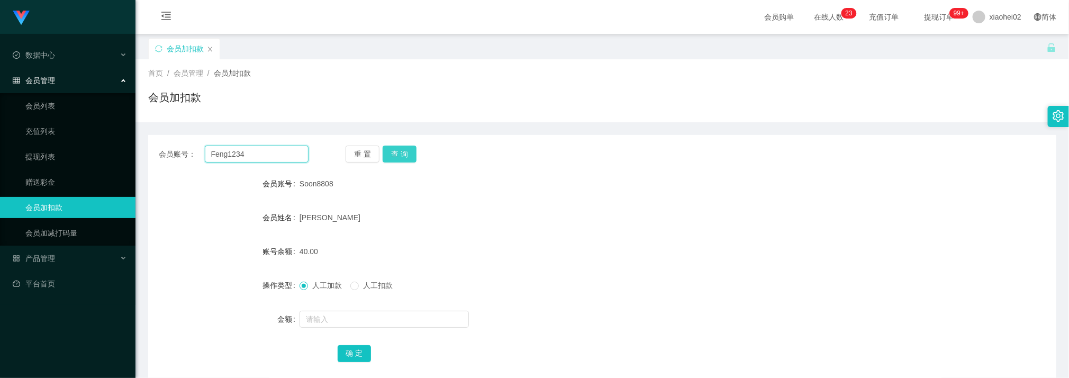
type input "Feng1234"
click at [409, 161] on button "查 询" at bounding box center [399, 153] width 34 height 17
click at [404, 151] on button "查 询" at bounding box center [399, 153] width 34 height 17
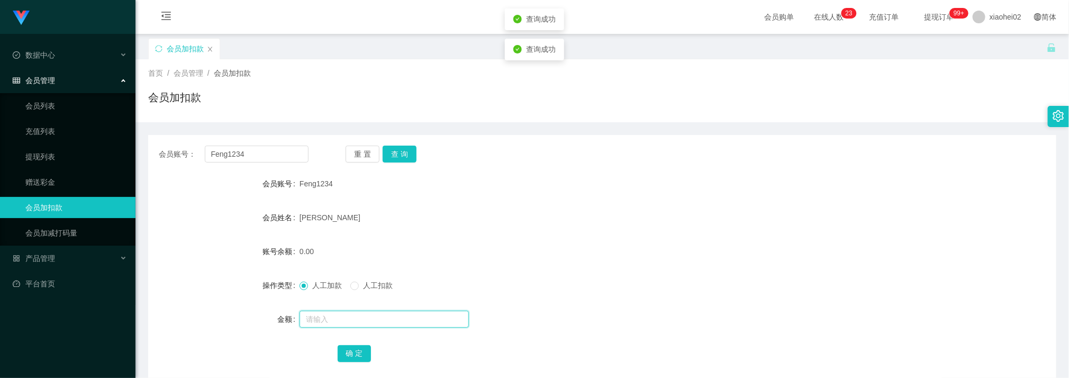
click at [349, 319] on input "text" at bounding box center [383, 319] width 169 height 17
type input "100"
click at [361, 357] on button "确 定" at bounding box center [354, 353] width 34 height 17
click at [491, 229] on form "会员账号 Feng1234 会员姓名 Tan shu feng 账号余额 100.00 操作类型 人工加款 人工扣款 金额 确 定" at bounding box center [602, 268] width 908 height 190
click at [405, 151] on button "查 询" at bounding box center [399, 153] width 34 height 17
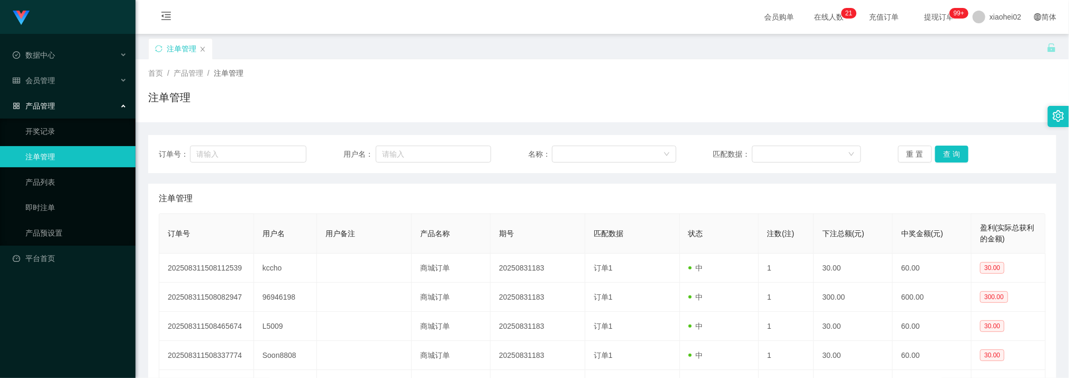
scroll to position [79, 0]
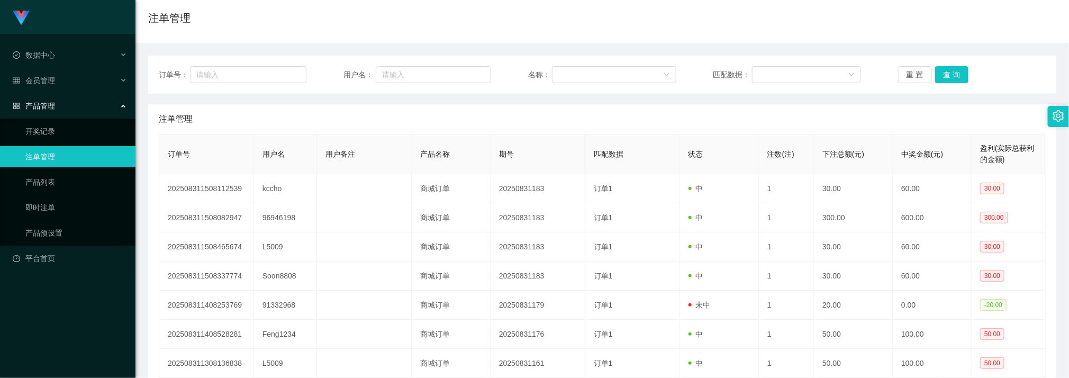
click at [626, 214] on td "订单1" at bounding box center [632, 217] width 95 height 29
click at [943, 71] on button "查 询" at bounding box center [952, 74] width 34 height 17
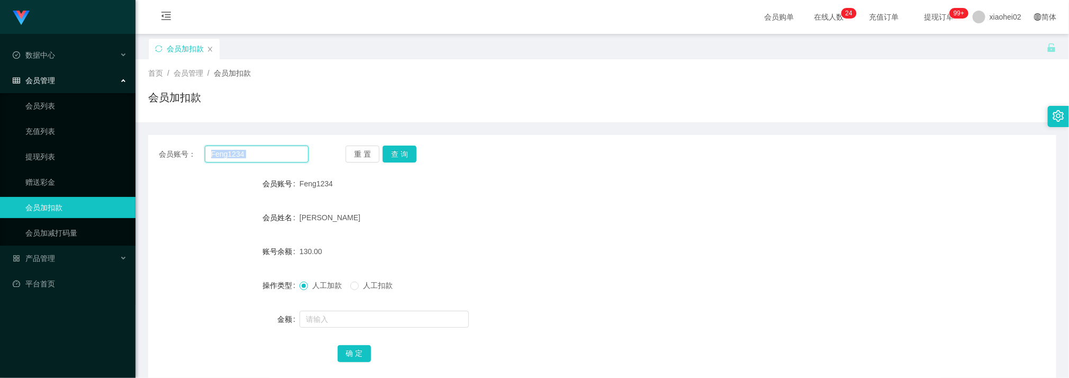
click at [269, 154] on input "Feng1234" at bounding box center [257, 153] width 104 height 17
paste input "96946198"
type input "96946198"
drag, startPoint x: 412, startPoint y: 157, endPoint x: 401, endPoint y: 161, distance: 10.7
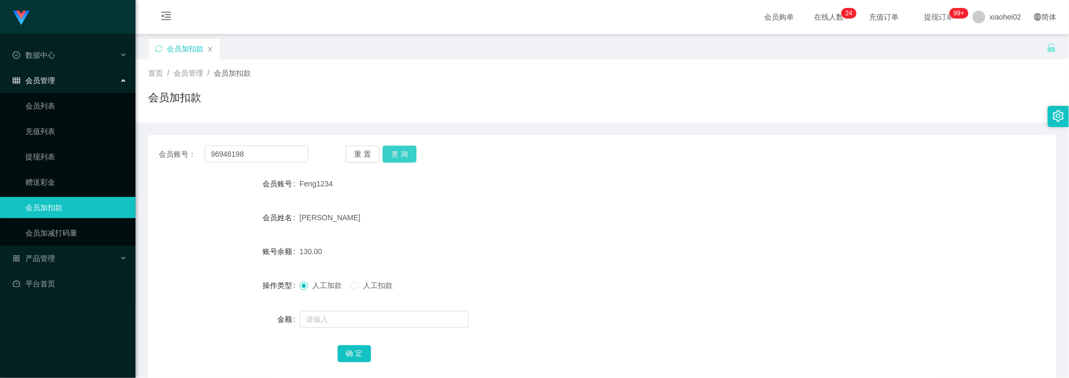
click at [412, 157] on button "查 询" at bounding box center [399, 153] width 34 height 17
click at [327, 314] on input "text" at bounding box center [383, 319] width 169 height 17
type input "72"
click at [359, 354] on button "确 定" at bounding box center [354, 353] width 34 height 17
click at [289, 158] on input "96946198" at bounding box center [257, 153] width 104 height 17
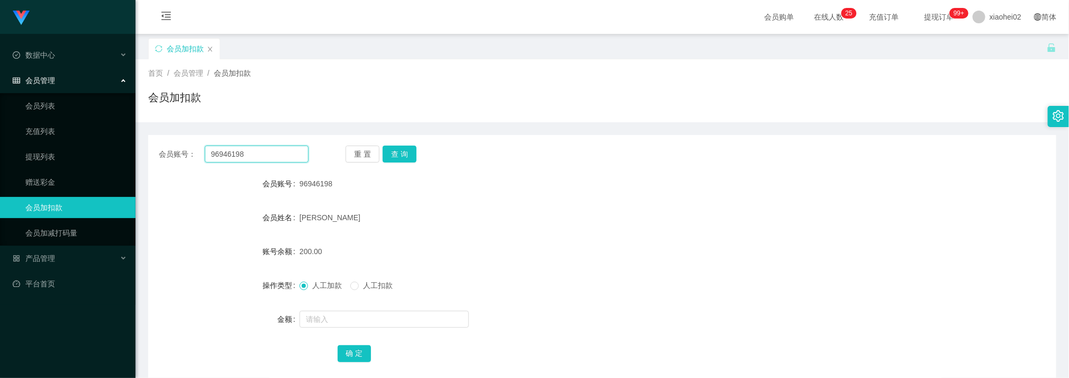
paste input "L5009"
click at [267, 149] on input "96946198L5009" at bounding box center [257, 153] width 104 height 17
paste input "text"
type input "L5009"
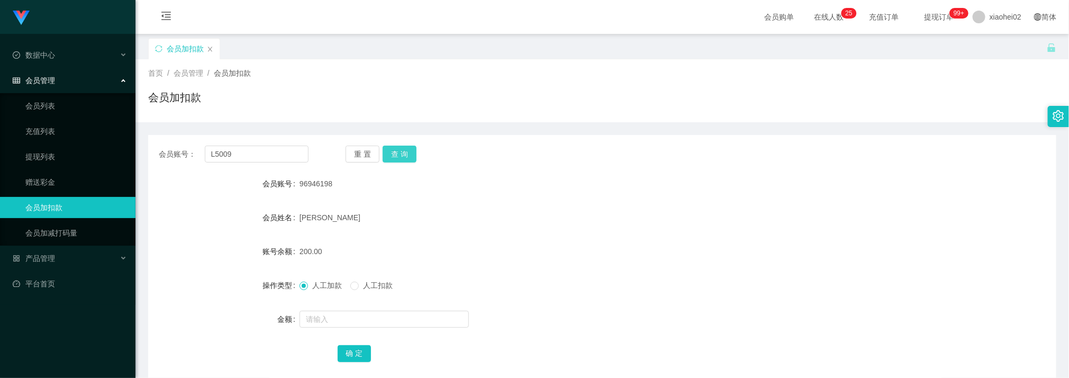
click at [410, 149] on button "查 询" at bounding box center [399, 153] width 34 height 17
click at [351, 327] on input "text" at bounding box center [383, 319] width 169 height 17
type input "48"
drag, startPoint x: 355, startPoint y: 350, endPoint x: 343, endPoint y: 346, distance: 13.2
click at [354, 351] on button "确 定" at bounding box center [354, 353] width 34 height 17
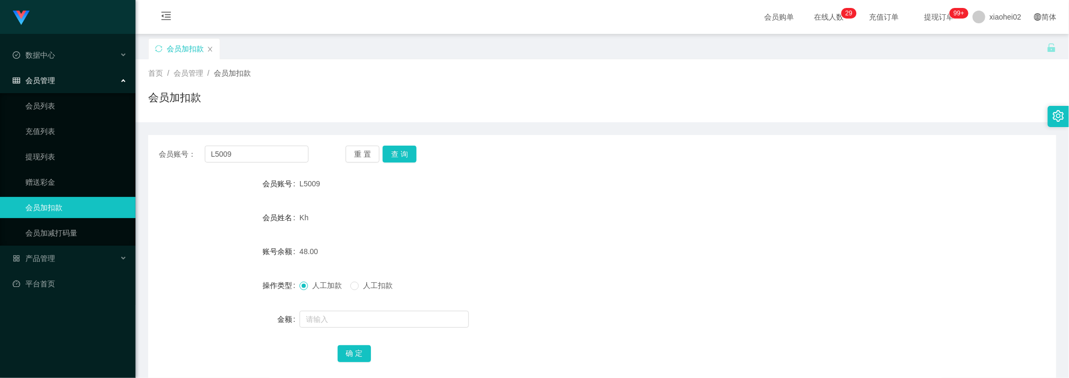
click at [309, 108] on div "会员加扣款" at bounding box center [602, 101] width 908 height 24
click at [278, 158] on input "L5009" at bounding box center [257, 153] width 104 height 17
paste input "93723123"
click at [399, 156] on button "查 询" at bounding box center [399, 153] width 34 height 17
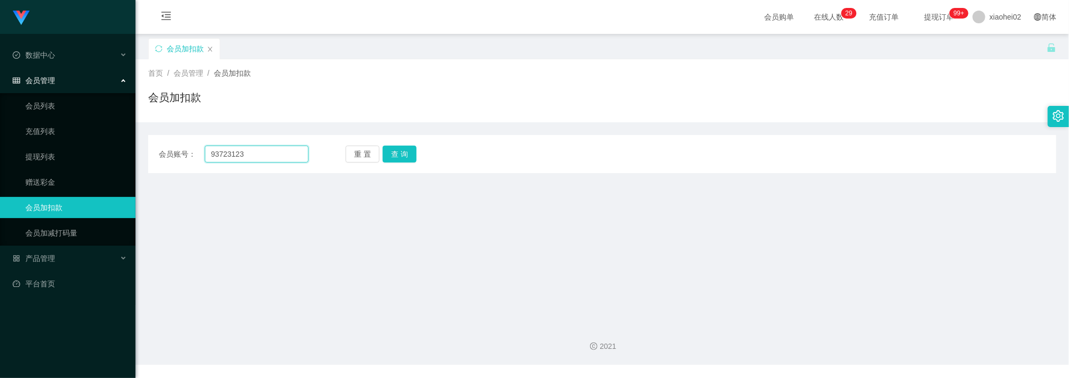
click at [297, 153] on input "93723123" at bounding box center [257, 153] width 104 height 17
click at [298, 153] on input "93723123" at bounding box center [257, 153] width 104 height 17
drag, startPoint x: 299, startPoint y: 153, endPoint x: 325, endPoint y: 152, distance: 26.5
click at [300, 153] on input "93723123" at bounding box center [257, 153] width 104 height 17
paste input "Feng1234"
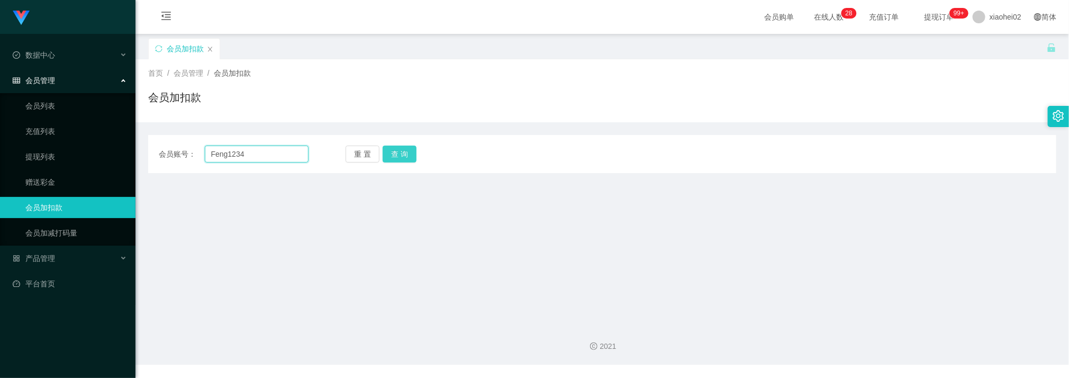
type input "Feng1234"
drag, startPoint x: 397, startPoint y: 151, endPoint x: 397, endPoint y: 162, distance: 11.1
click at [396, 151] on button "查 询" at bounding box center [399, 153] width 34 height 17
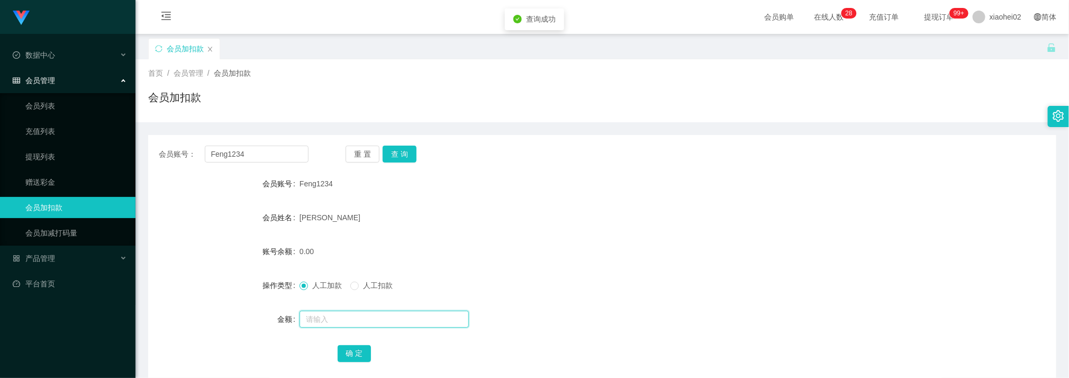
click at [359, 323] on input "text" at bounding box center [383, 319] width 169 height 17
type input "64"
click at [353, 362] on div "确 定" at bounding box center [601, 352] width 529 height 21
drag, startPoint x: 356, startPoint y: 353, endPoint x: 348, endPoint y: 360, distance: 11.2
click at [356, 353] on button "确 定" at bounding box center [354, 353] width 34 height 17
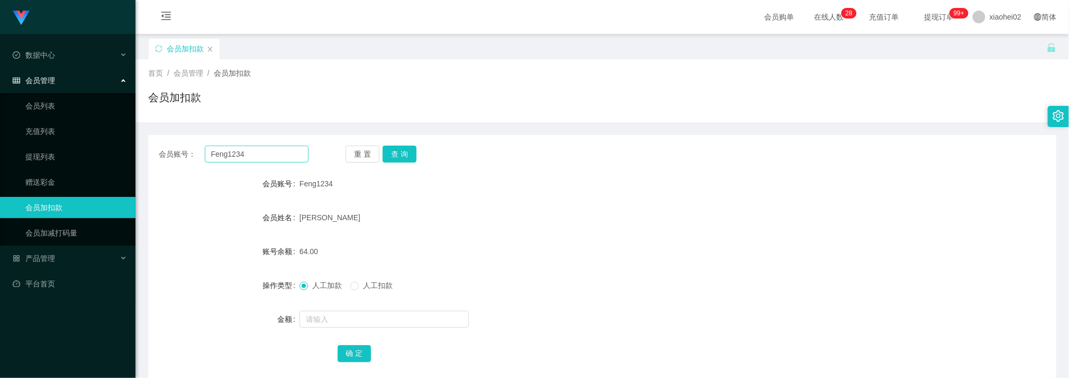
drag, startPoint x: 342, startPoint y: 94, endPoint x: 299, endPoint y: 149, distance: 69.7
click at [341, 95] on div "会员加扣款" at bounding box center [602, 101] width 908 height 24
click at [291, 150] on input "Feng1234" at bounding box center [257, 153] width 104 height 17
click at [290, 150] on input "Feng1234" at bounding box center [257, 153] width 104 height 17
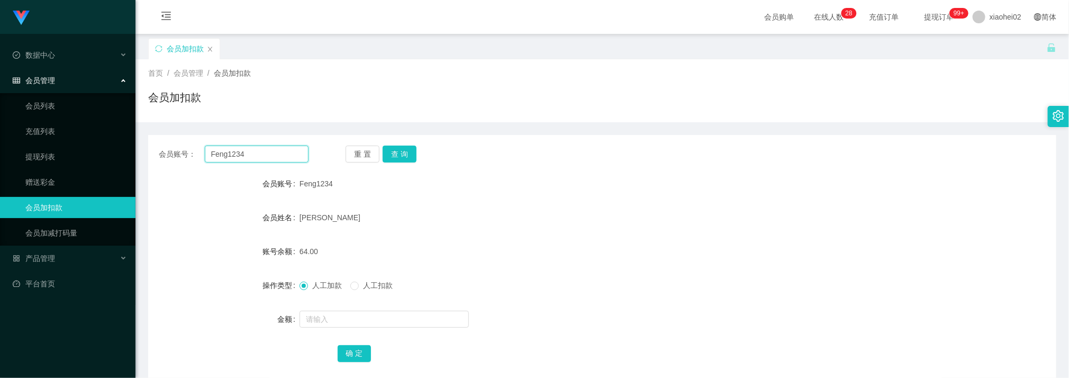
paste input "kccho"
type input "kccho"
click at [398, 150] on button "查 询" at bounding box center [399, 153] width 34 height 17
click at [340, 312] on input "text" at bounding box center [383, 319] width 169 height 17
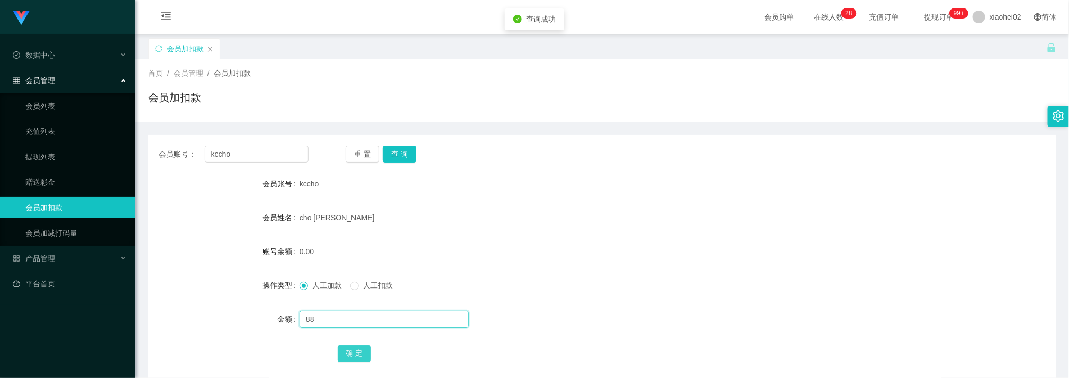
type input "88"
click at [349, 352] on button "确 定" at bounding box center [354, 353] width 34 height 17
drag, startPoint x: 335, startPoint y: 47, endPoint x: 262, endPoint y: 203, distance: 172.8
click at [333, 51] on div "会员加扣款" at bounding box center [597, 56] width 898 height 36
click at [270, 143] on div "会员账号： kccho 重 置 查 询 会员账号 kccho 会员姓名 cho khai cheng 账号余额 88.00 操作类型 人工加款 人工扣款 金额…" at bounding box center [602, 261] width 908 height 252
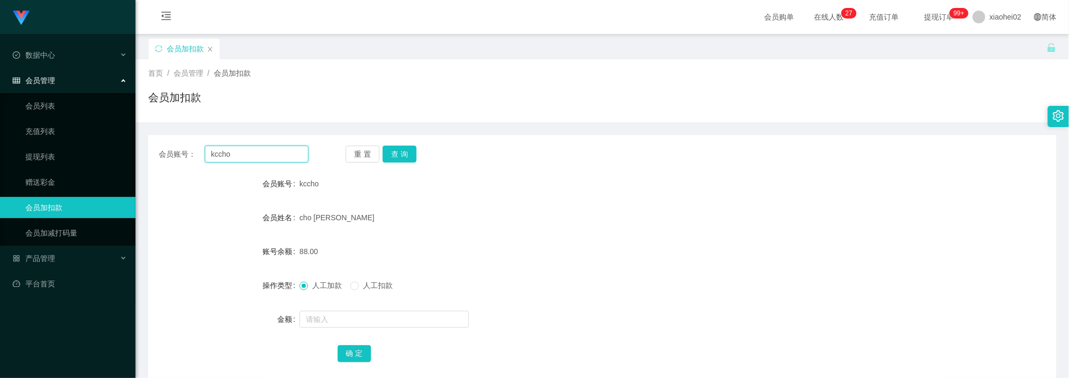
click at [270, 159] on input "kccho" at bounding box center [257, 153] width 104 height 17
paste input "Soon8808"
type input "Soon8808"
drag, startPoint x: 392, startPoint y: 157, endPoint x: 398, endPoint y: 156, distance: 6.0
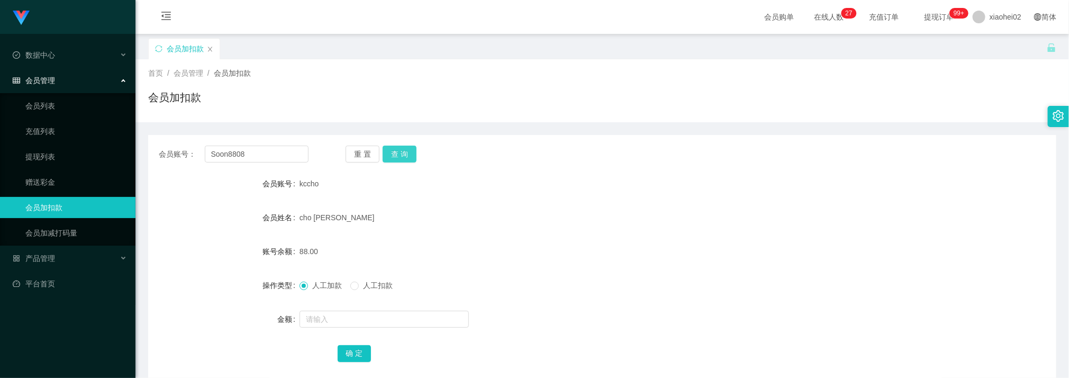
click at [394, 156] on button "查 询" at bounding box center [399, 153] width 34 height 17
click at [340, 315] on input "text" at bounding box center [383, 319] width 169 height 17
type input "40"
click at [357, 359] on button "确 定" at bounding box center [354, 353] width 34 height 17
click at [402, 161] on button "查 询" at bounding box center [399, 153] width 34 height 17
